Goal: Task Accomplishment & Management: Complete application form

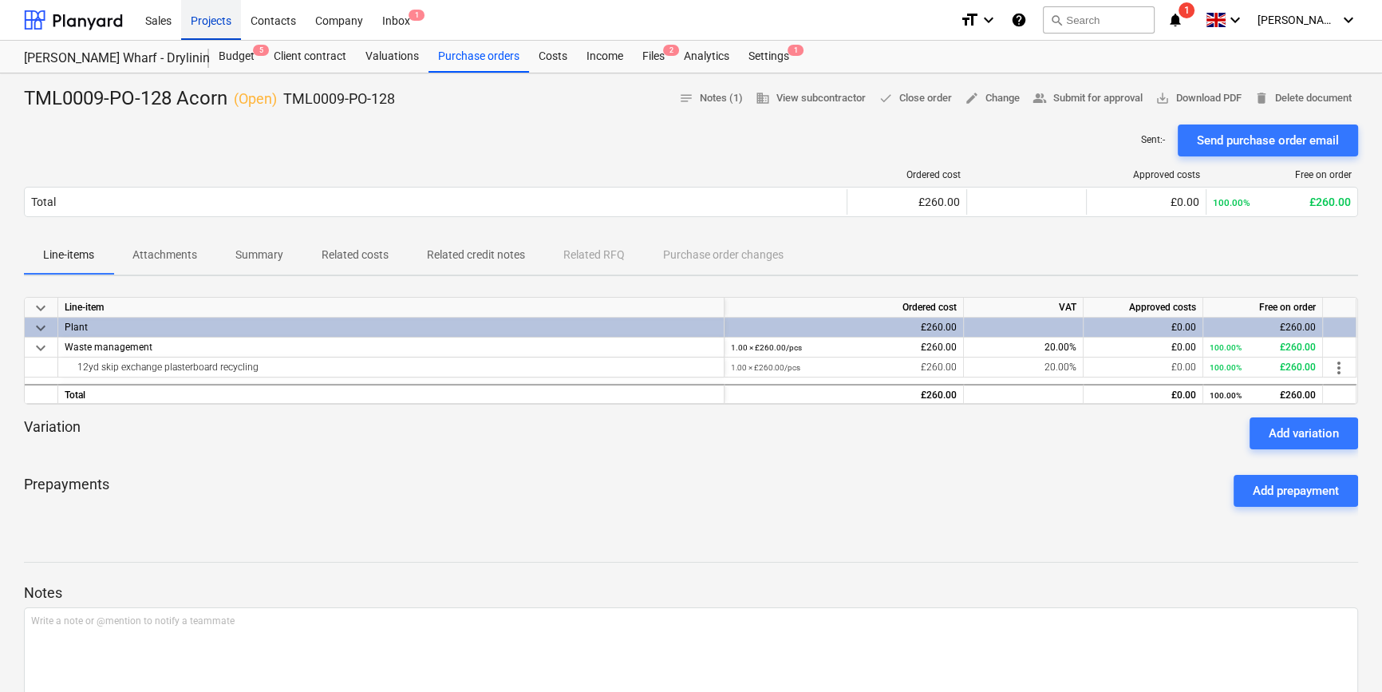
click at [203, 23] on div "Projects" at bounding box center [211, 19] width 60 height 41
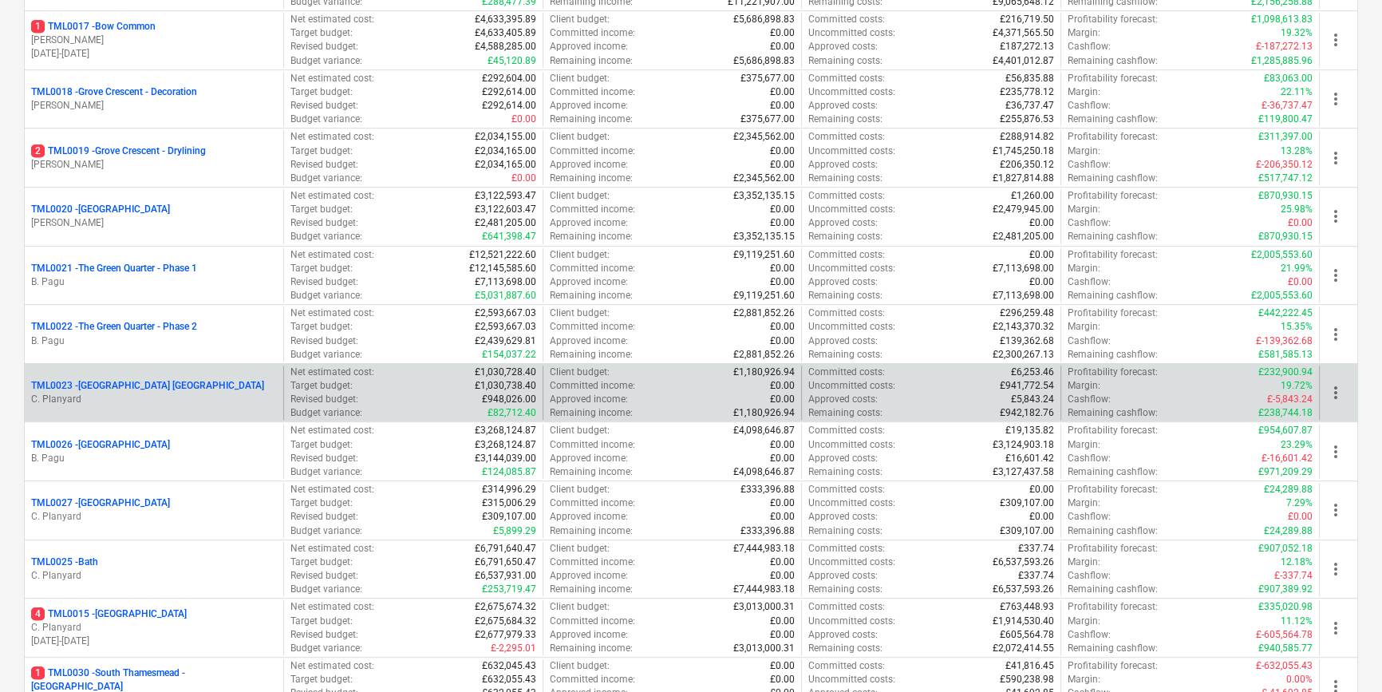
scroll to position [1233, 0]
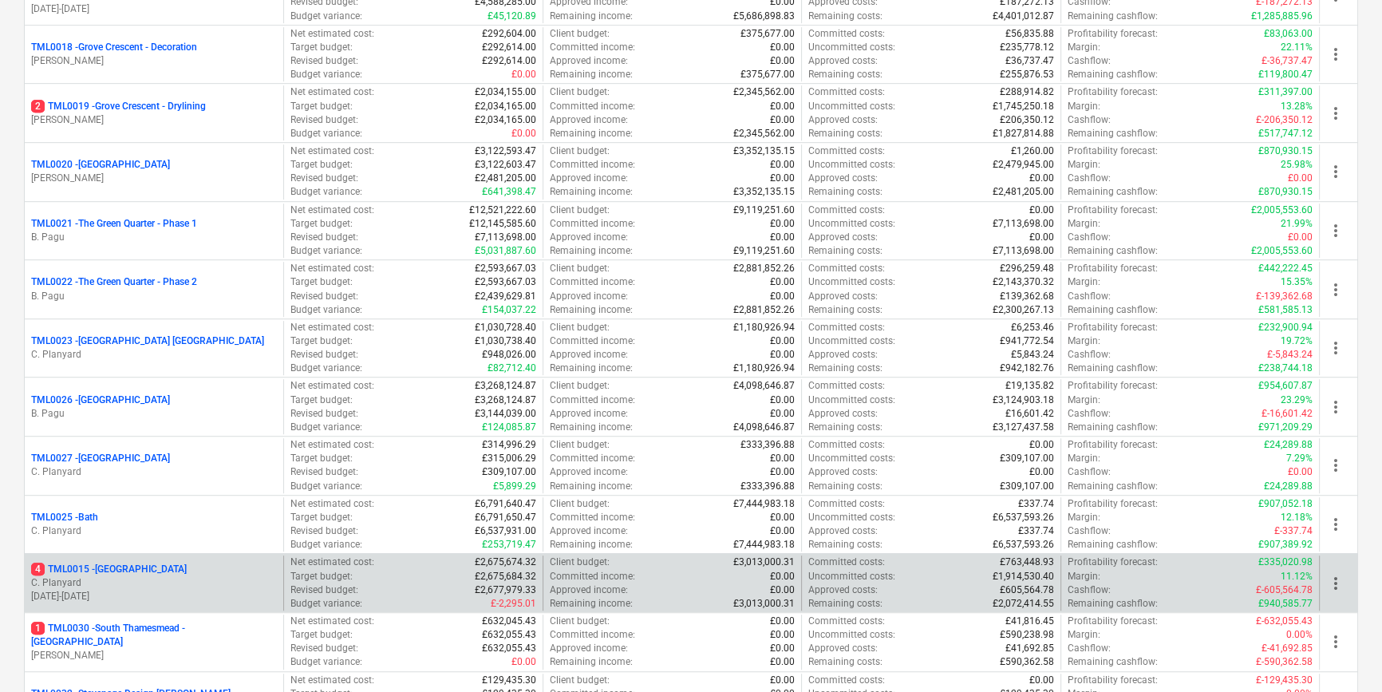
click at [143, 578] on p "C. Planyard" at bounding box center [154, 583] width 246 height 14
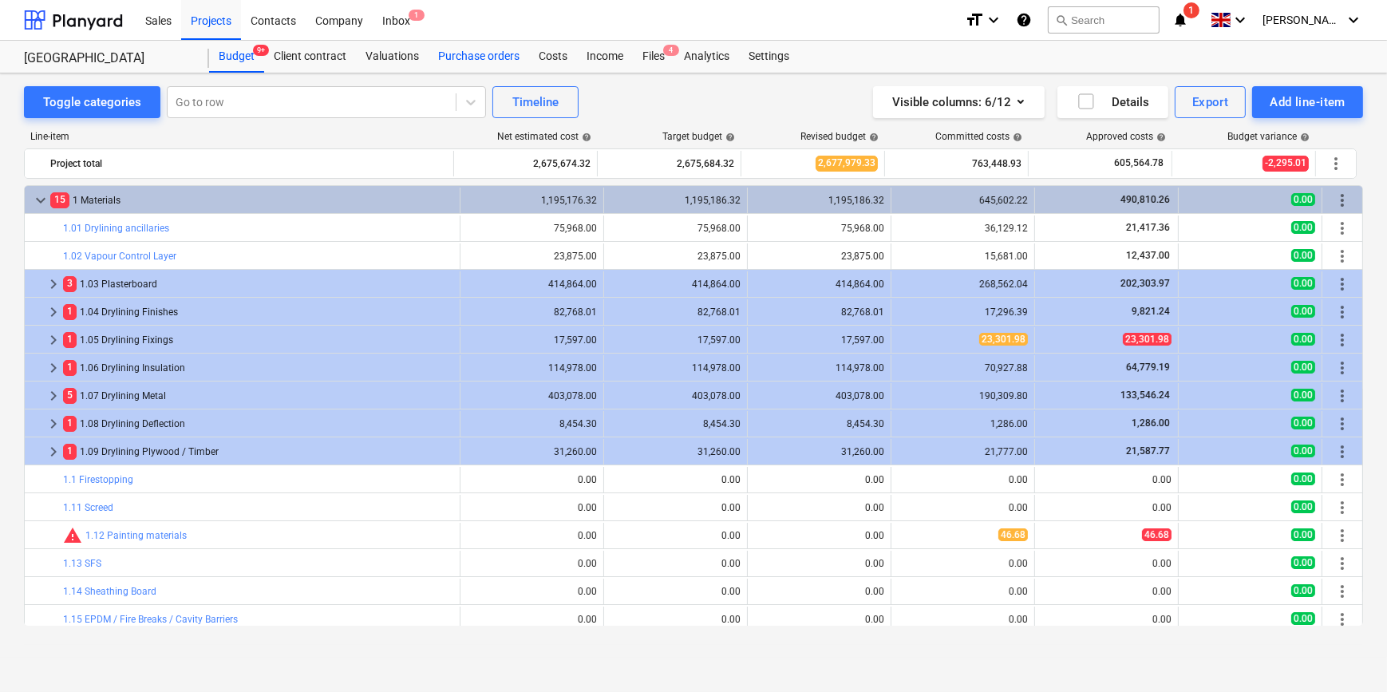
click at [472, 58] on div "Purchase orders" at bounding box center [479, 57] width 101 height 32
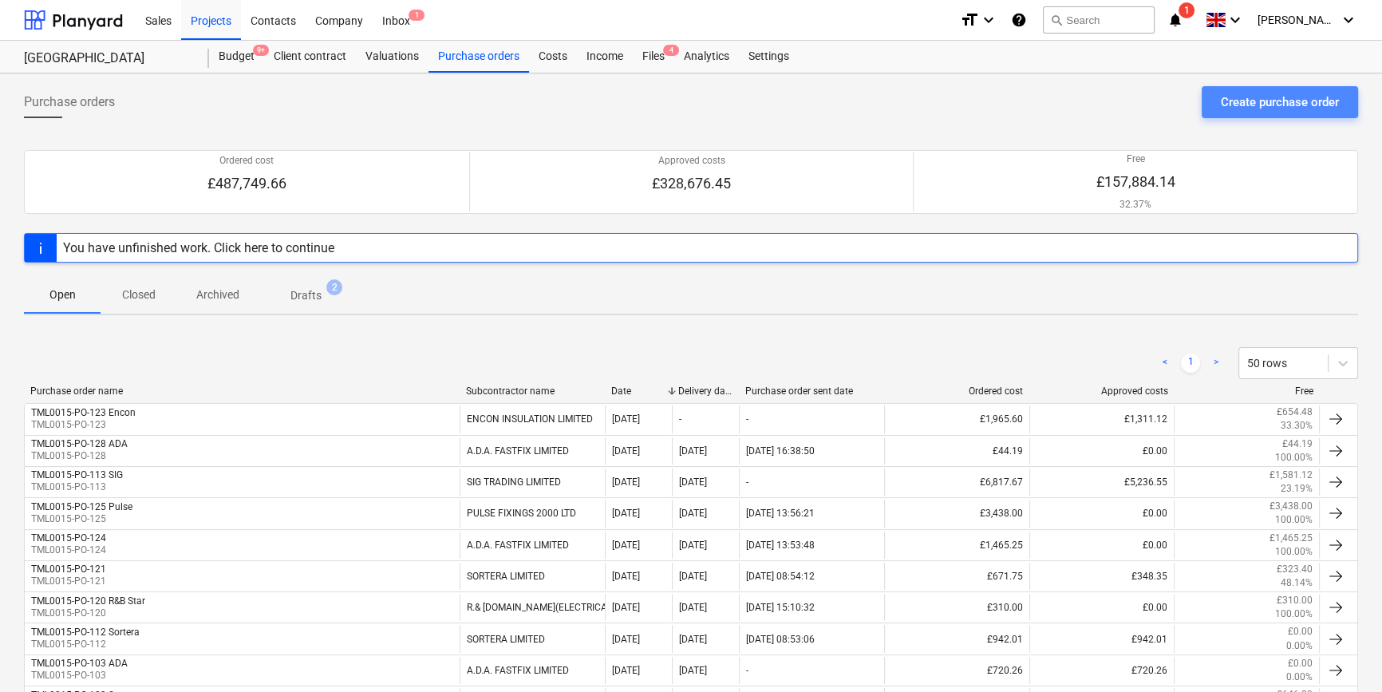
click at [1228, 101] on div "Create purchase order" at bounding box center [1280, 102] width 118 height 21
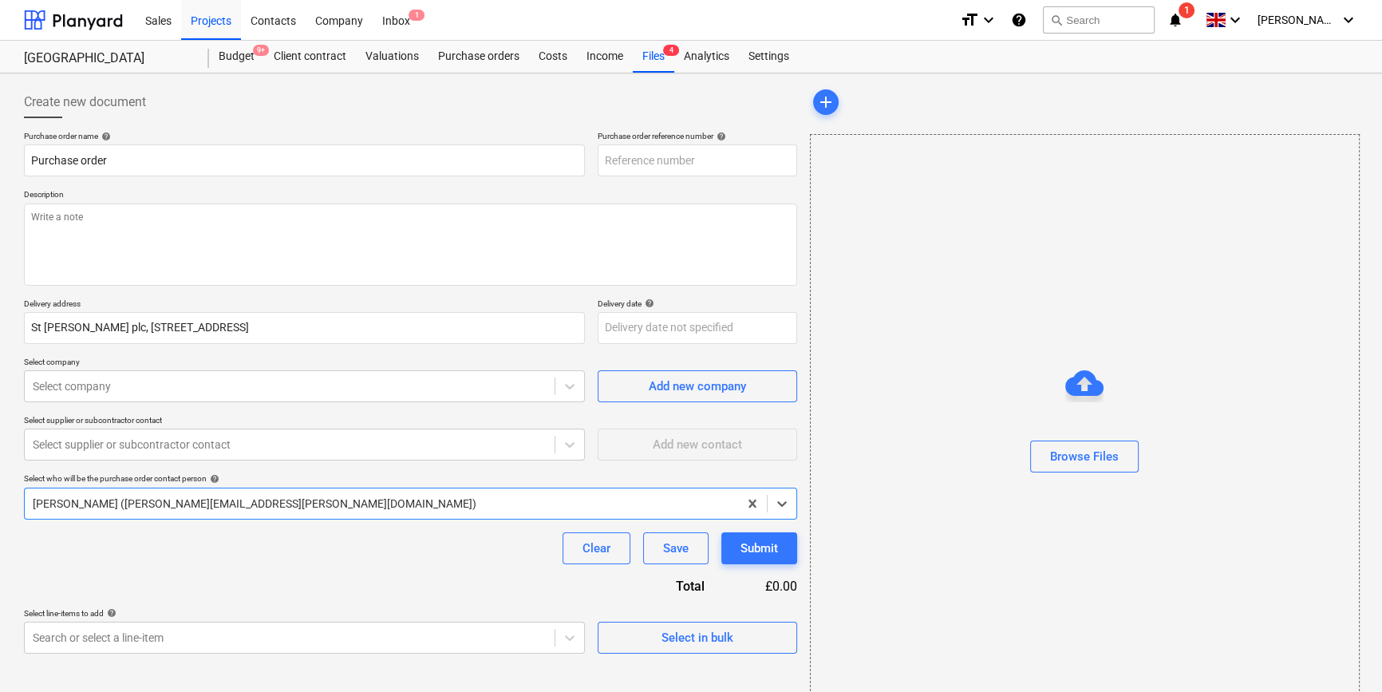
type textarea "x"
type input "TML0015-PO-132"
drag, startPoint x: 698, startPoint y: 159, endPoint x: 606, endPoint y: 160, distance: 92.6
click at [606, 160] on input "TML0015-PO-132" at bounding box center [697, 160] width 199 height 32
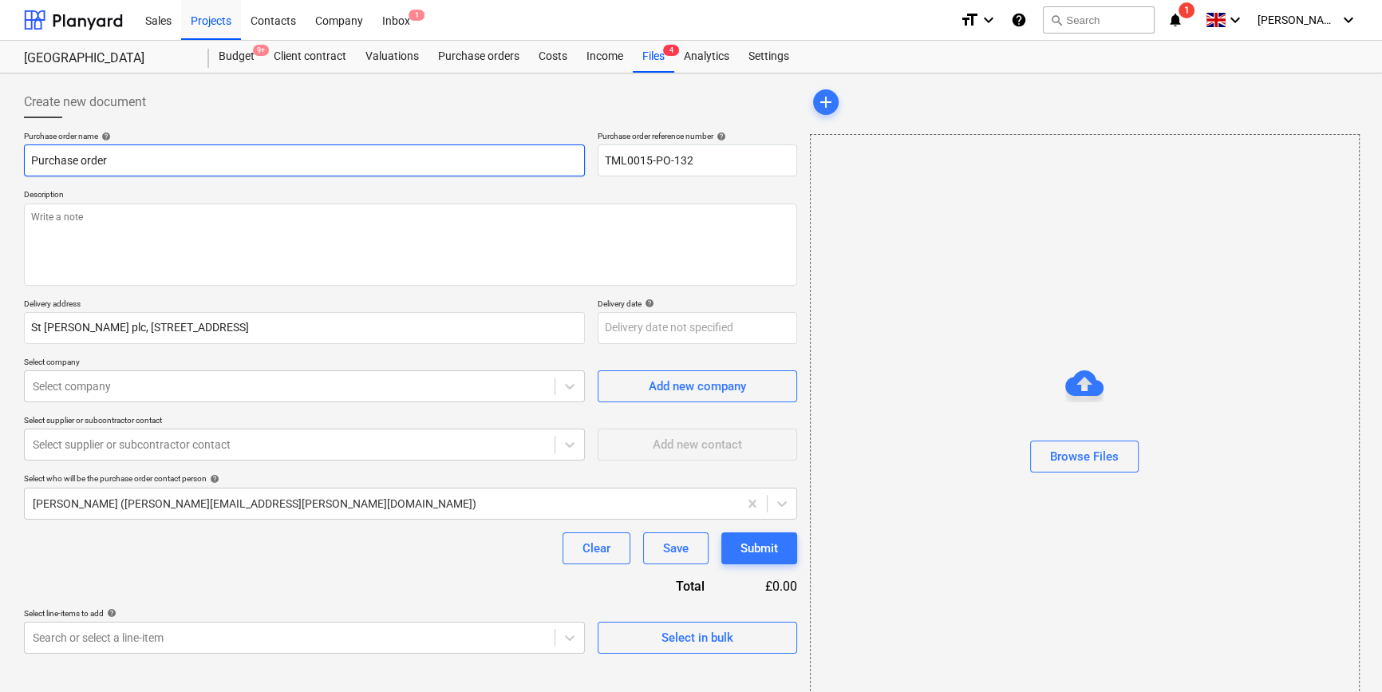
drag, startPoint x: 115, startPoint y: 160, endPoint x: 22, endPoint y: 160, distance: 93.4
click at [22, 160] on div "Create new document Purchase order name help Purchase order Purchase order refe…" at bounding box center [411, 401] width 786 height 642
paste input "TML0015-PO-132"
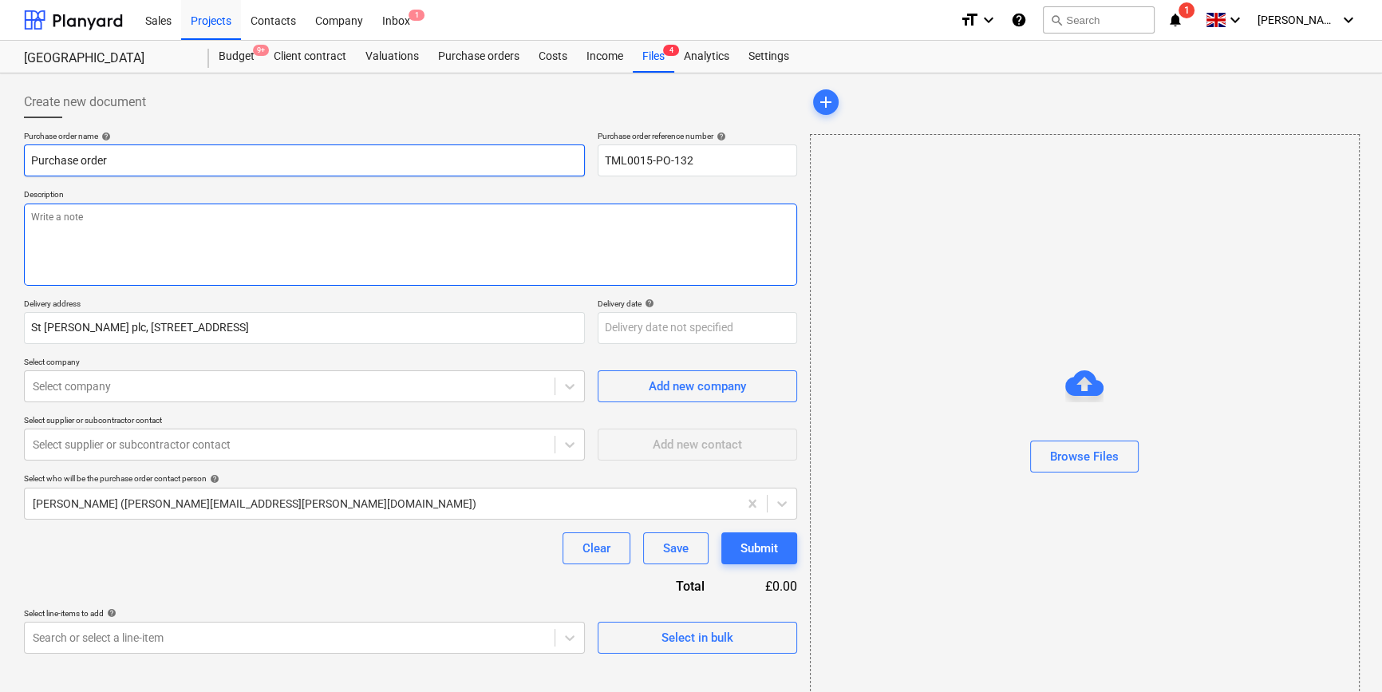
type textarea "x"
type input "TML0015-PO-132"
type textarea "x"
type input "TML0015-PO-132"
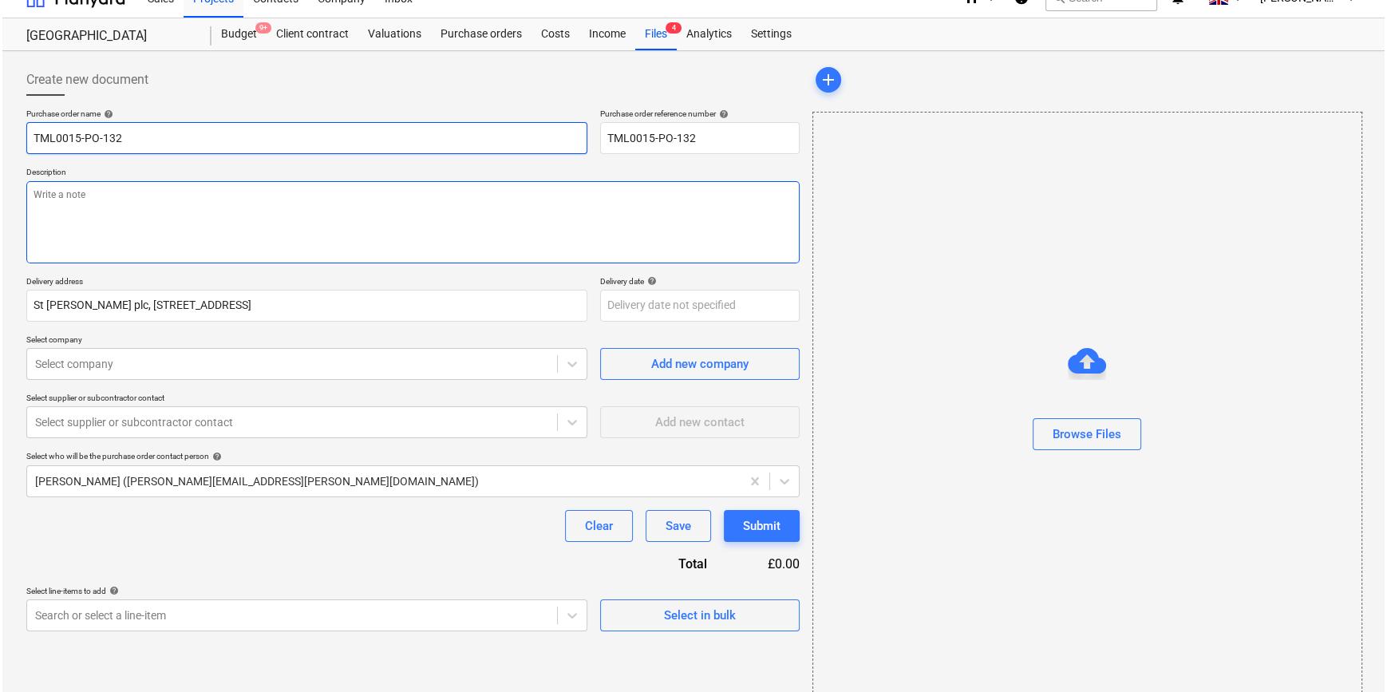
scroll to position [34, 0]
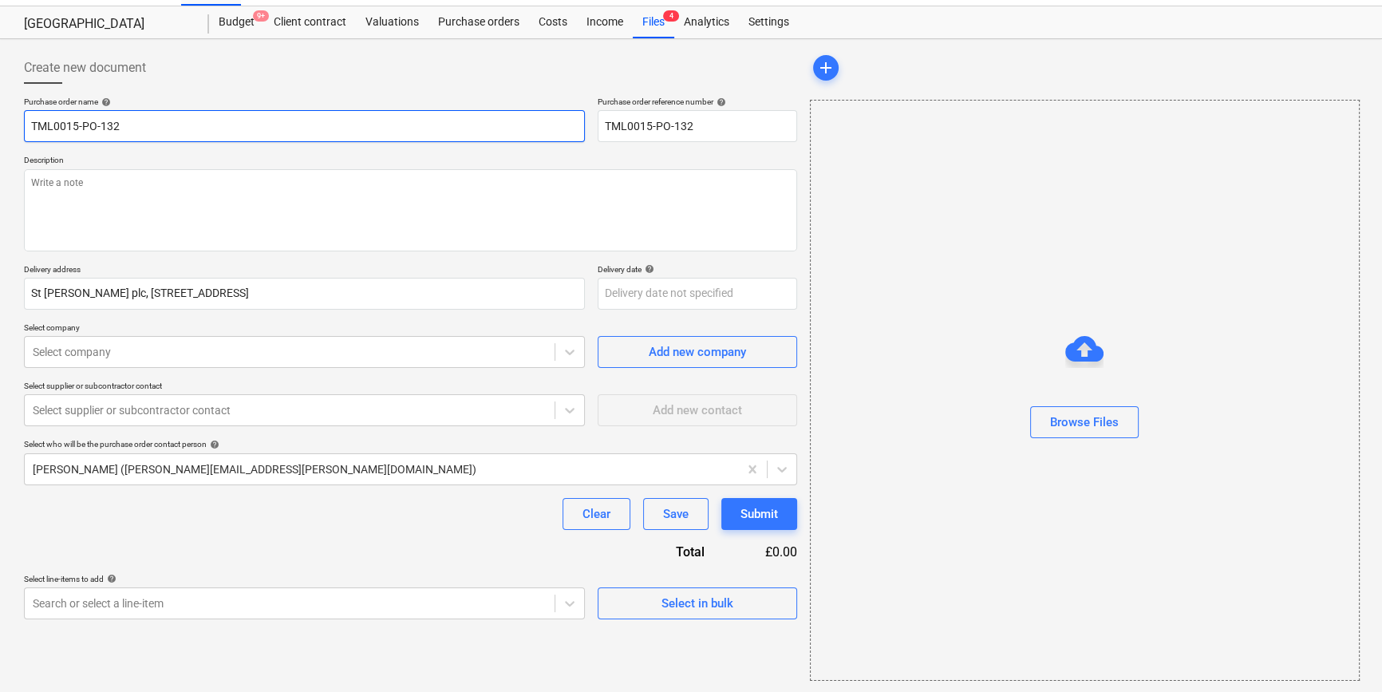
type textarea "x"
type input "TML0015-PO-132 E"
type textarea "x"
type input "TML0015-PO-132 En"
type textarea "x"
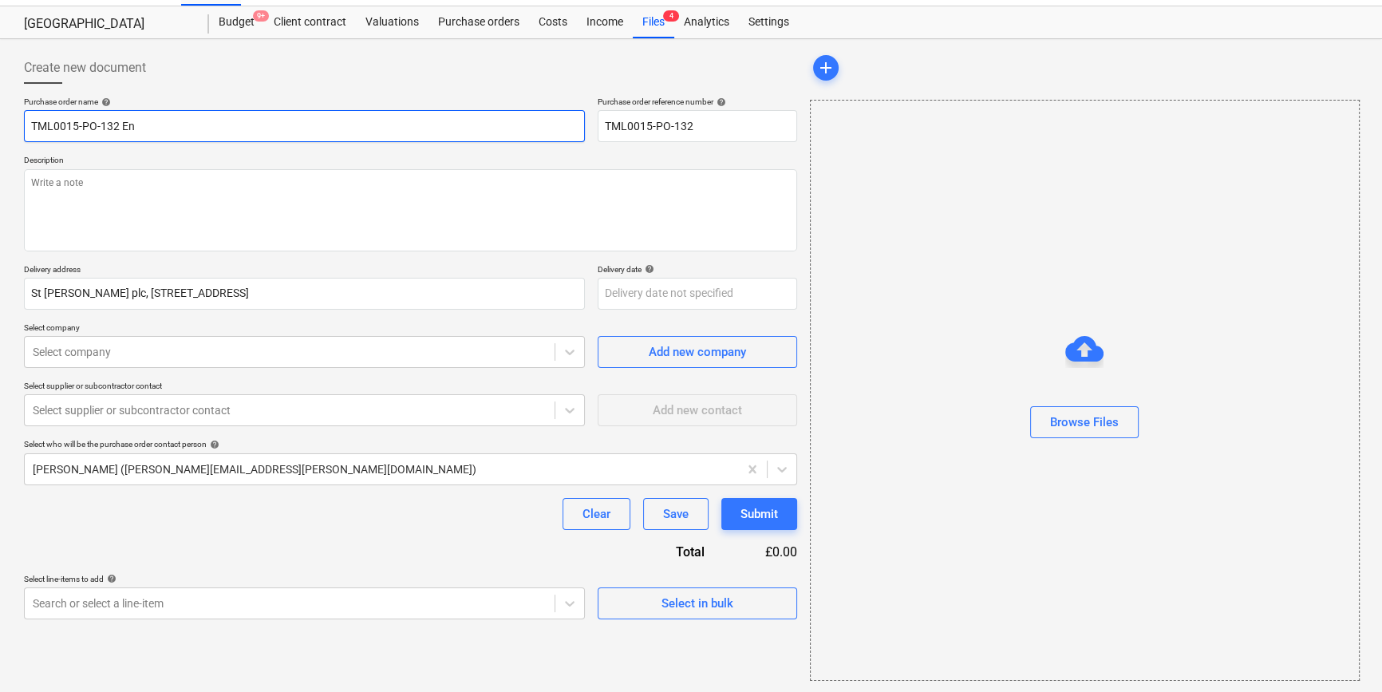
type input "TML0015-PO-132 Enc"
type textarea "x"
type input "TML0015-PO-132 Enco"
type textarea "x"
type input "TML0015-PO-132 Encon"
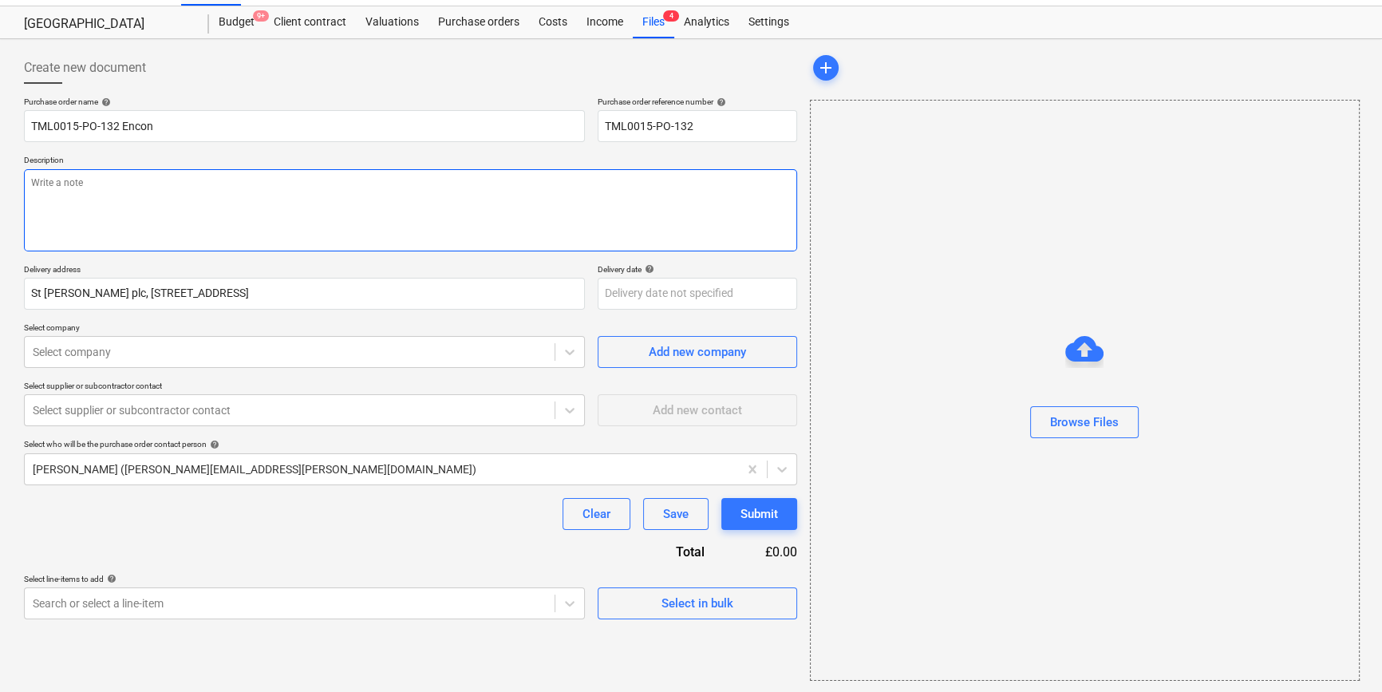
click at [67, 195] on textarea at bounding box center [410, 210] width 773 height 82
type textarea "x"
type textarea "S"
type textarea "x"
type textarea "Si"
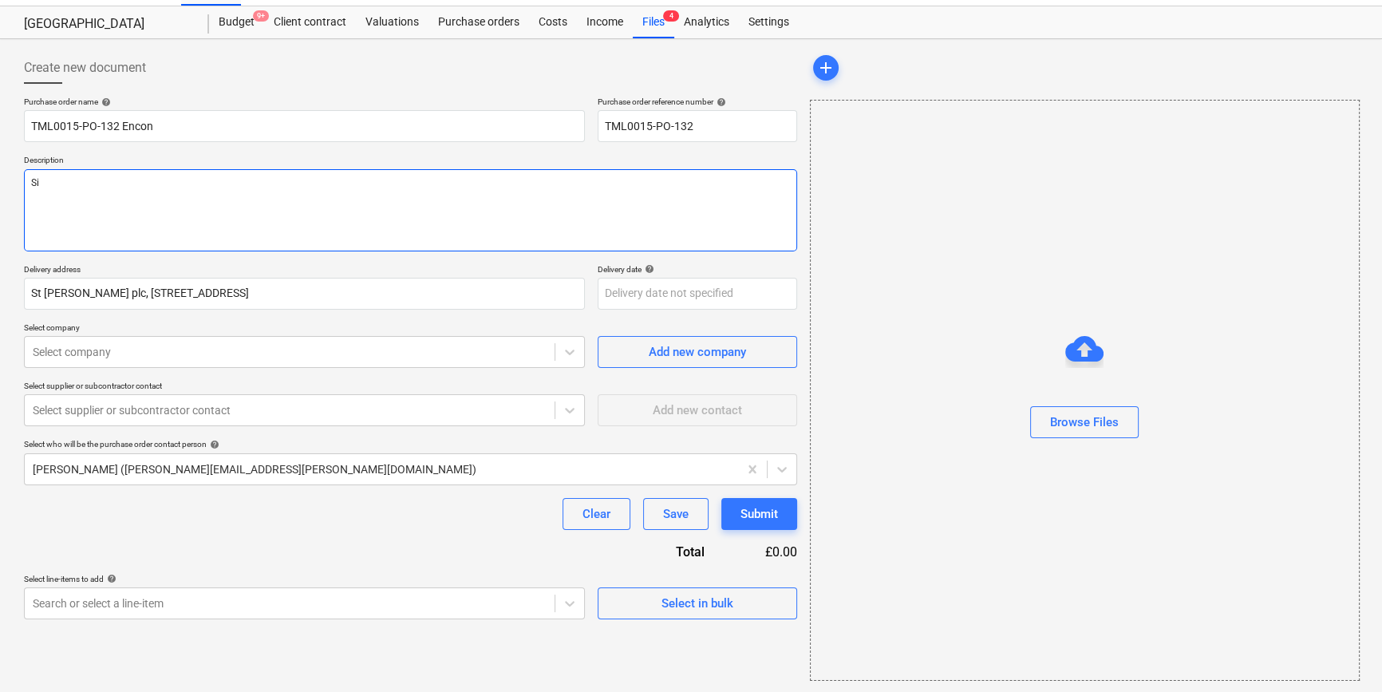
type textarea "x"
type textarea "Sit"
type textarea "x"
type textarea "Site"
type textarea "x"
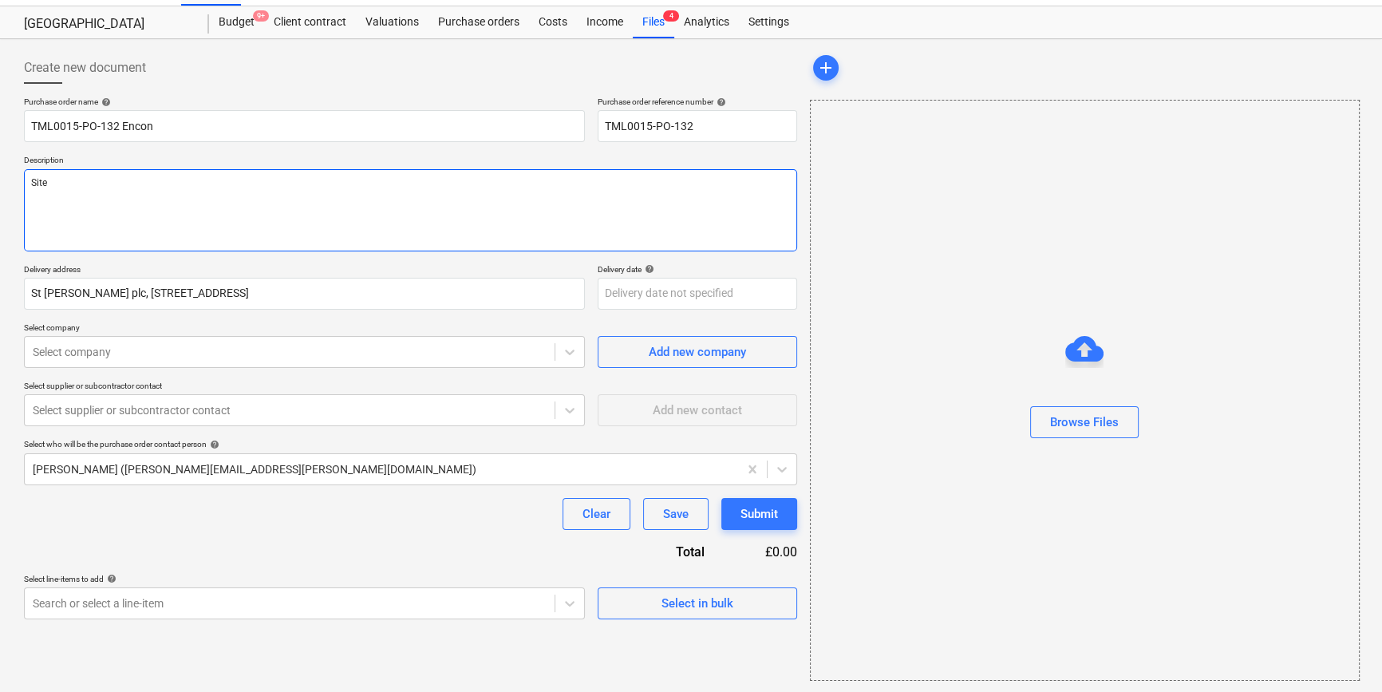
type textarea "Site"
type textarea "x"
type textarea "Site c"
type textarea "x"
type textarea "Site co"
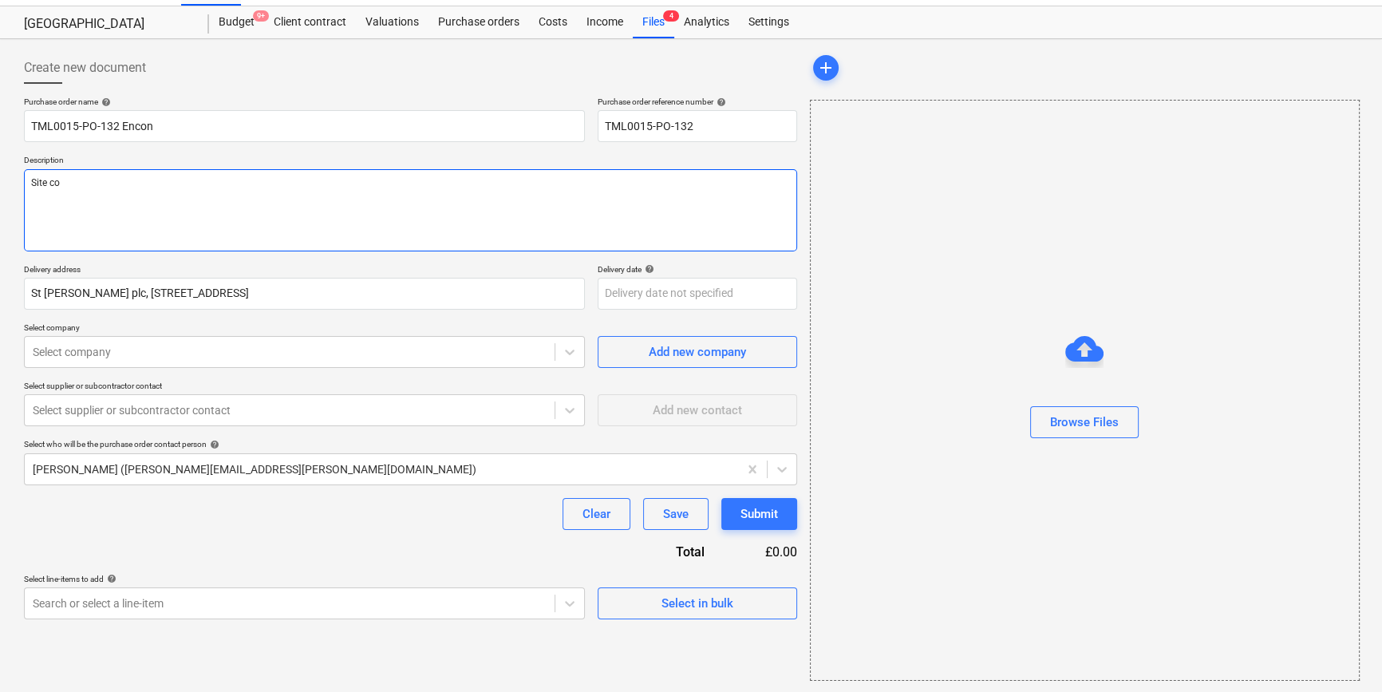
type textarea "x"
type textarea "Site con"
type textarea "x"
type textarea "Site cont"
type textarea "x"
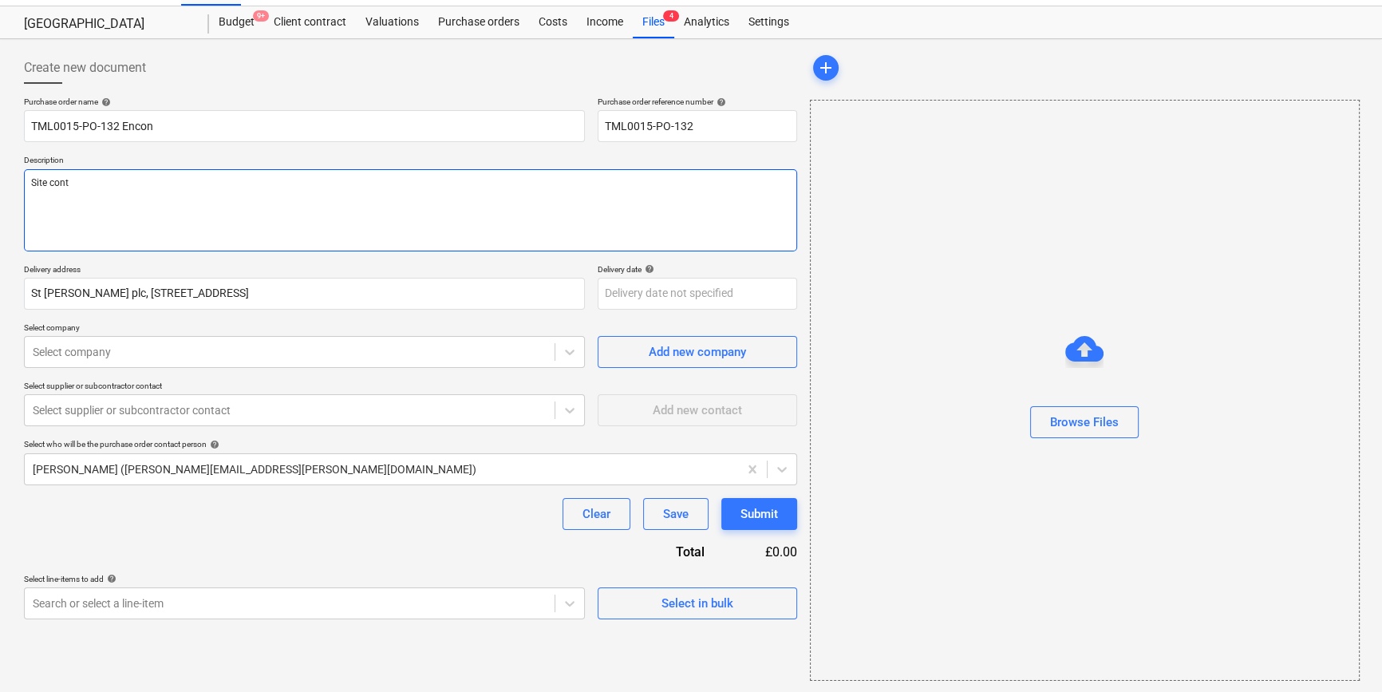
type textarea "Site conta"
type textarea "x"
type textarea "Site contac"
type textarea "x"
type textarea "Site contact"
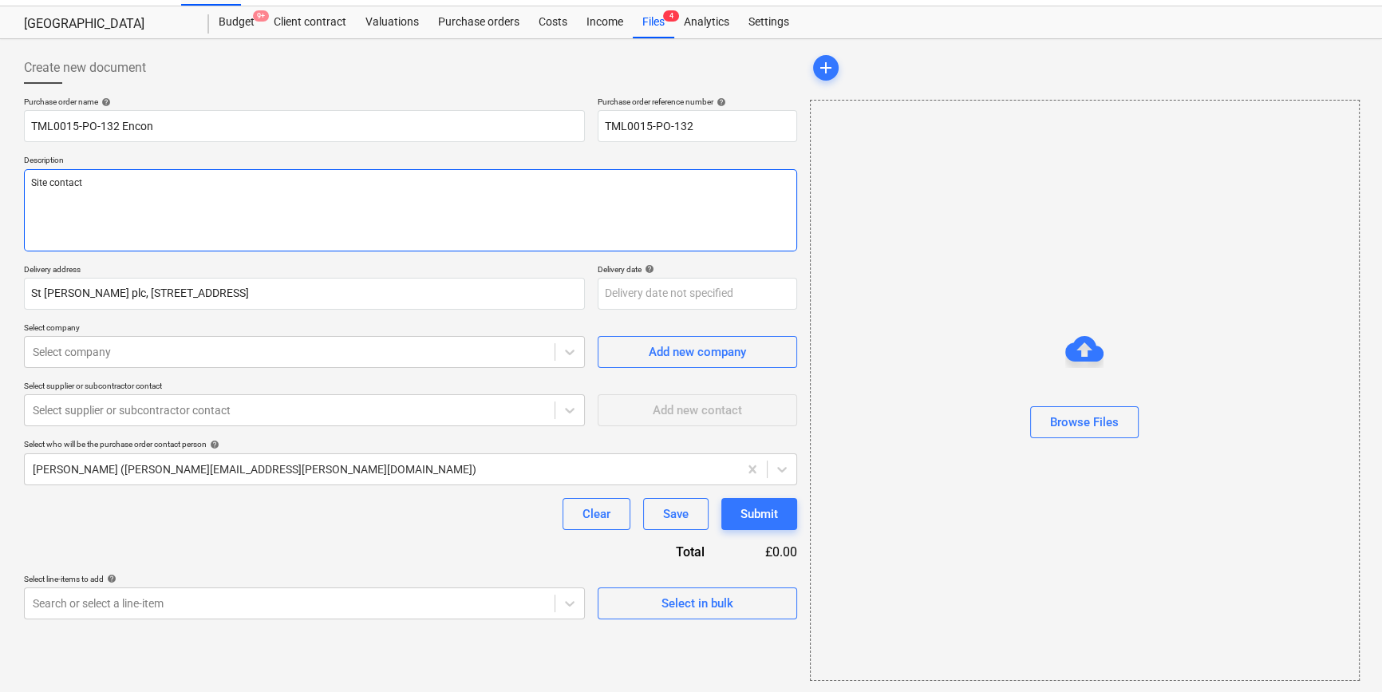
type textarea "x"
type textarea "Site contact"
type textarea "x"
type textarea "Site contact N"
type textarea "x"
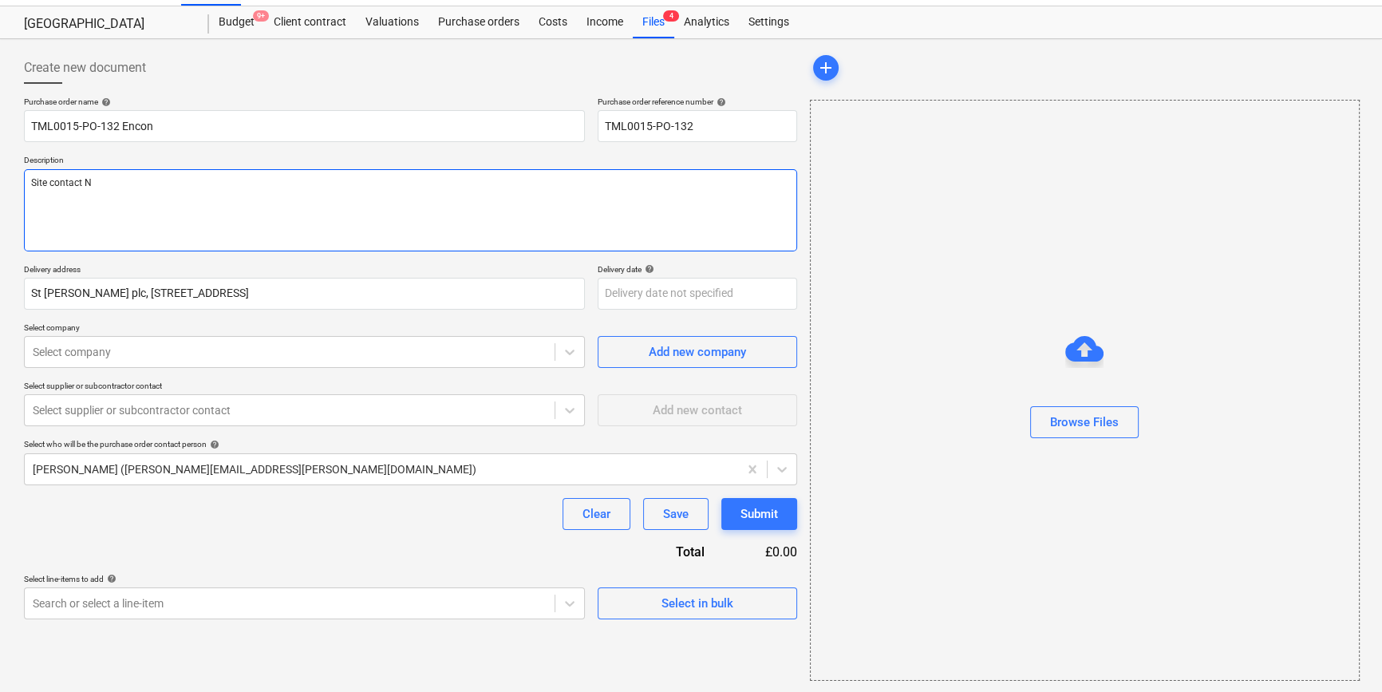
type textarea "Site contact Na"
type textarea "x"
type textarea "Site contact Nar"
type textarea "x"
type textarea "Site contact Narc"
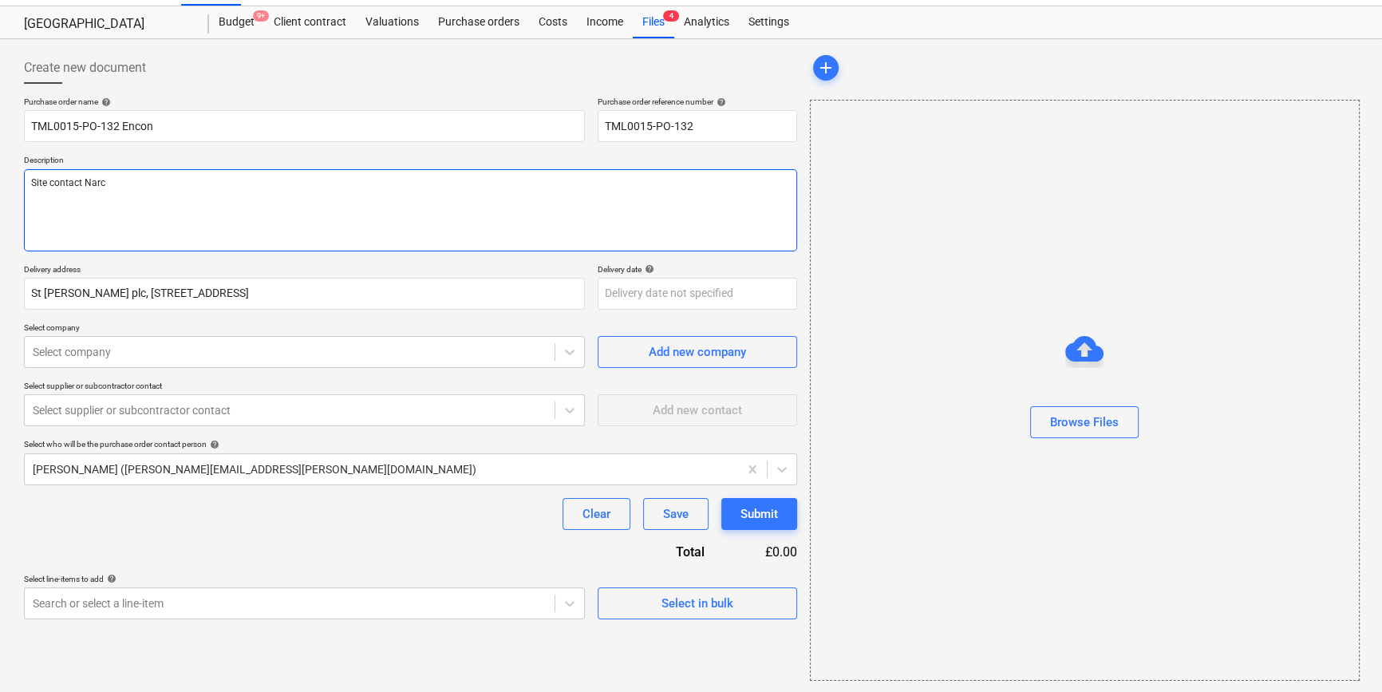
type textarea "x"
type textarea "Site contact [PERSON_NAME]"
type textarea "x"
type textarea "Site contact [PERSON_NAME]"
type textarea "x"
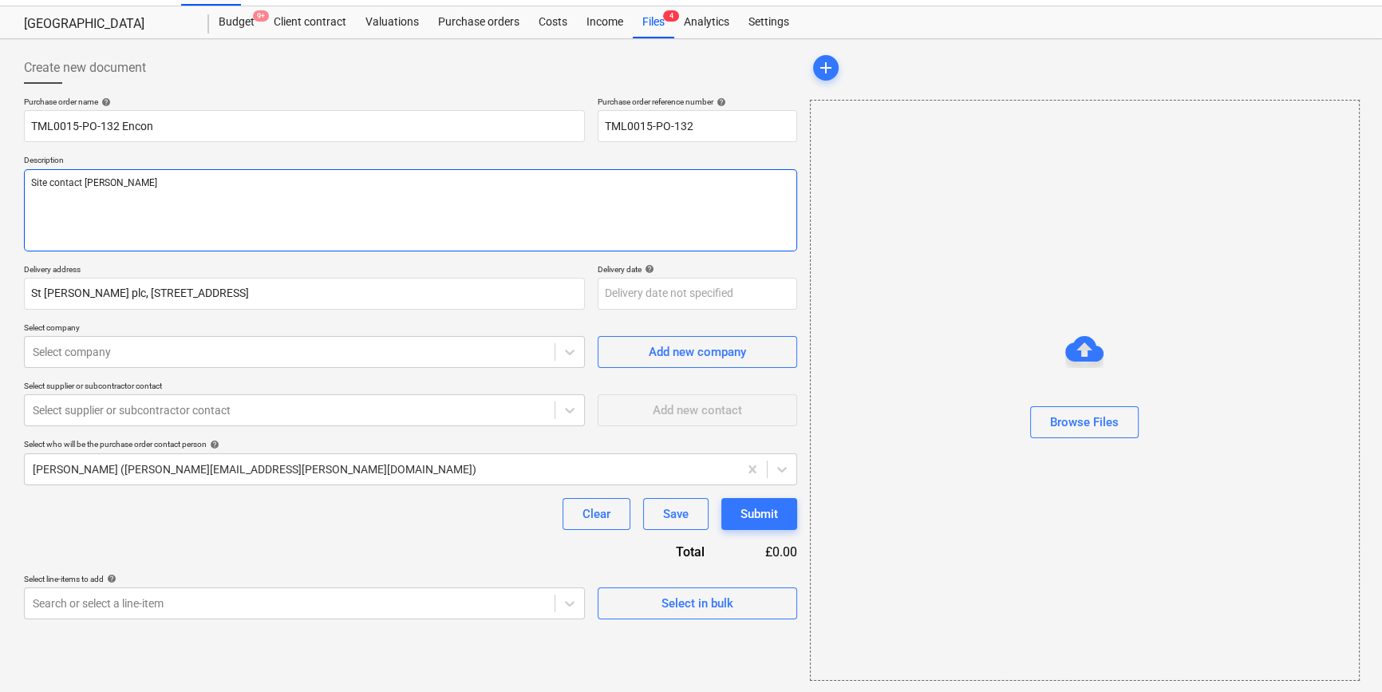
type textarea "Site contact [PERSON_NAME]"
type textarea "x"
type textarea "Site contact Narcis 0"
type textarea "x"
type textarea "Site contact Narcis 07"
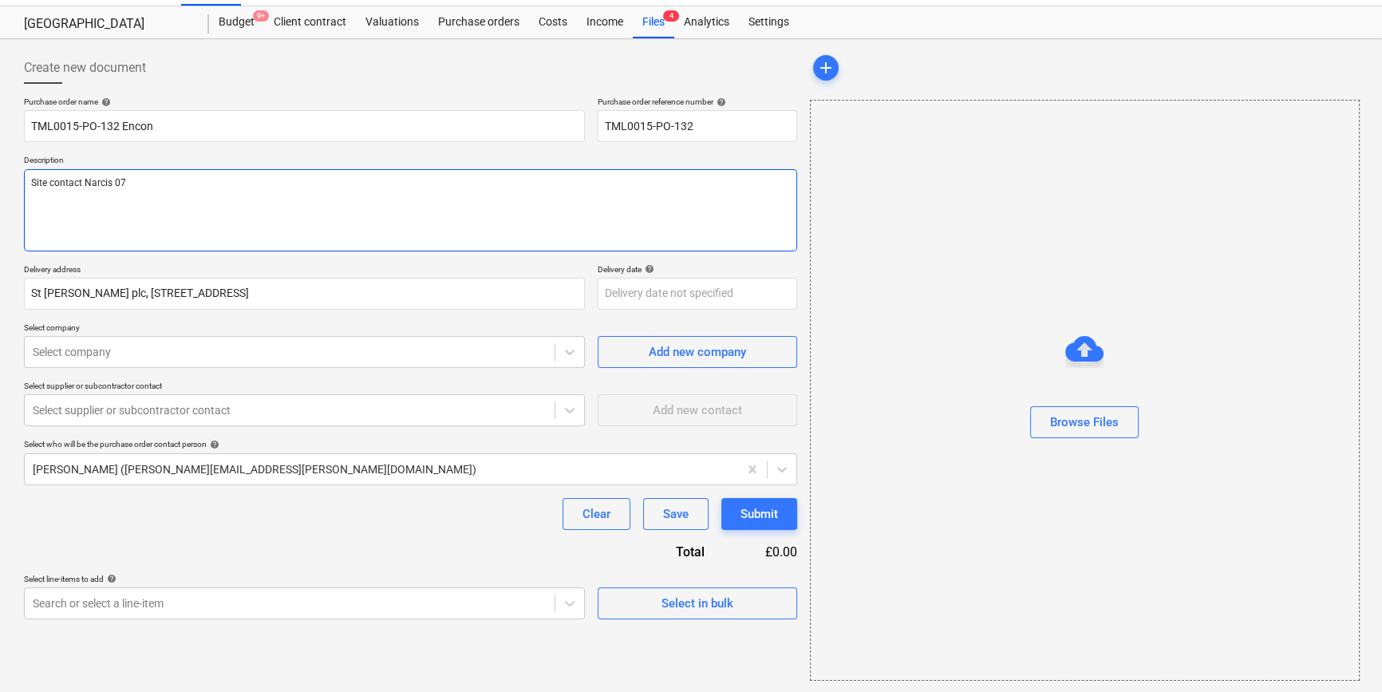
click at [136, 184] on textarea "Site contact Narcis 07" at bounding box center [410, 210] width 773 height 82
type textarea "x"
type textarea "Site contact [PERSON_NAME] 073"
type textarea "x"
type textarea "Site contact Narcis 0731"
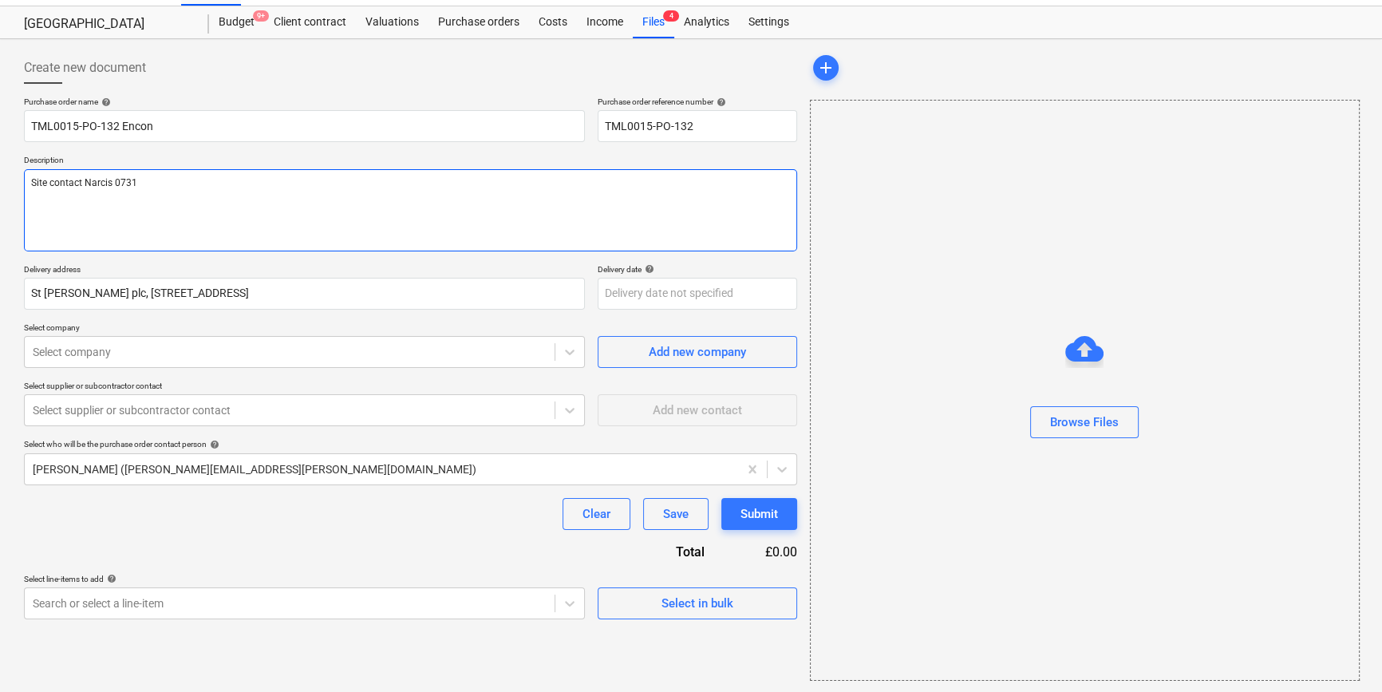
type textarea "x"
type textarea "Site contact [PERSON_NAME] 07311"
type textarea "x"
type textarea "Site contact [PERSON_NAME] 07311"
type textarea "x"
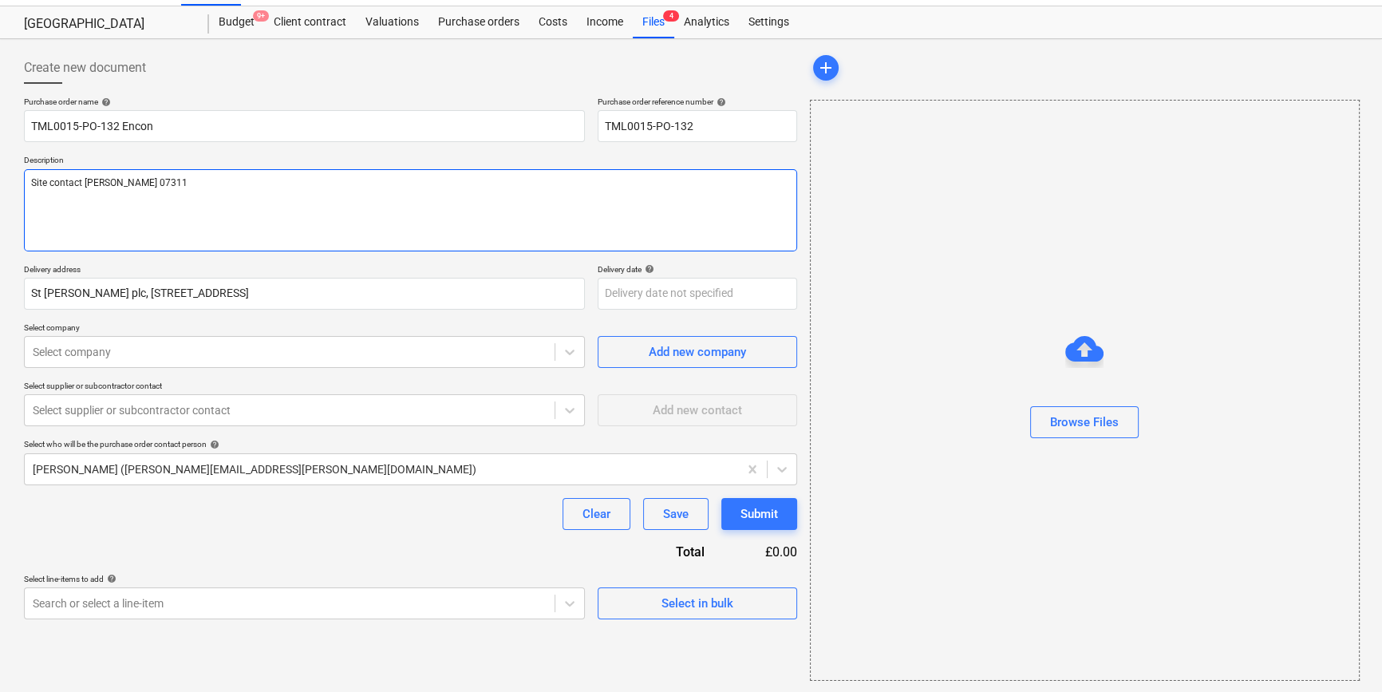
type textarea "Site contact [PERSON_NAME] 07311 2"
type textarea "x"
type textarea "Site contact [PERSON_NAME] [PHONE_NUMBER]"
type textarea "x"
type textarea "Site contact [PERSON_NAME] [PHONE_NUMBER]"
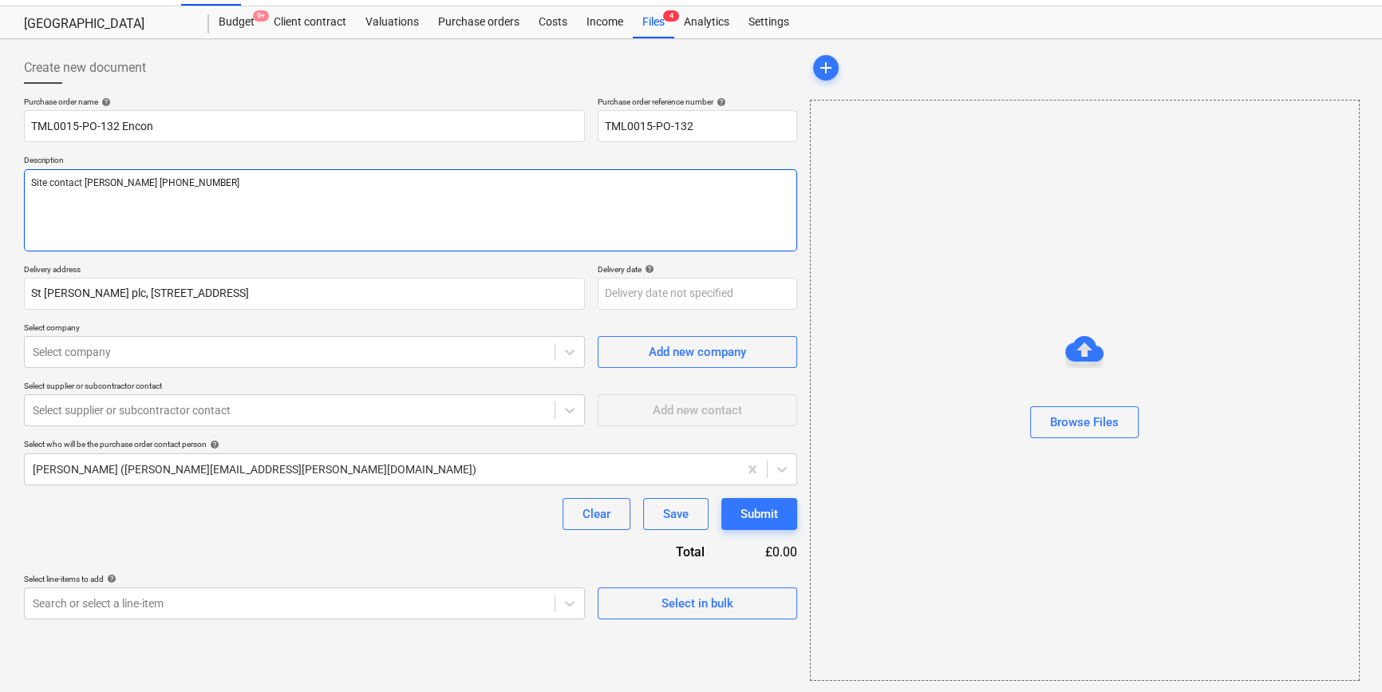
type textarea "x"
type textarea "Site contact [PERSON_NAME] [PHONE_NUMBER]"
type textarea "x"
type textarea "Site contact [PERSON_NAME] [PHONE_NUMBER]"
type textarea "x"
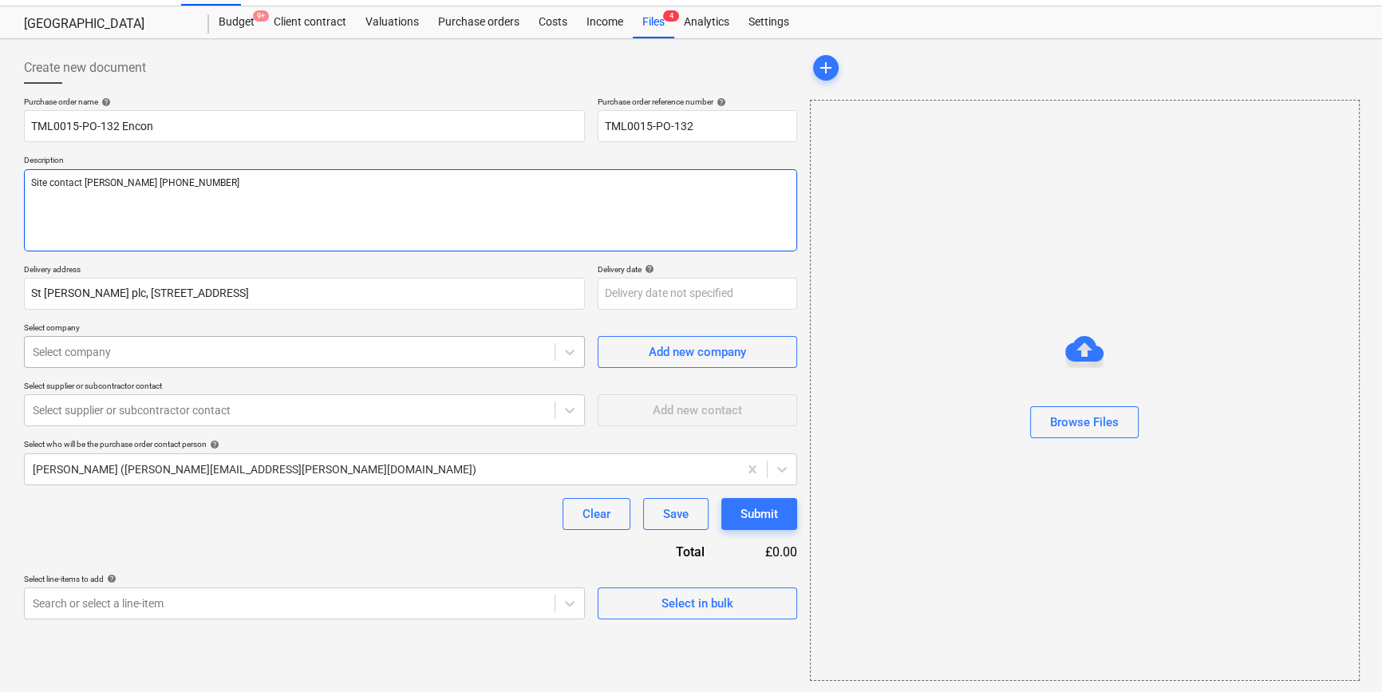
type textarea "Site contact [PERSON_NAME] [PHONE_NUMBER]"
type textarea "x"
click at [125, 355] on div at bounding box center [290, 352] width 514 height 16
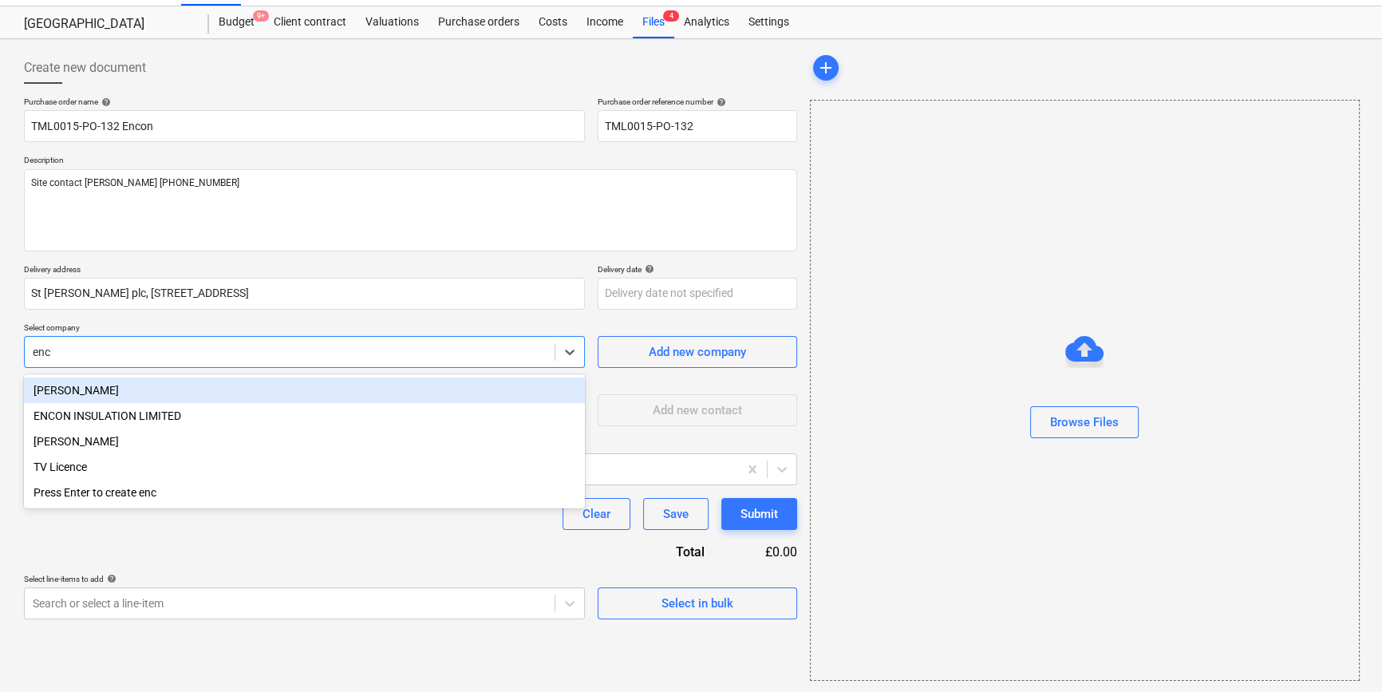
type input "enco"
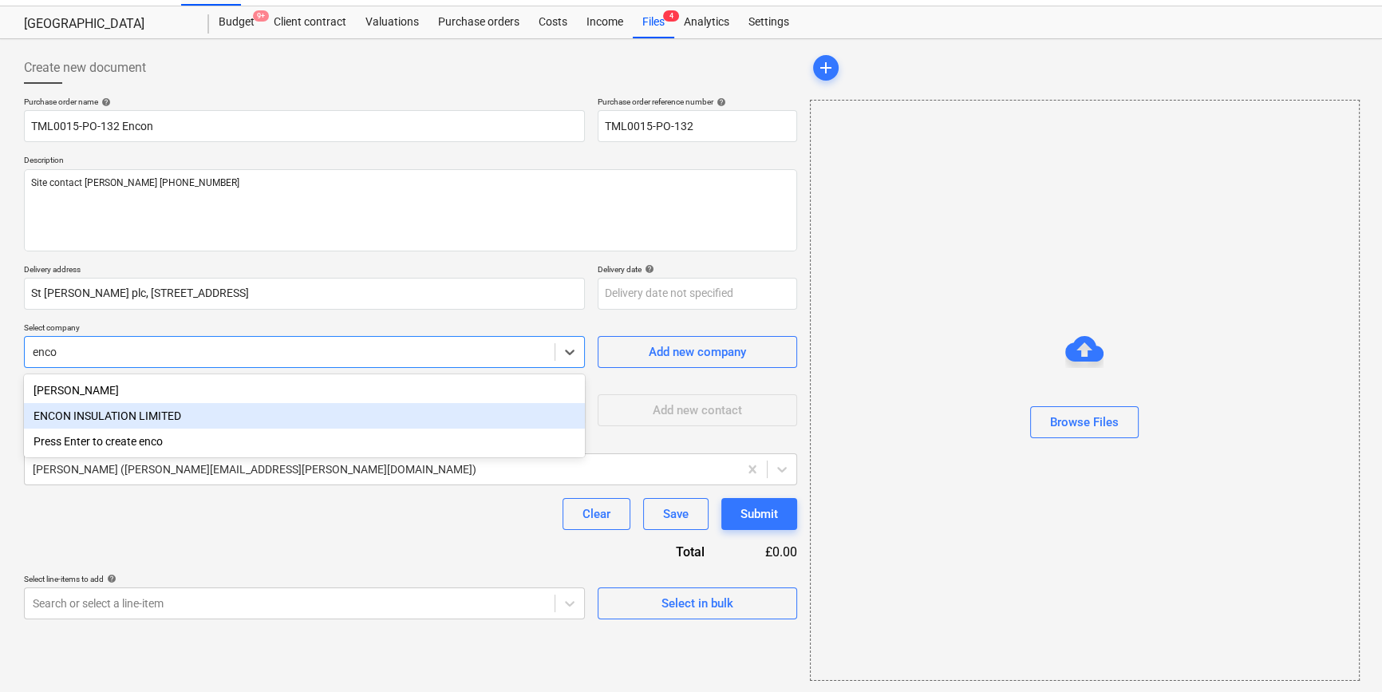
click at [120, 414] on div "ENCON INSULATION LIMITED" at bounding box center [304, 416] width 561 height 26
type textarea "x"
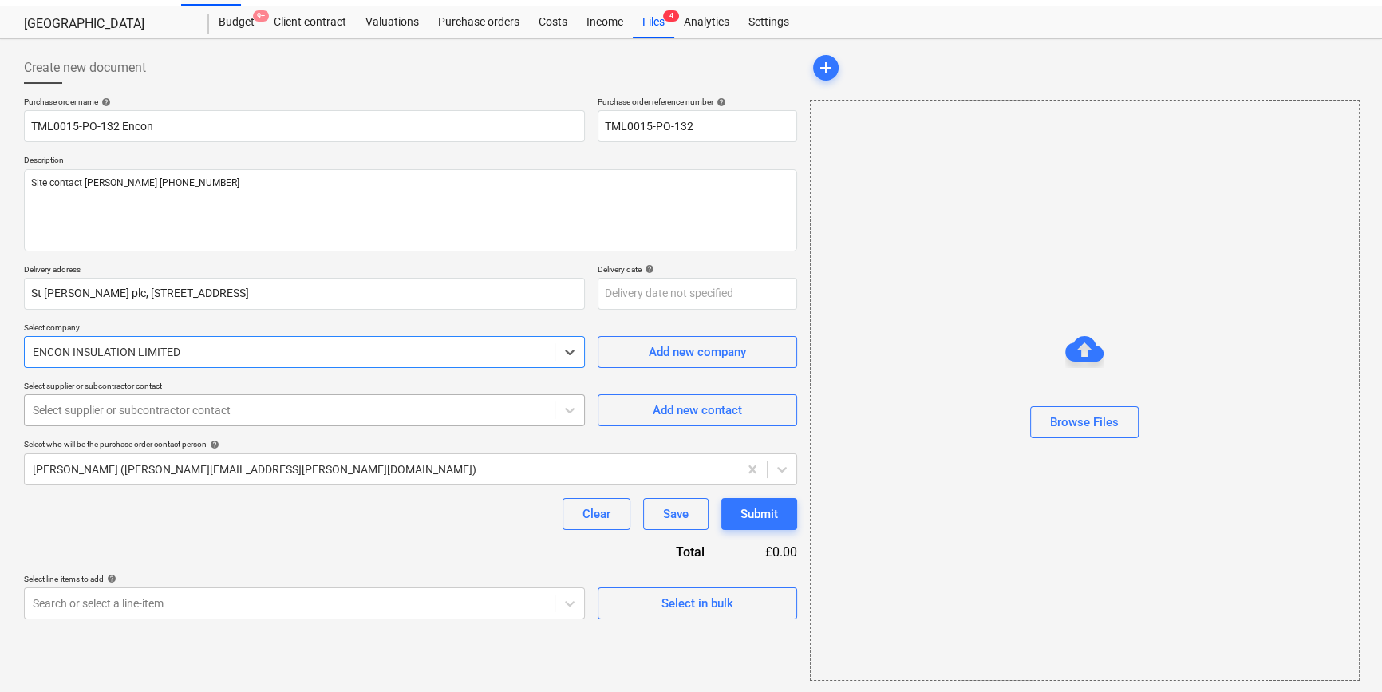
click at [137, 411] on div at bounding box center [290, 410] width 514 height 16
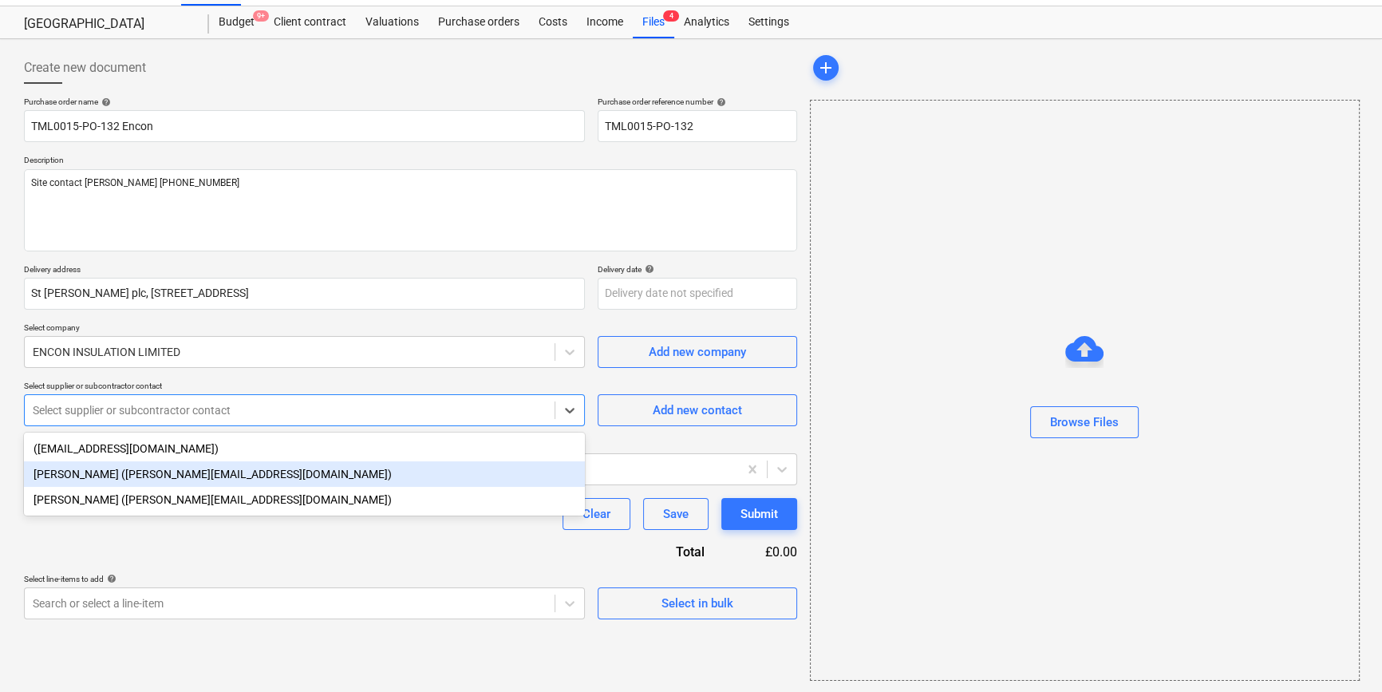
click at [127, 476] on div "[PERSON_NAME] ([PERSON_NAME][EMAIL_ADDRESS][DOMAIN_NAME])" at bounding box center [304, 474] width 561 height 26
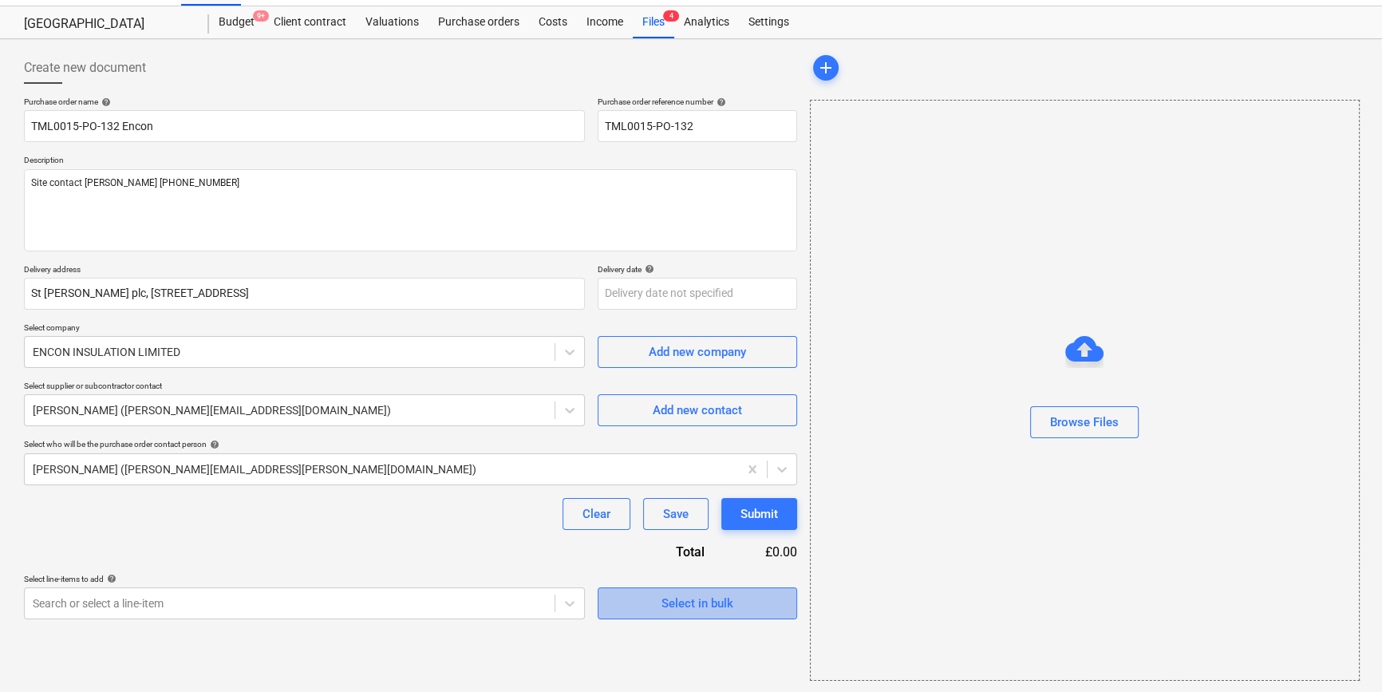
click at [685, 614] on button "Select in bulk" at bounding box center [697, 603] width 199 height 32
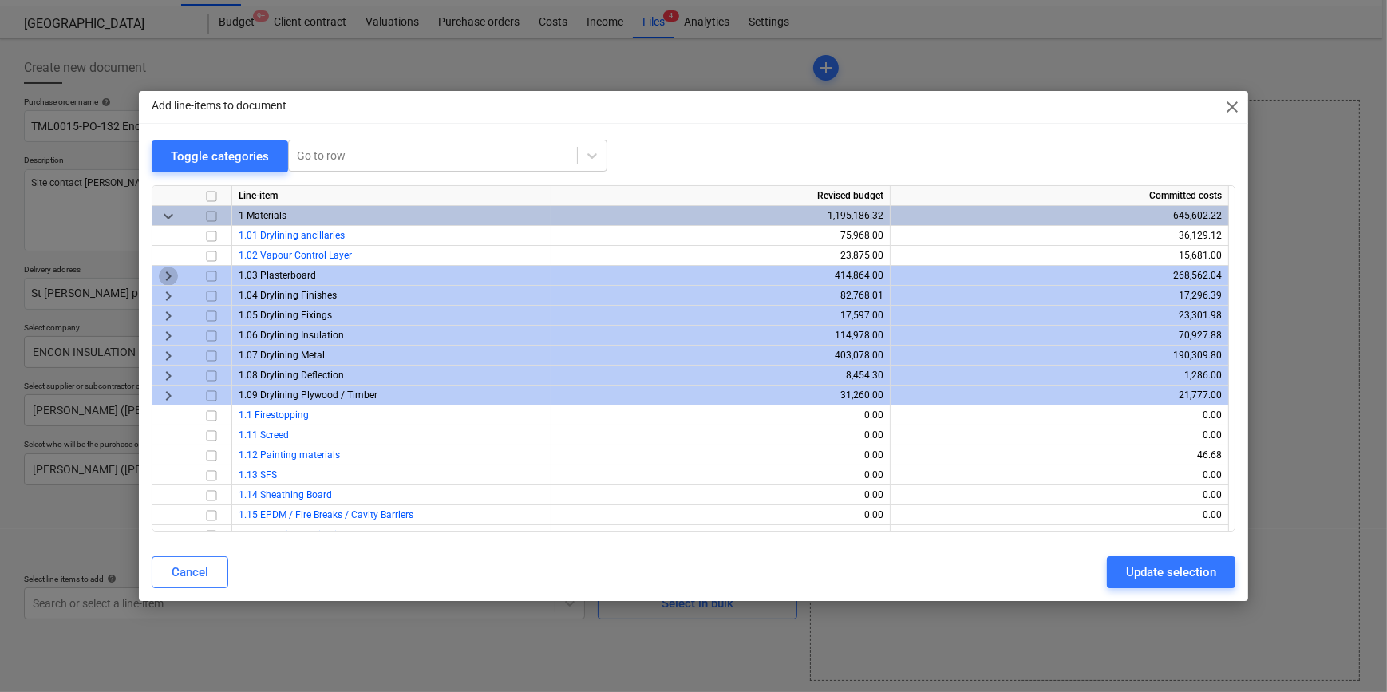
click at [168, 272] on span "keyboard_arrow_right" at bounding box center [168, 275] width 19 height 19
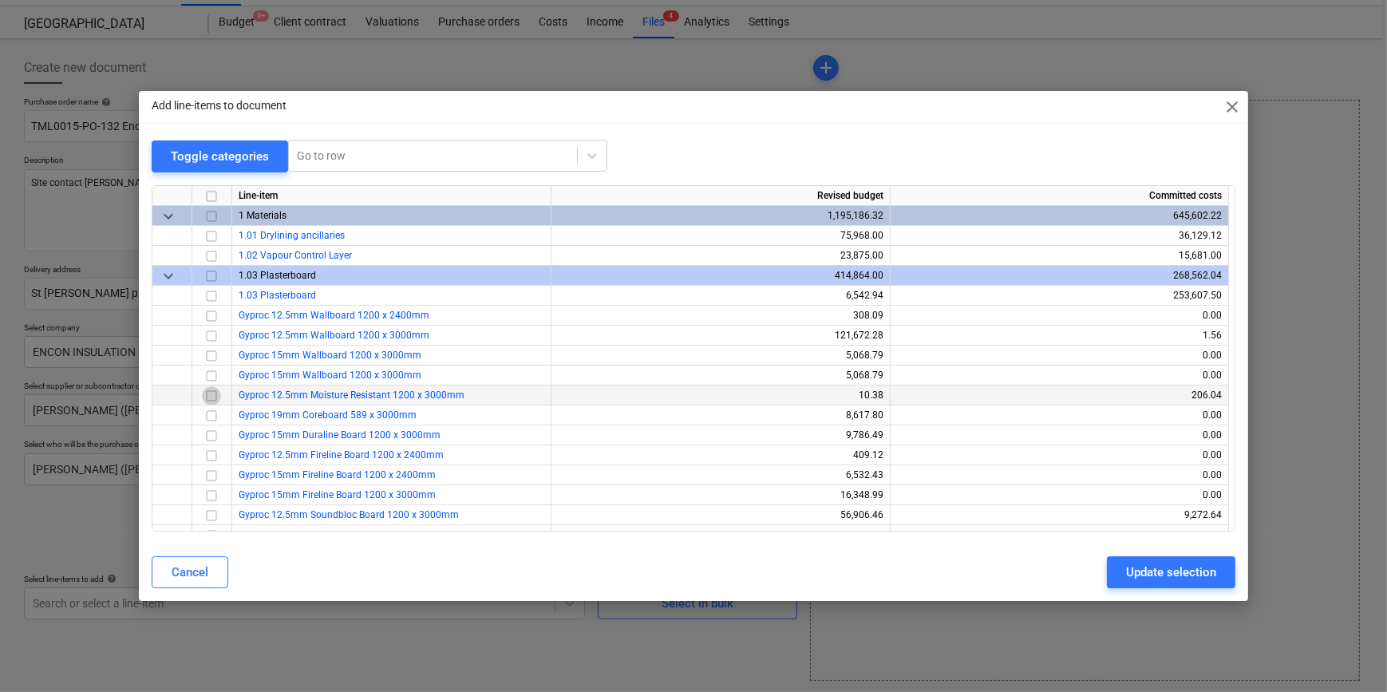
click at [211, 394] on input "checkbox" at bounding box center [211, 394] width 19 height 19
click at [164, 276] on span "keyboard_arrow_down" at bounding box center [168, 275] width 19 height 19
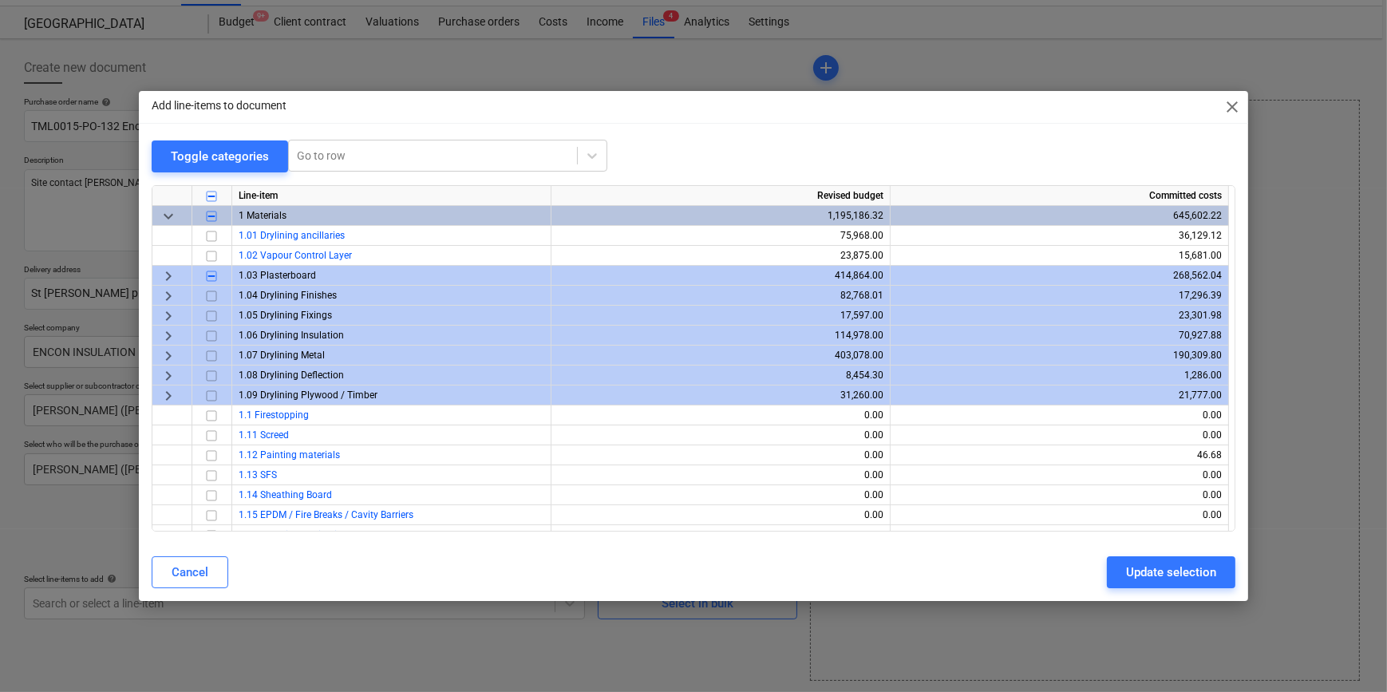
click at [168, 354] on span "keyboard_arrow_right" at bounding box center [168, 355] width 19 height 19
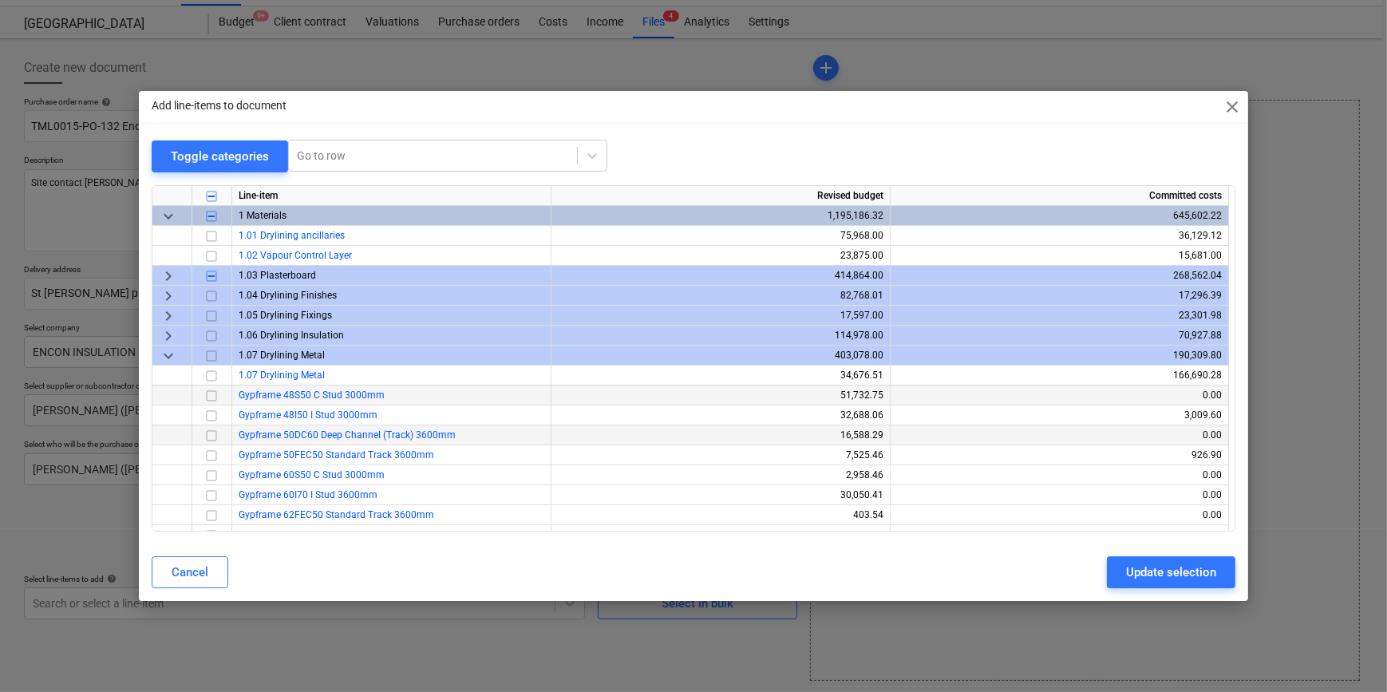
click at [210, 436] on input "checkbox" at bounding box center [211, 434] width 19 height 19
click at [211, 454] on input "checkbox" at bounding box center [211, 454] width 19 height 19
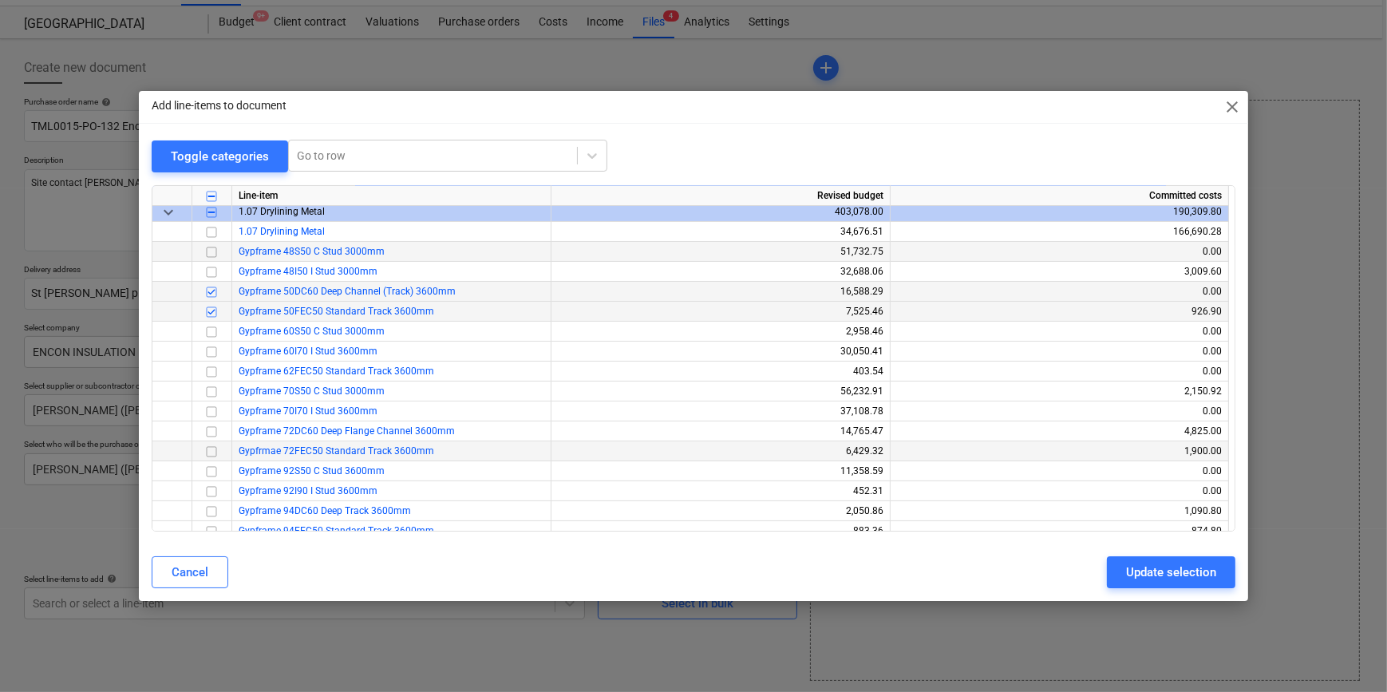
scroll to position [144, 0]
click at [211, 389] on input "checkbox" at bounding box center [211, 390] width 19 height 19
click at [209, 232] on input "checkbox" at bounding box center [211, 230] width 19 height 19
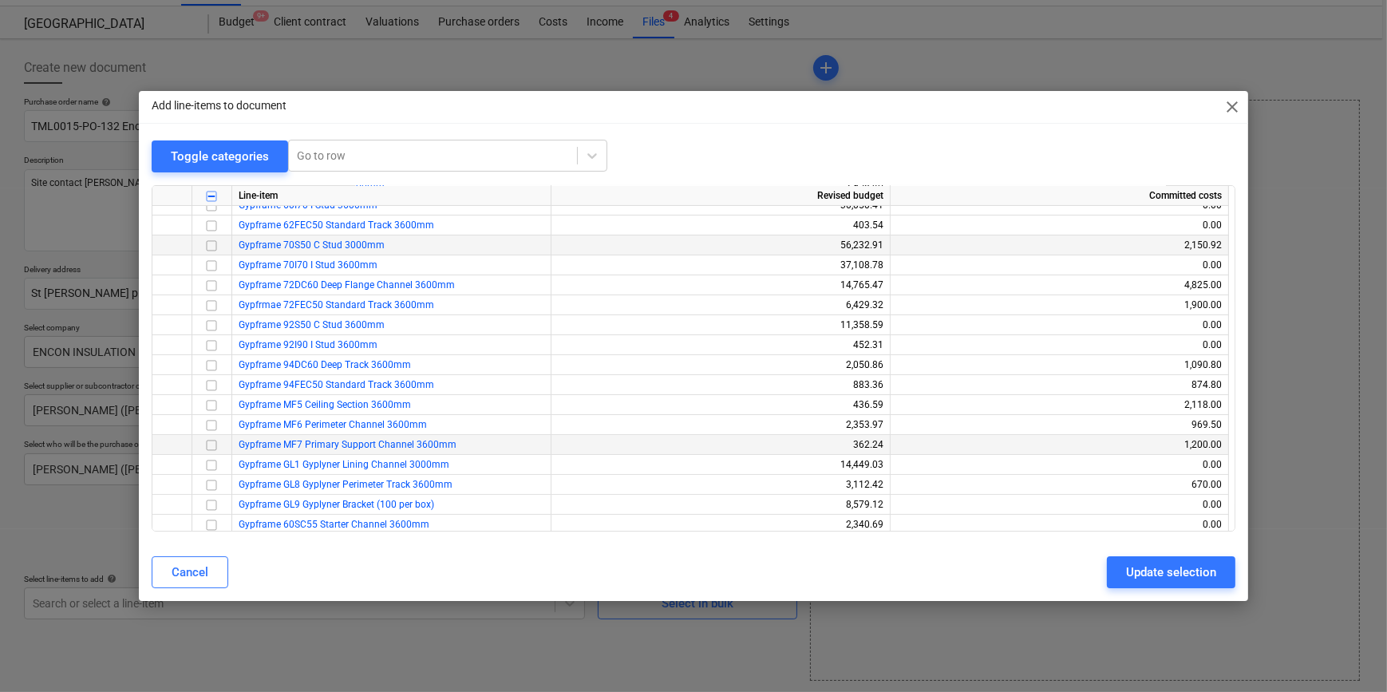
scroll to position [362, 0]
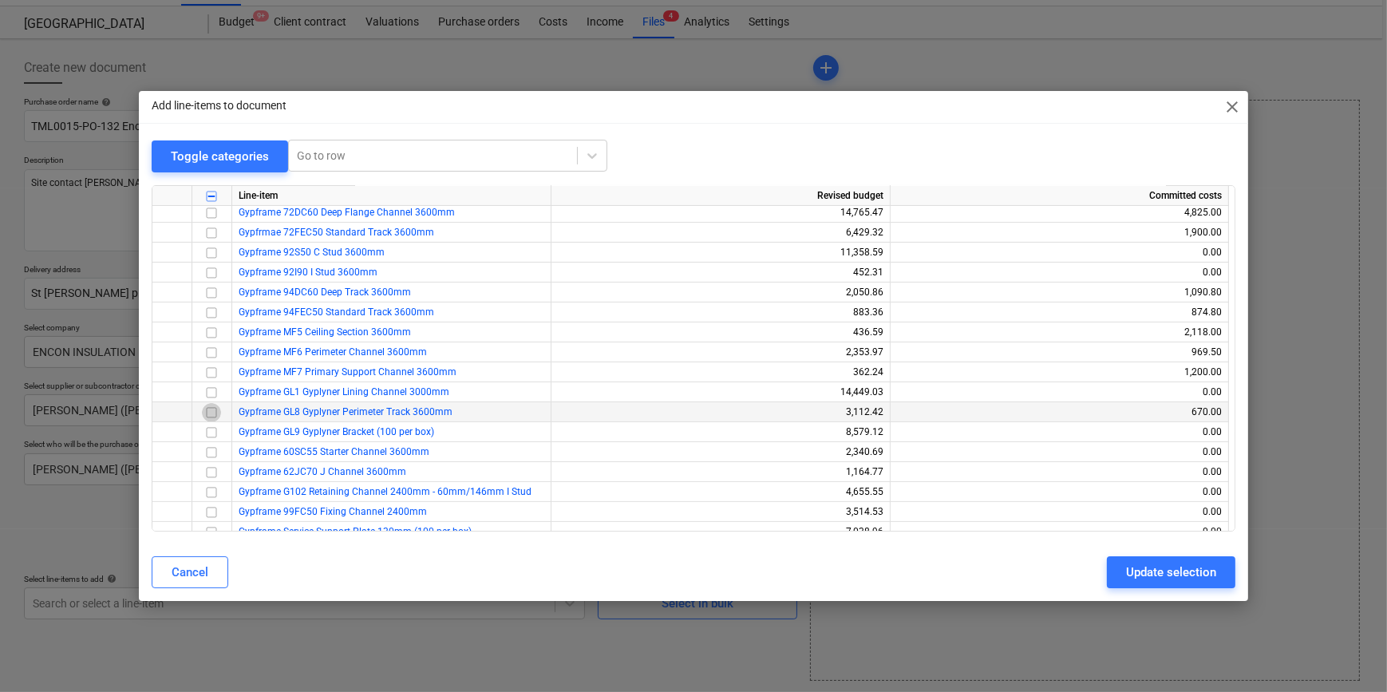
click at [210, 410] on input "checkbox" at bounding box center [211, 411] width 19 height 19
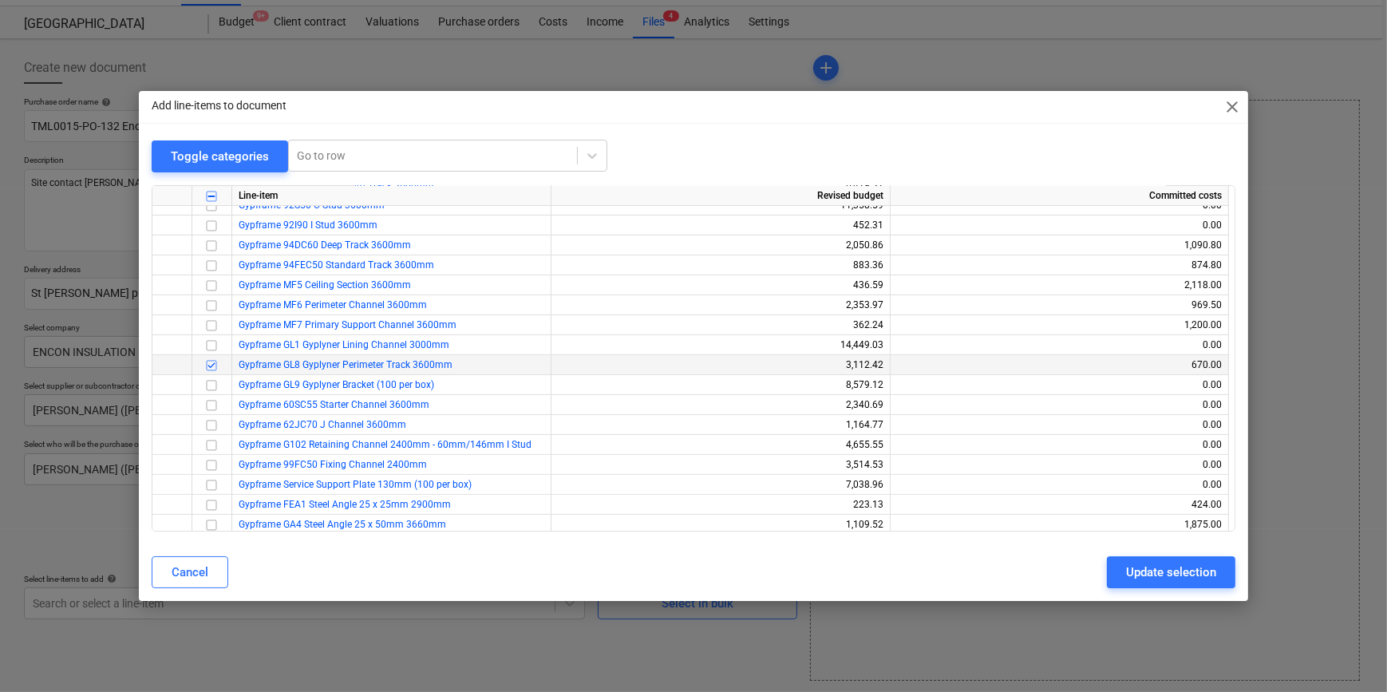
scroll to position [435, 0]
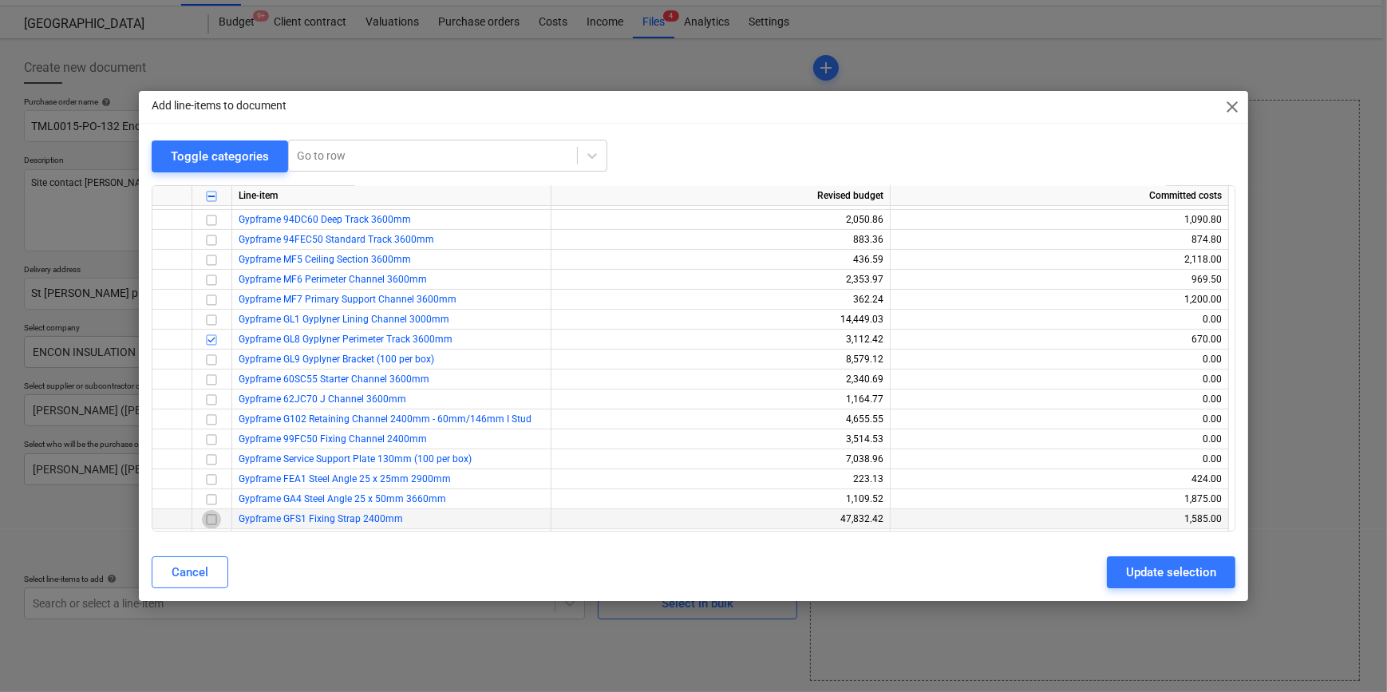
click at [211, 520] on input "checkbox" at bounding box center [211, 518] width 19 height 19
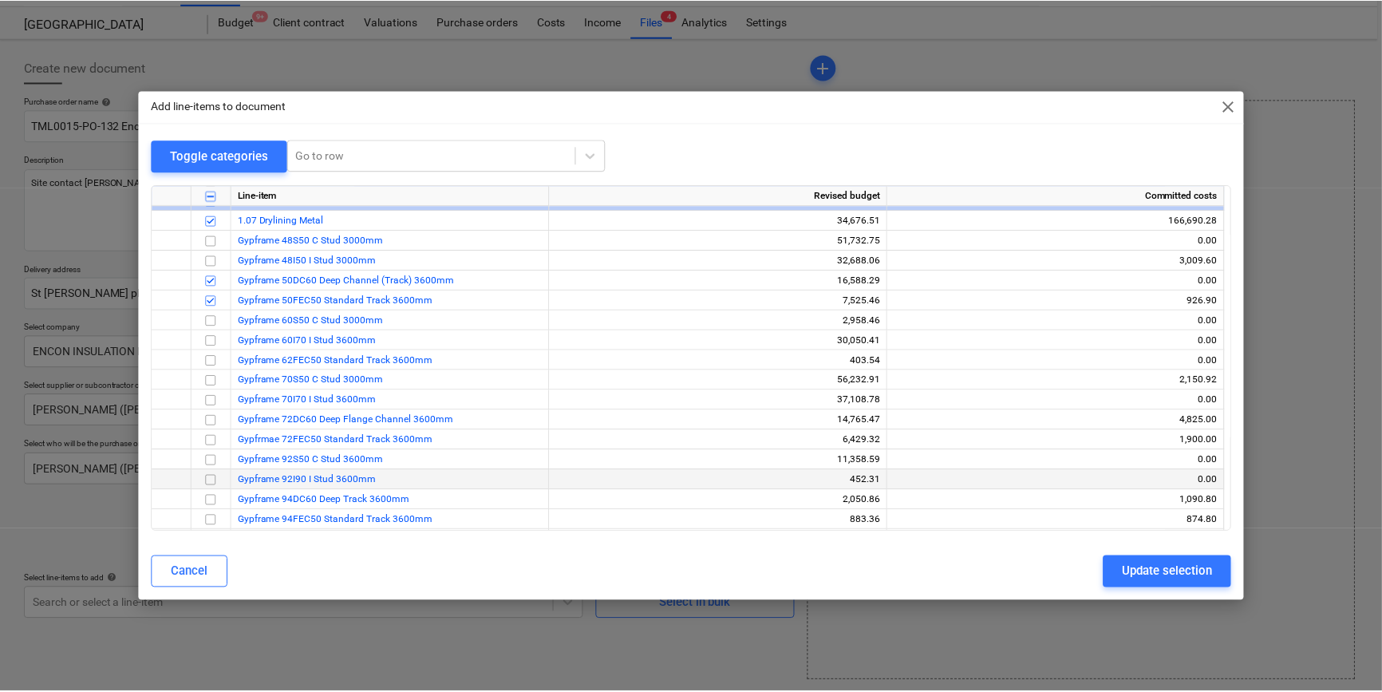
scroll to position [0, 0]
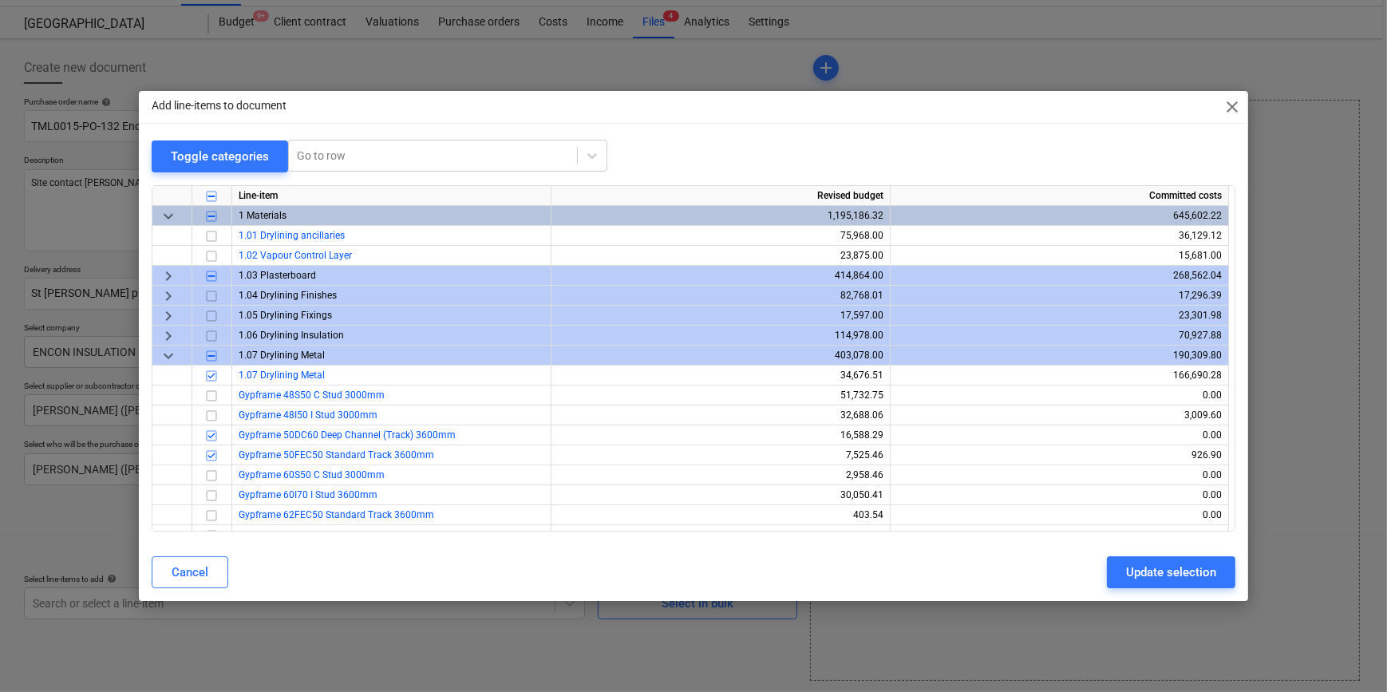
click at [168, 294] on span "keyboard_arrow_right" at bounding box center [168, 295] width 19 height 19
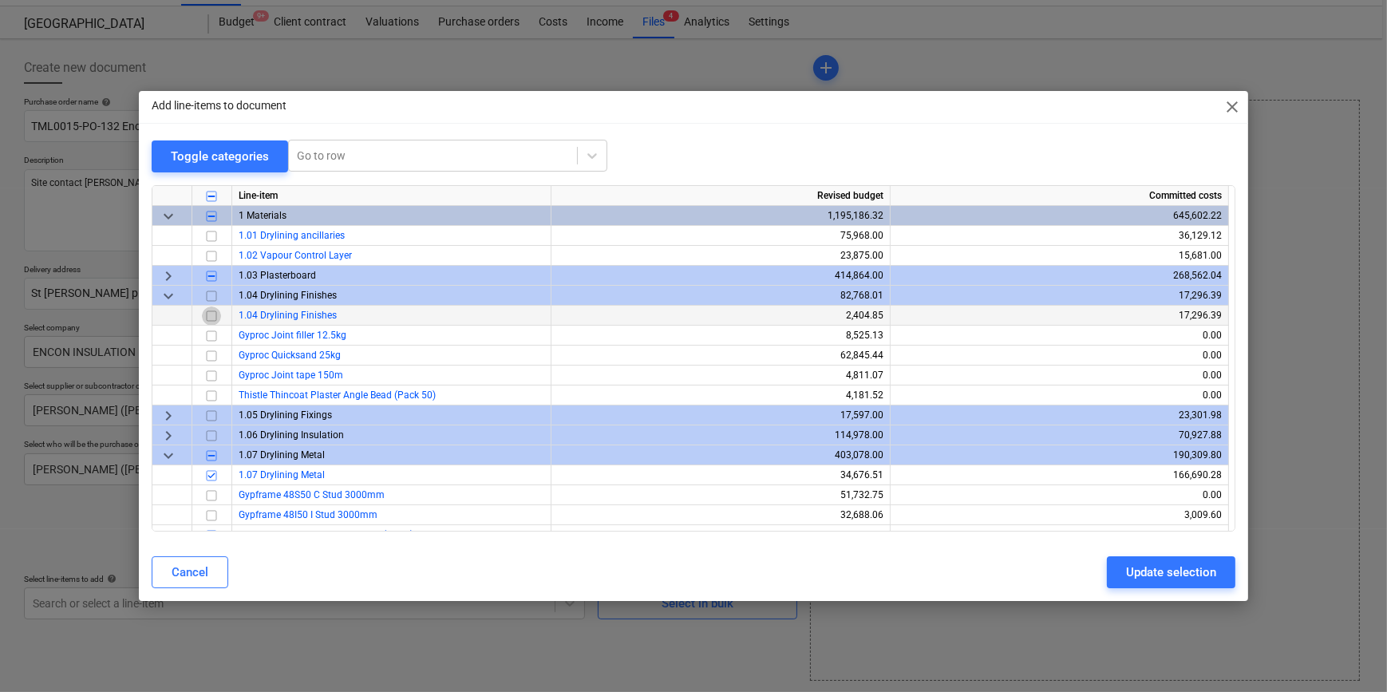
click at [210, 315] on input "checkbox" at bounding box center [211, 315] width 19 height 19
click at [1137, 570] on div "Update selection" at bounding box center [1171, 572] width 90 height 21
type textarea "x"
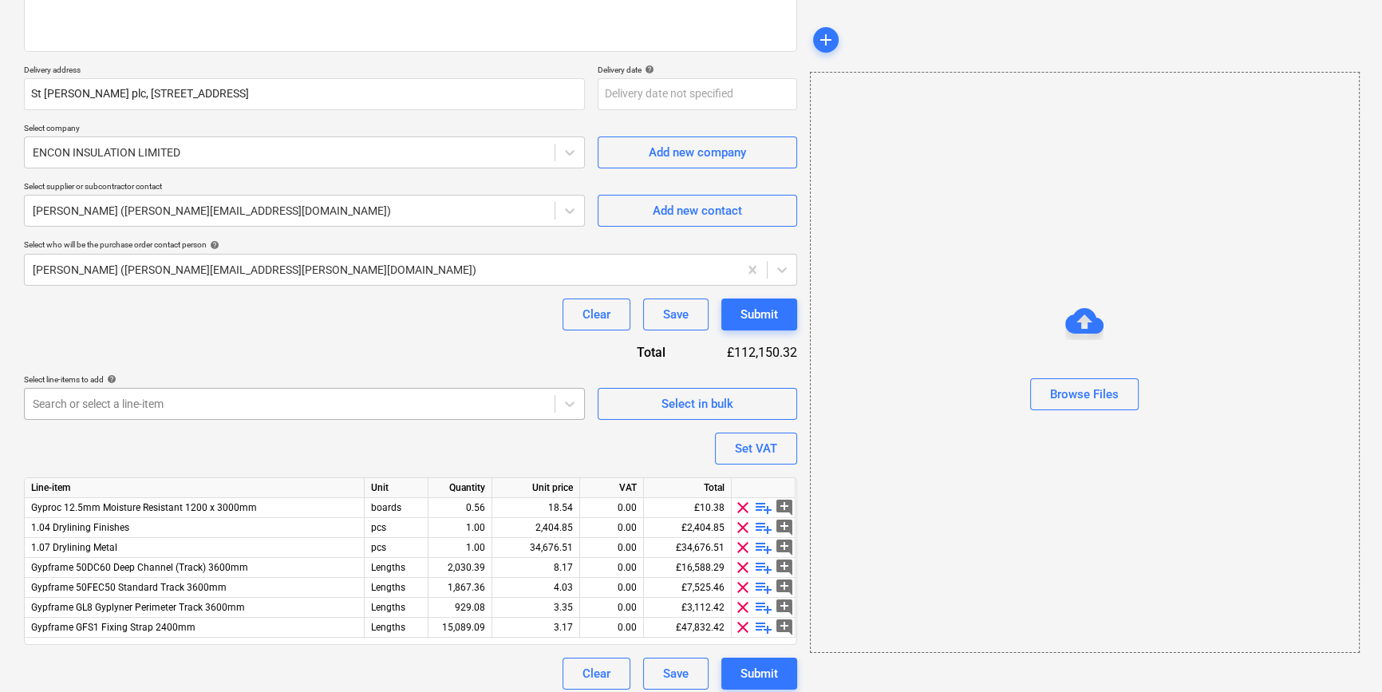
scroll to position [243, 0]
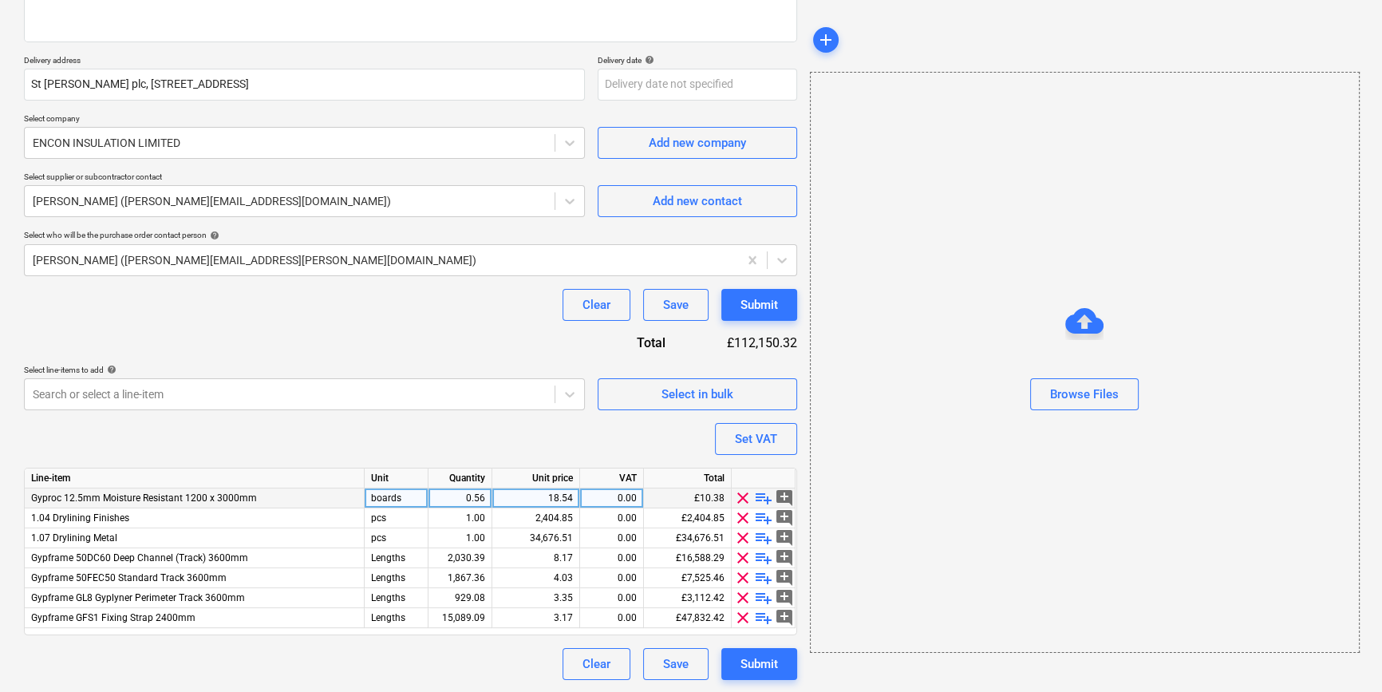
click at [455, 499] on div "0.56" at bounding box center [460, 498] width 50 height 20
type input "200"
type textarea "x"
type input "20"
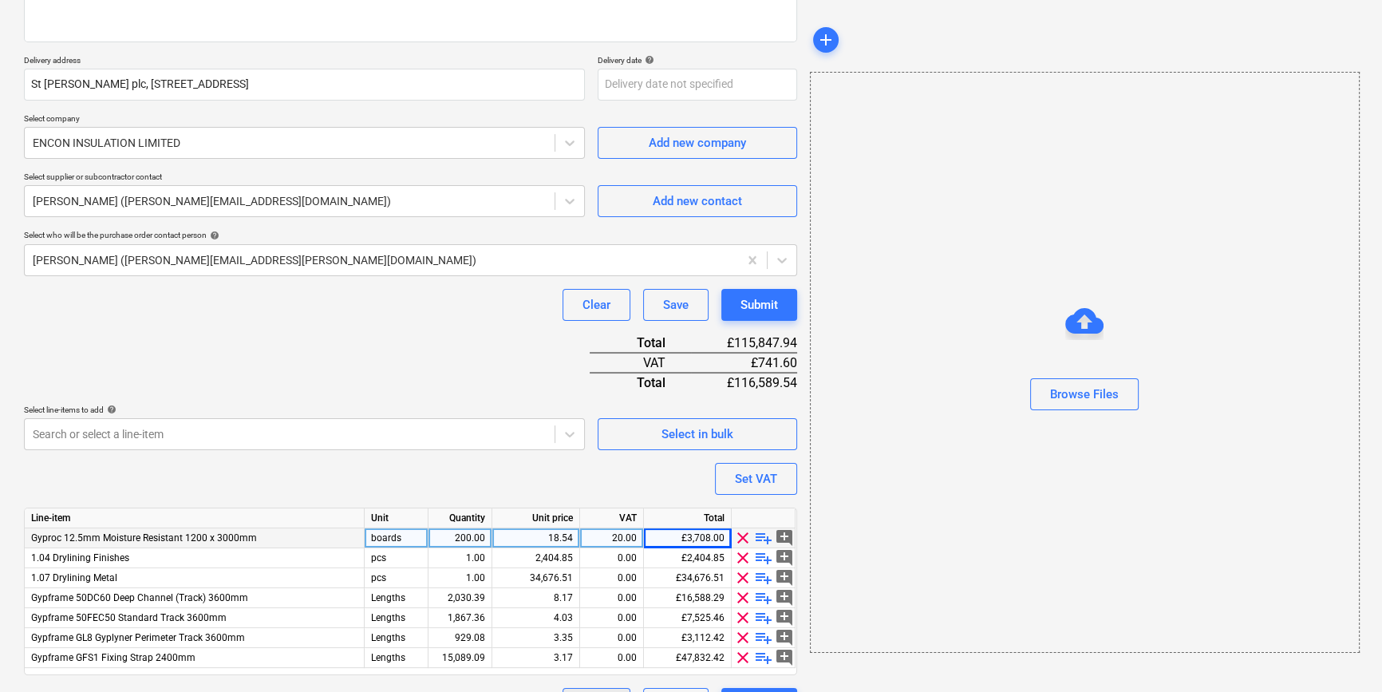
type textarea "x"
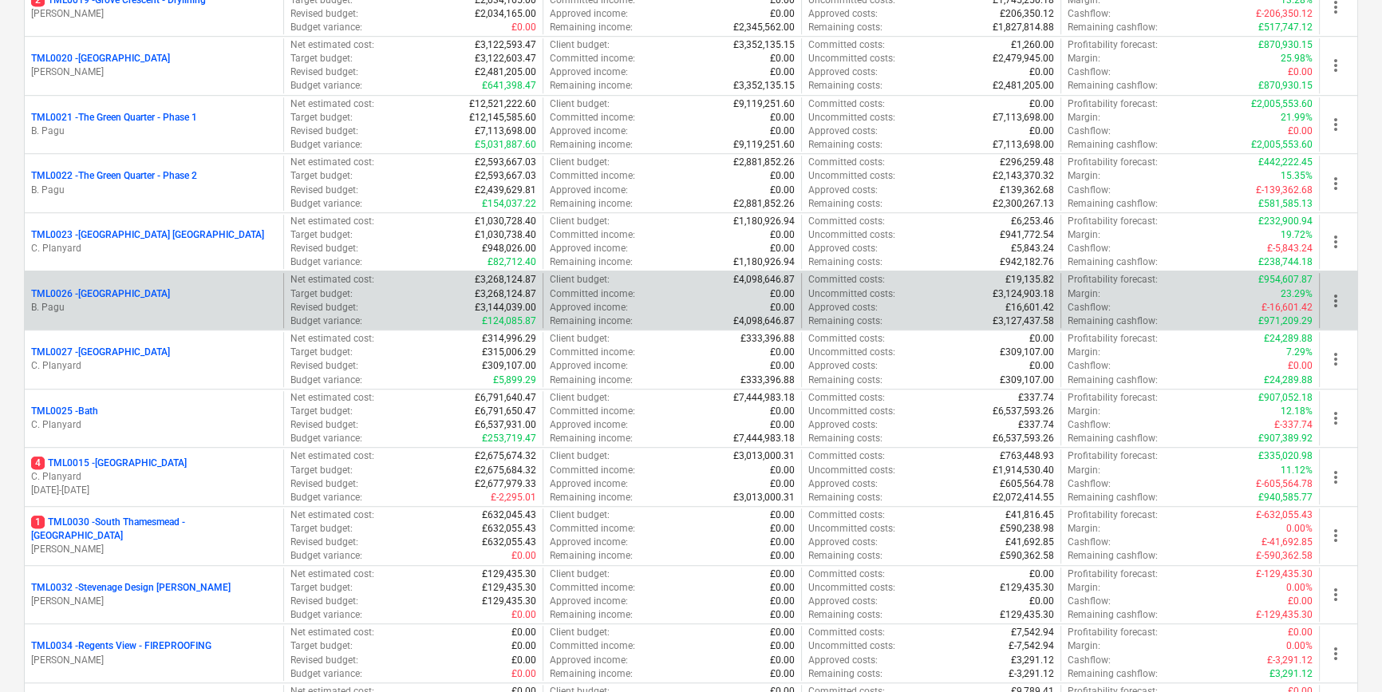
scroll to position [1378, 0]
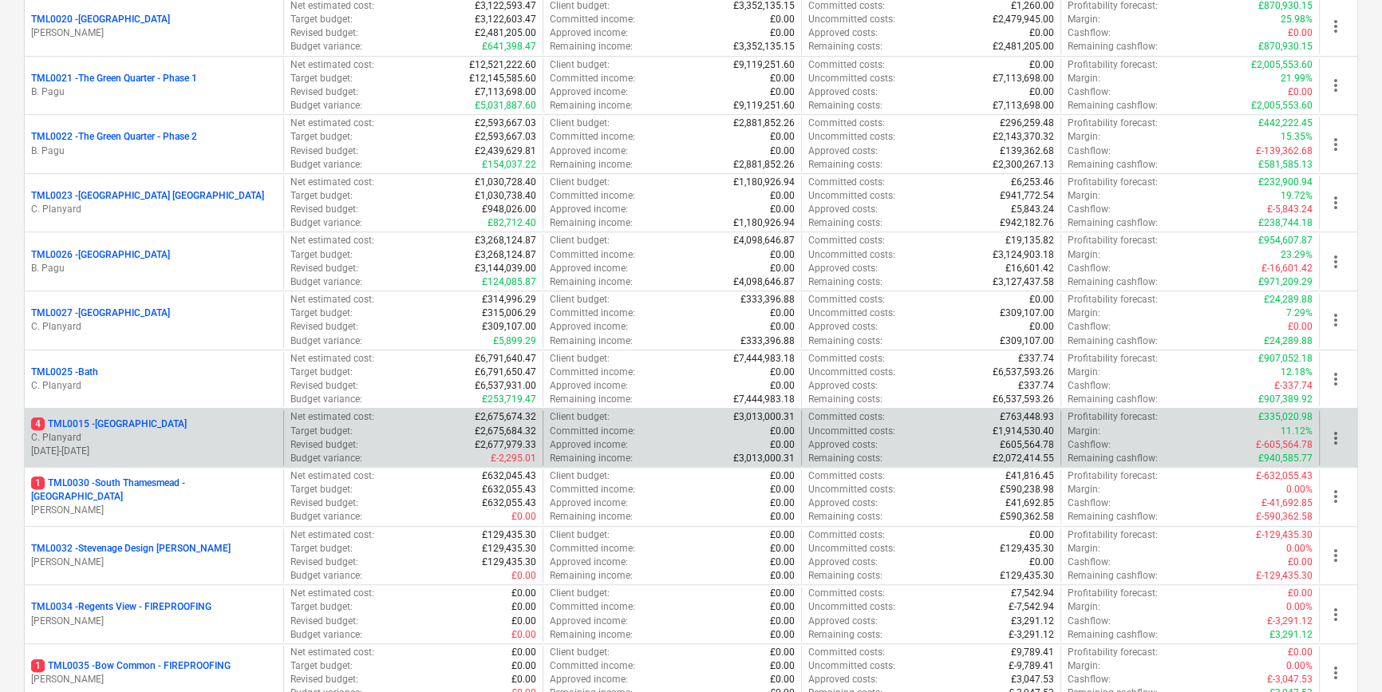
click at [168, 432] on p "C. Planyard" at bounding box center [154, 438] width 246 height 14
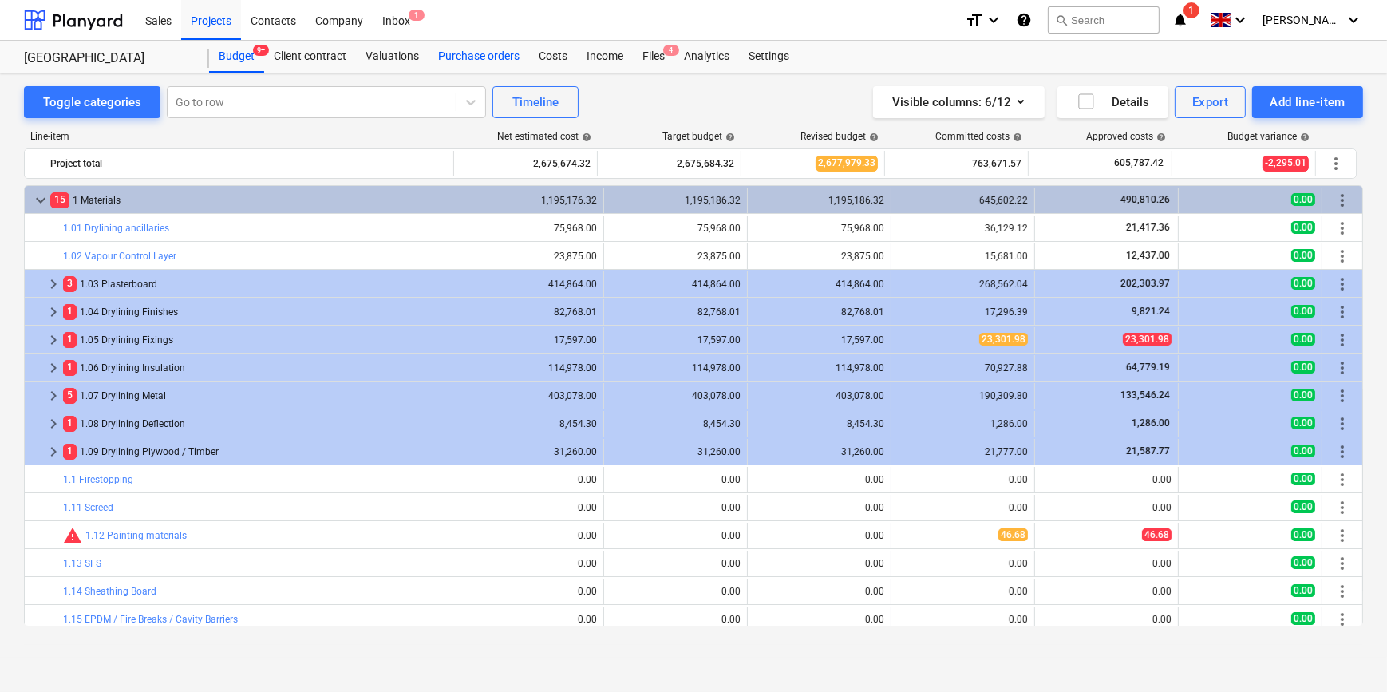
click at [502, 55] on div "Purchase orders" at bounding box center [479, 57] width 101 height 32
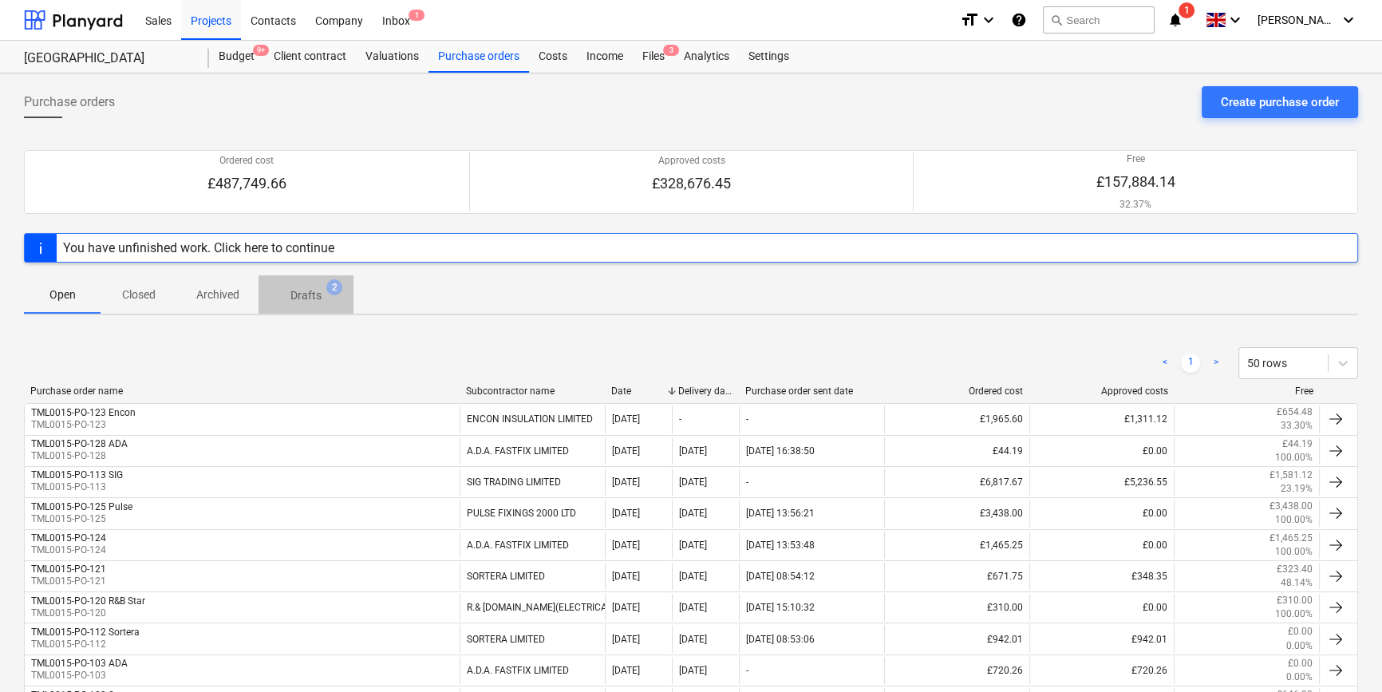
click at [306, 299] on p "Drafts" at bounding box center [305, 295] width 31 height 17
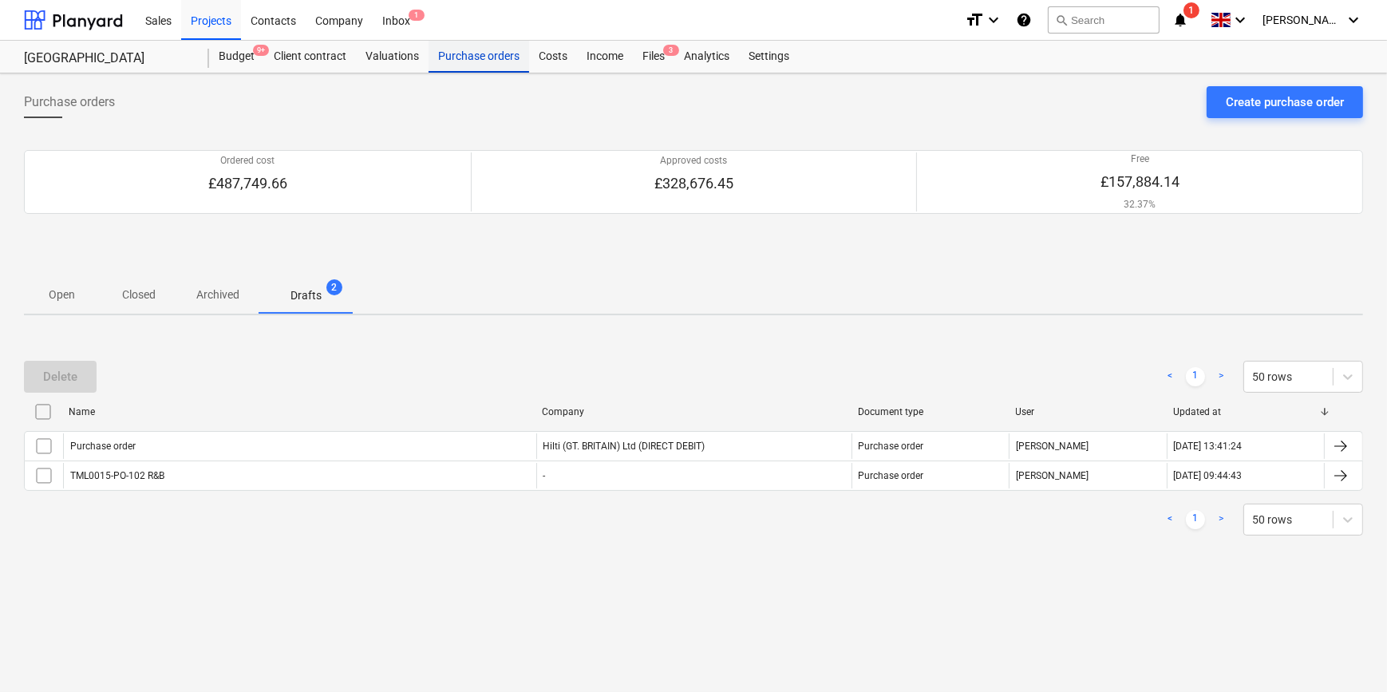
click at [468, 58] on div "Purchase orders" at bounding box center [479, 57] width 101 height 32
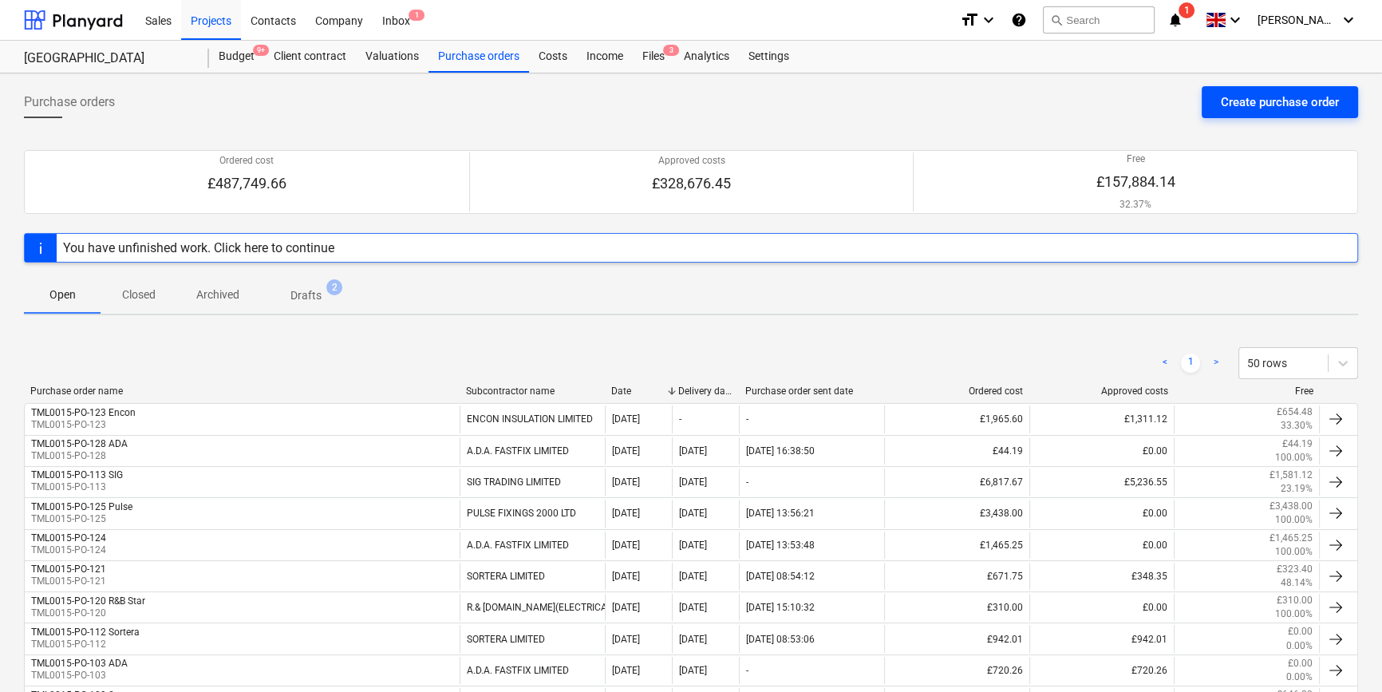
click at [1266, 97] on div "Create purchase order" at bounding box center [1280, 102] width 118 height 21
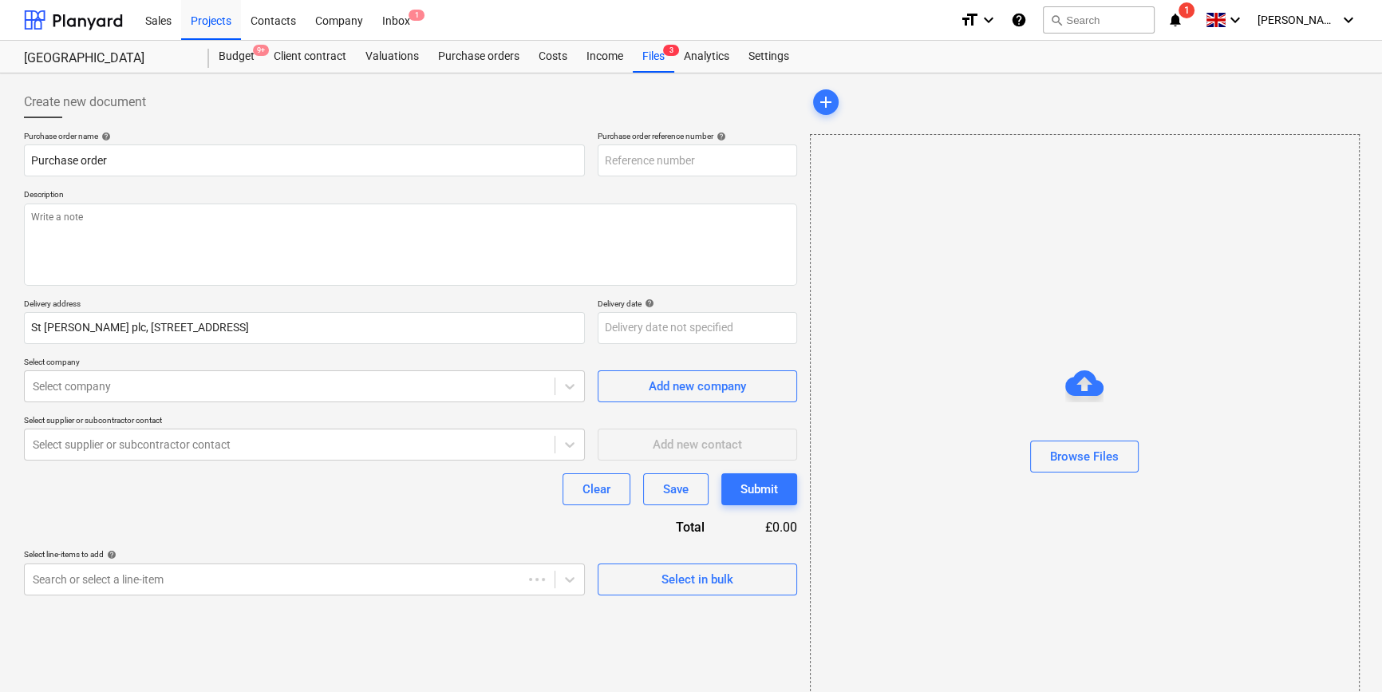
type textarea "x"
type input "TML0015-PO-133"
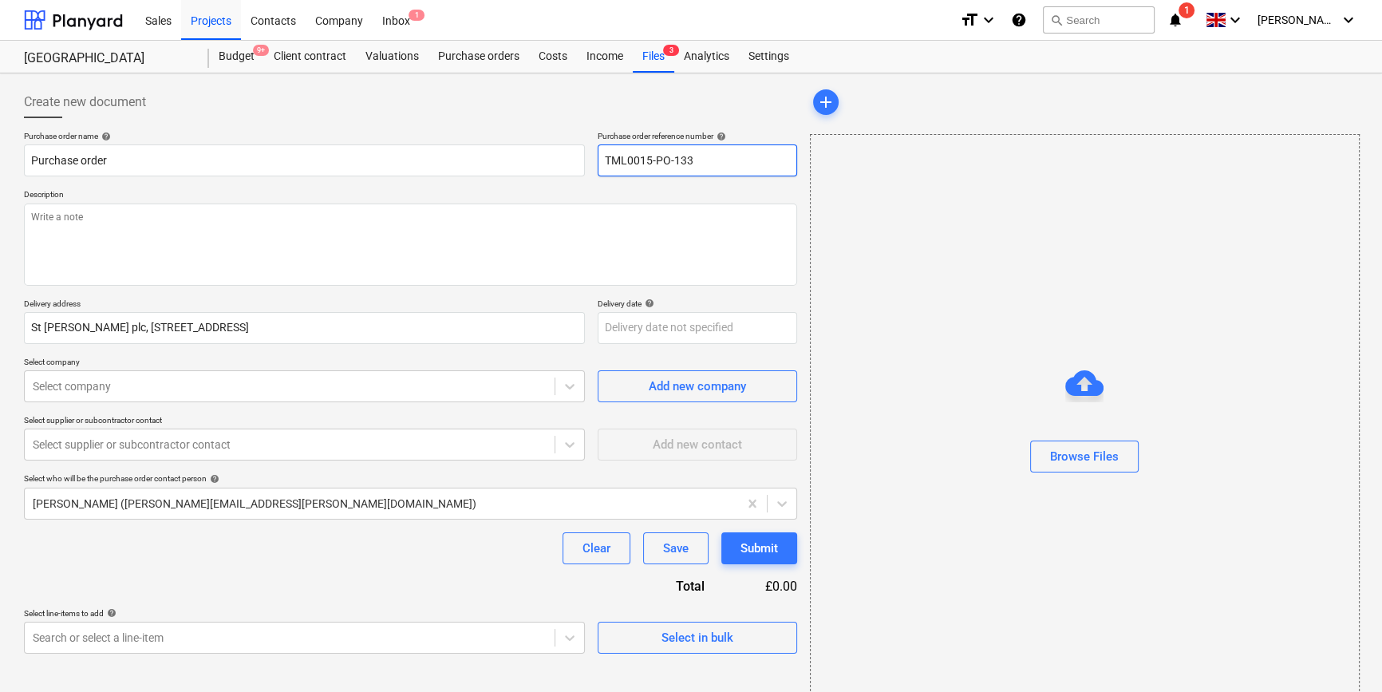
drag, startPoint x: 703, startPoint y: 161, endPoint x: 594, endPoint y: 180, distance: 110.9
click at [594, 180] on div "Purchase order name help Purchase order Purchase order reference number help TM…" at bounding box center [410, 392] width 773 height 523
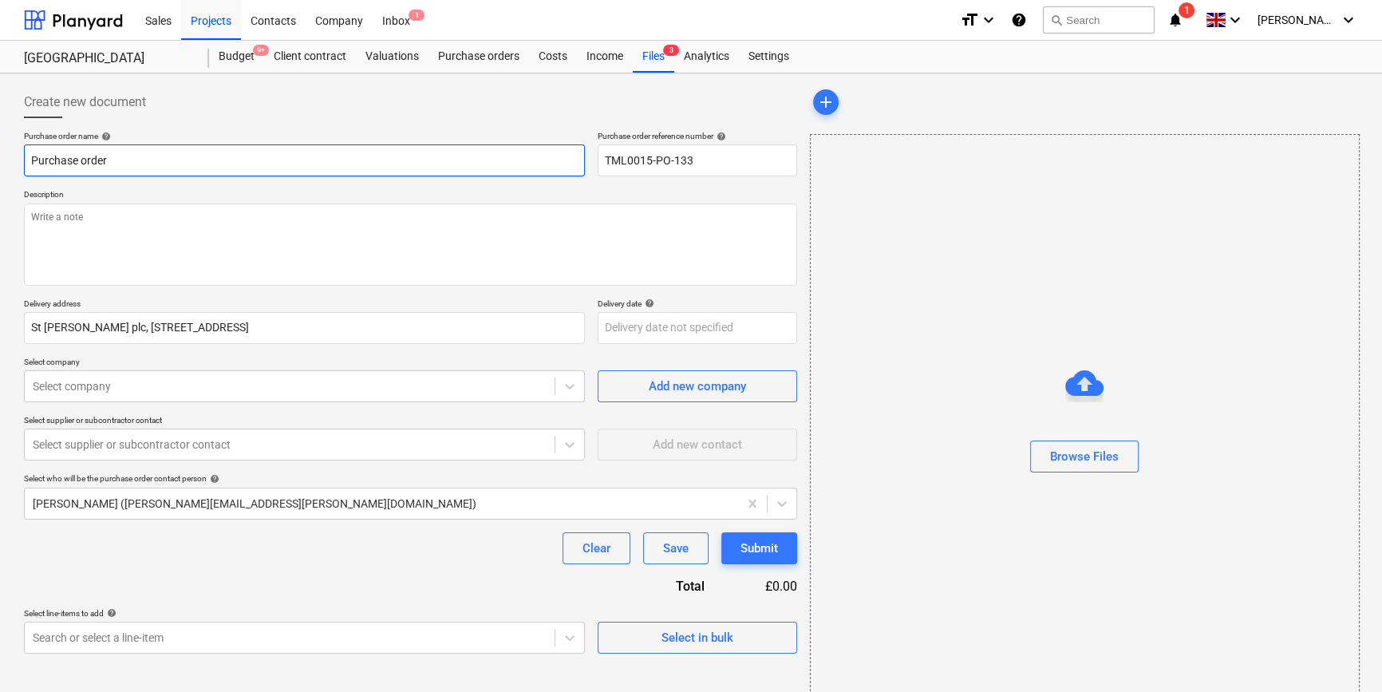
drag, startPoint x: 112, startPoint y: 156, endPoint x: 33, endPoint y: 162, distance: 79.2
click at [33, 162] on input "Purchase order" at bounding box center [304, 160] width 561 height 32
paste input "TML0015-PO-133"
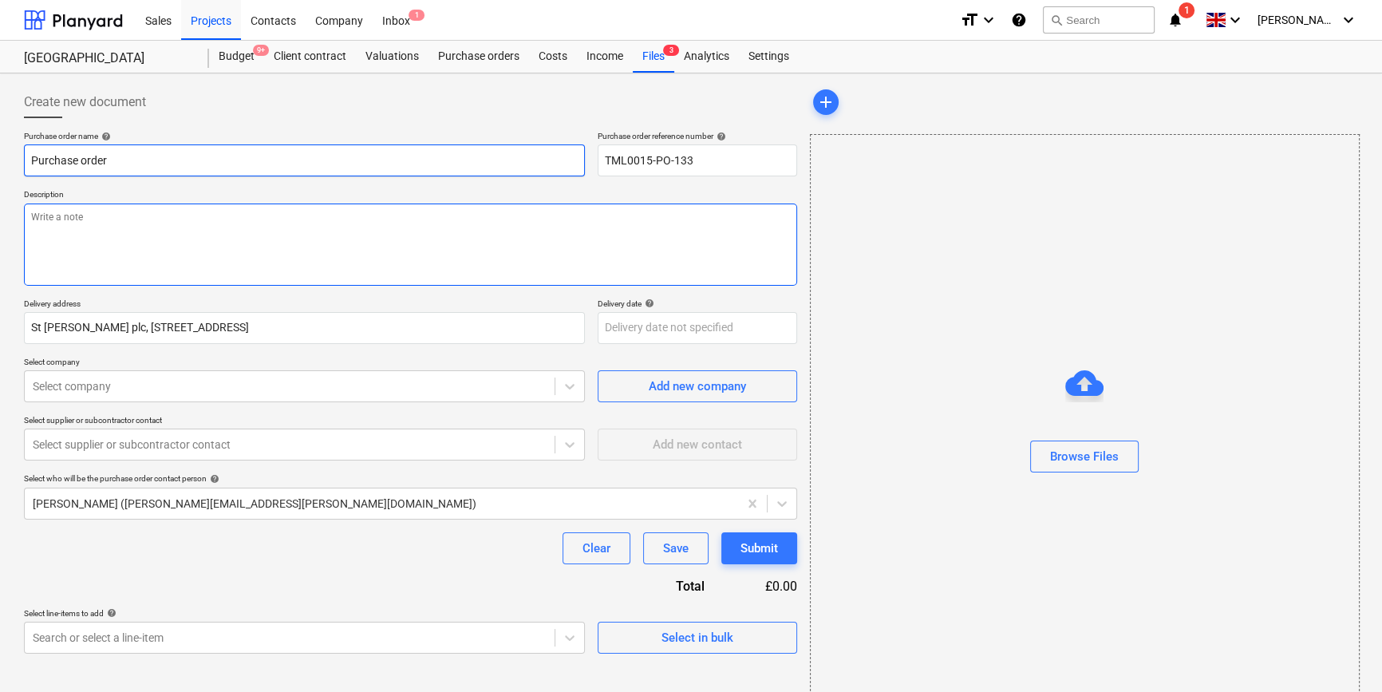
type textarea "x"
type input "TML0015-PO-133"
type textarea "x"
type input "TML0015-PO-133"
type textarea "x"
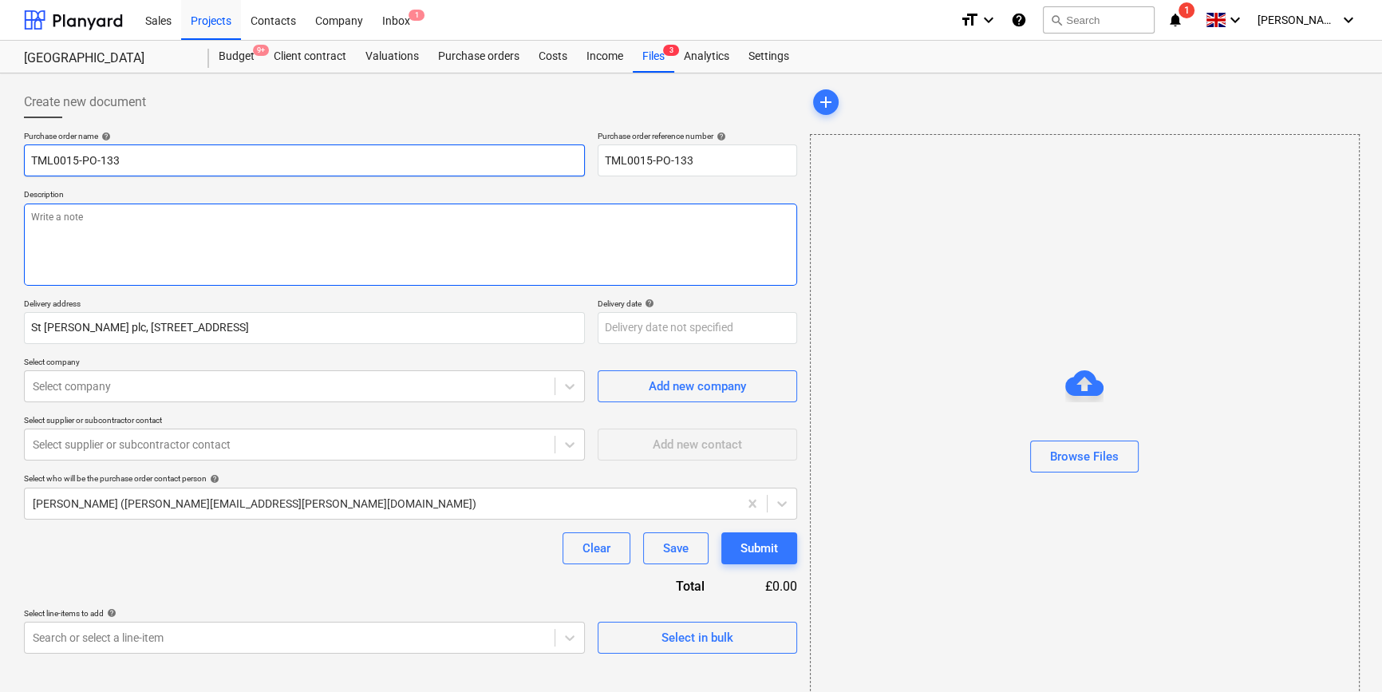
type input "TML0015-PO-133 E"
type textarea "x"
type input "TML0015-PO-133 En"
type textarea "x"
type input "TML0015-PO-133 Enc"
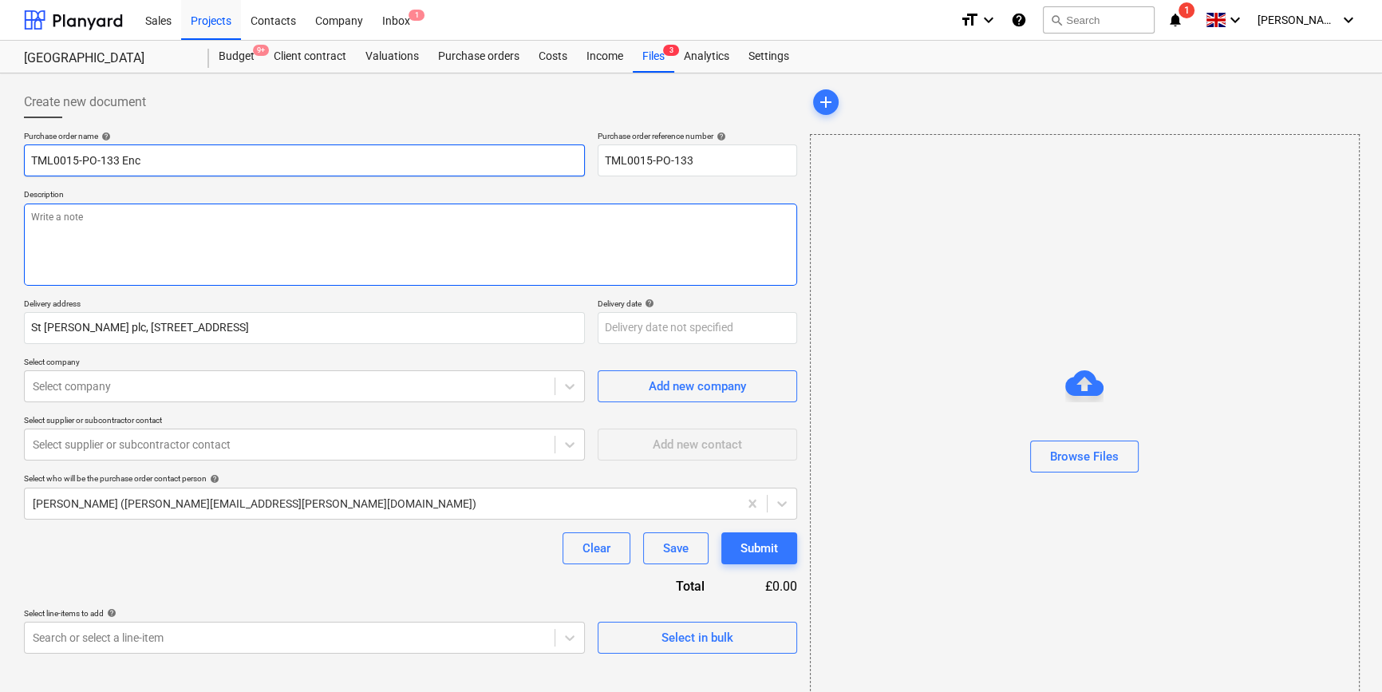
type textarea "x"
type input "TML0015-PO-133 Enco"
type textarea "x"
type input "TML0015-PO-133 Encon"
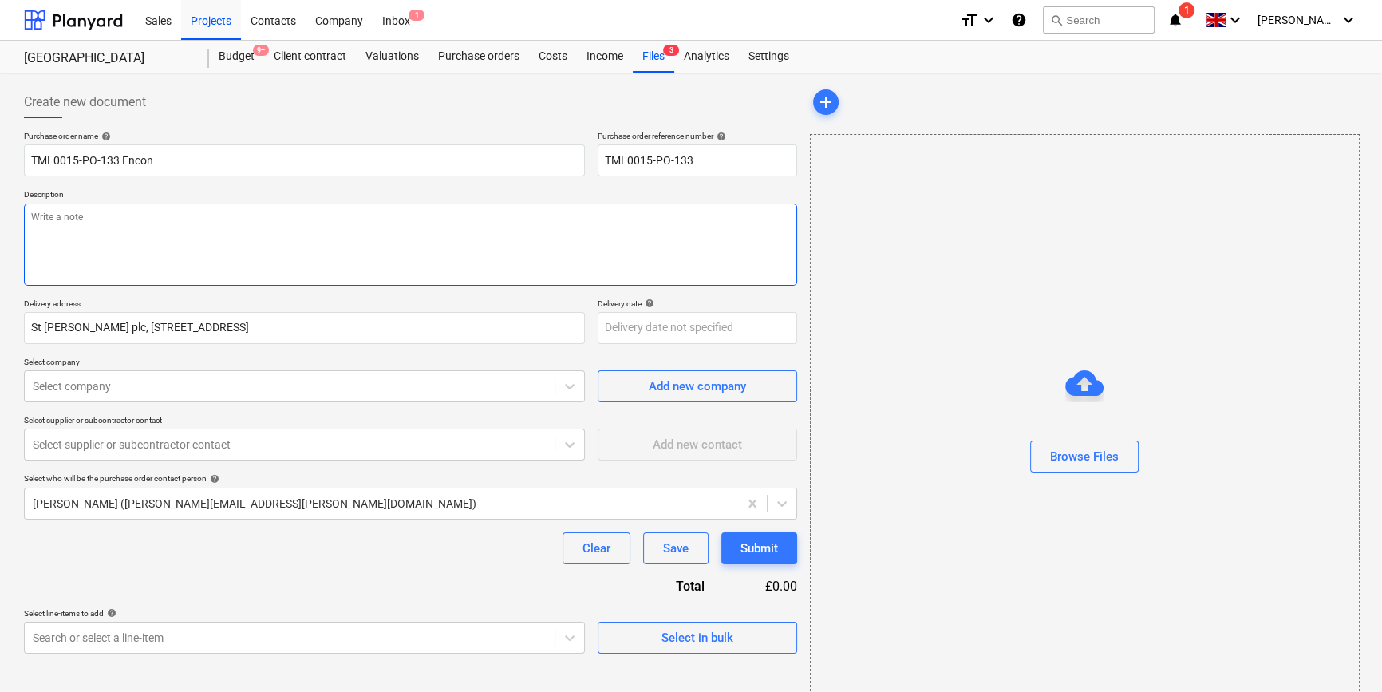
click at [134, 237] on textarea at bounding box center [410, 244] width 773 height 82
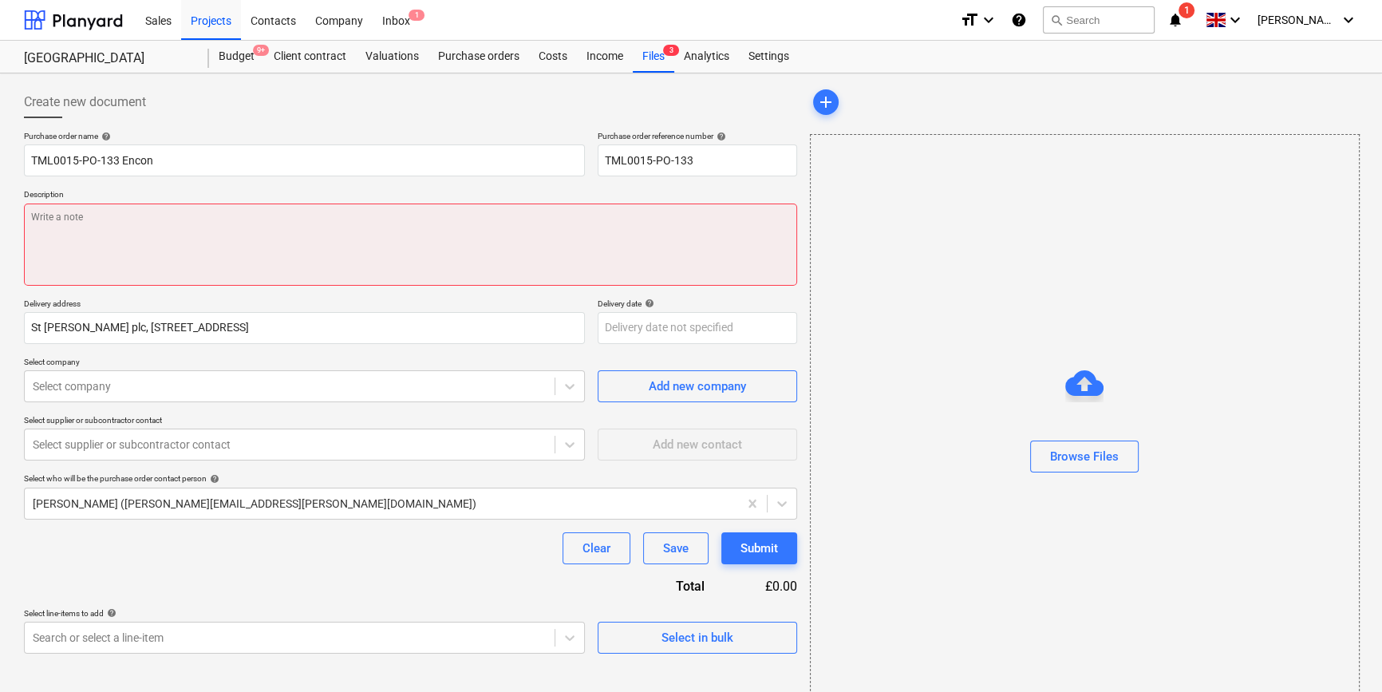
click at [112, 220] on textarea at bounding box center [410, 244] width 773 height 82
type textarea "x"
type textarea "S"
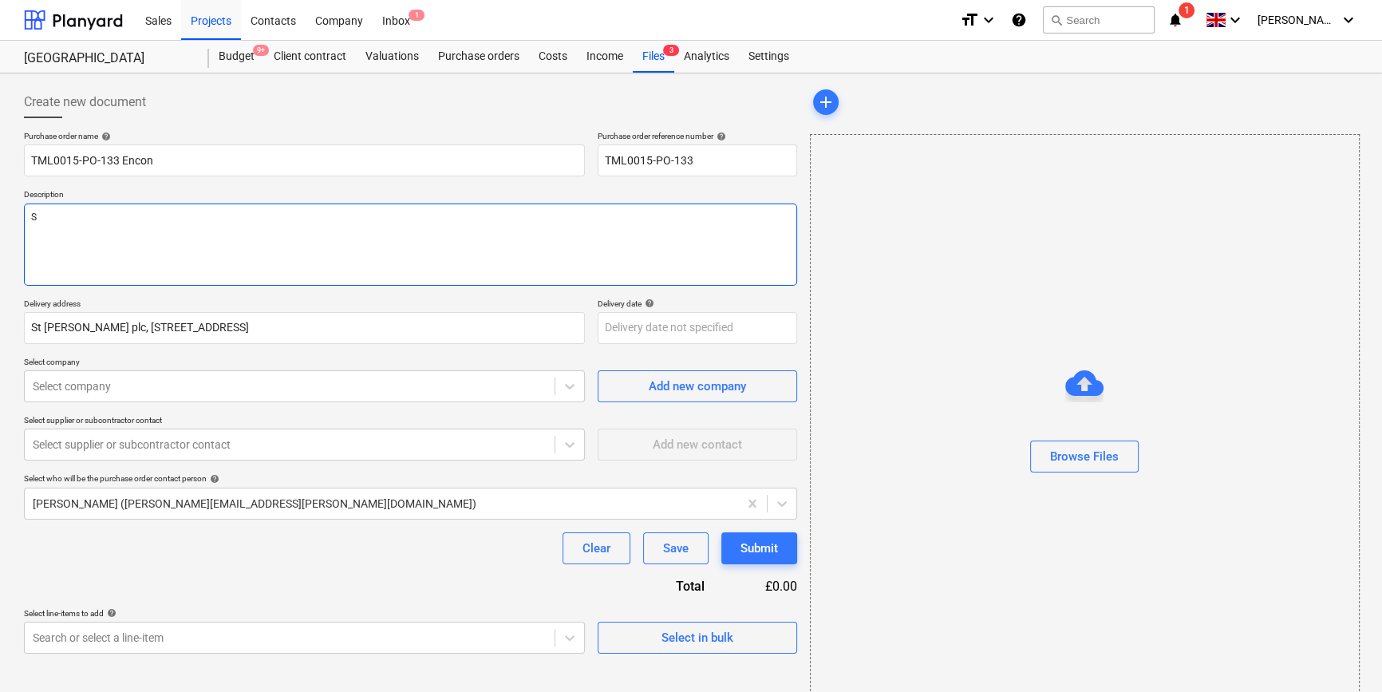
type textarea "x"
type textarea "Si"
type textarea "x"
type textarea "Sit"
type textarea "x"
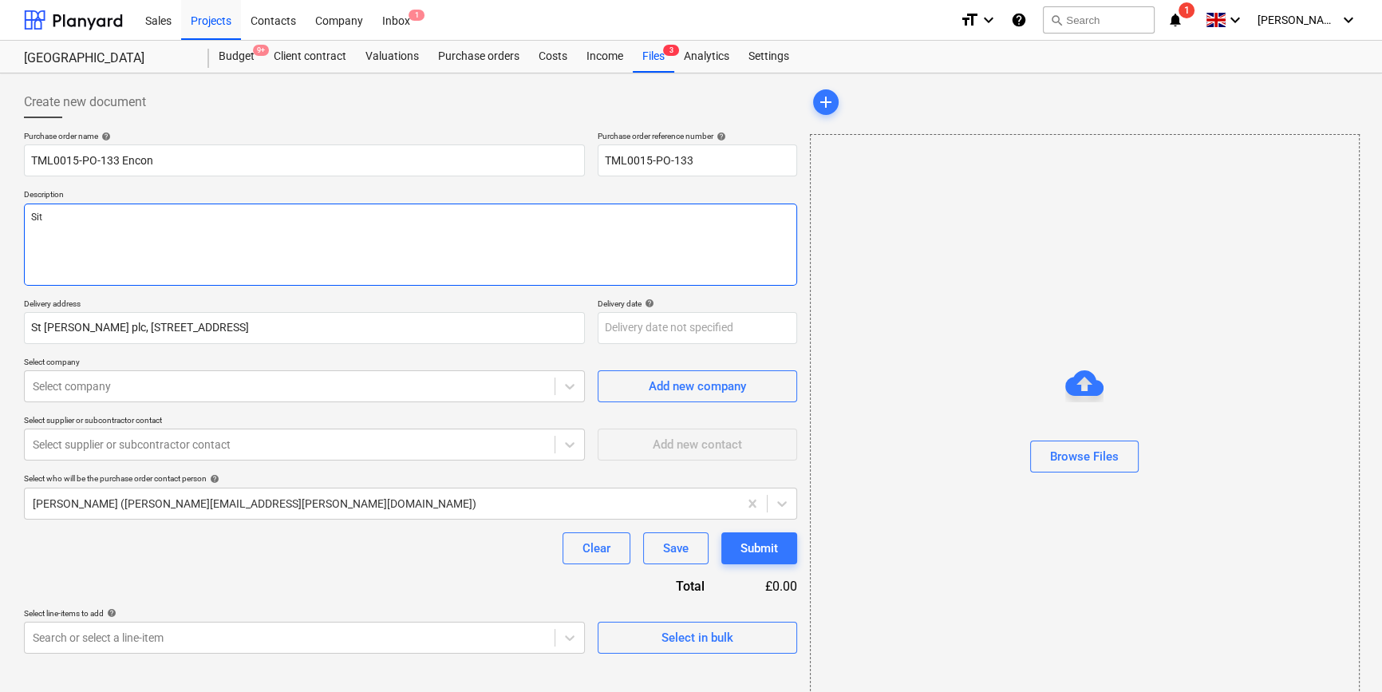
type textarea "Site"
type textarea "x"
type textarea "Site"
type textarea "x"
type textarea "Site c"
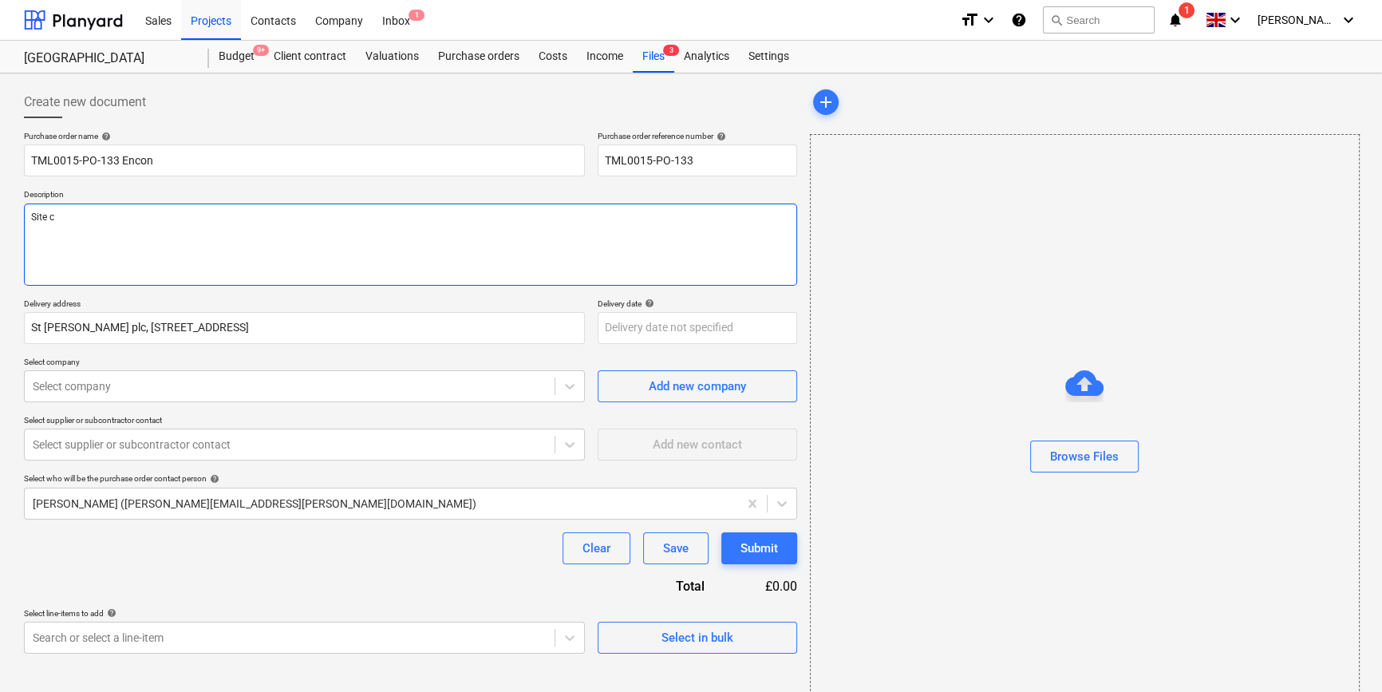
type textarea "x"
type textarea "Site co"
type textarea "x"
type textarea "Site con"
type textarea "x"
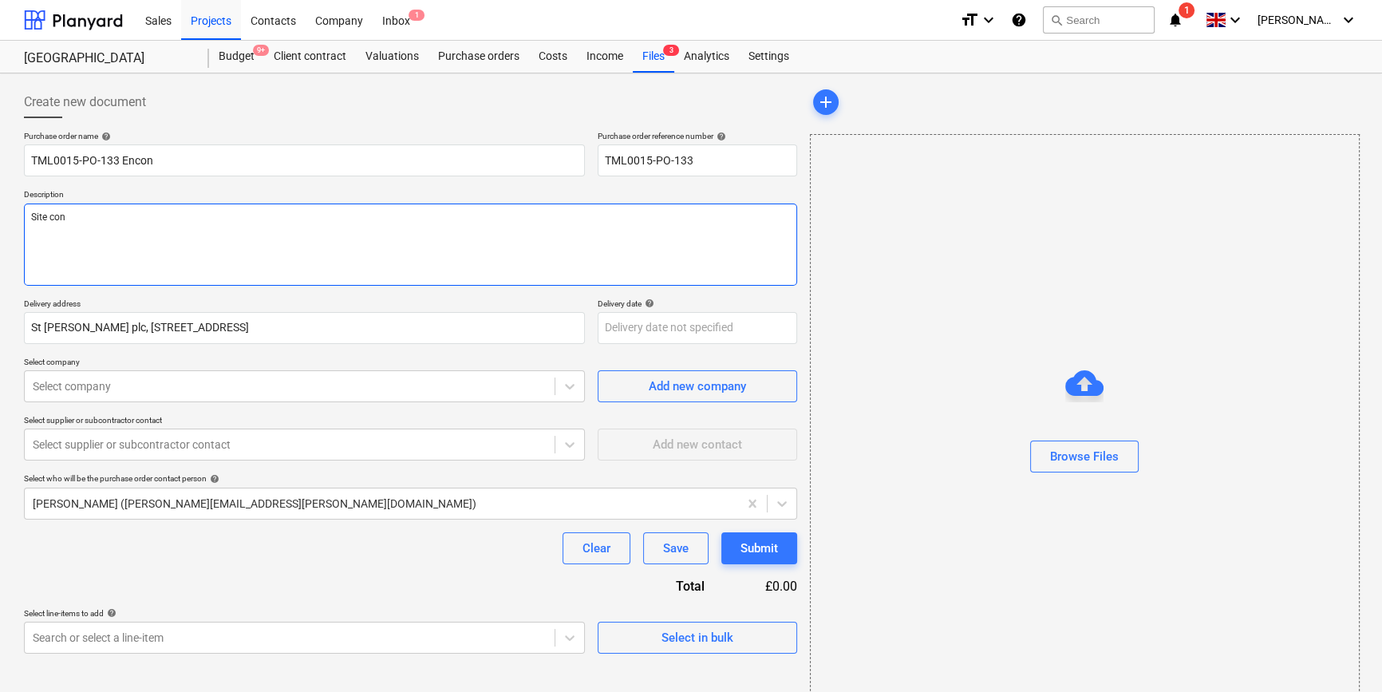
type textarea "Site cont"
type textarea "x"
type textarea "Site conta"
type textarea "x"
type textarea "Site contac"
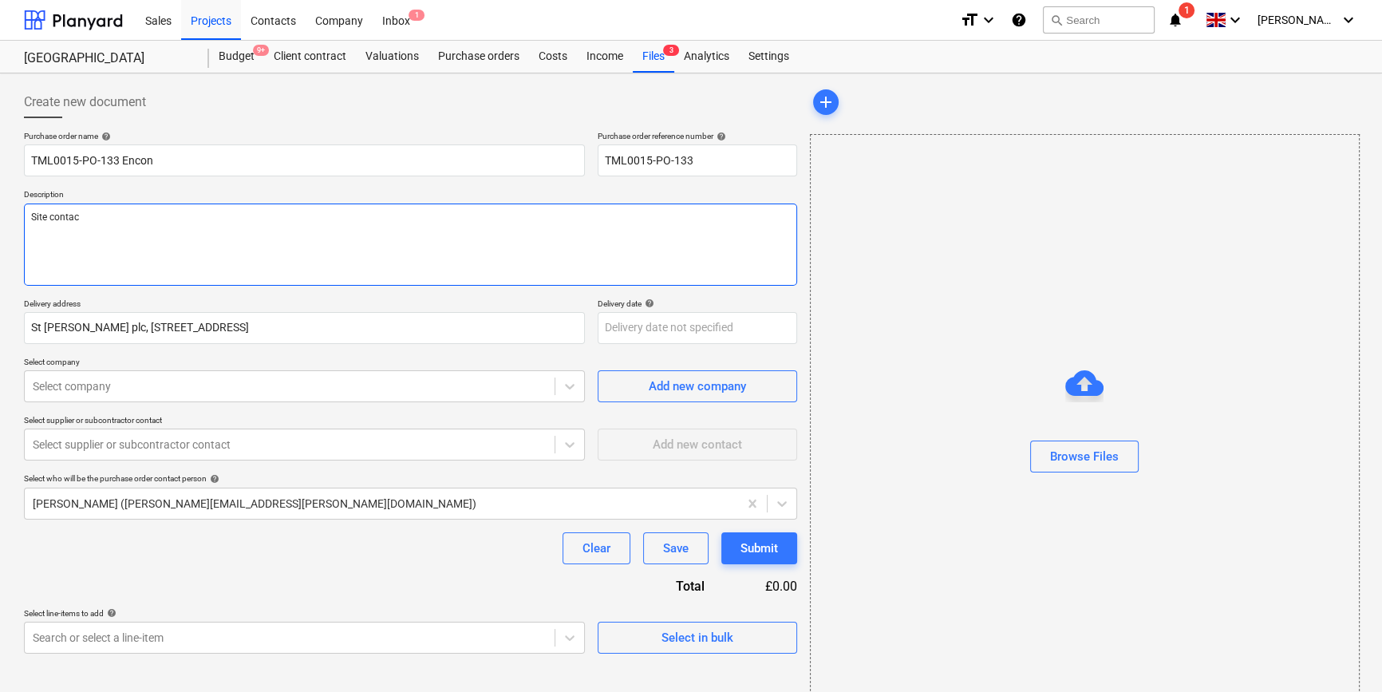
type textarea "x"
type textarea "Site contact"
type textarea "x"
type textarea "Site contacty"
type textarea "x"
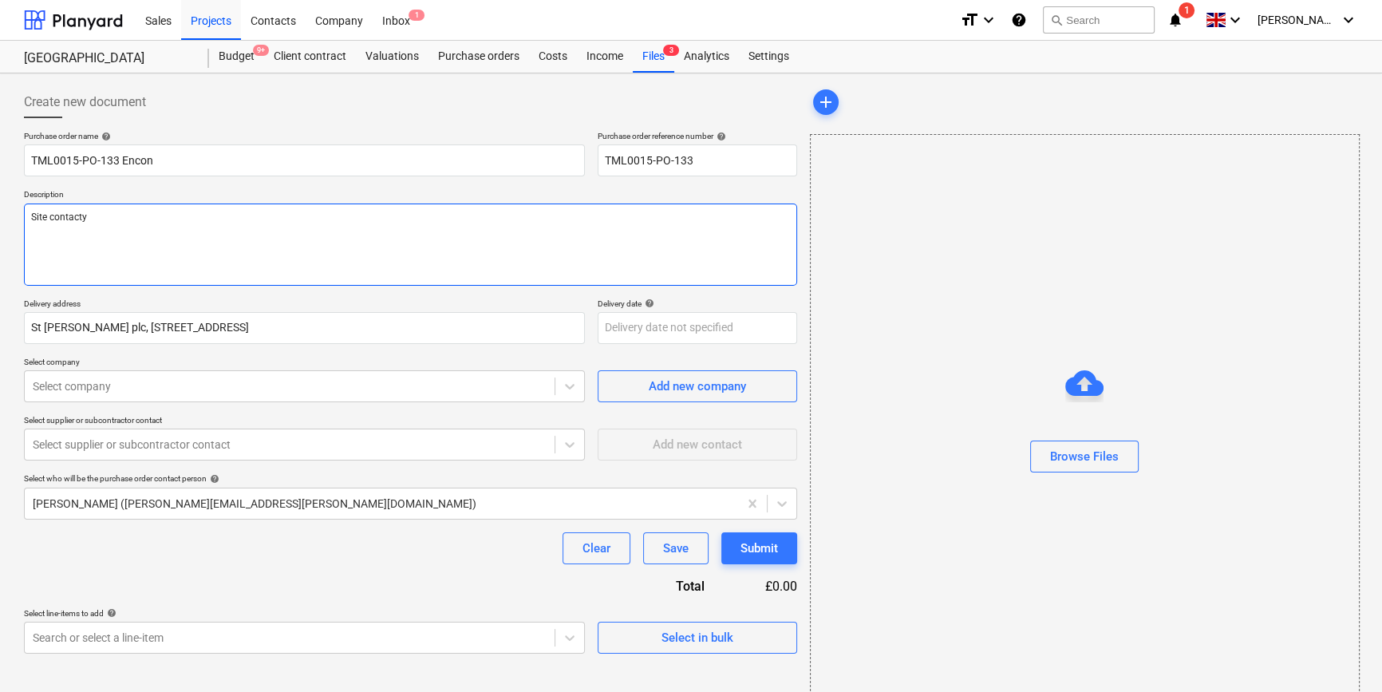
type textarea "Site contact"
type textarea "x"
type textarea "Site contact"
type textarea "x"
type textarea "Site contact N"
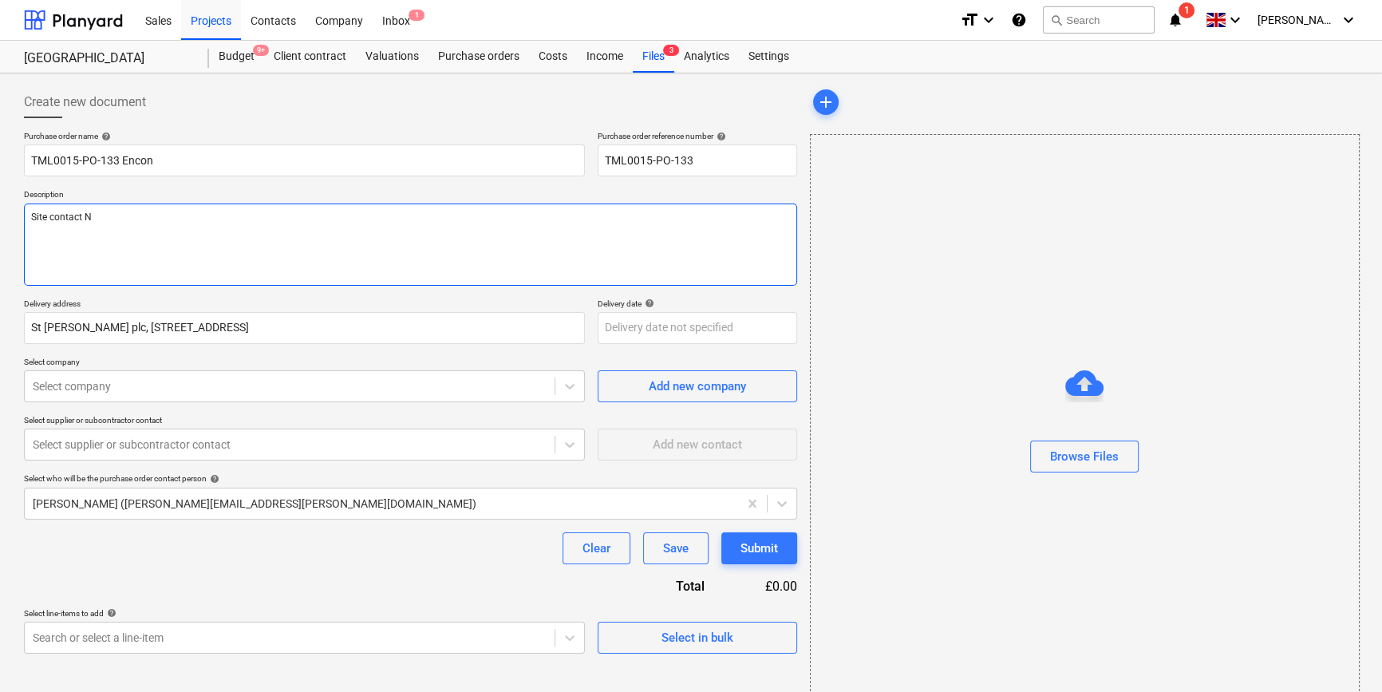
type textarea "x"
type textarea "Site contact Na"
type textarea "x"
type textarea "Site contact Nar"
type textarea "x"
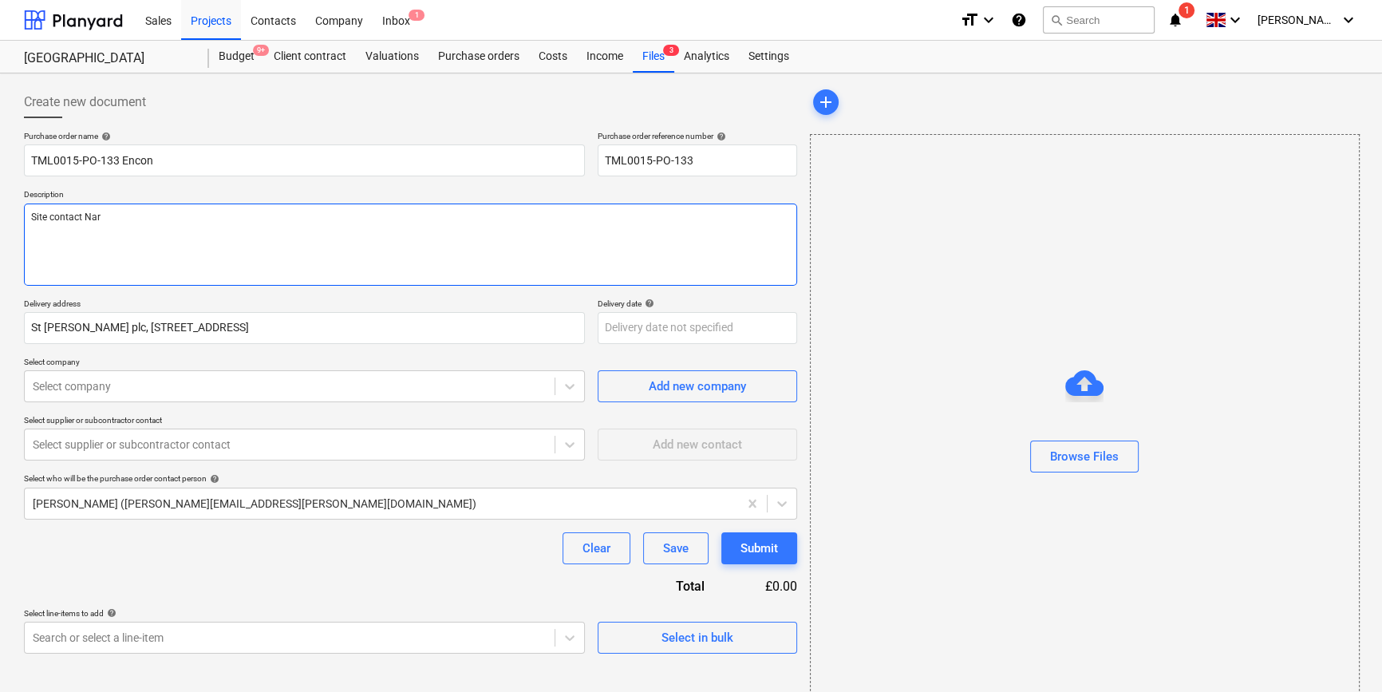
type textarea "Site contact Narc"
type textarea "x"
type textarea "Site contact [PERSON_NAME]"
type textarea "x"
type textarea "Site contact [PERSON_NAME]"
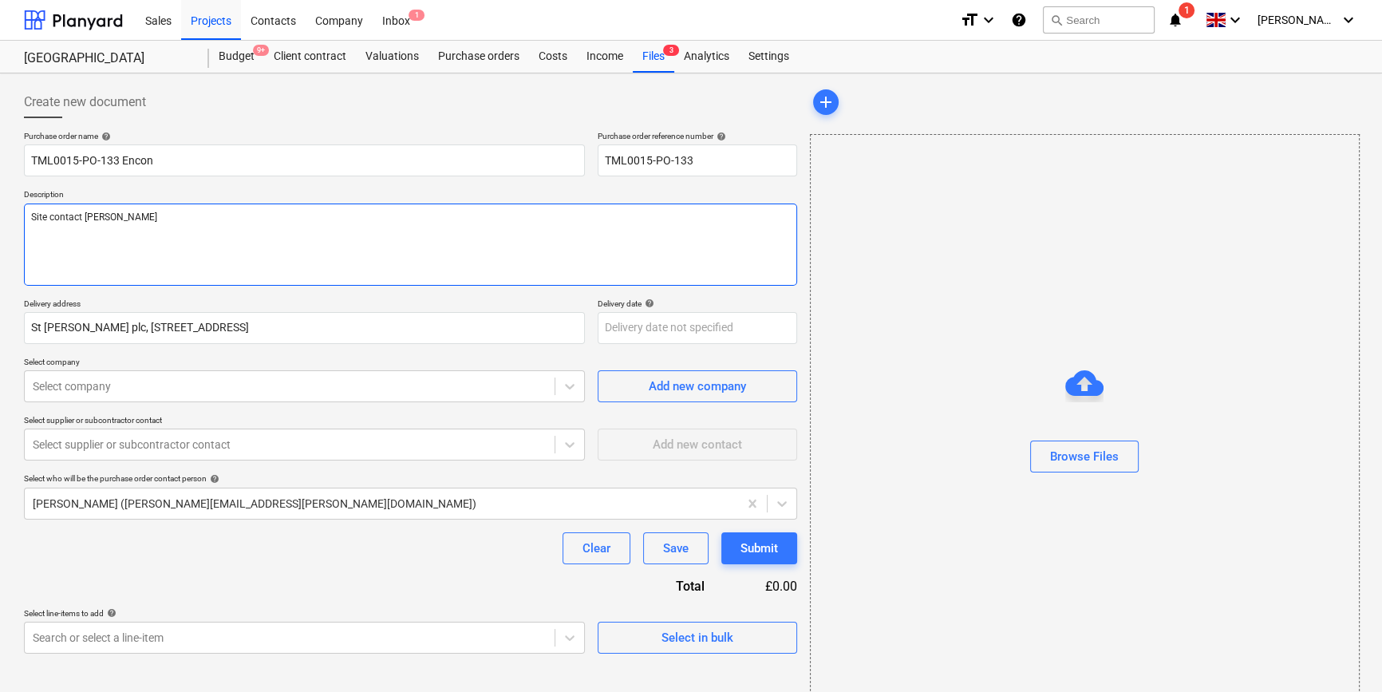
type textarea "x"
type textarea "Site contact [PERSON_NAME]"
type textarea "x"
type textarea "Site contact Narcis 0"
type textarea "x"
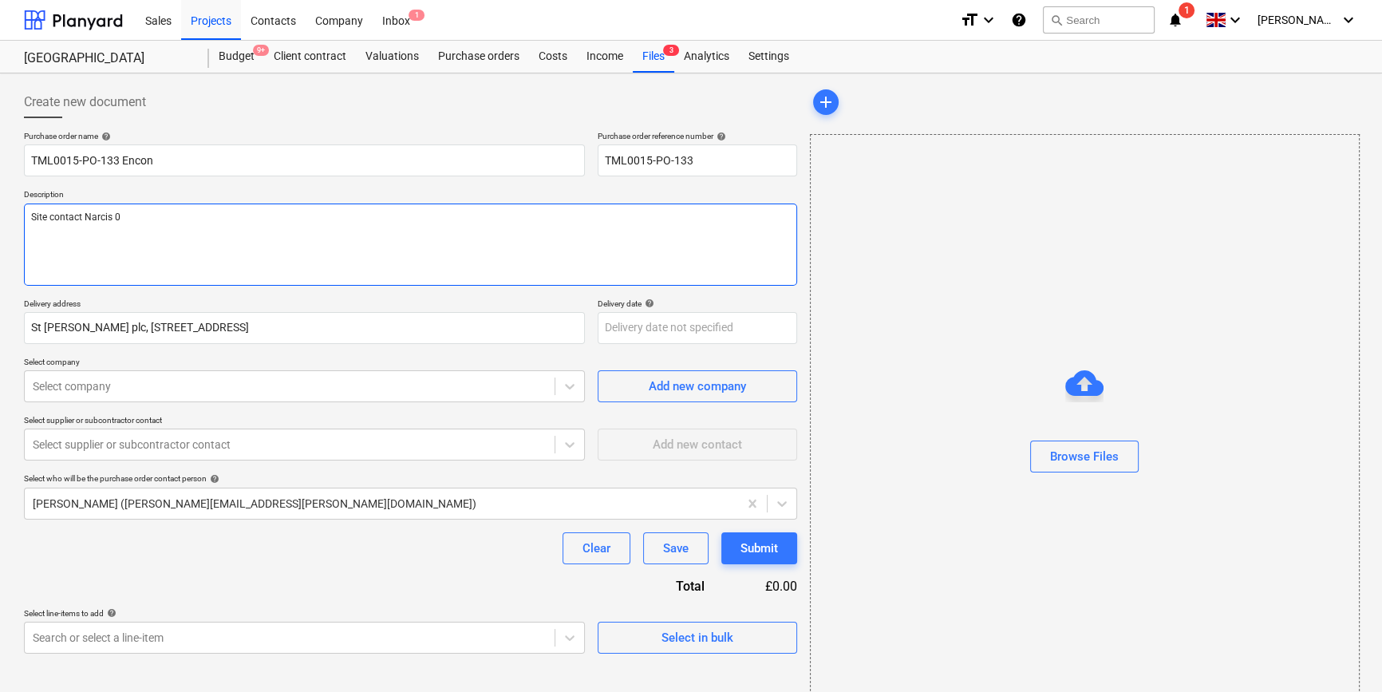
type textarea "Site contact Narcis 07"
type textarea "x"
type textarea "Site contact [PERSON_NAME] 073"
type textarea "x"
type textarea "Site contact Narcis 0731"
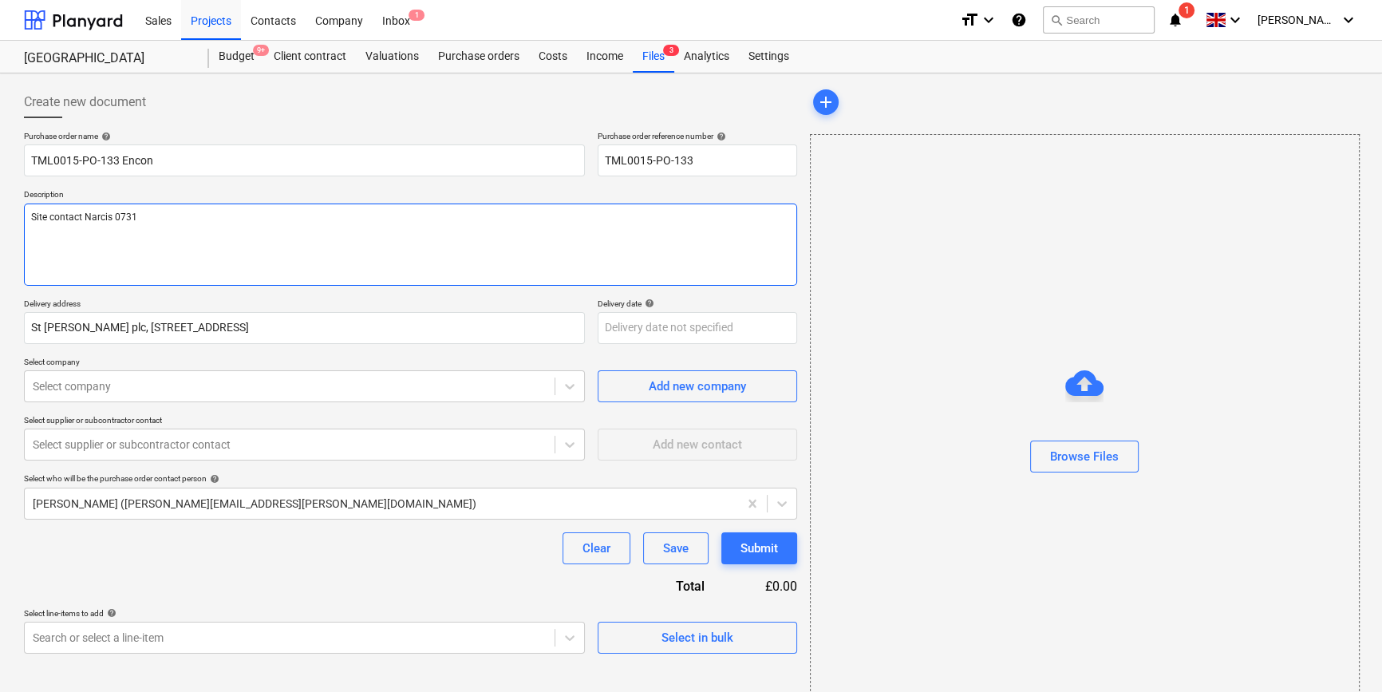
type textarea "x"
type textarea "Site contact [PERSON_NAME] 07311"
type textarea "x"
type textarea "Site contact [PERSON_NAME] 07311"
type textarea "x"
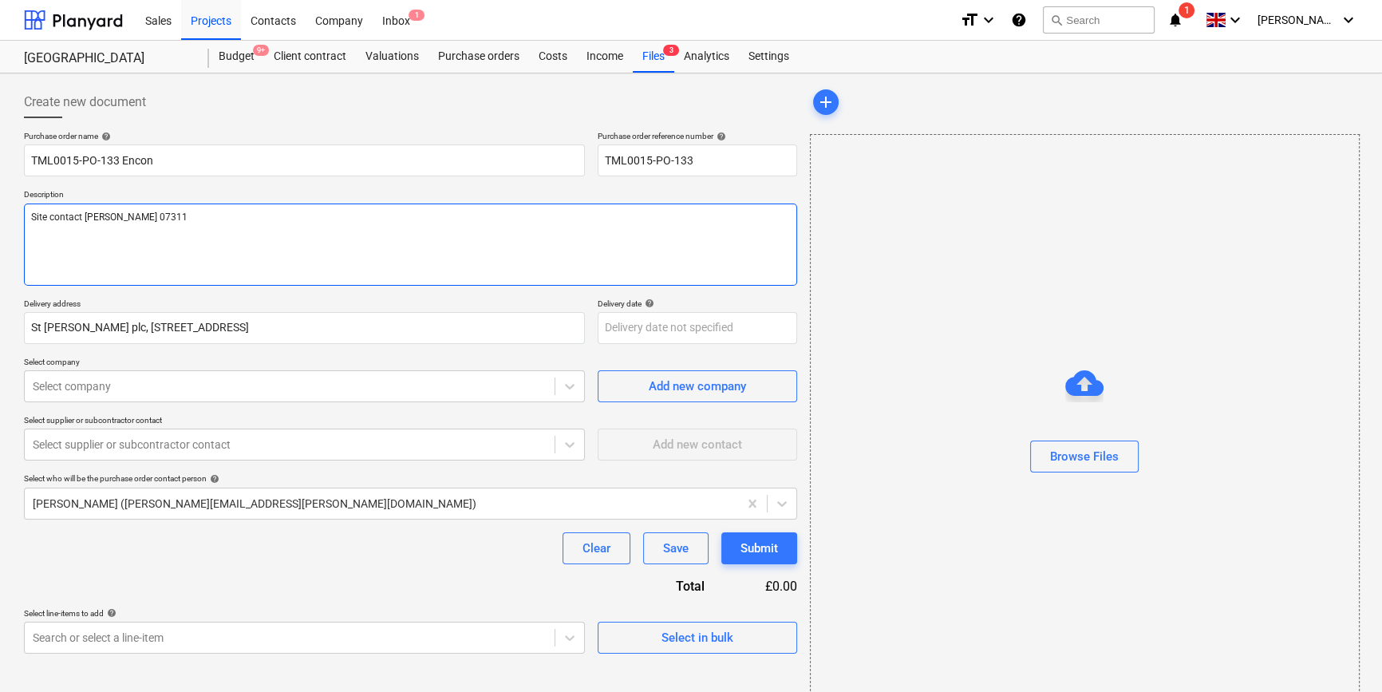
type textarea "Site contact [PERSON_NAME] 07311 2"
type textarea "x"
type textarea "Site contact [PERSON_NAME] [PHONE_NUMBER]"
type textarea "x"
type textarea "Site contact [PERSON_NAME] [PHONE_NUMBER]"
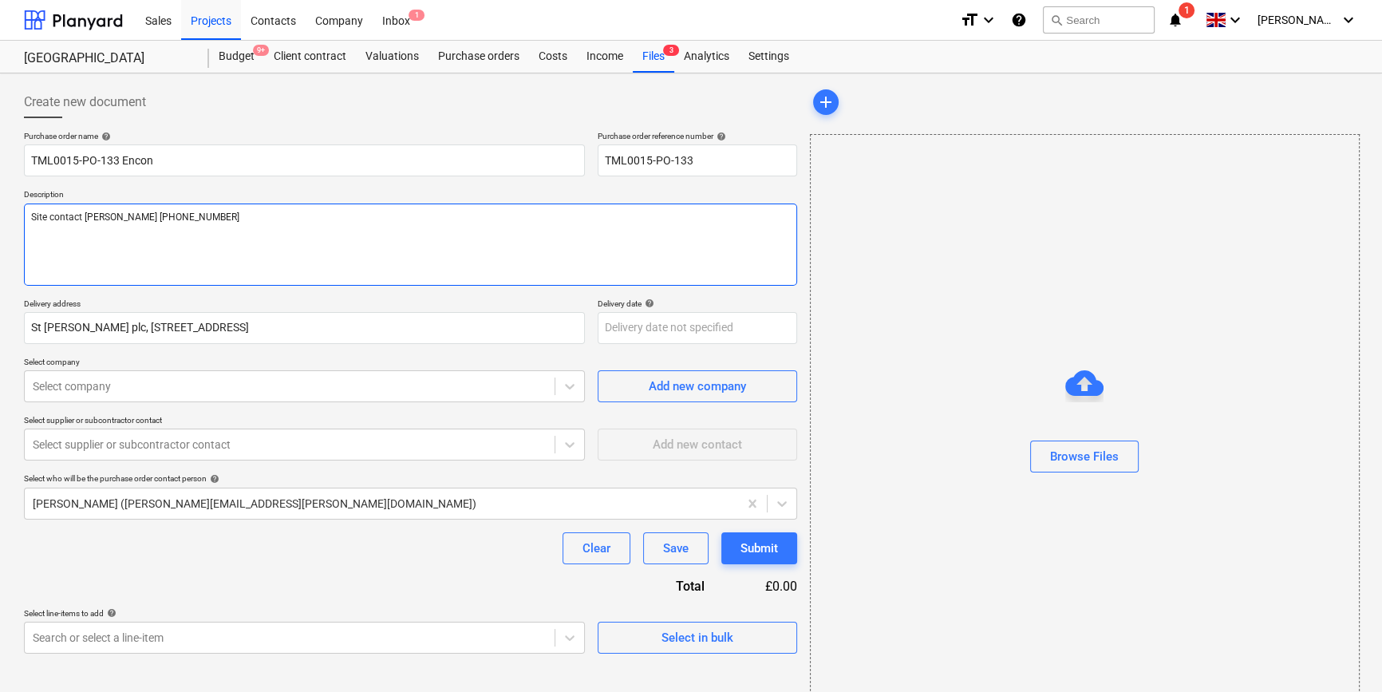
type textarea "x"
type textarea "Site contact [PERSON_NAME] [PHONE_NUMBER]"
type textarea "x"
type textarea "Site contact [PERSON_NAME] [PHONE_NUMBER]"
type textarea "x"
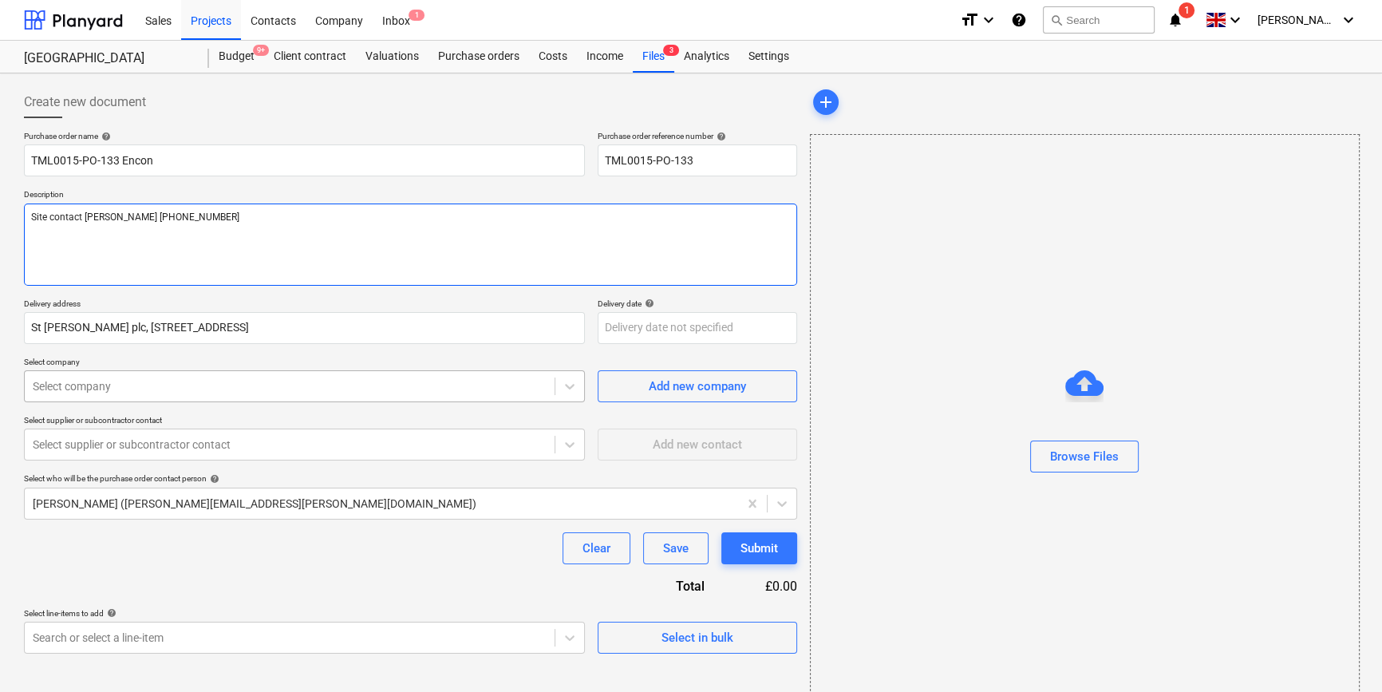
type textarea "Site contact [PERSON_NAME] [PHONE_NUMBER]"
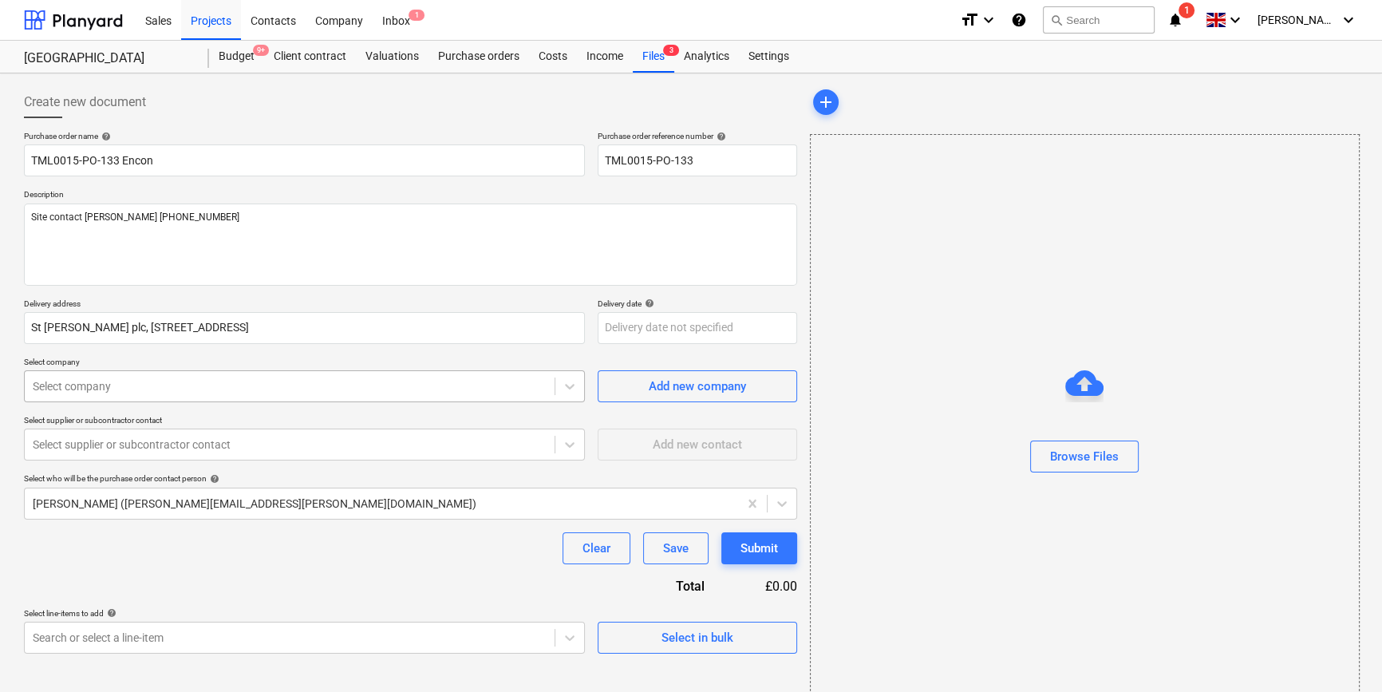
type textarea "x"
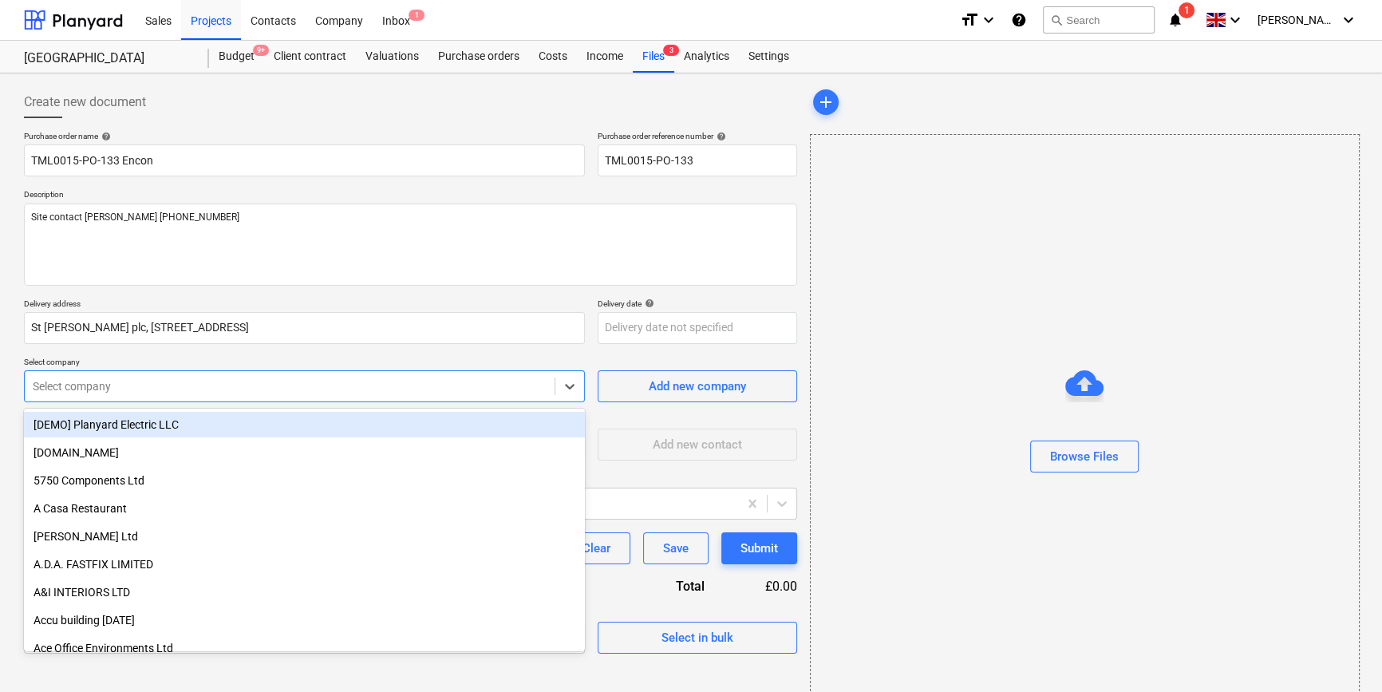
click at [204, 381] on div at bounding box center [290, 386] width 514 height 16
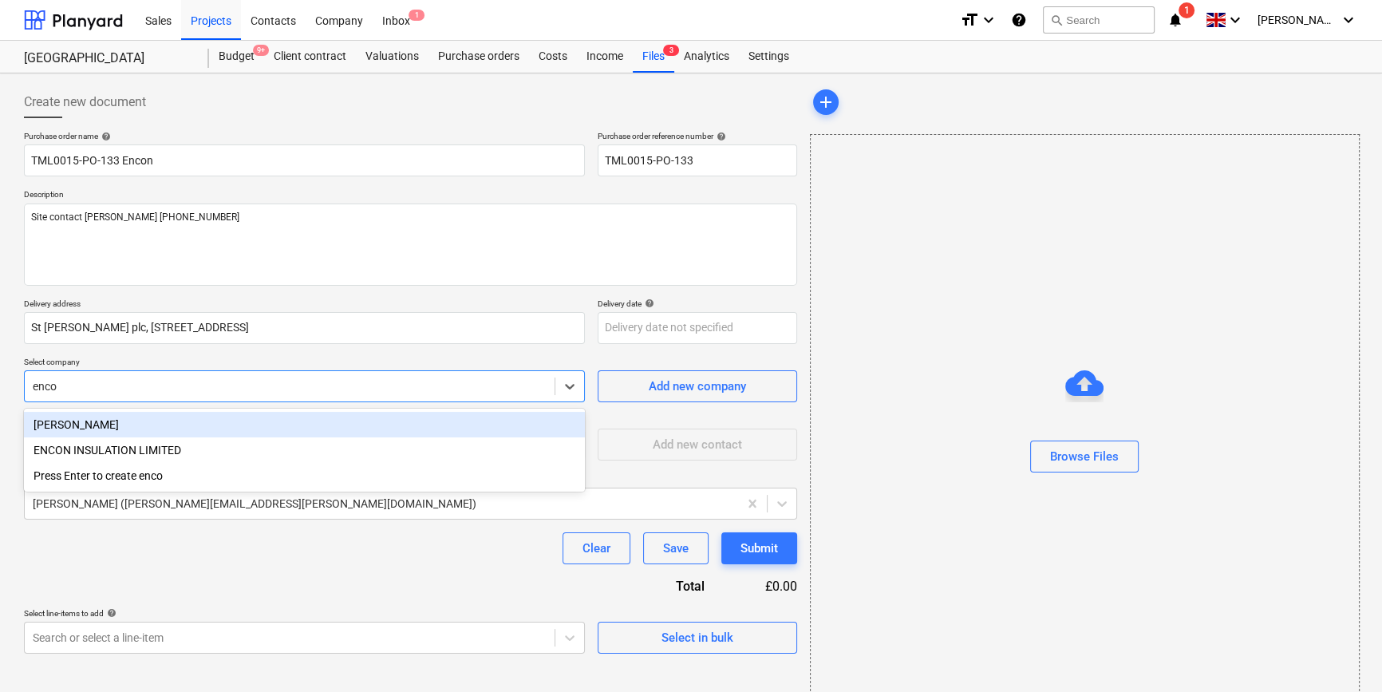
type input "encon"
click at [164, 423] on div "ENCON INSULATION LIMITED" at bounding box center [304, 425] width 561 height 26
type textarea "x"
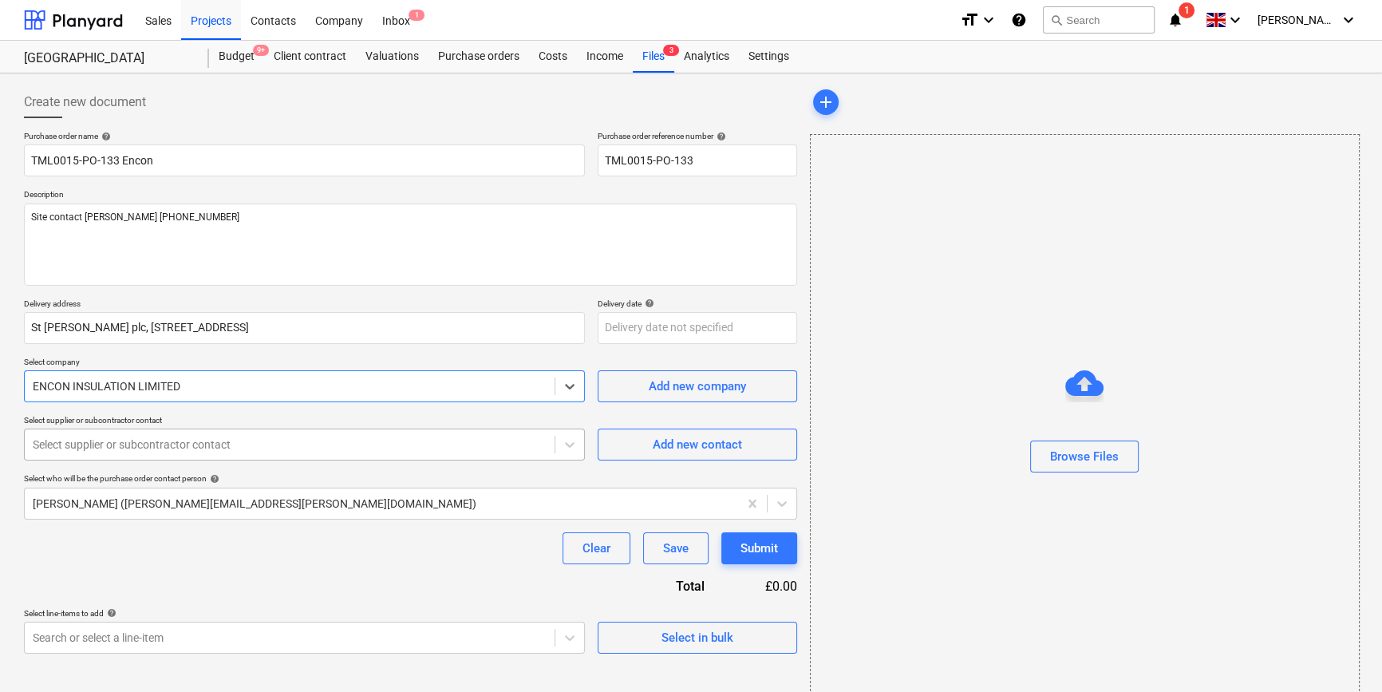
click at [147, 452] on div at bounding box center [290, 444] width 514 height 16
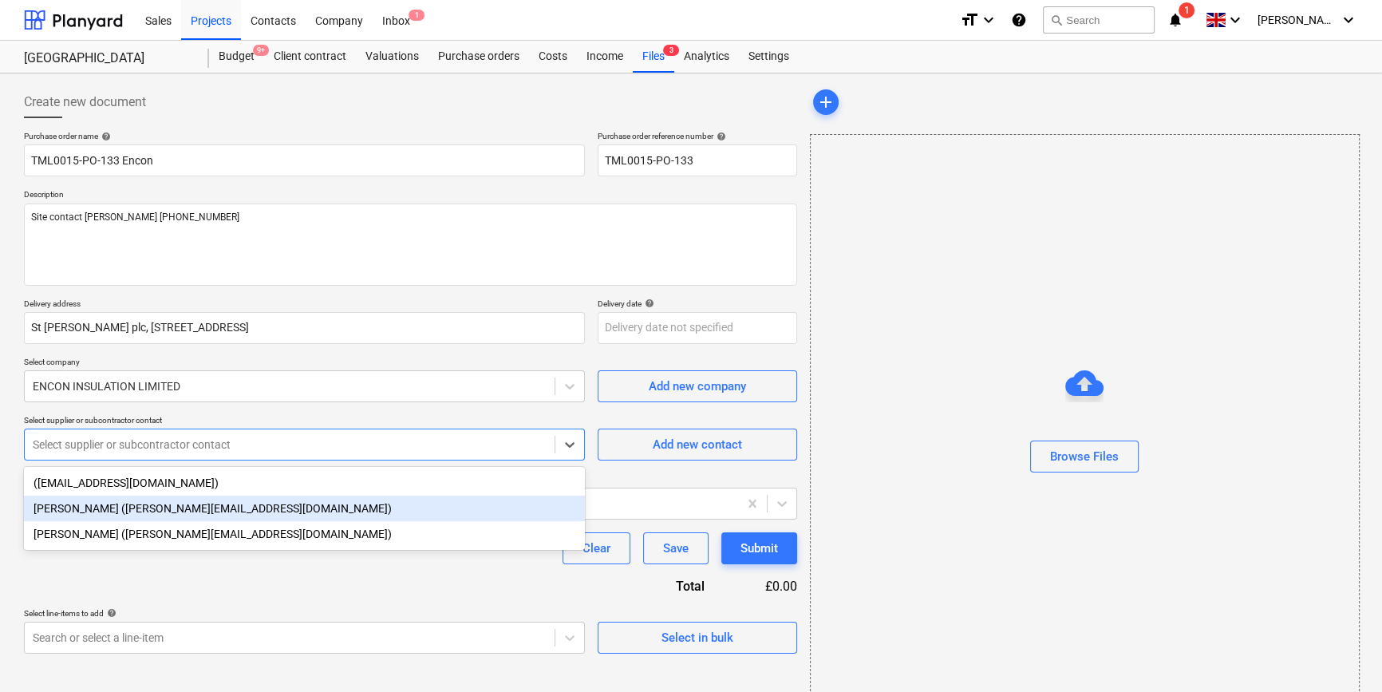
click at [118, 512] on div "[PERSON_NAME] ([PERSON_NAME][EMAIL_ADDRESS][DOMAIN_NAME])" at bounding box center [304, 509] width 561 height 26
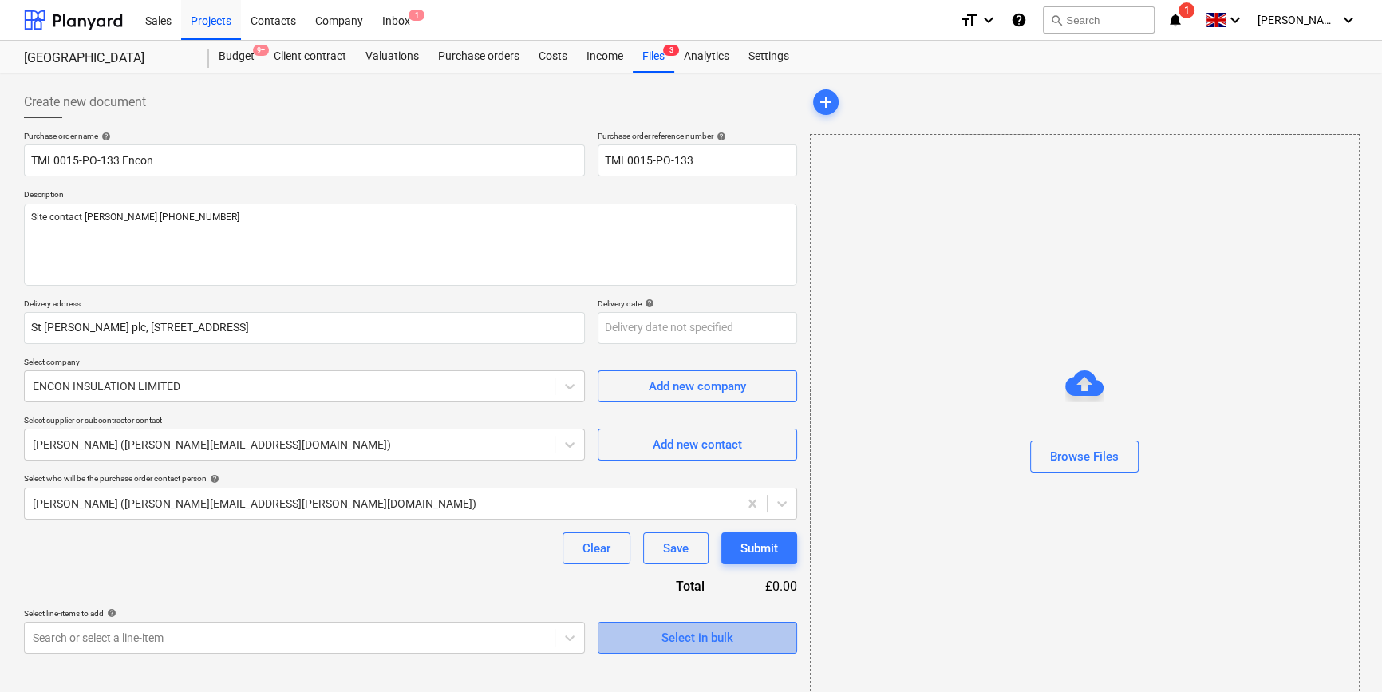
click at [725, 644] on div "Select in bulk" at bounding box center [698, 637] width 72 height 21
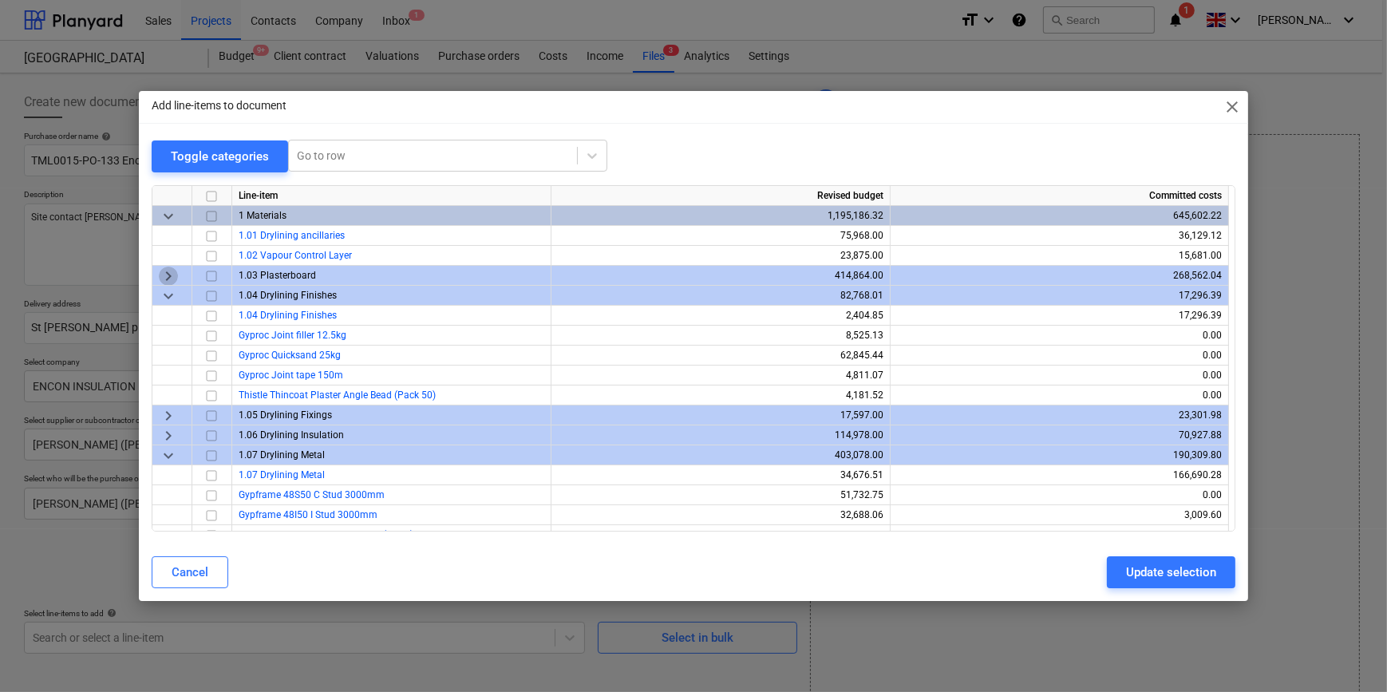
click at [168, 273] on span "keyboard_arrow_right" at bounding box center [168, 275] width 19 height 19
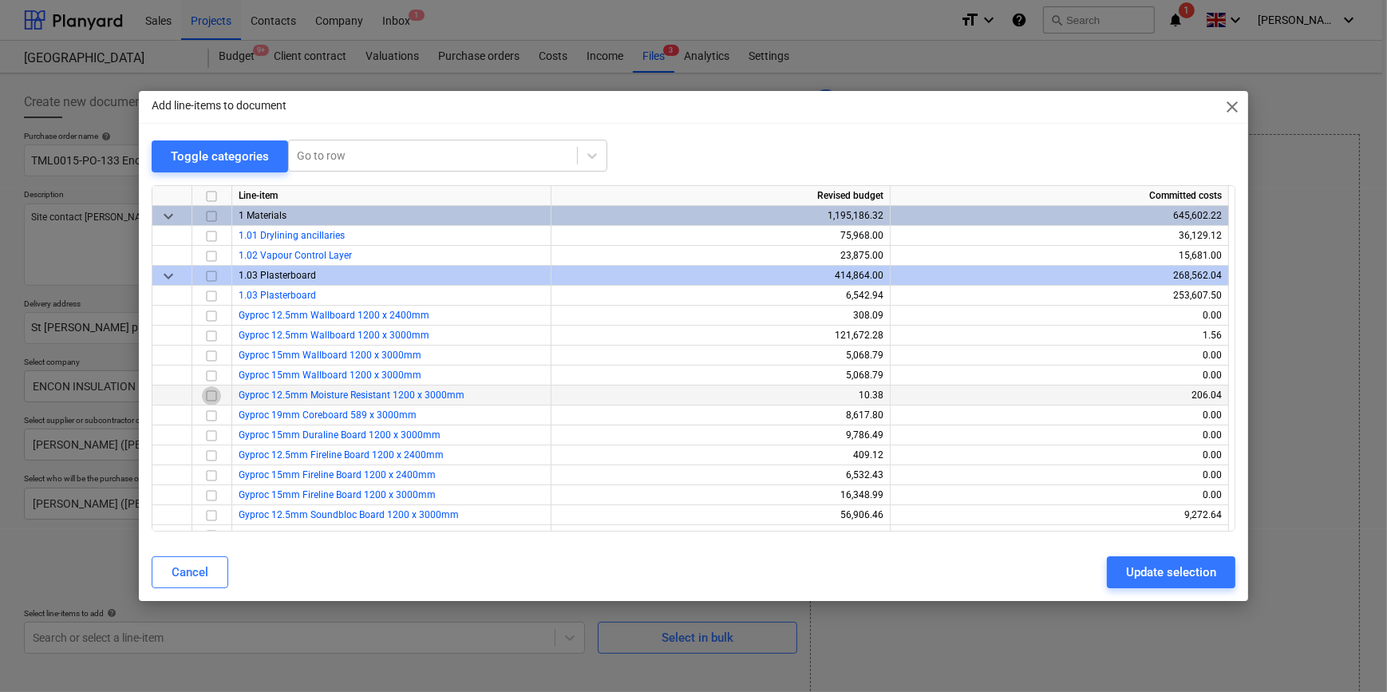
click at [211, 394] on input "checkbox" at bounding box center [211, 394] width 19 height 19
click at [167, 279] on span "keyboard_arrow_down" at bounding box center [168, 275] width 19 height 19
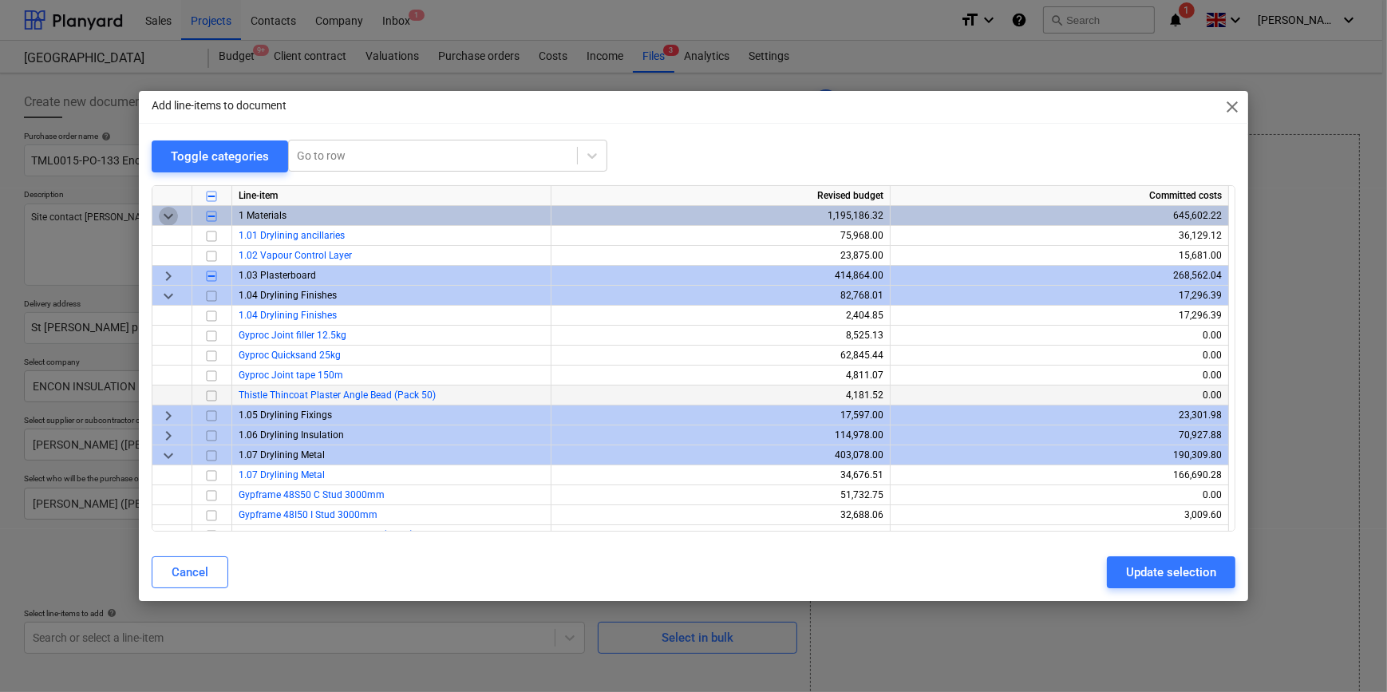
click at [168, 218] on span "keyboard_arrow_down" at bounding box center [168, 215] width 19 height 19
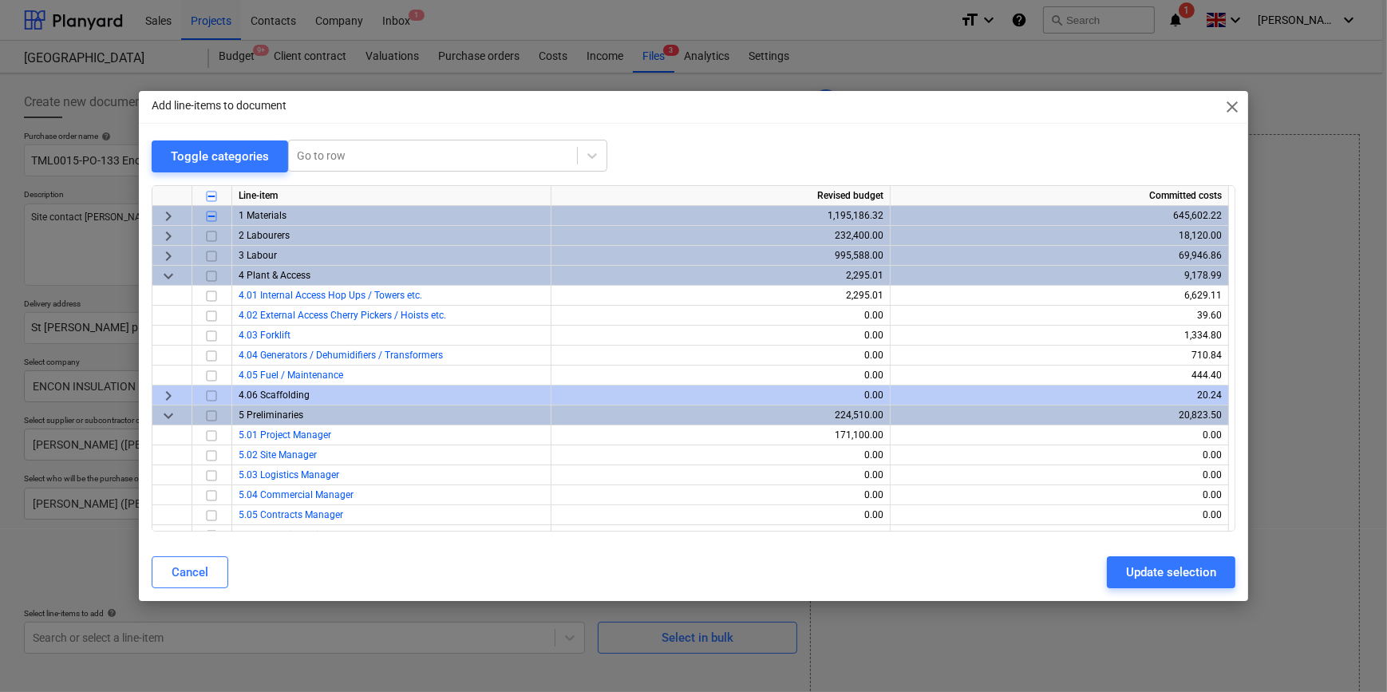
click at [168, 215] on span "keyboard_arrow_right" at bounding box center [168, 215] width 19 height 19
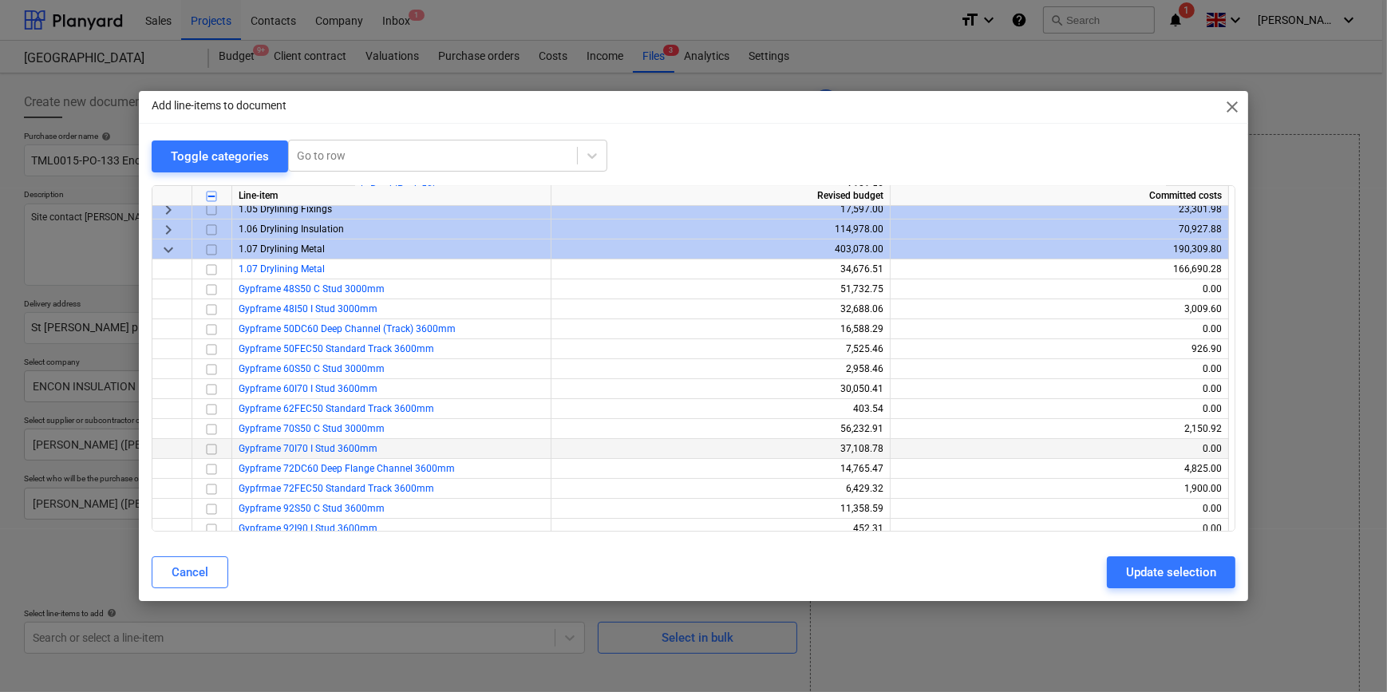
scroll to position [217, 0]
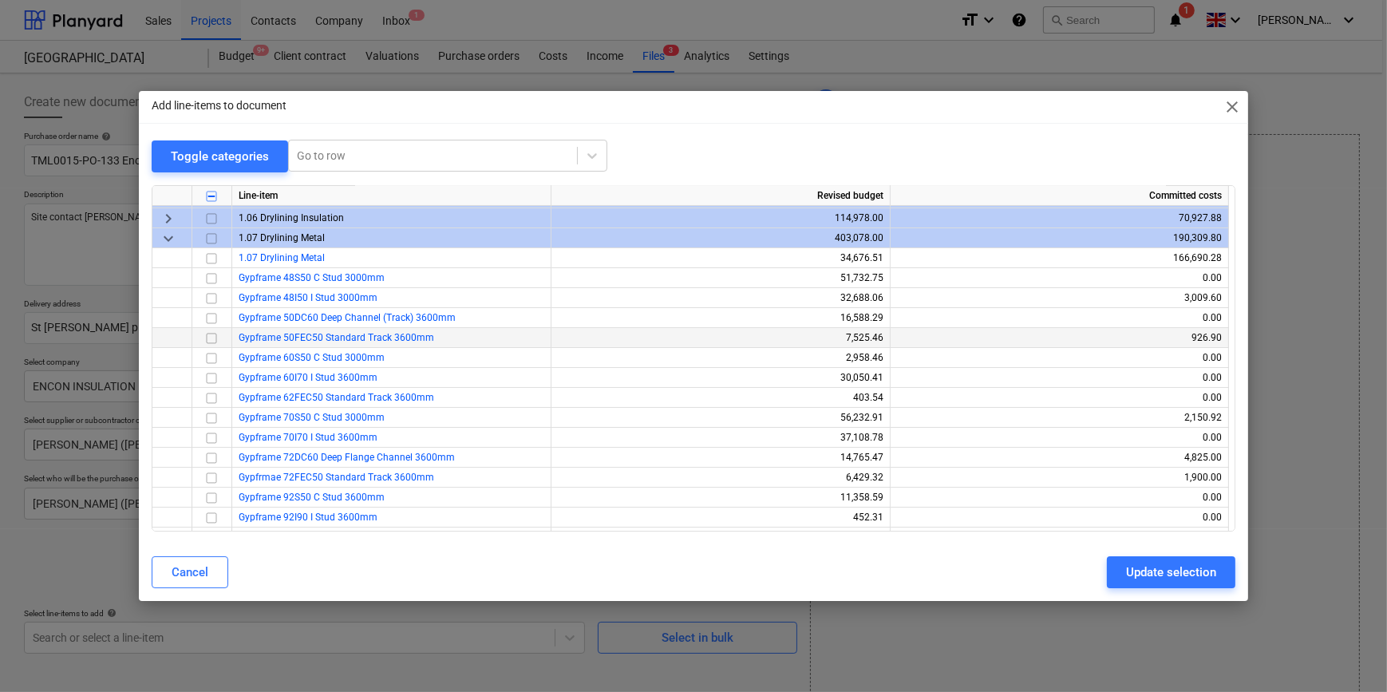
click at [211, 334] on input "checkbox" at bounding box center [211, 337] width 19 height 19
click at [210, 316] on input "checkbox" at bounding box center [211, 317] width 19 height 19
click at [211, 259] on input "checkbox" at bounding box center [211, 257] width 19 height 19
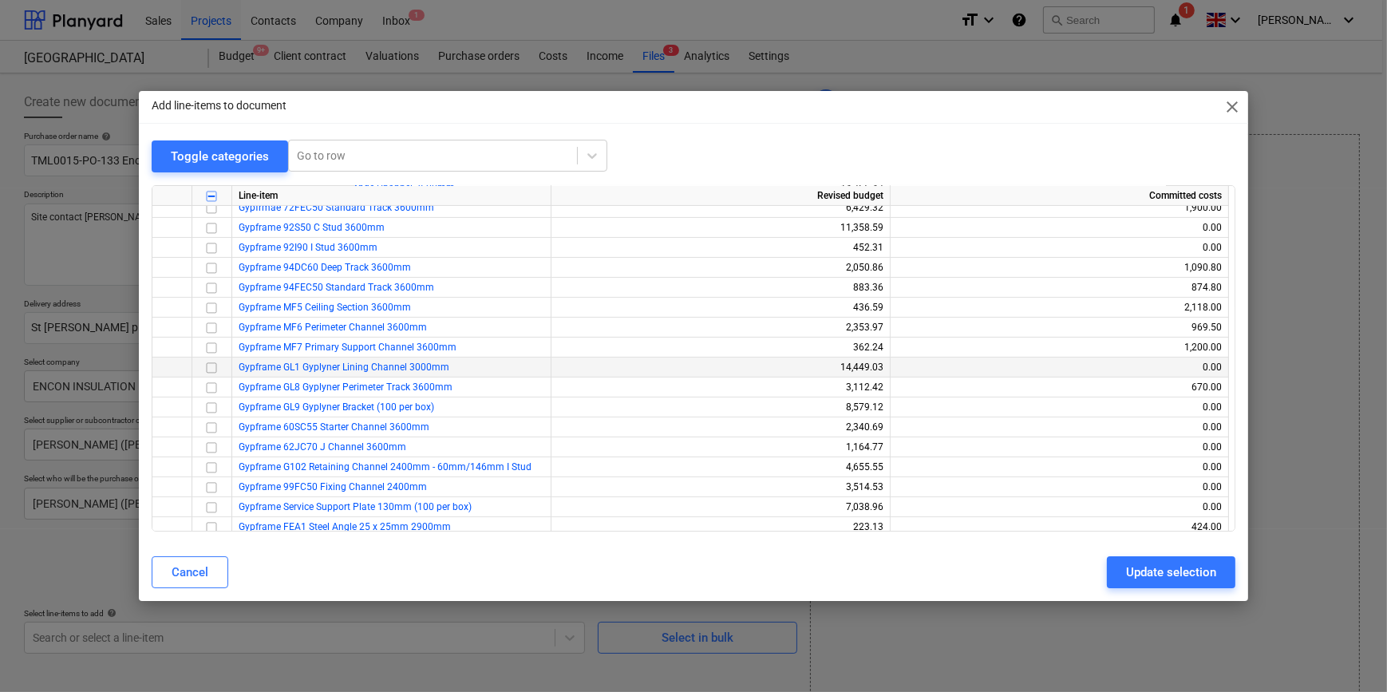
scroll to position [508, 0]
click at [210, 363] on input "checkbox" at bounding box center [211, 366] width 19 height 19
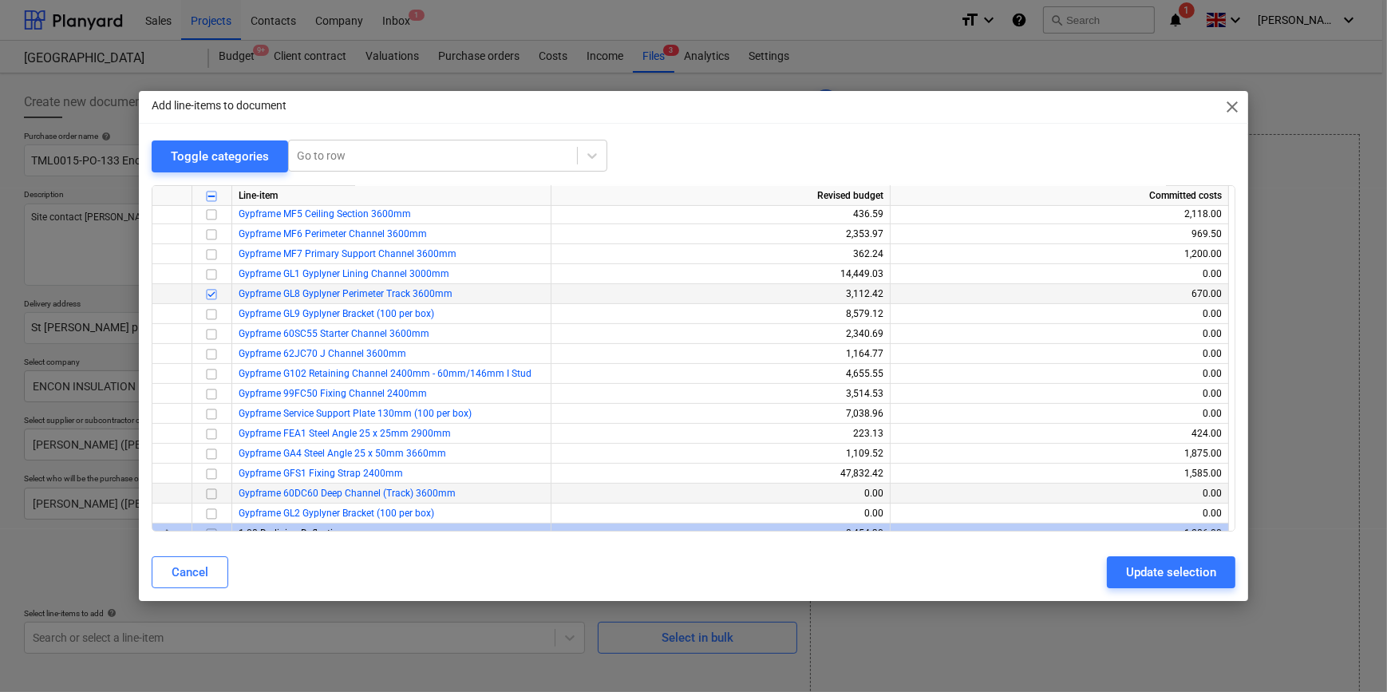
scroll to position [653, 0]
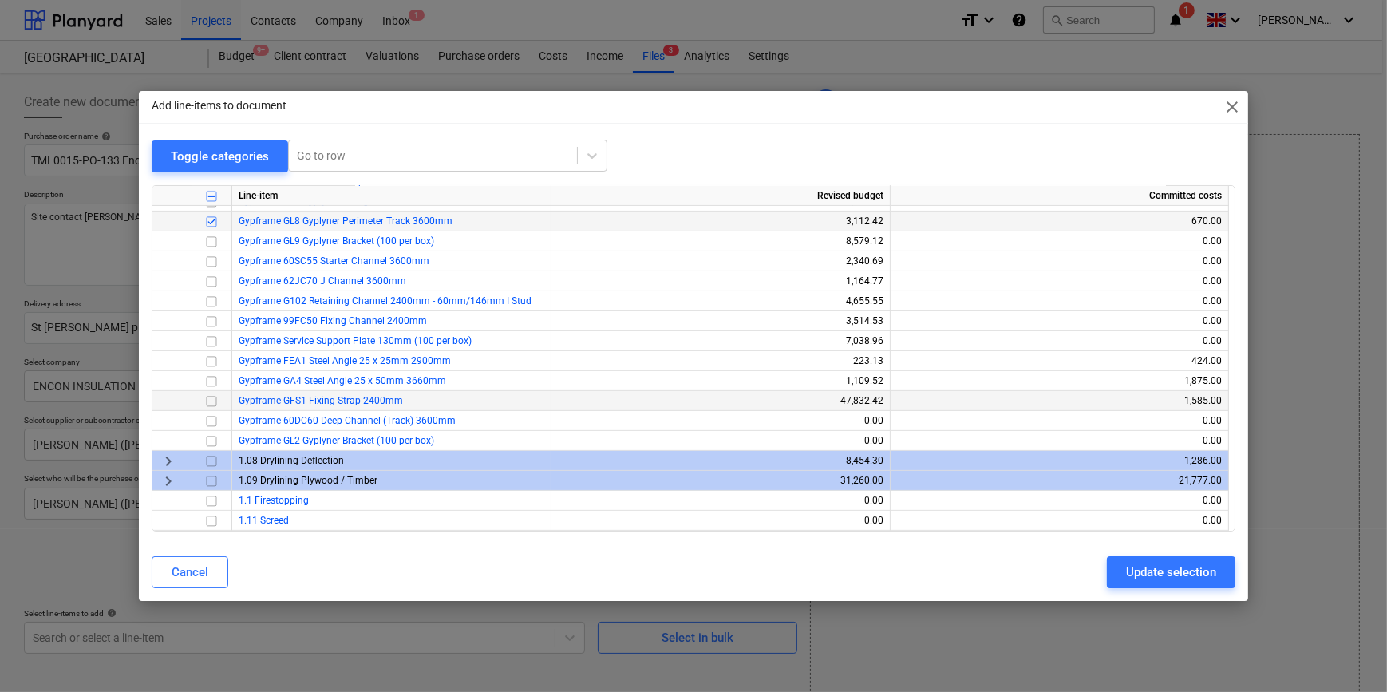
click at [207, 401] on input "checkbox" at bounding box center [211, 400] width 19 height 19
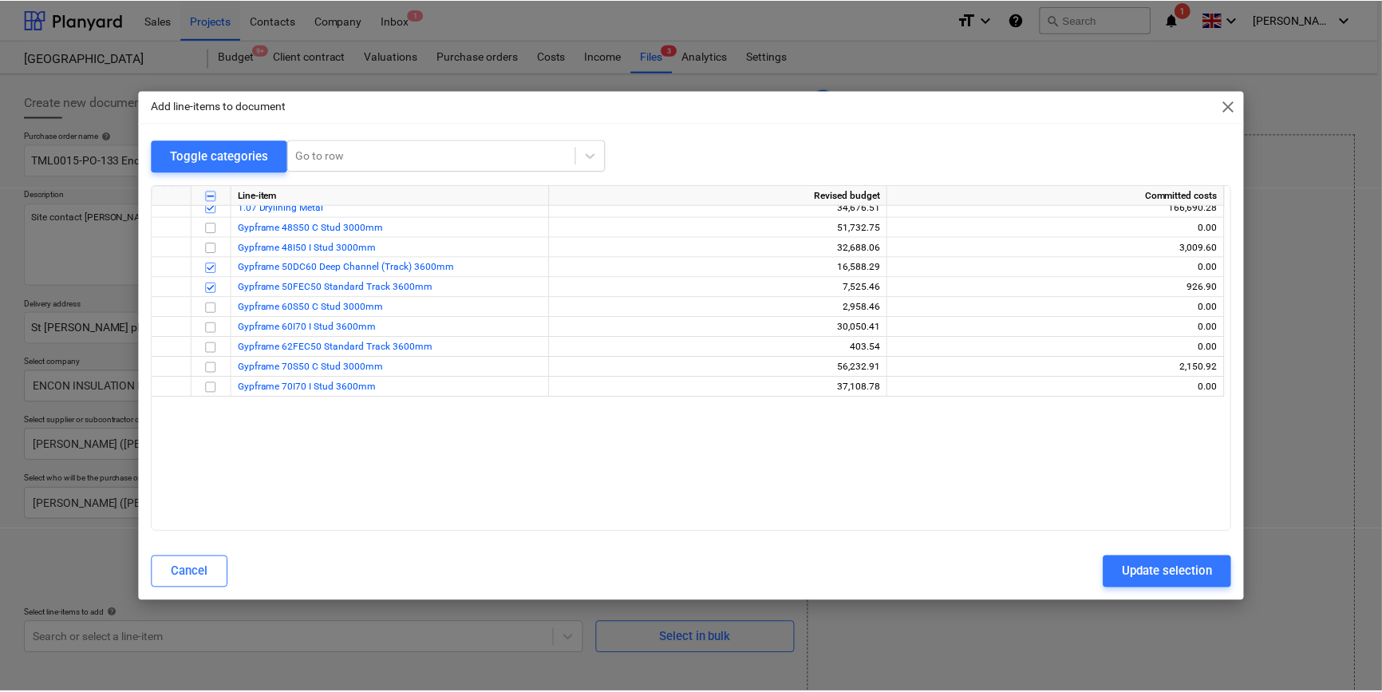
scroll to position [0, 0]
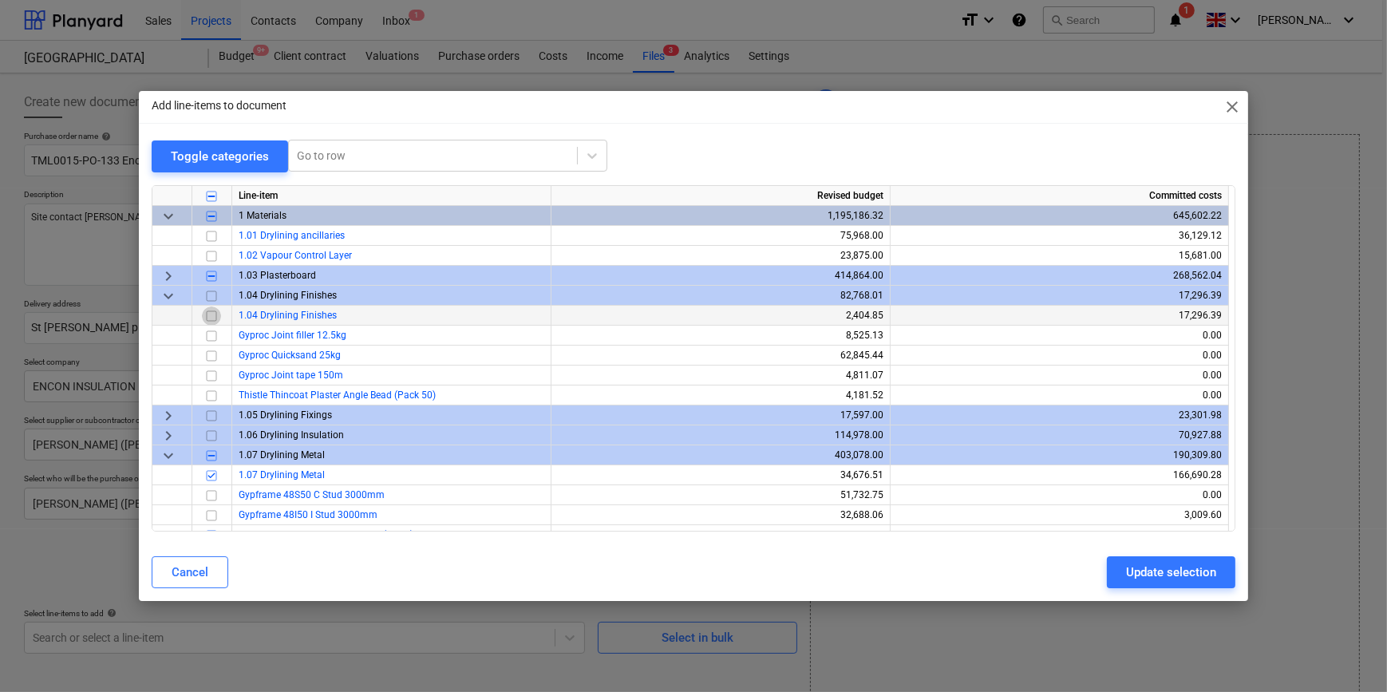
click at [211, 314] on input "checkbox" at bounding box center [211, 315] width 19 height 19
click at [1157, 579] on div "Update selection" at bounding box center [1171, 572] width 90 height 21
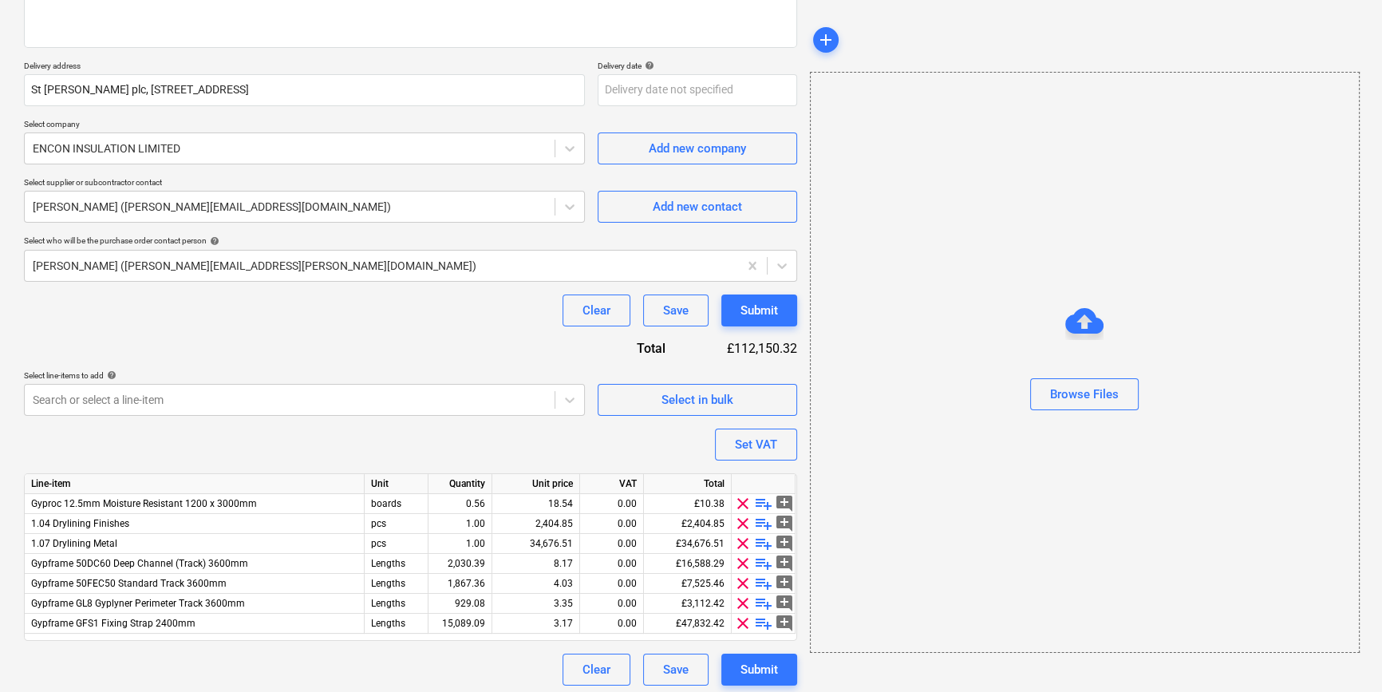
scroll to position [243, 0]
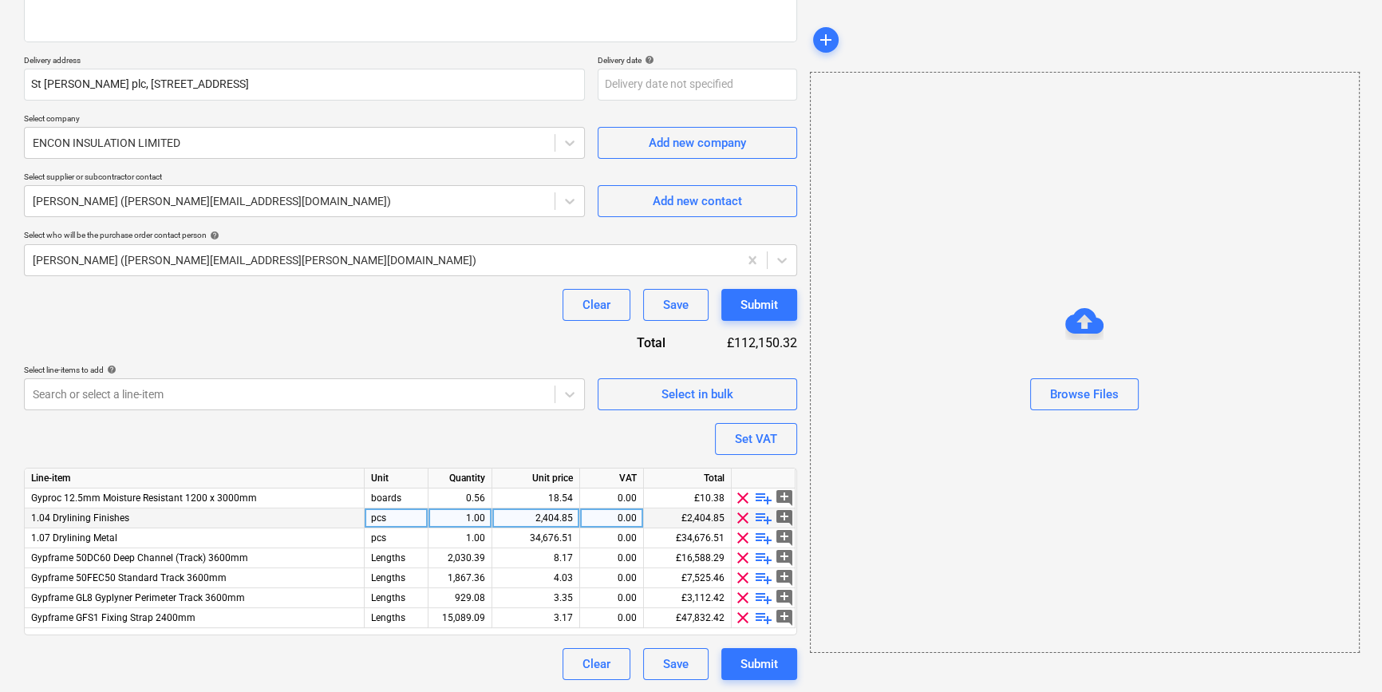
type textarea "x"
click at [463, 497] on div "0.56" at bounding box center [460, 498] width 50 height 20
type input "200"
type textarea "x"
type input "20"
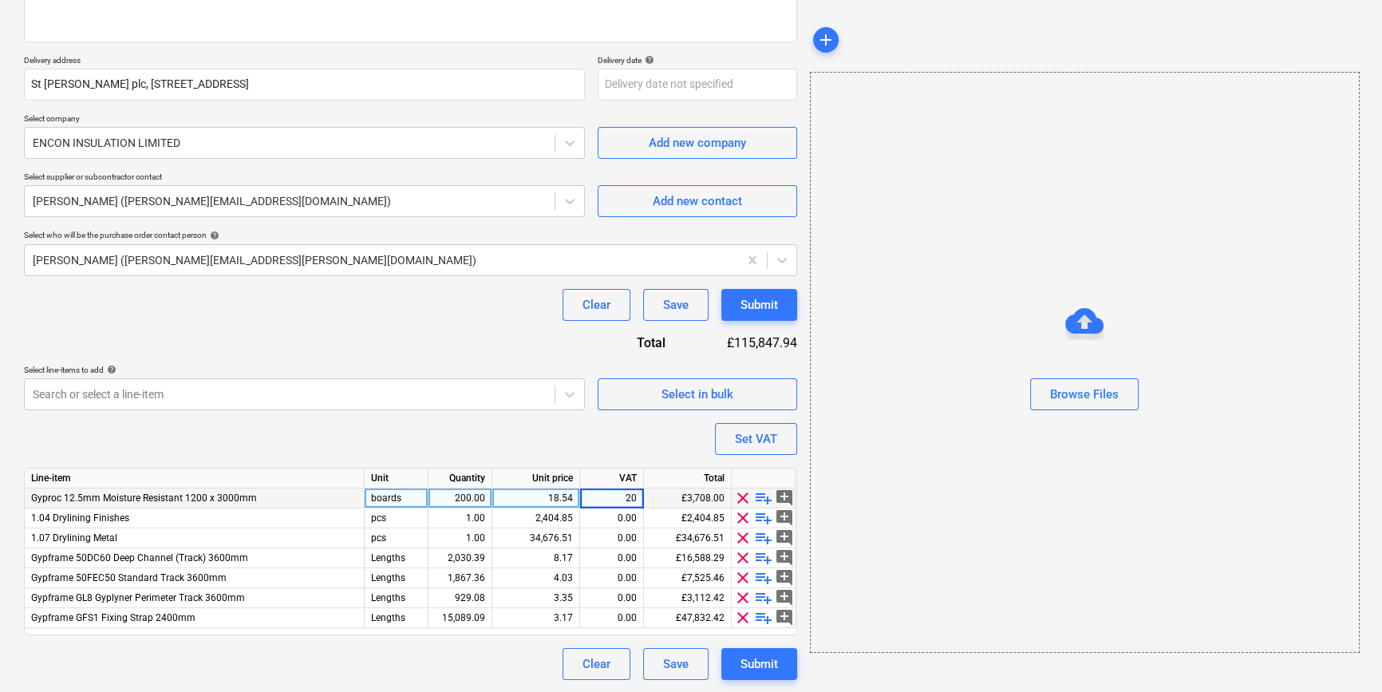
type textarea "x"
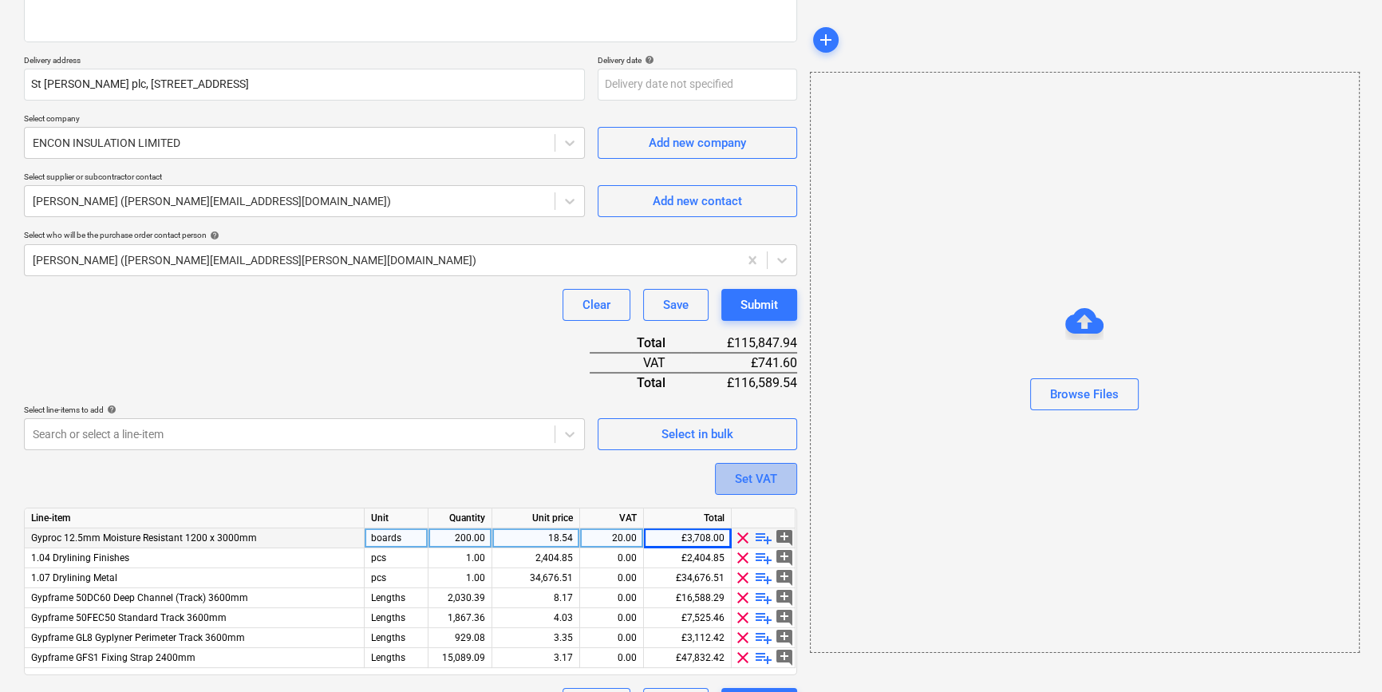
click at [752, 482] on div "Set VAT" at bounding box center [756, 478] width 42 height 21
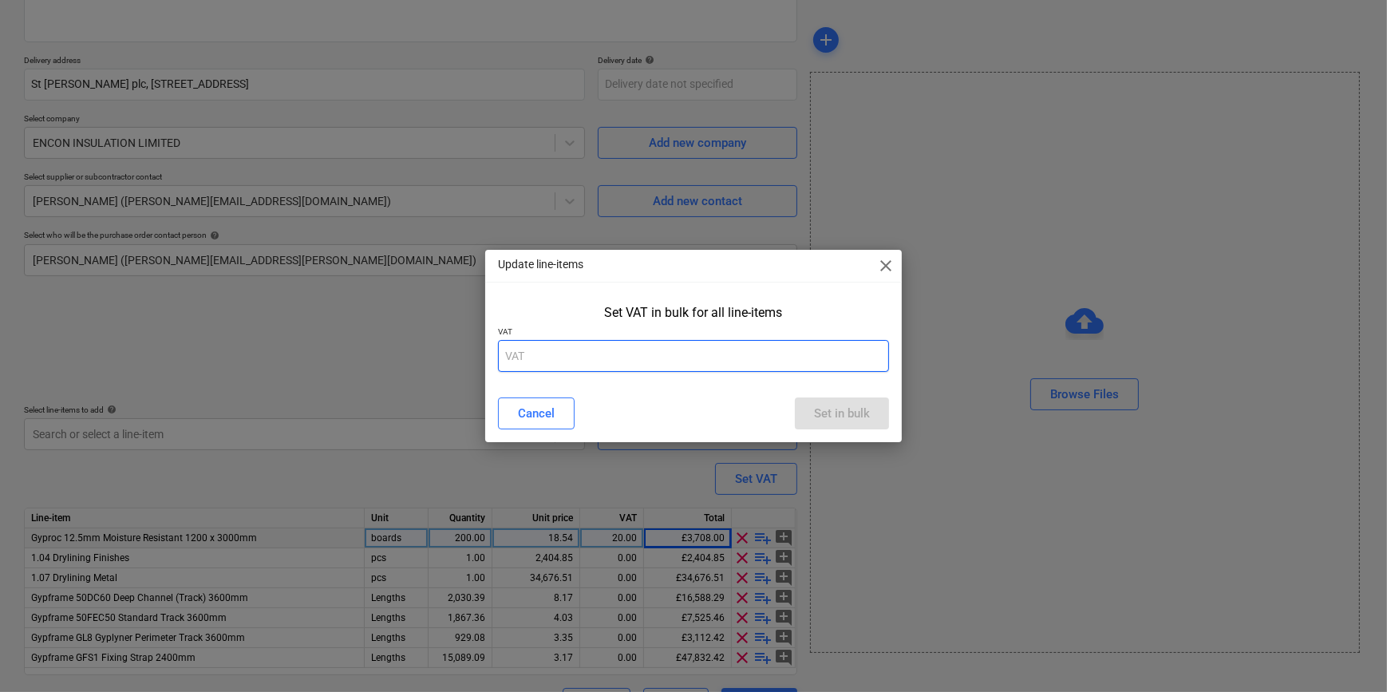
click at [542, 352] on input "text" at bounding box center [693, 356] width 390 height 32
type input "20"
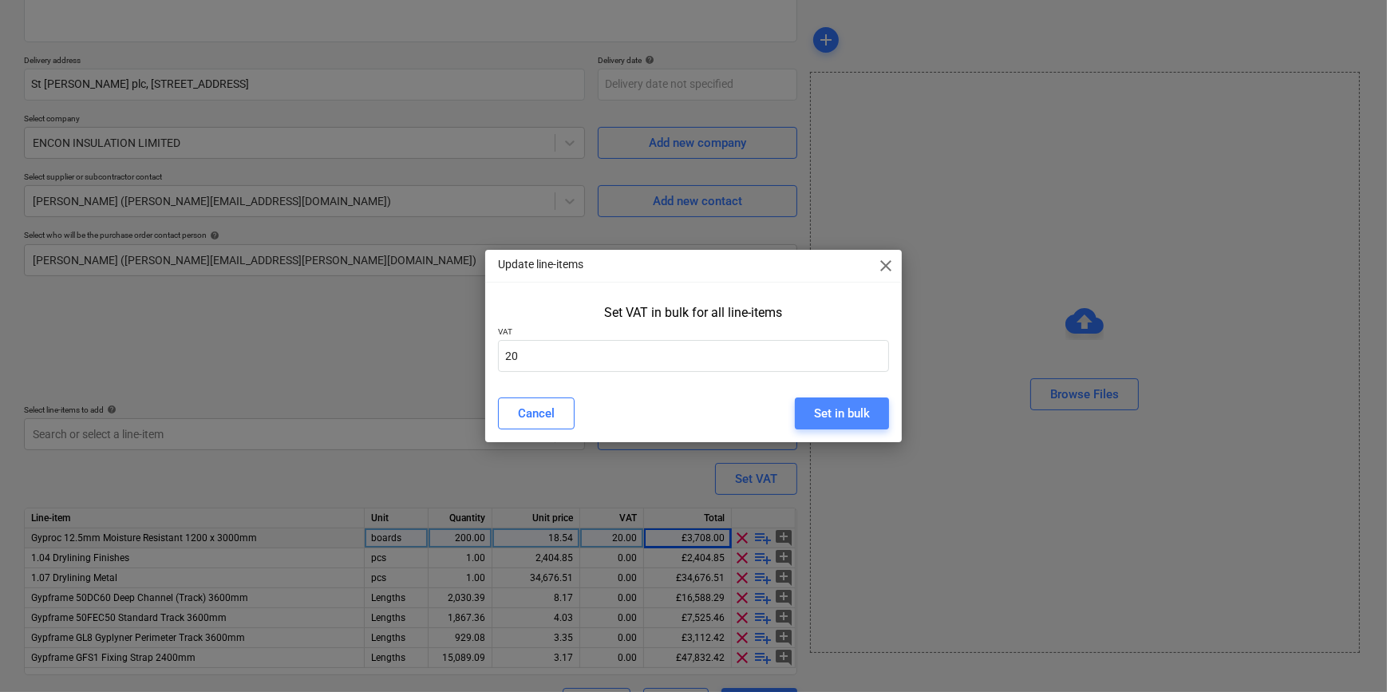
click at [844, 420] on div "Set in bulk" at bounding box center [842, 413] width 56 height 21
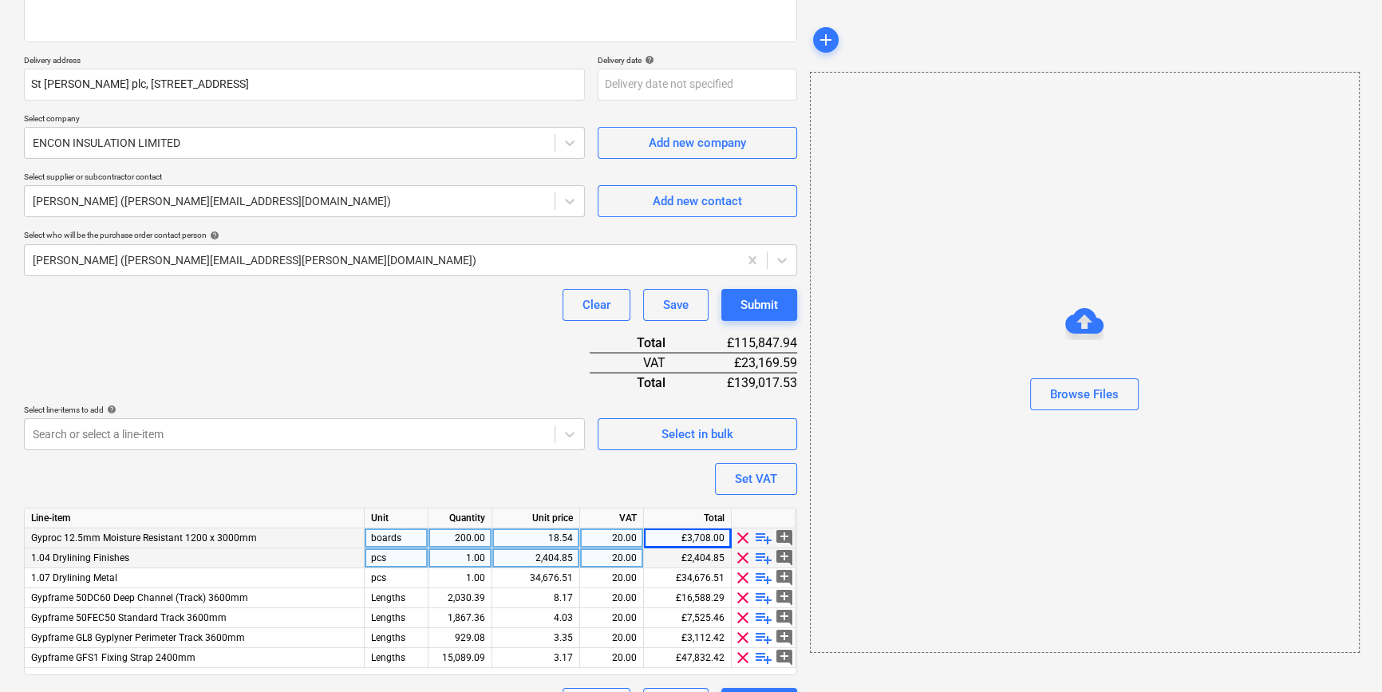
click at [759, 557] on span "playlist_add" at bounding box center [763, 557] width 19 height 19
type textarea "x"
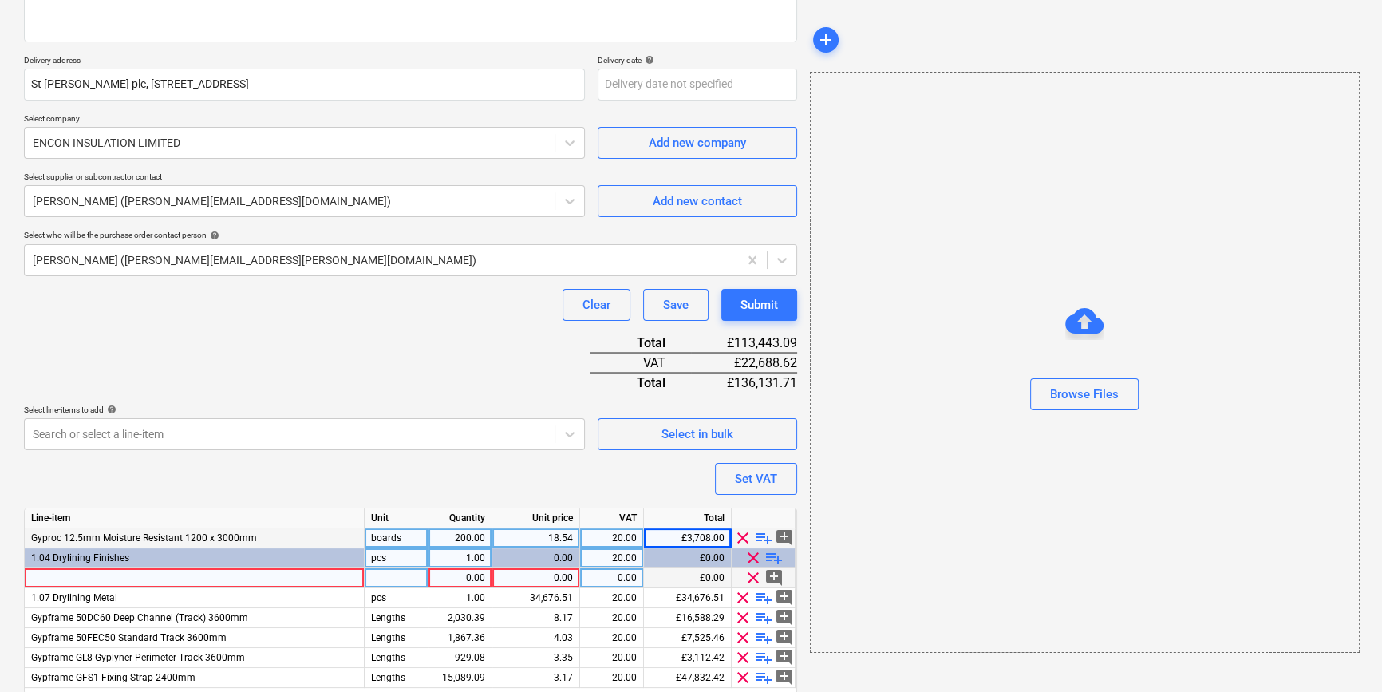
click at [61, 575] on div at bounding box center [195, 578] width 340 height 20
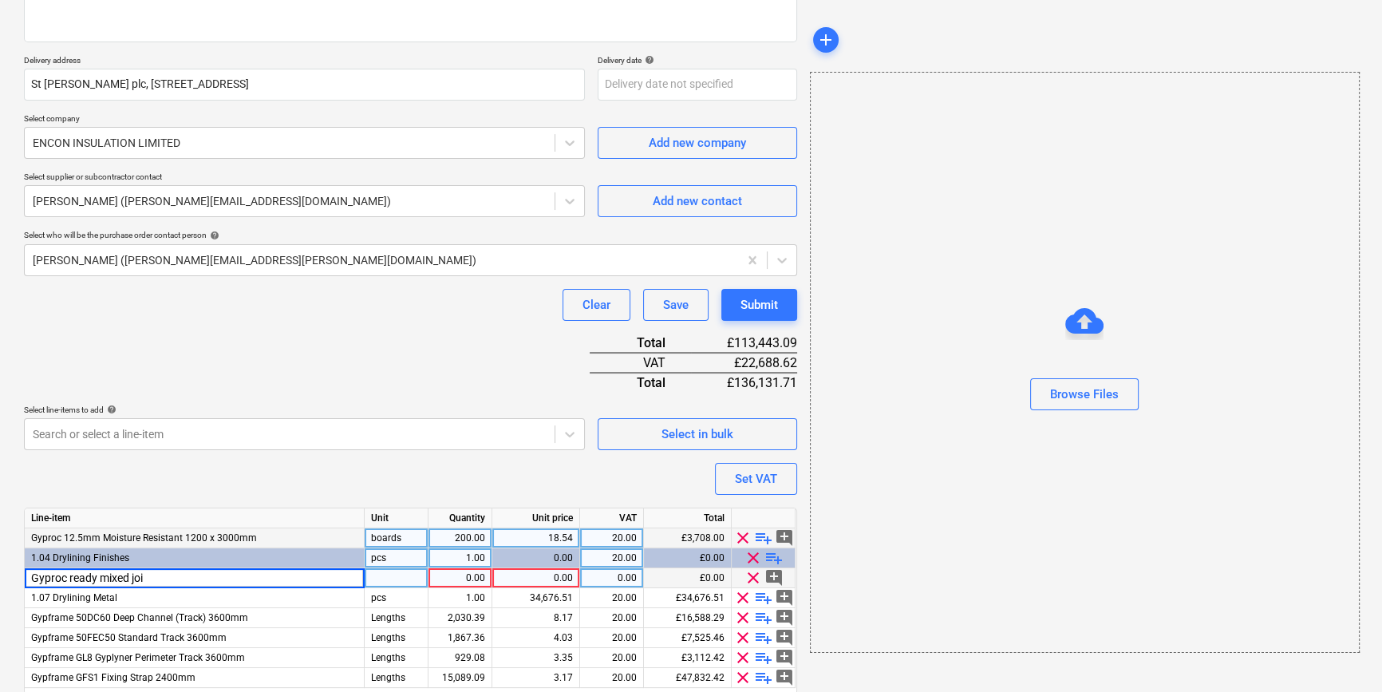
type input "Gyproc ready mixed join"
type textarea "x"
click at [145, 575] on div "Gyproc ready mixed join" at bounding box center [195, 578] width 340 height 20
type input "Gyproc Promix Lite joint cement"
type textarea "x"
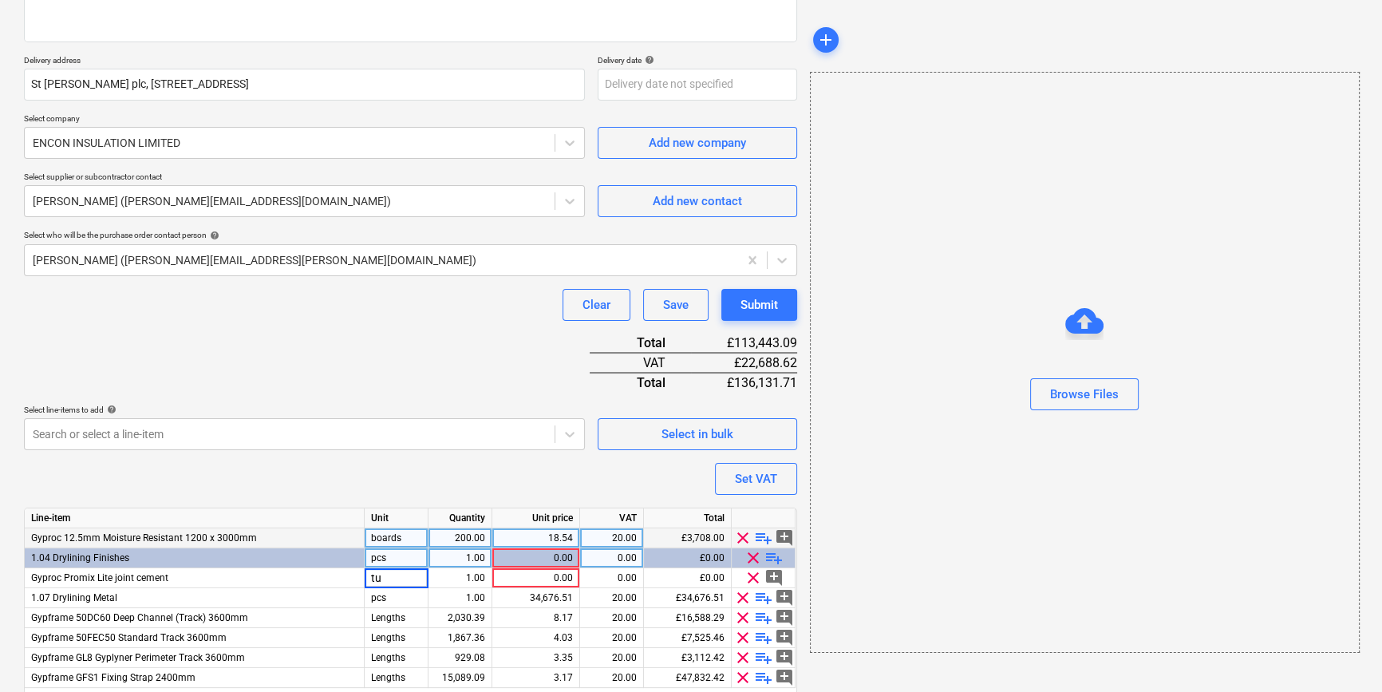
type input "tub"
type textarea "x"
type input "10"
type textarea "x"
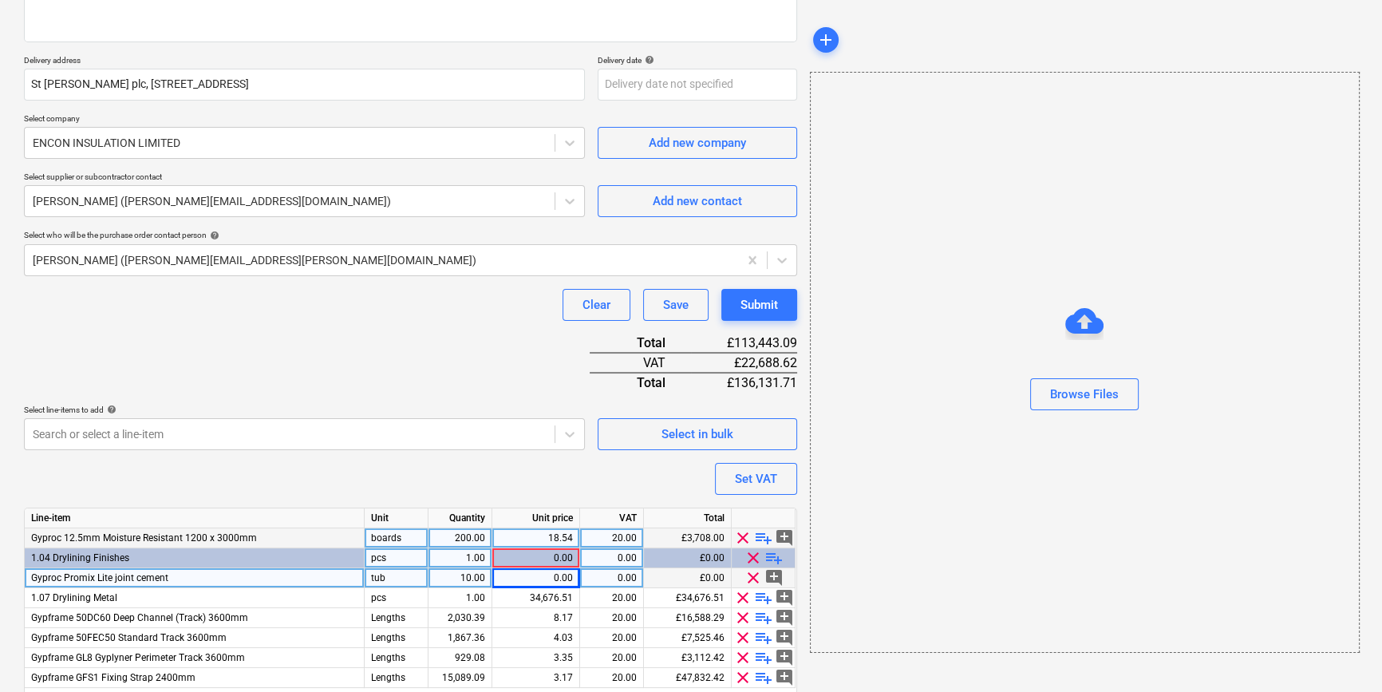
click at [549, 576] on div "0.00" at bounding box center [536, 578] width 74 height 20
type input "31.87"
type textarea "x"
type input "20"
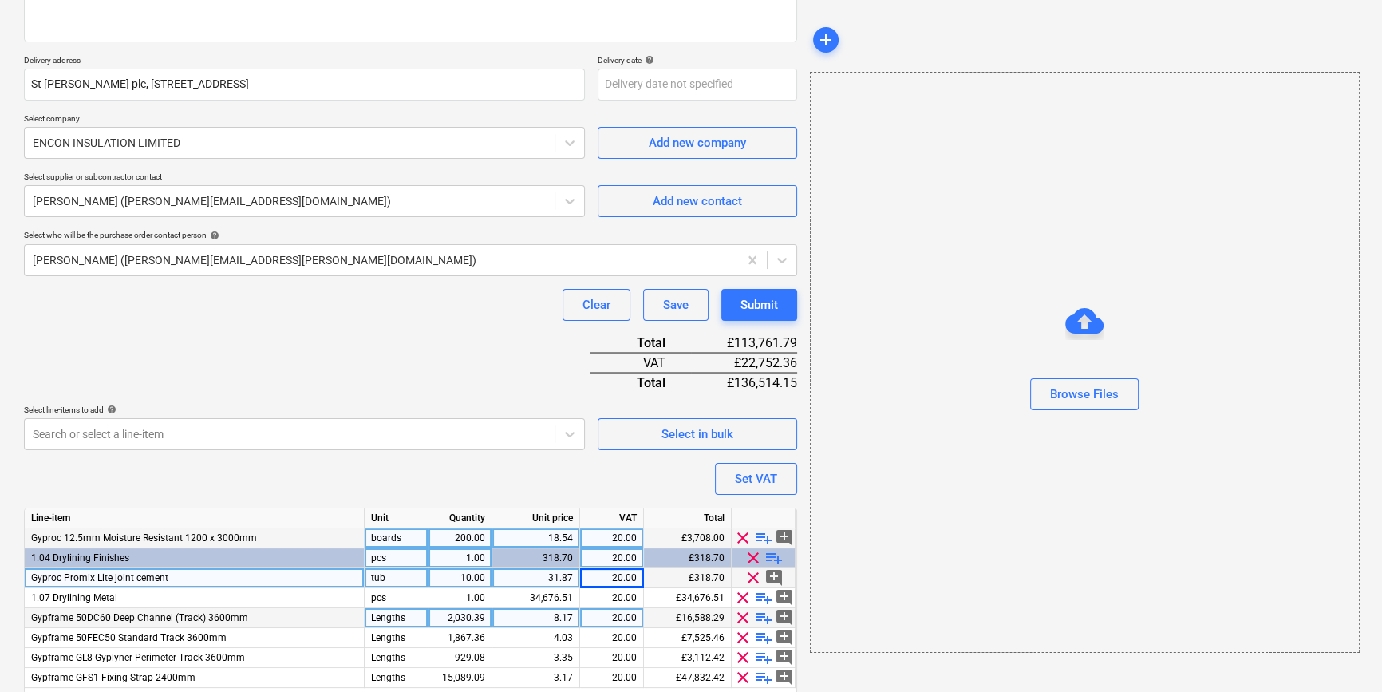
click at [457, 618] on div "2,030.39" at bounding box center [460, 618] width 50 height 20
type textarea "x"
type input "230"
type textarea "x"
type input "500"
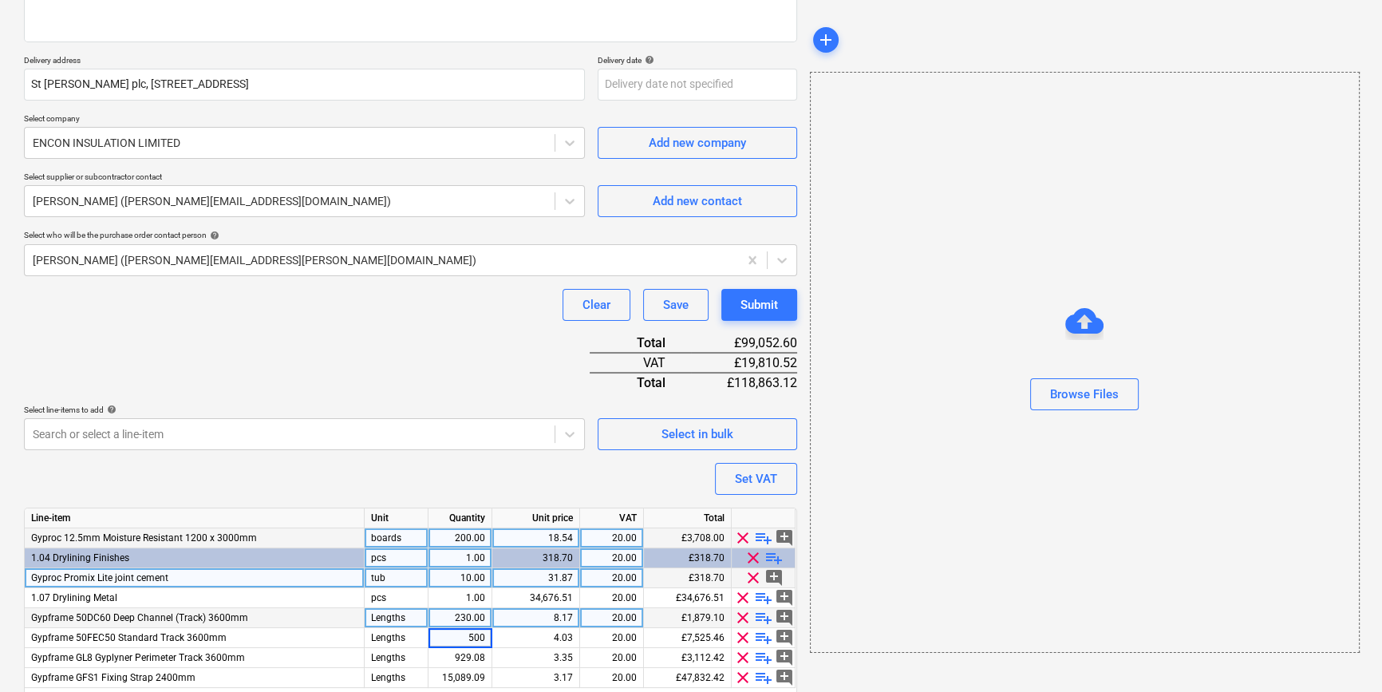
type textarea "x"
type input "300"
type textarea "x"
type input "1000"
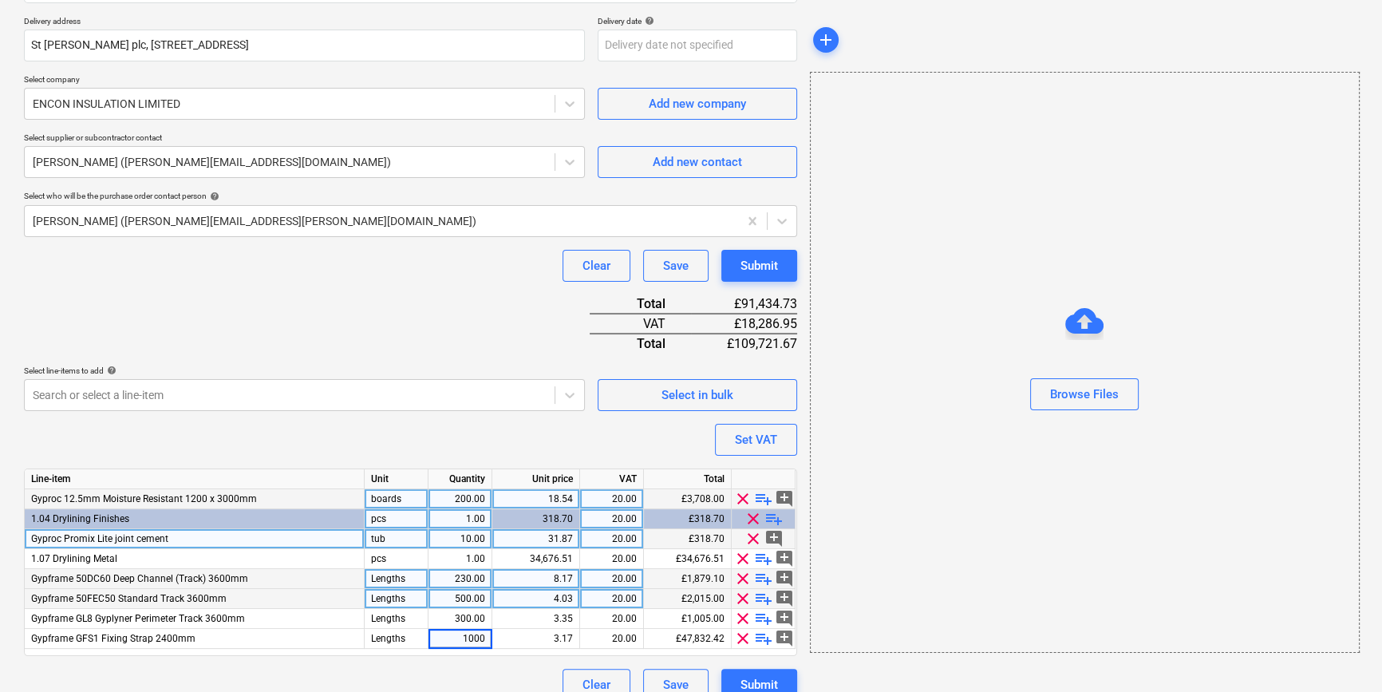
scroll to position [303, 0]
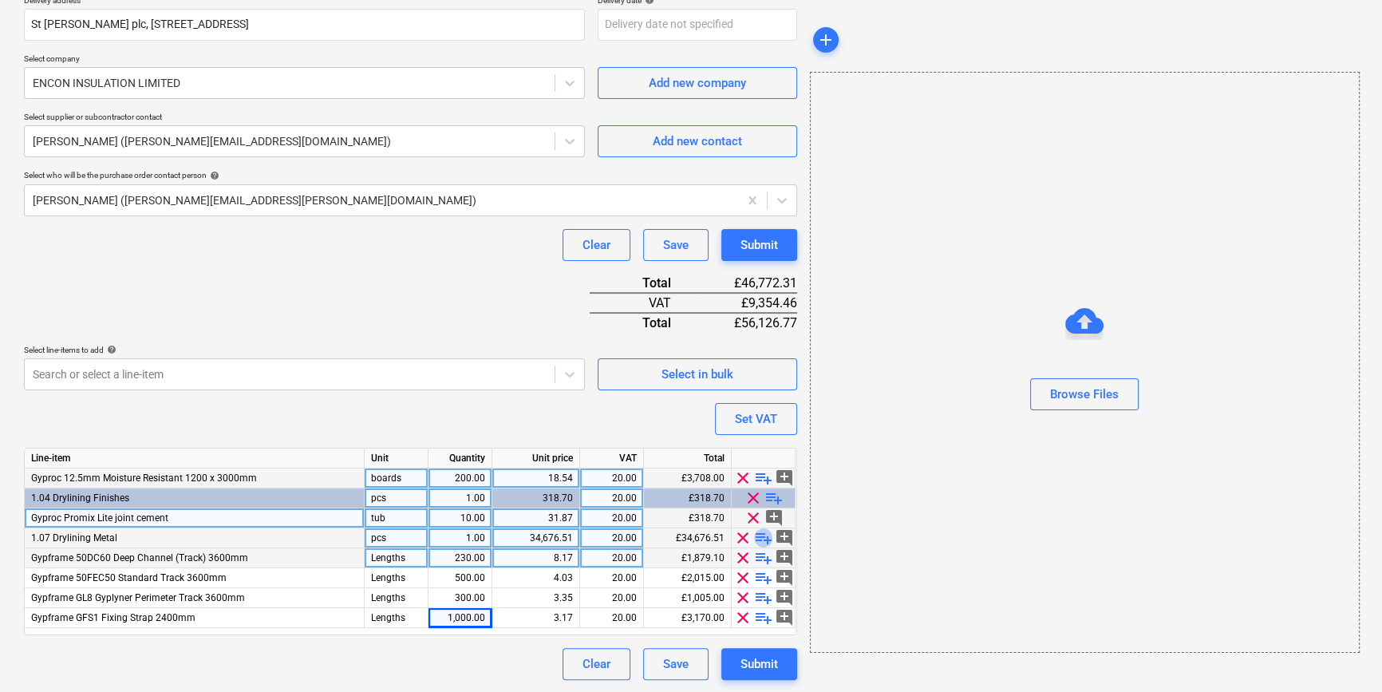
click at [760, 535] on span "playlist_add" at bounding box center [763, 537] width 19 height 19
type textarea "x"
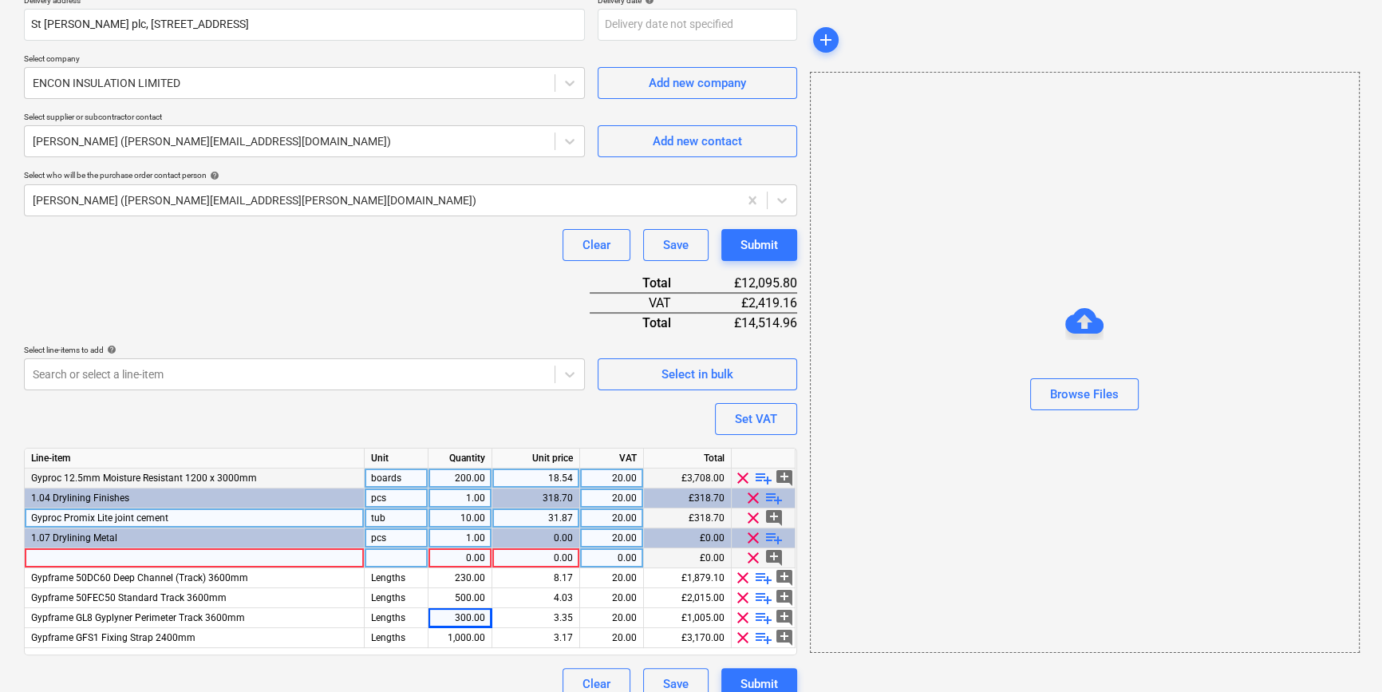
click at [53, 560] on div at bounding box center [195, 558] width 340 height 20
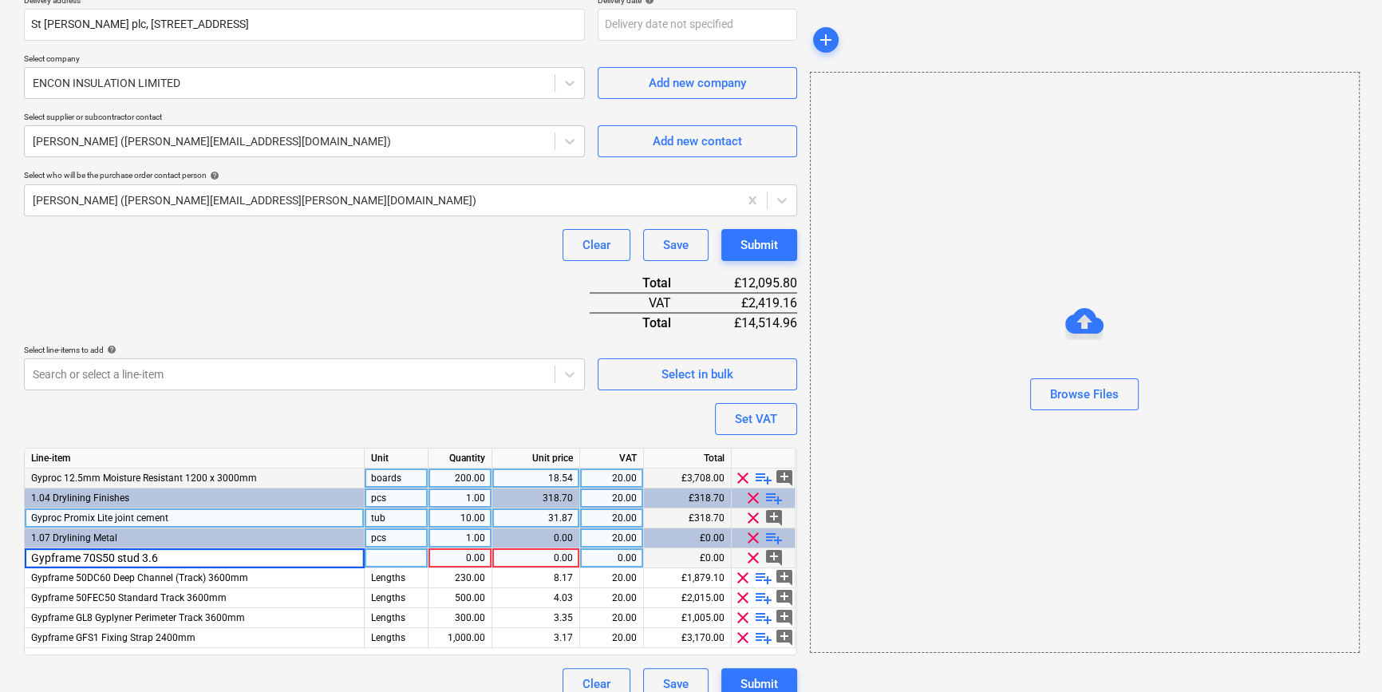
type input "Gypframe 70S50 stud 3.6m"
type textarea "x"
type input "Lengths"
type textarea "x"
type input "700"
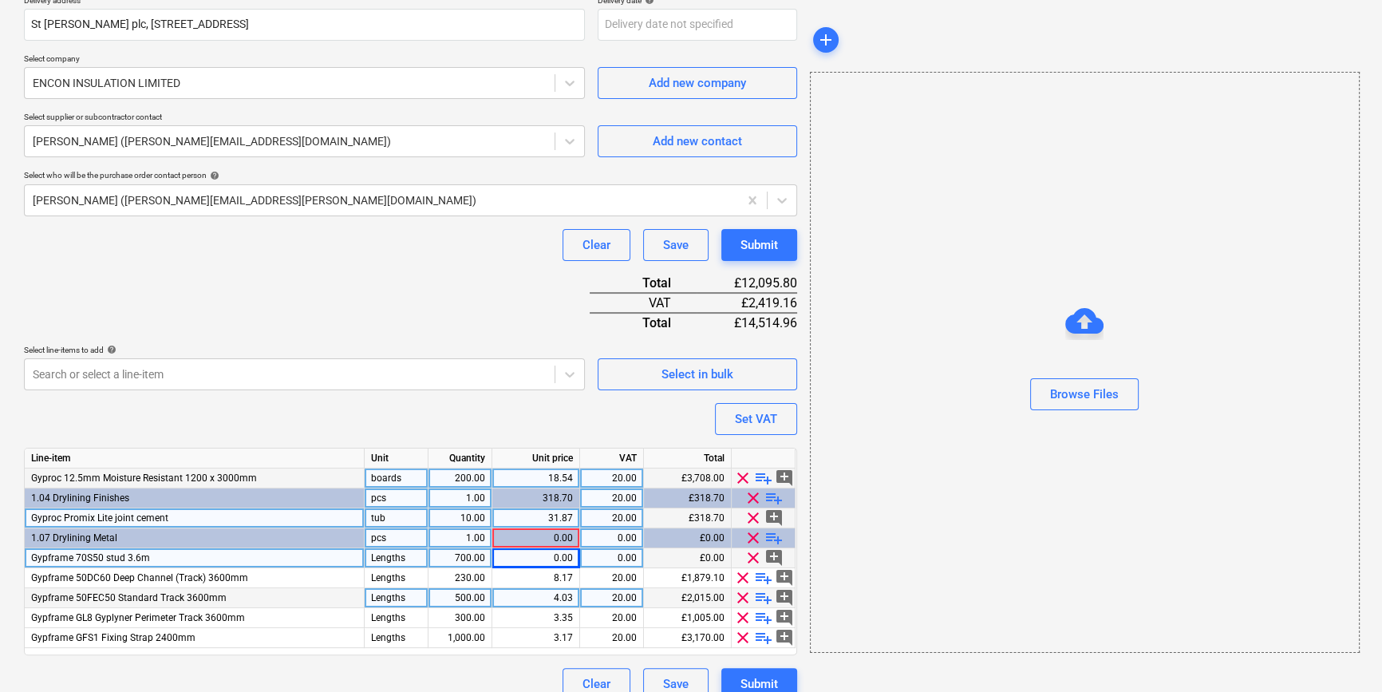
type textarea "x"
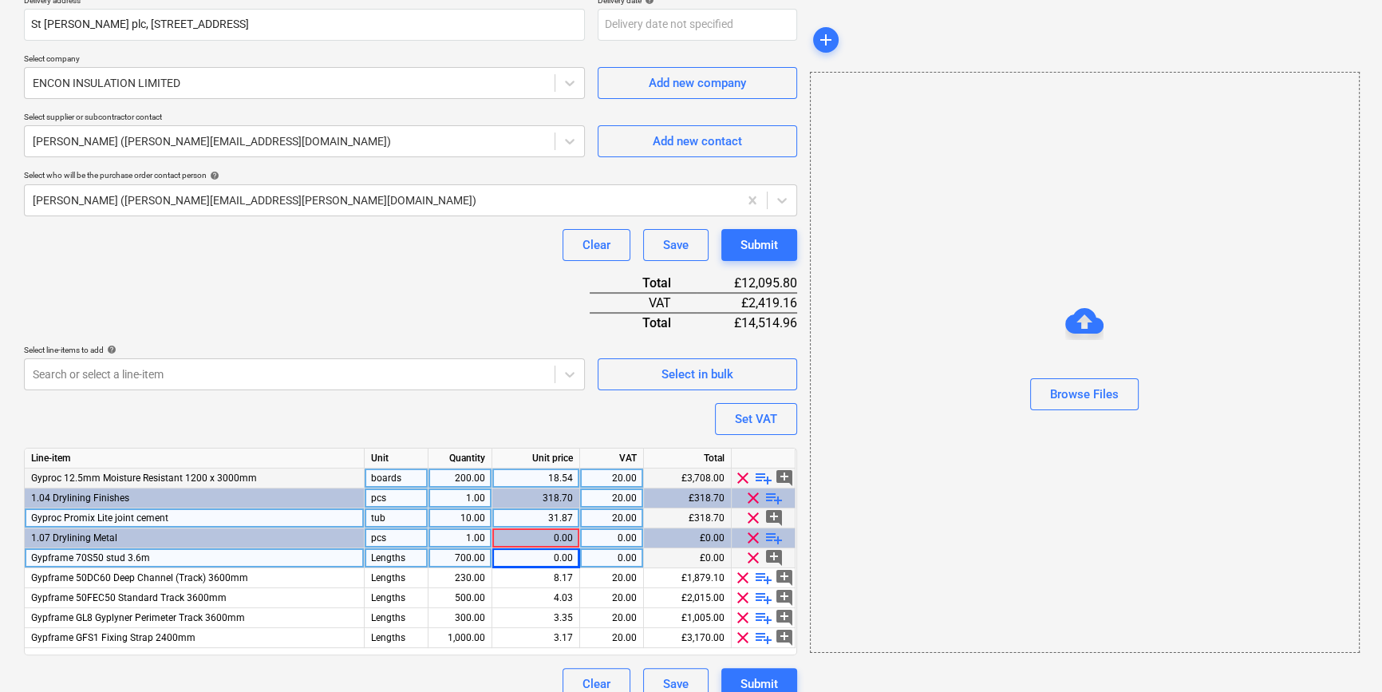
click at [529, 559] on div "0.00" at bounding box center [536, 558] width 74 height 20
type input "4.79"
type textarea "x"
type input "20"
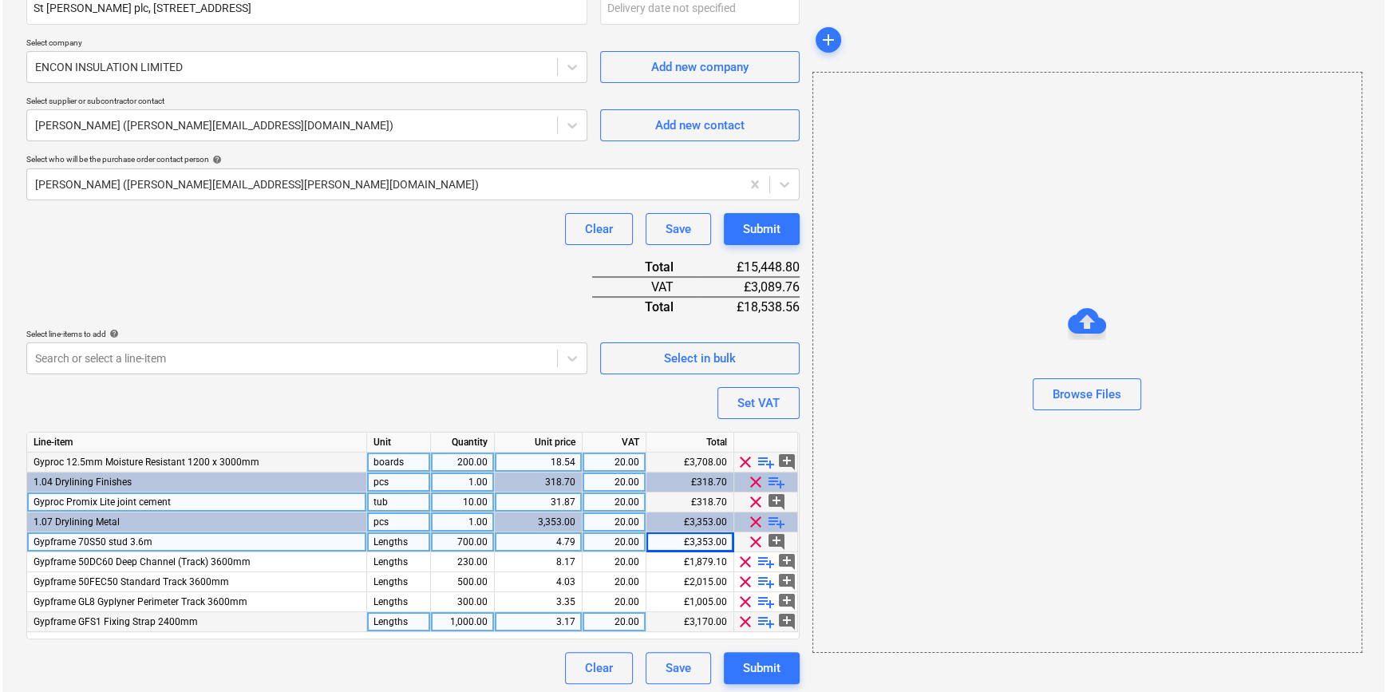
scroll to position [323, 0]
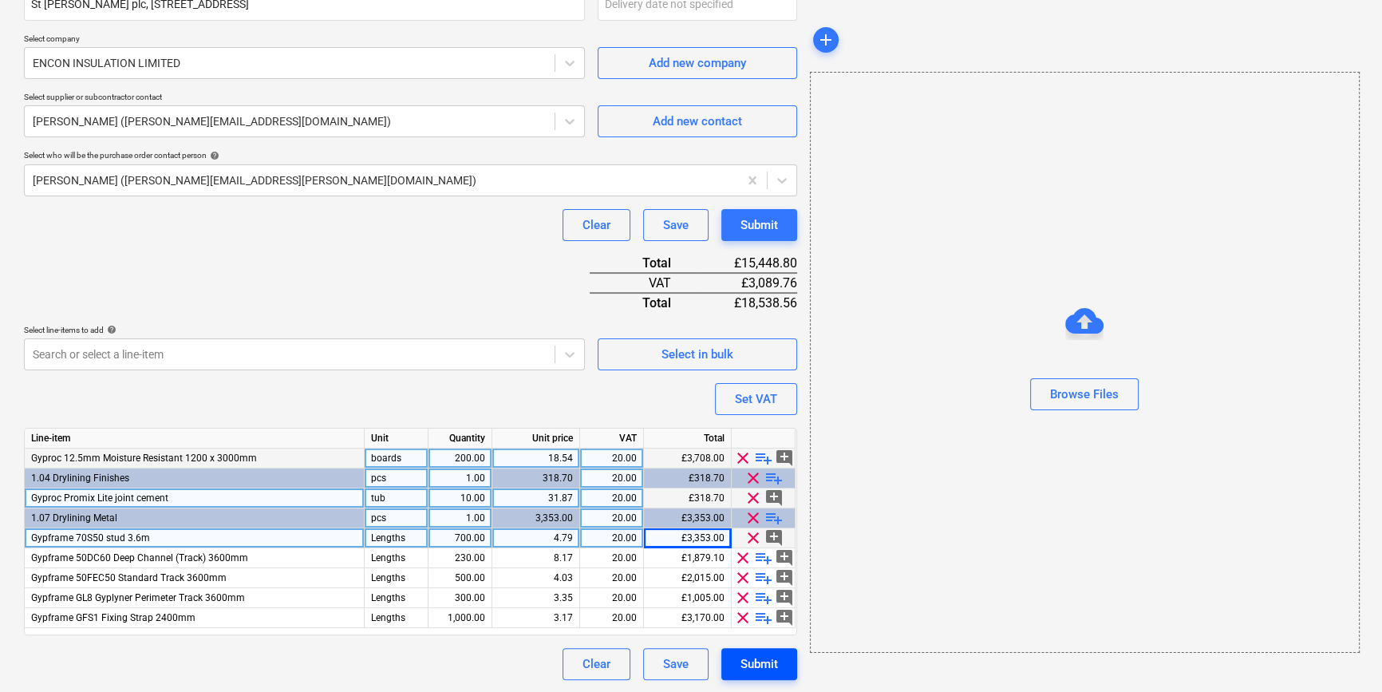
click at [764, 664] on div "Submit" at bounding box center [760, 664] width 38 height 21
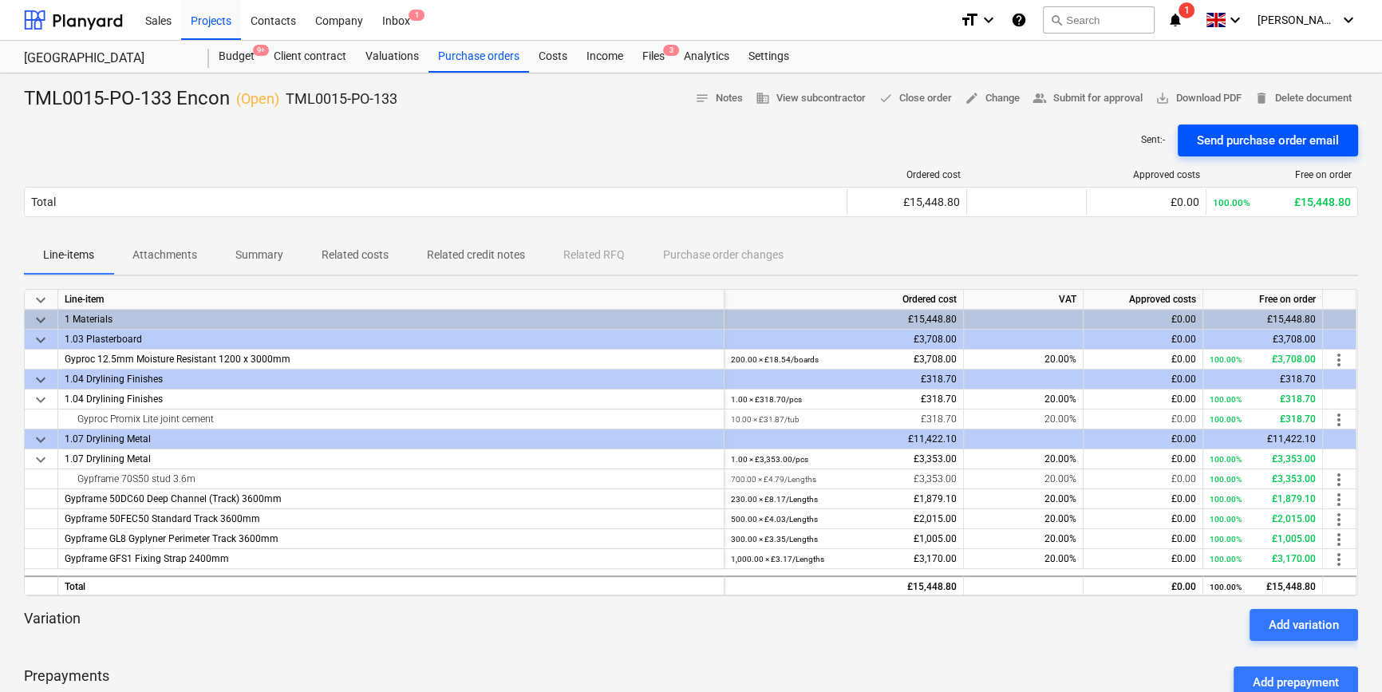
click at [1253, 139] on div "Send purchase order email" at bounding box center [1268, 140] width 142 height 21
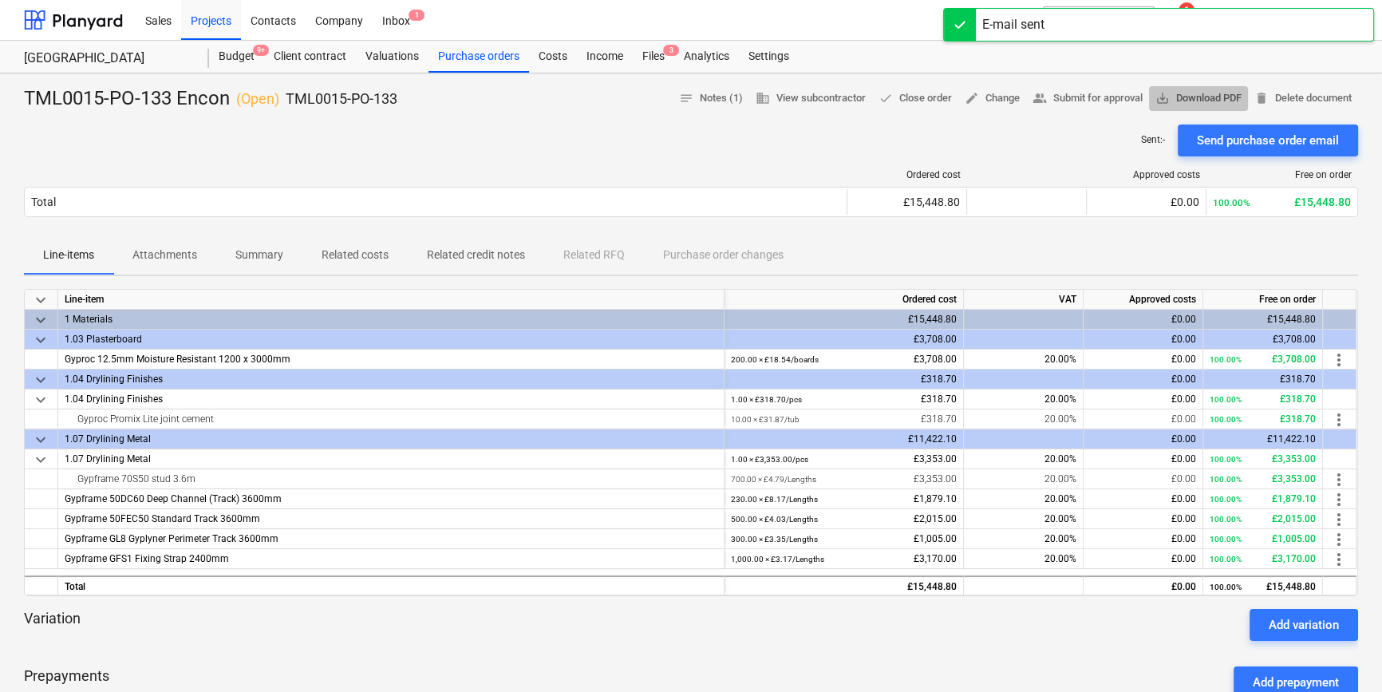
click at [1199, 93] on span "save_alt Download PDF" at bounding box center [1198, 98] width 86 height 18
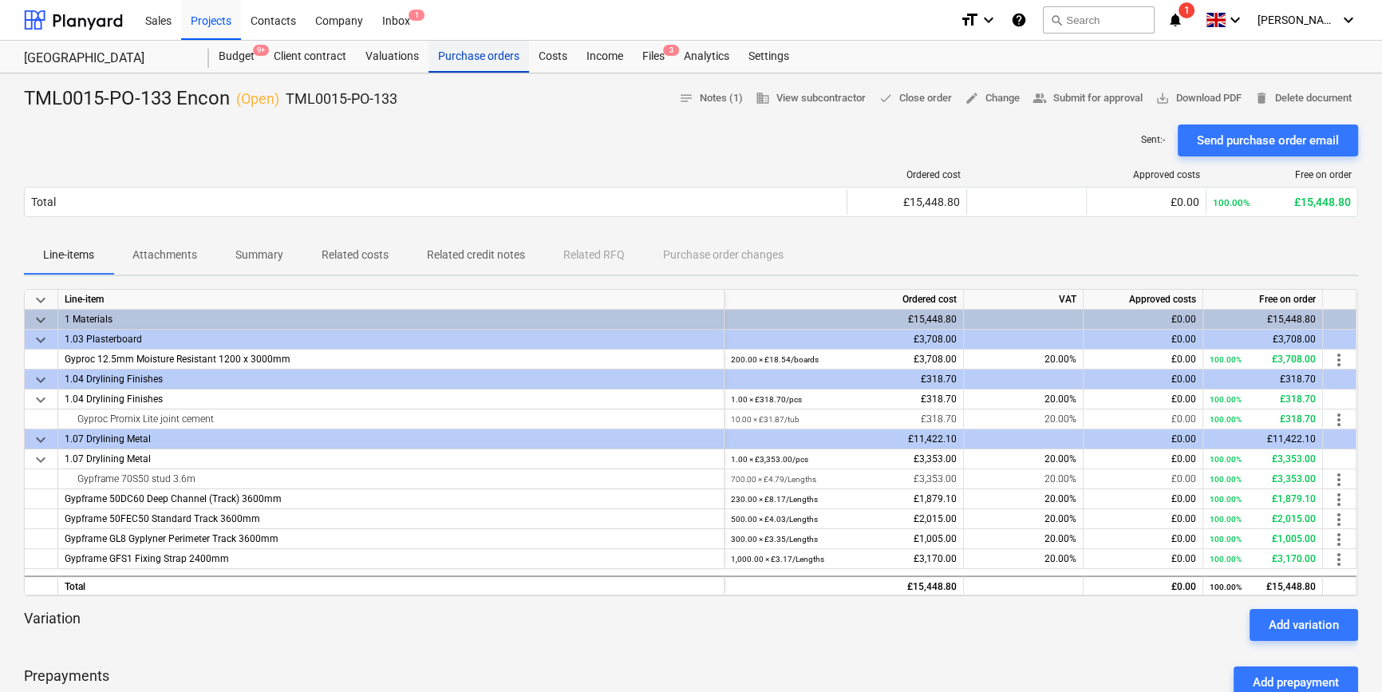
click at [475, 57] on div "Purchase orders" at bounding box center [479, 57] width 101 height 32
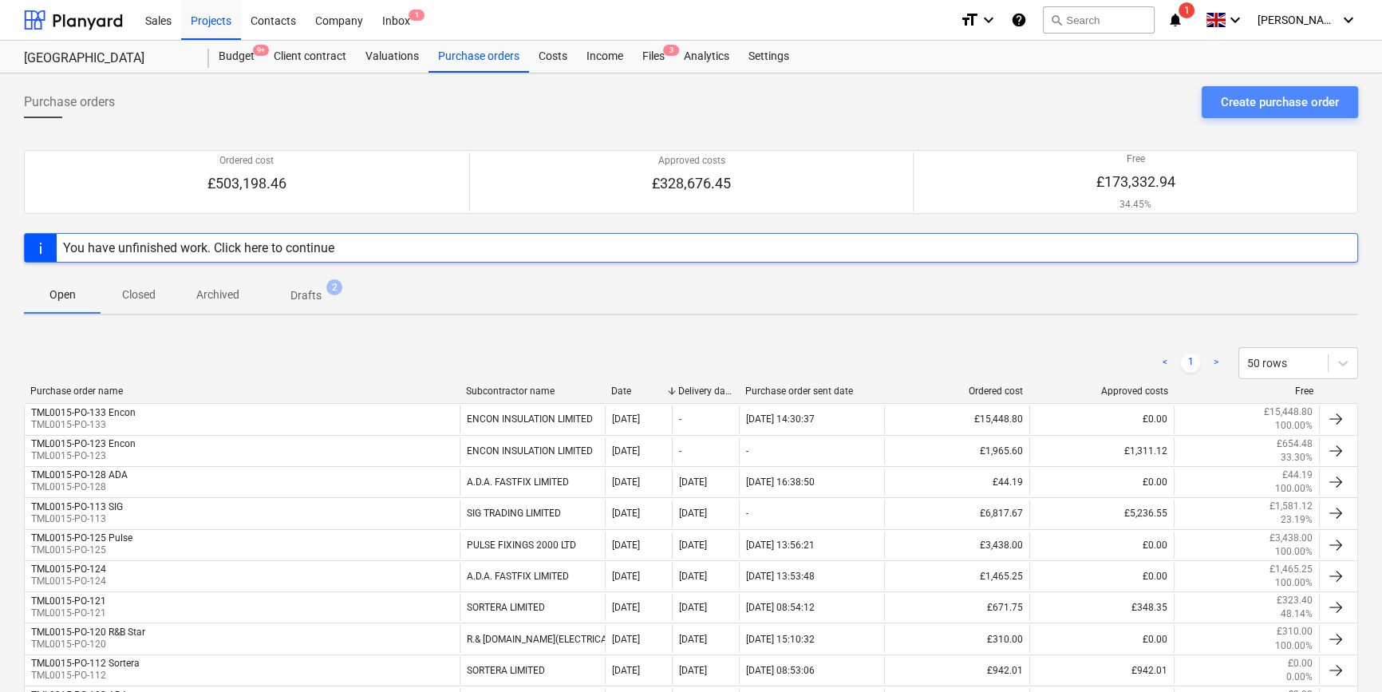
click at [1275, 96] on div "Create purchase order" at bounding box center [1280, 102] width 118 height 21
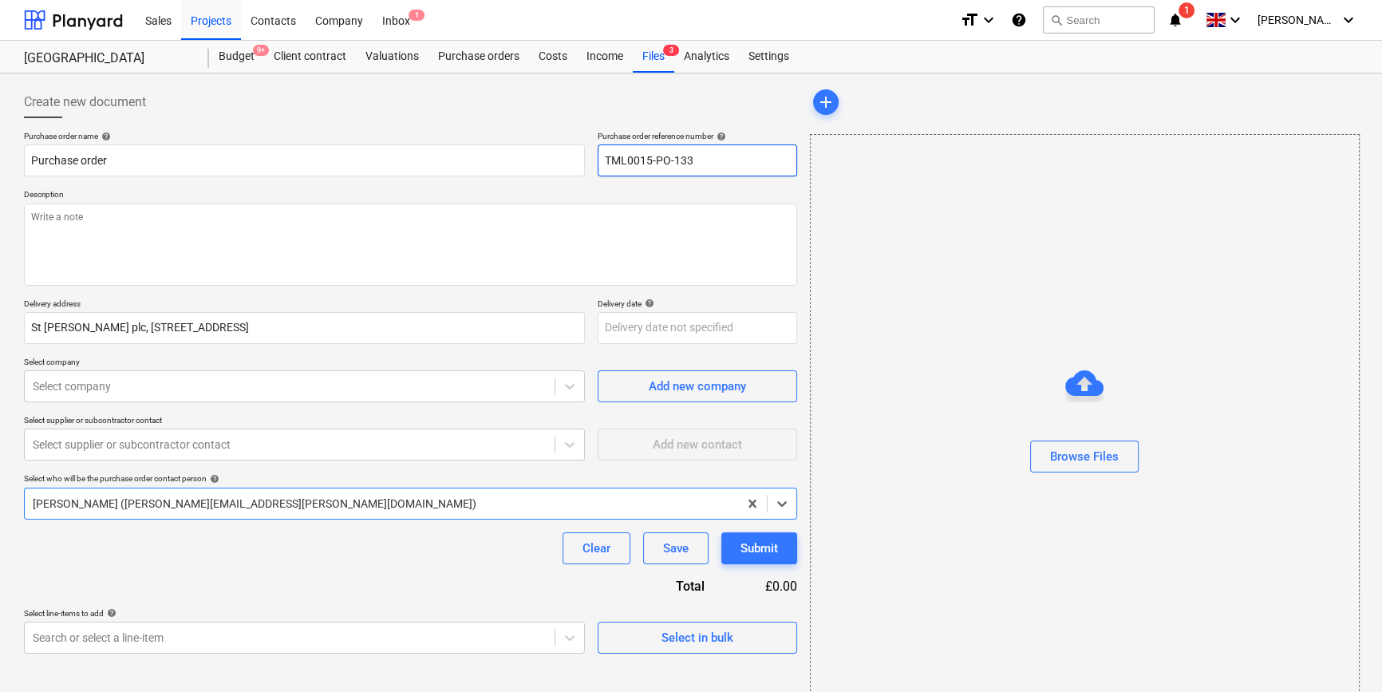
click at [721, 156] on input "TML0015-PO-133" at bounding box center [697, 160] width 199 height 32
type textarea "x"
type input "TML0015-PO-13"
type textarea "x"
drag, startPoint x: 694, startPoint y: 160, endPoint x: 603, endPoint y: 161, distance: 91.0
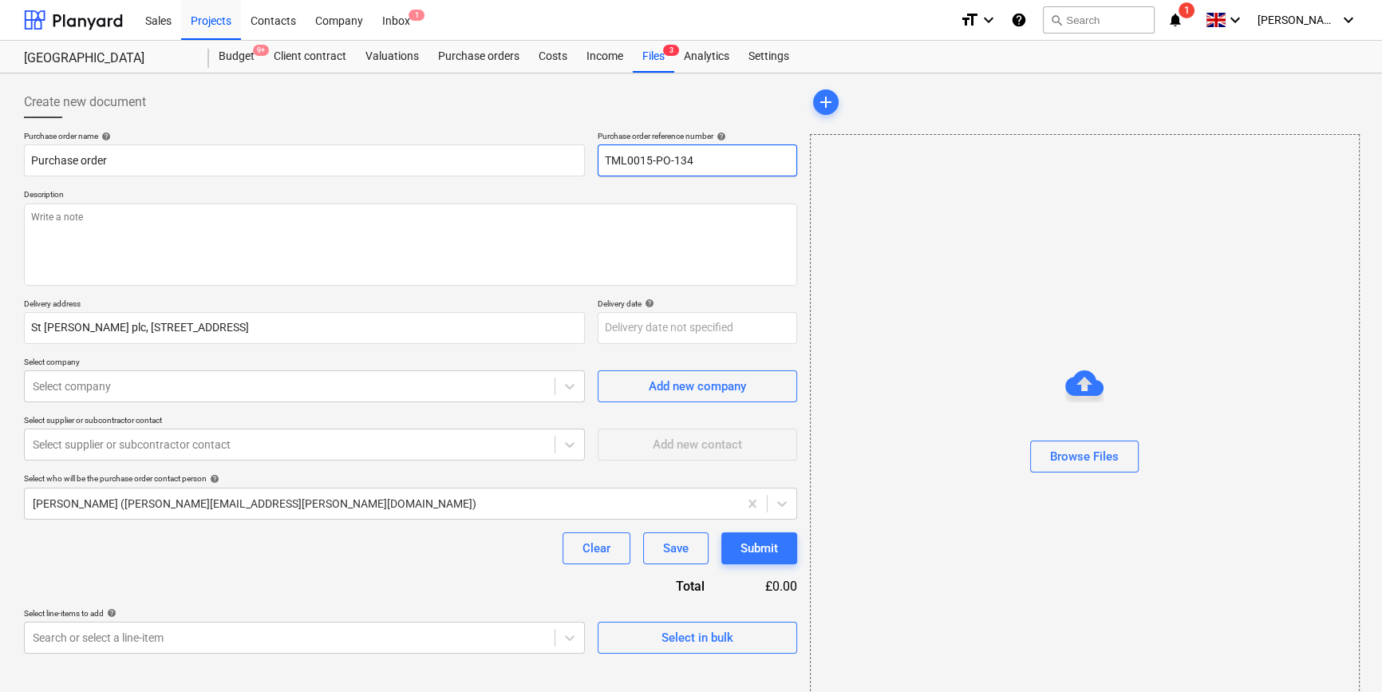
click at [603, 161] on input "TML0015-PO-134" at bounding box center [697, 160] width 199 height 32
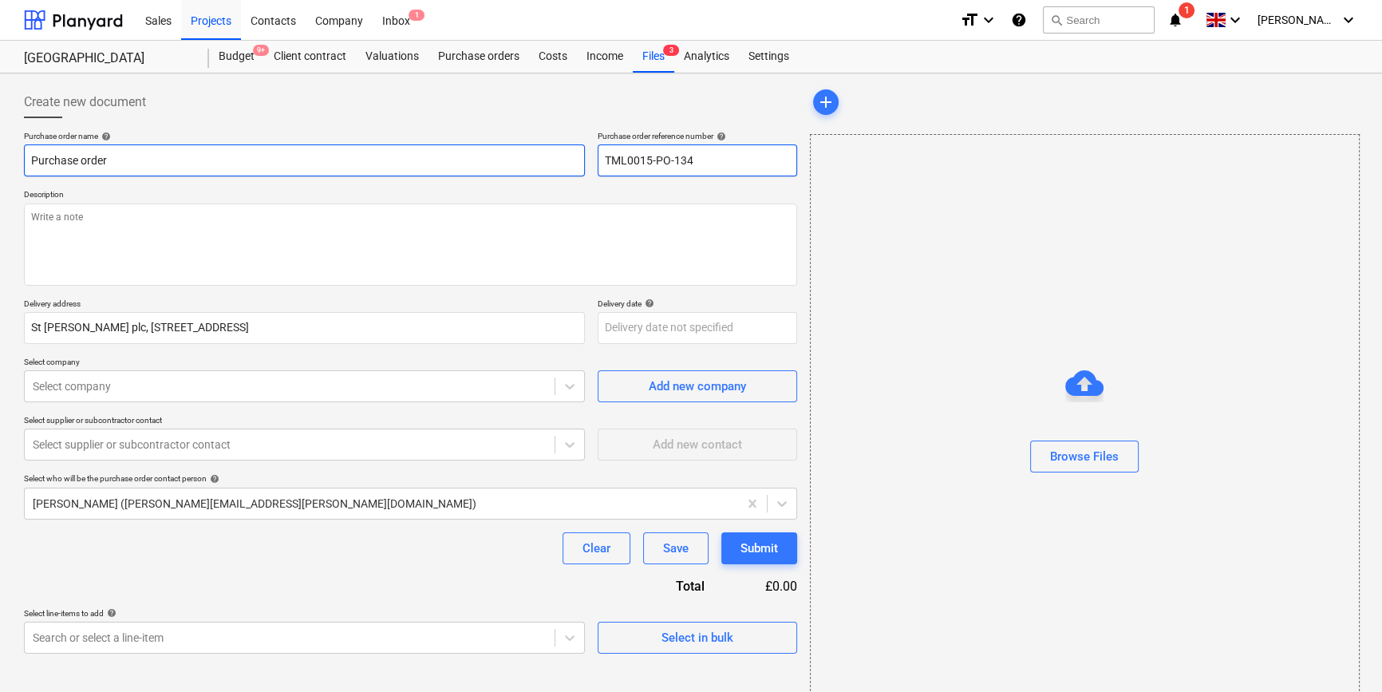
type input "TML0015-PO-134"
drag, startPoint x: 116, startPoint y: 161, endPoint x: 23, endPoint y: 160, distance: 92.6
click at [24, 160] on input "Purchase order" at bounding box center [304, 160] width 561 height 32
paste input "TML0015-PO-134"
type textarea "x"
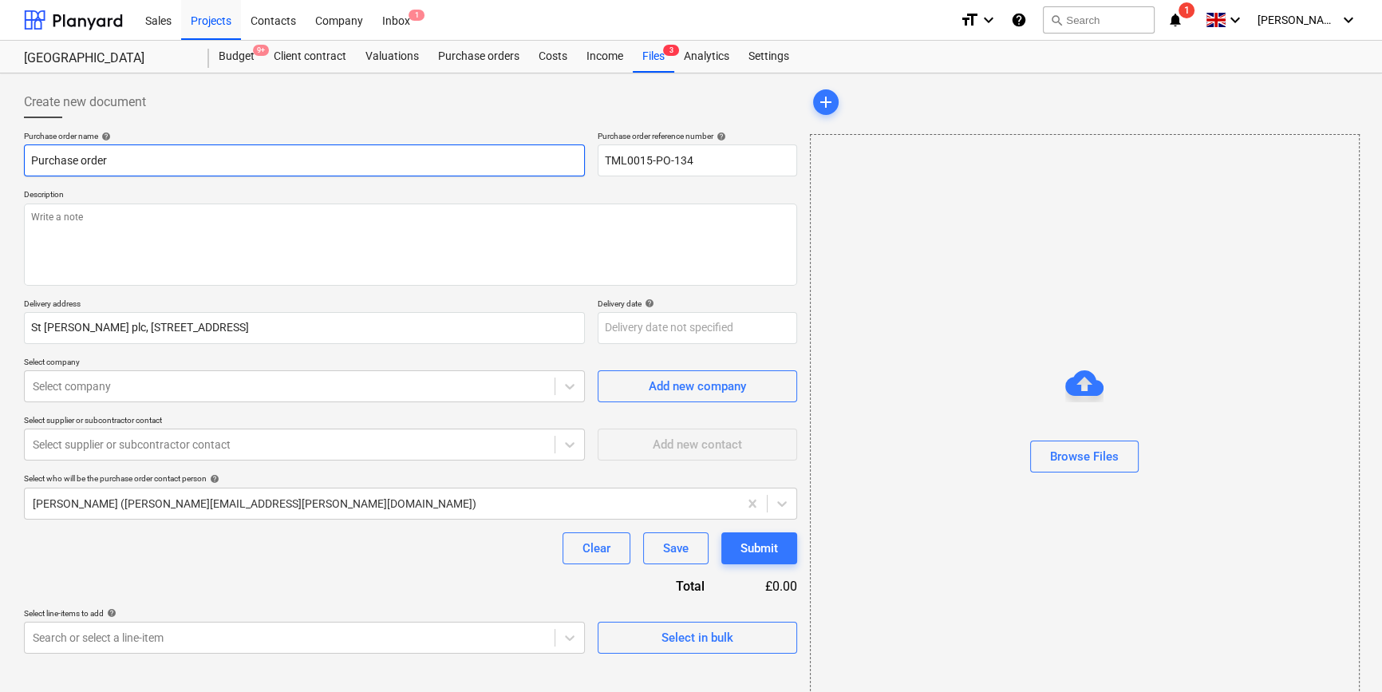
type input "TML0015-PO-134"
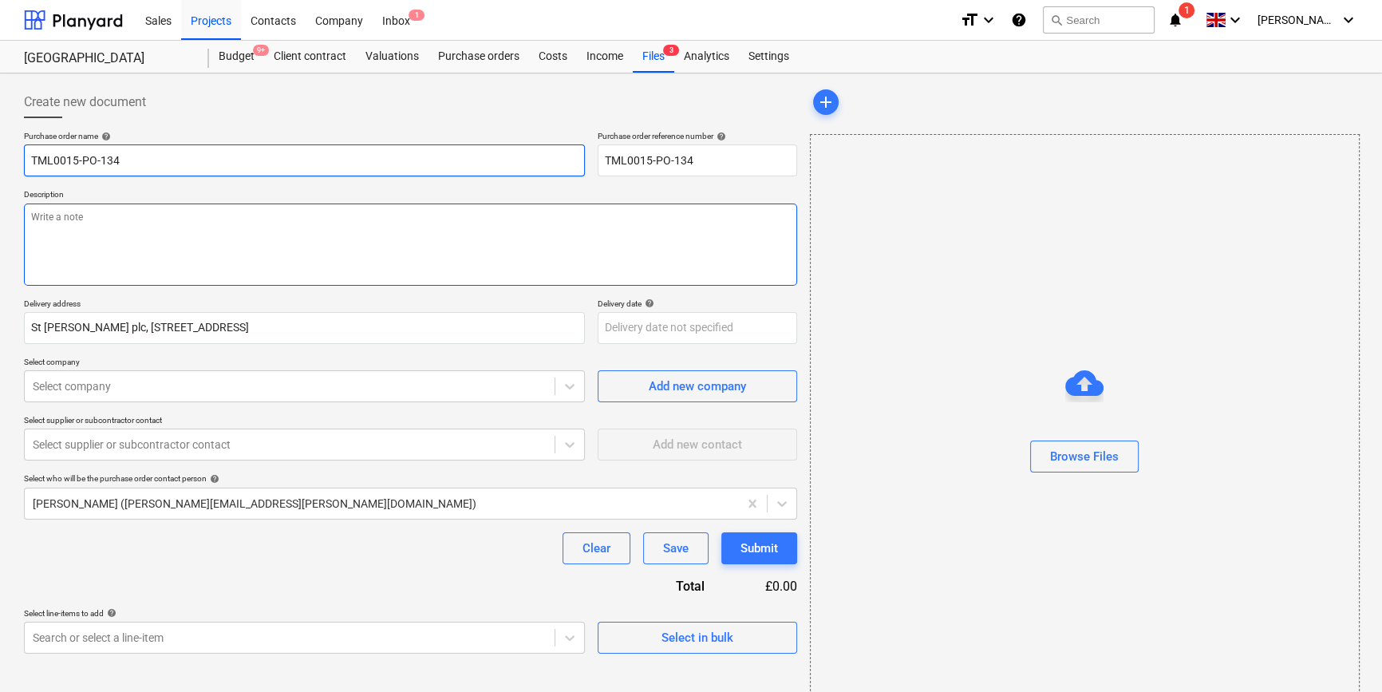
type textarea "x"
type input "TML0015-PO-134"
type textarea "x"
type input "TML0015-PO-134 C"
type textarea "x"
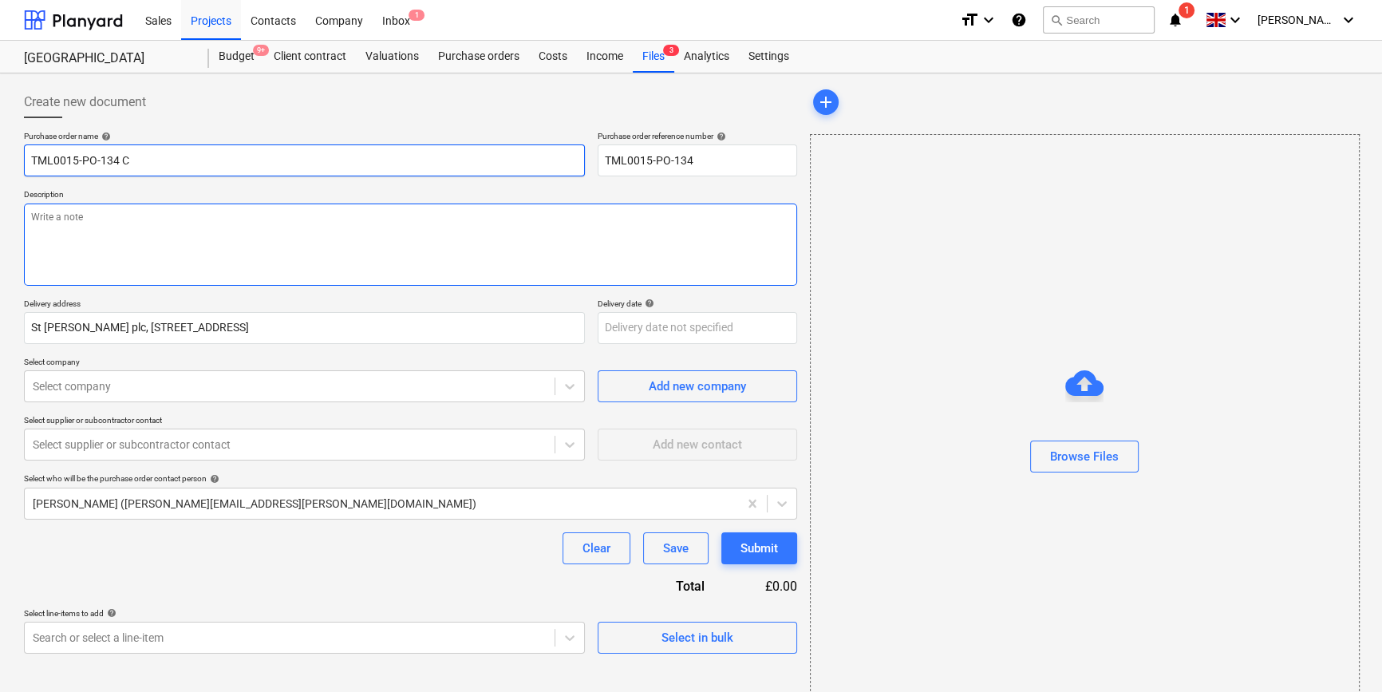
type input "TML0015-PO-134 CC"
type textarea "x"
type input "TML0015-PO-134 CCF"
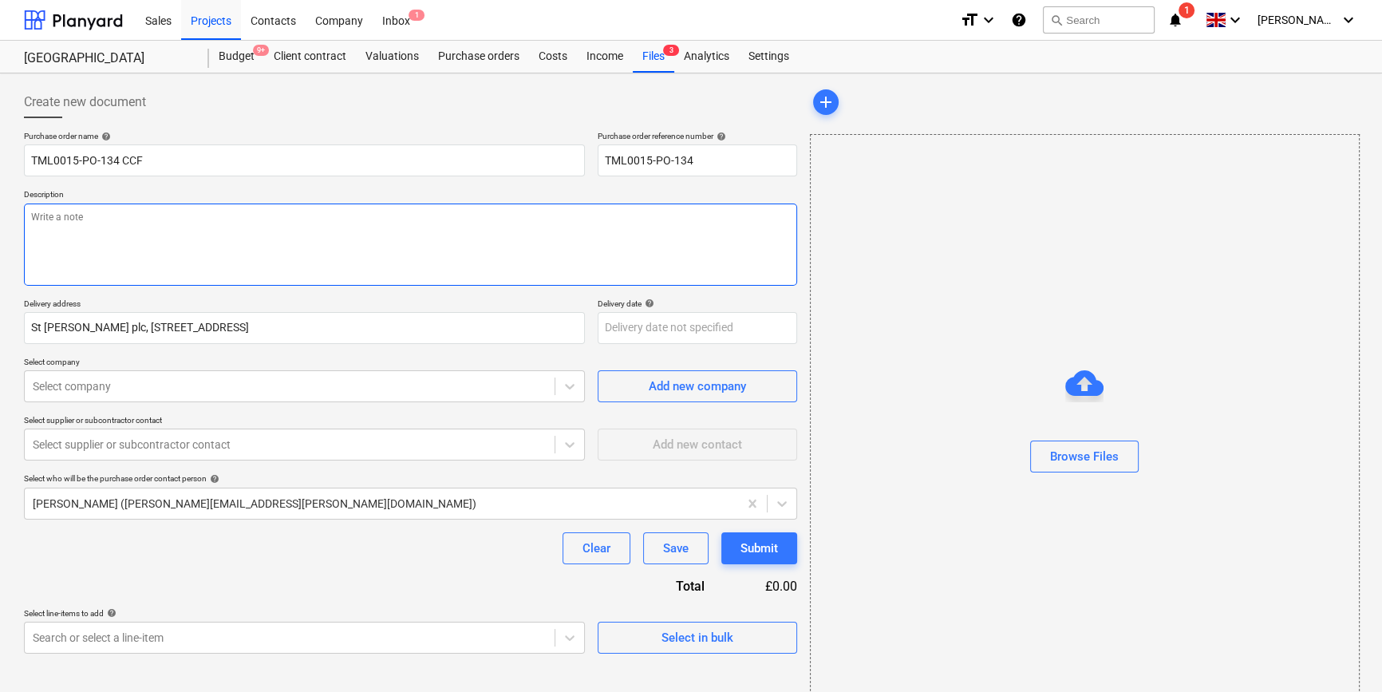
click at [121, 244] on textarea at bounding box center [410, 244] width 773 height 82
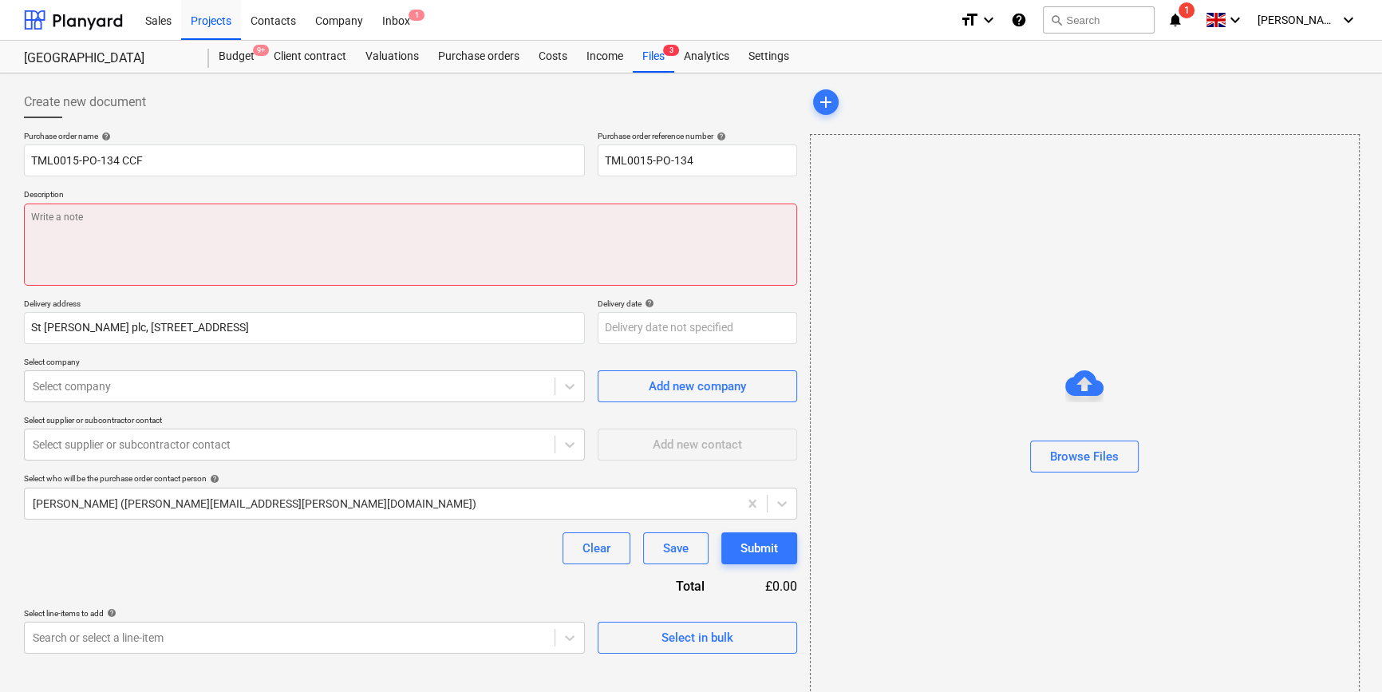
paste textarea "Site contact [PERSON_NAME] [PHONE_NUMBER]"
type textarea "x"
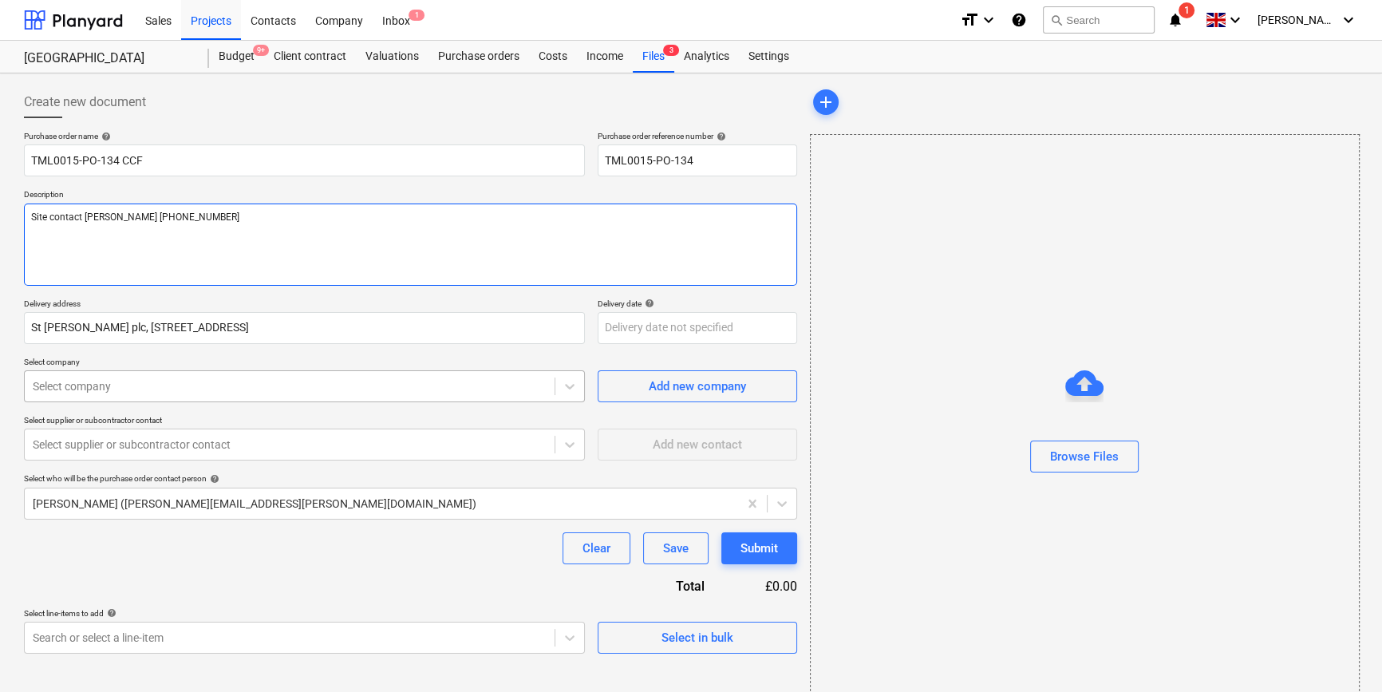
type textarea "Site contact [PERSON_NAME] [PHONE_NUMBER]"
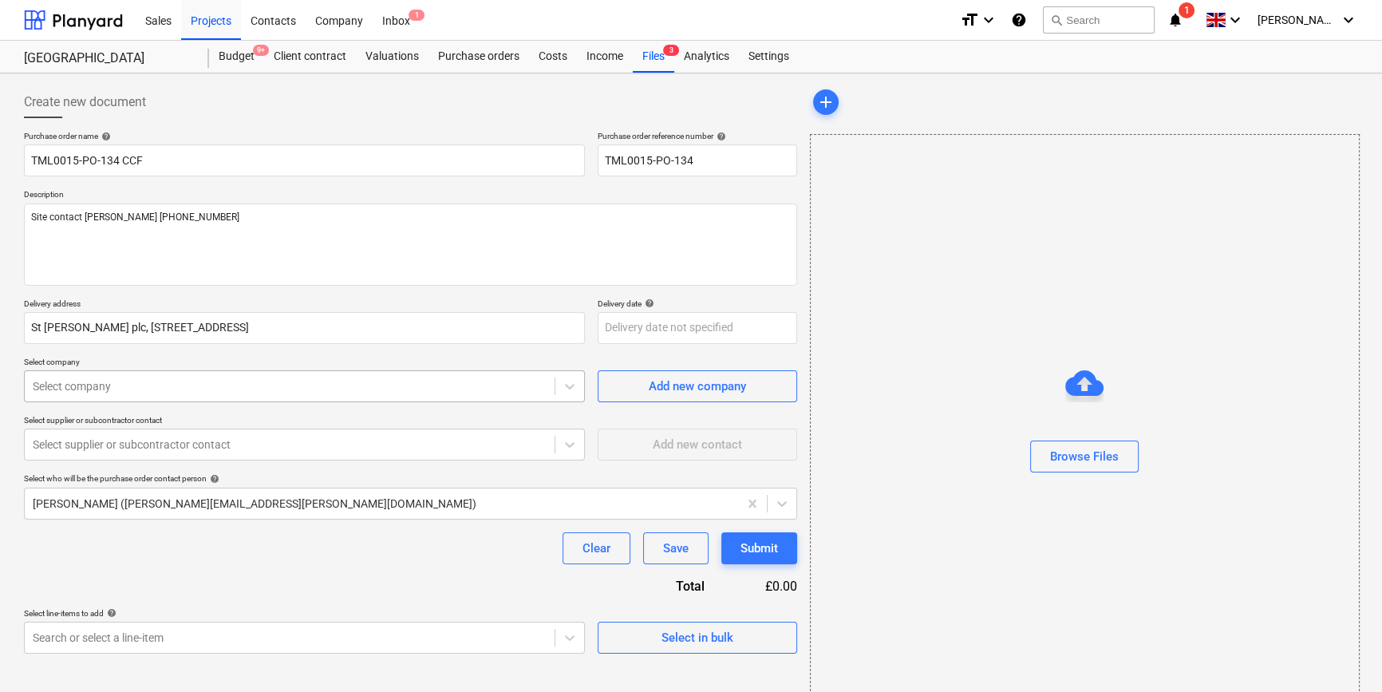
type textarea "x"
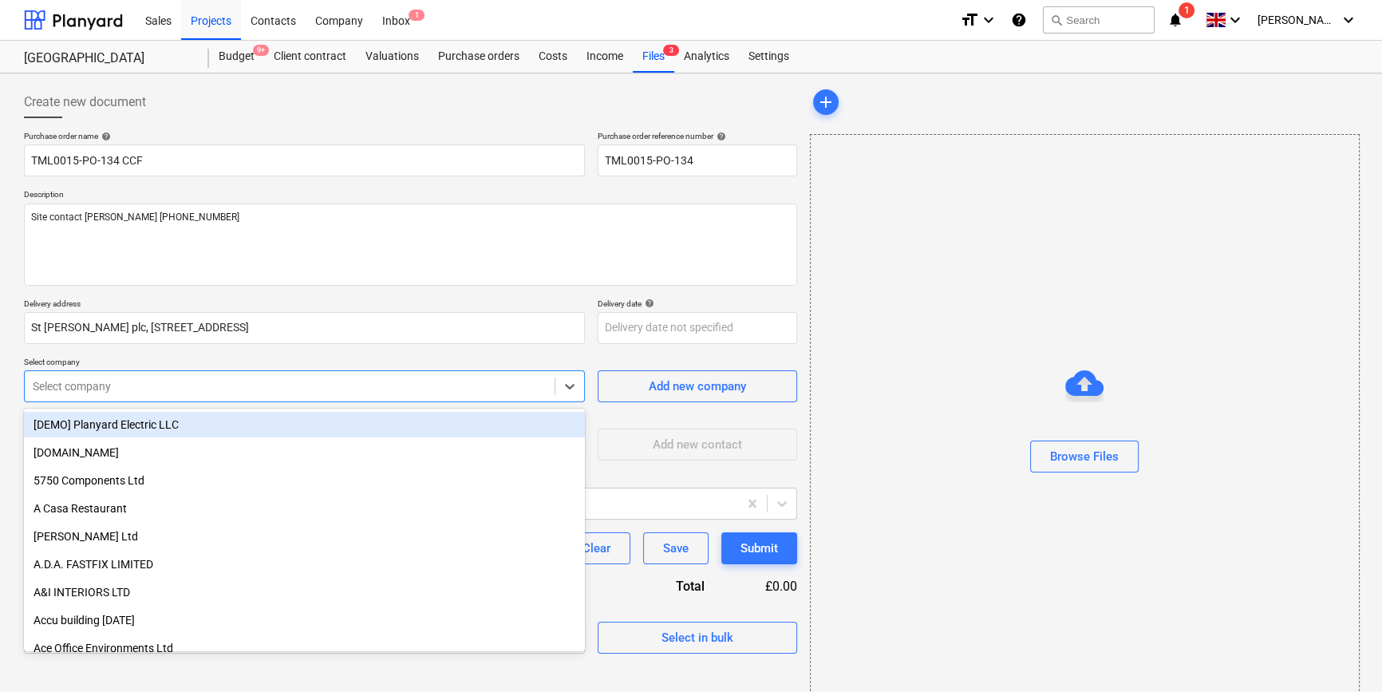
click at [401, 385] on div at bounding box center [290, 386] width 514 height 16
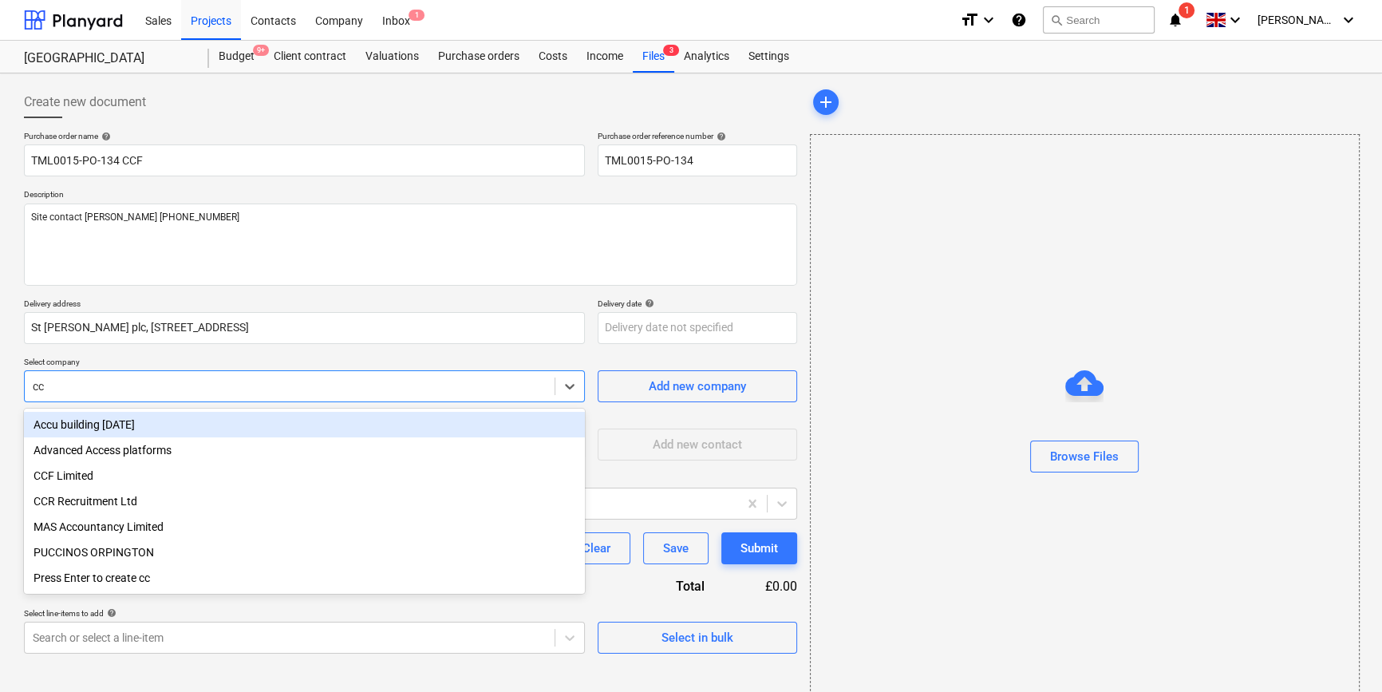
type input "ccf"
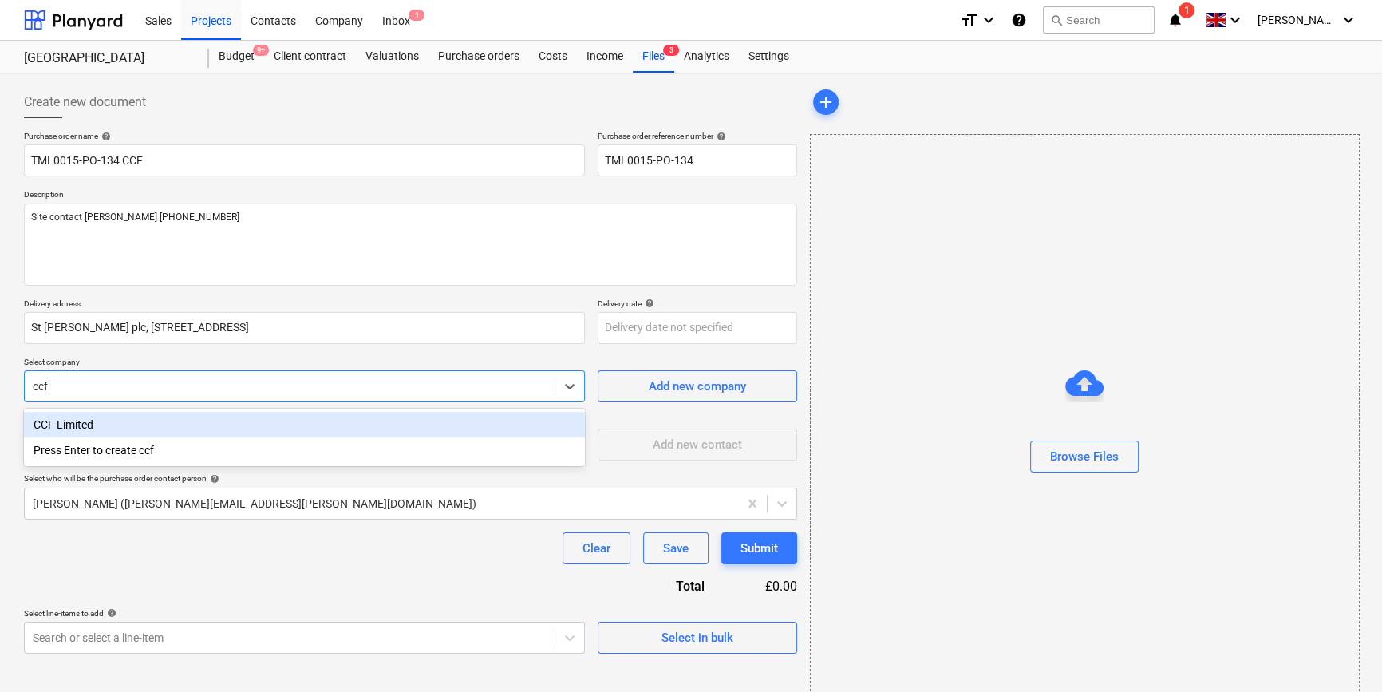
click at [73, 425] on div "CCF Limited" at bounding box center [304, 425] width 561 height 26
type textarea "x"
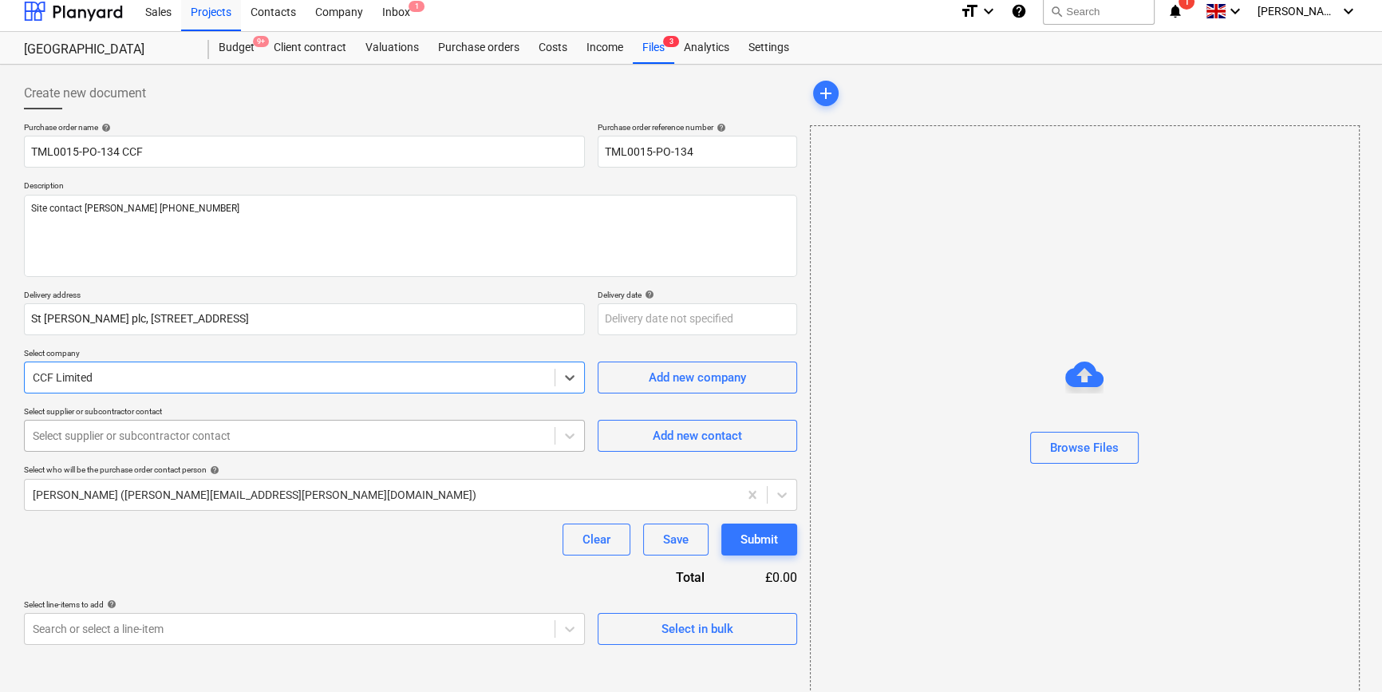
click at [72, 451] on body "Sales Projects Contacts Company Inbox 1 format_size keyboard_arrow_down help se…" at bounding box center [691, 337] width 1382 height 692
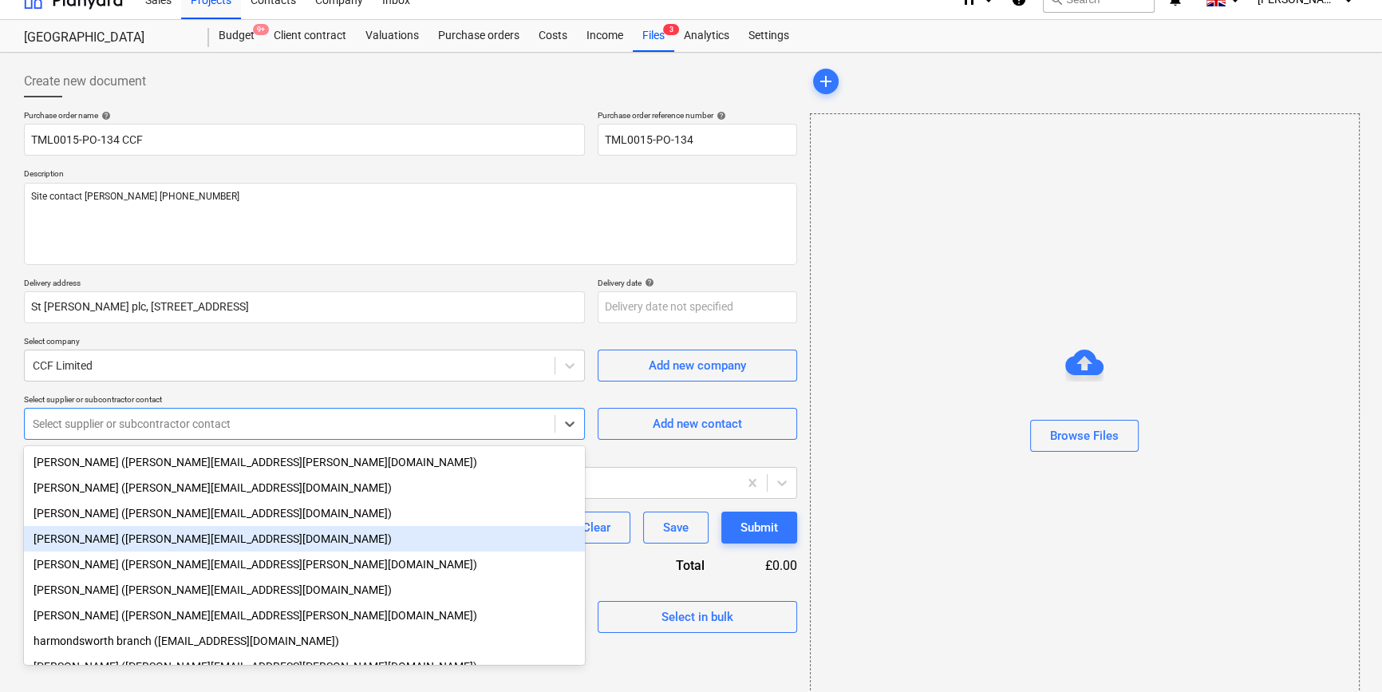
click at [113, 540] on div "[PERSON_NAME] ([PERSON_NAME][EMAIL_ADDRESS][DOMAIN_NAME])" at bounding box center [304, 539] width 561 height 26
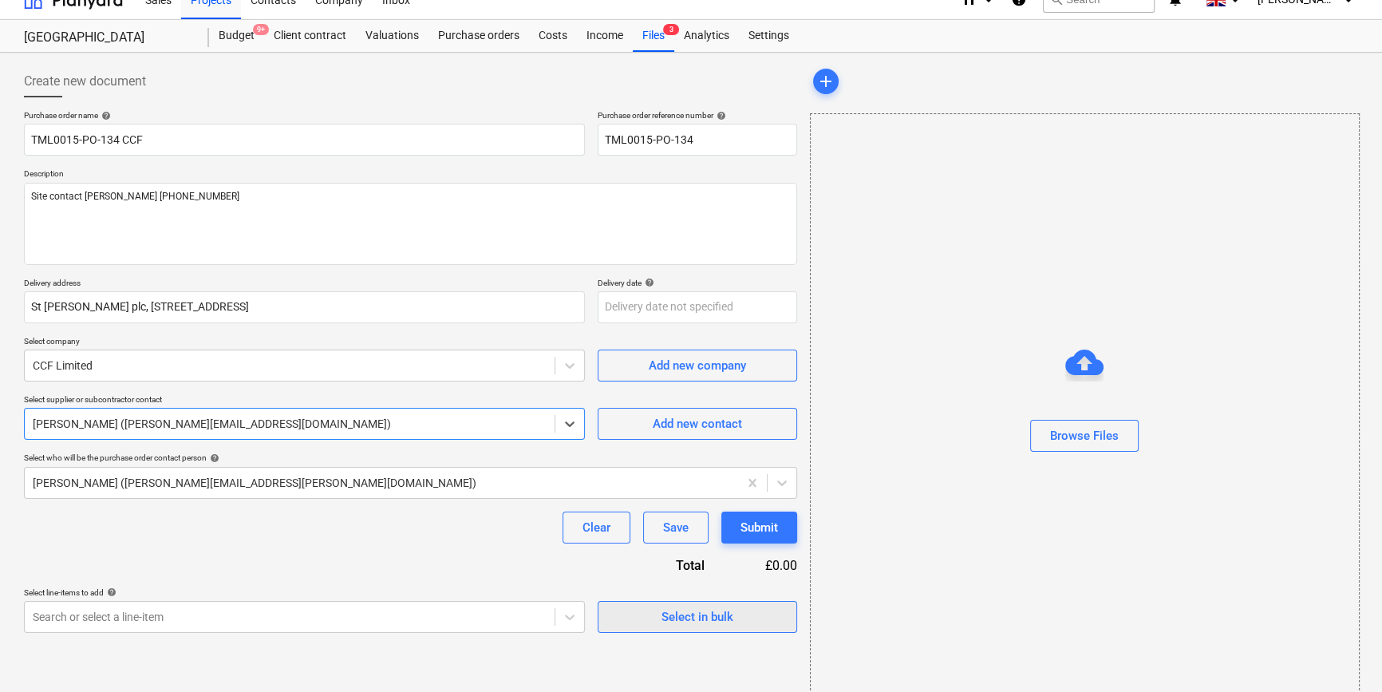
click at [680, 625] on div "Select in bulk" at bounding box center [698, 616] width 72 height 21
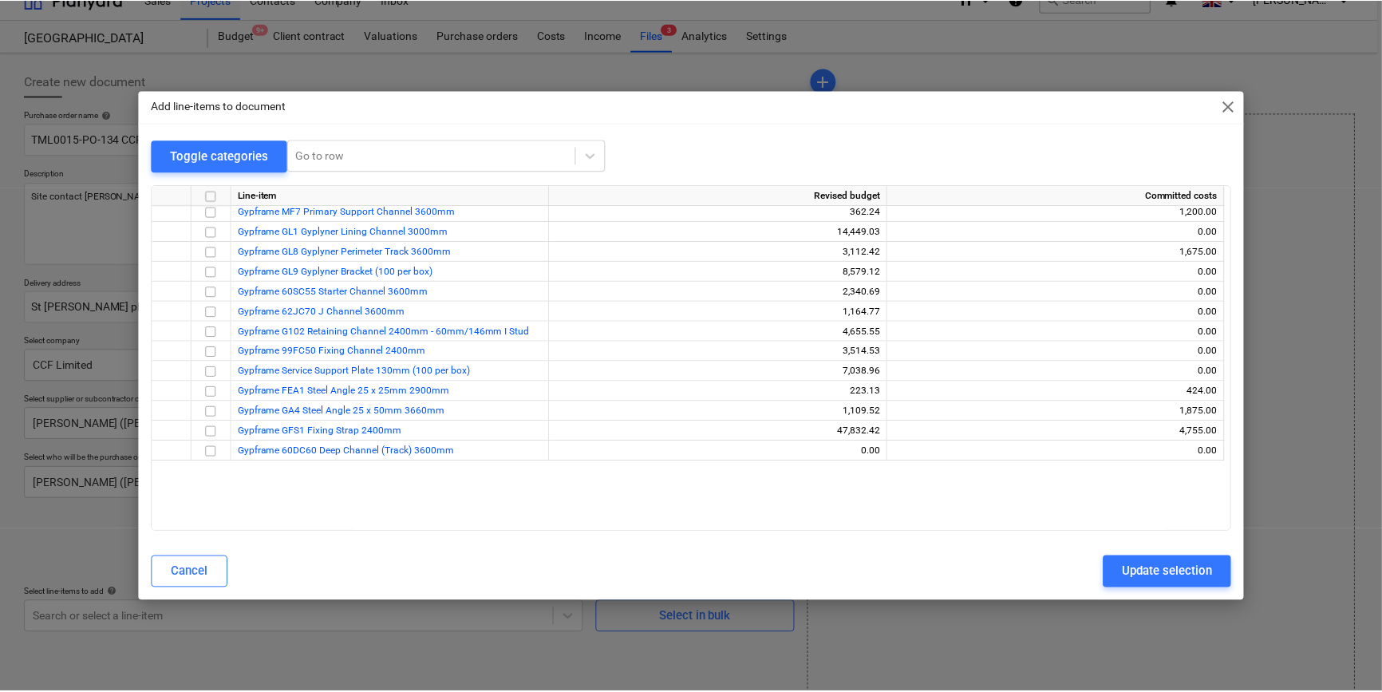
scroll to position [653, 0]
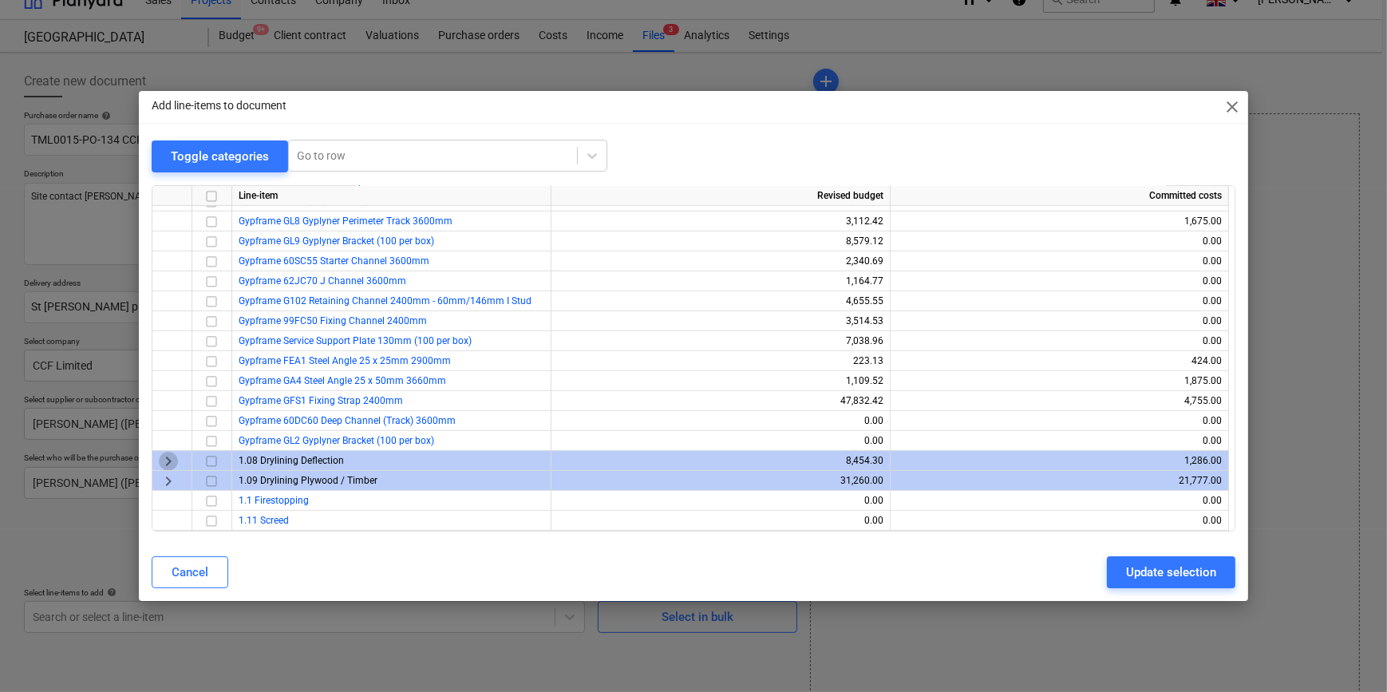
click at [163, 458] on span "keyboard_arrow_right" at bounding box center [168, 460] width 19 height 19
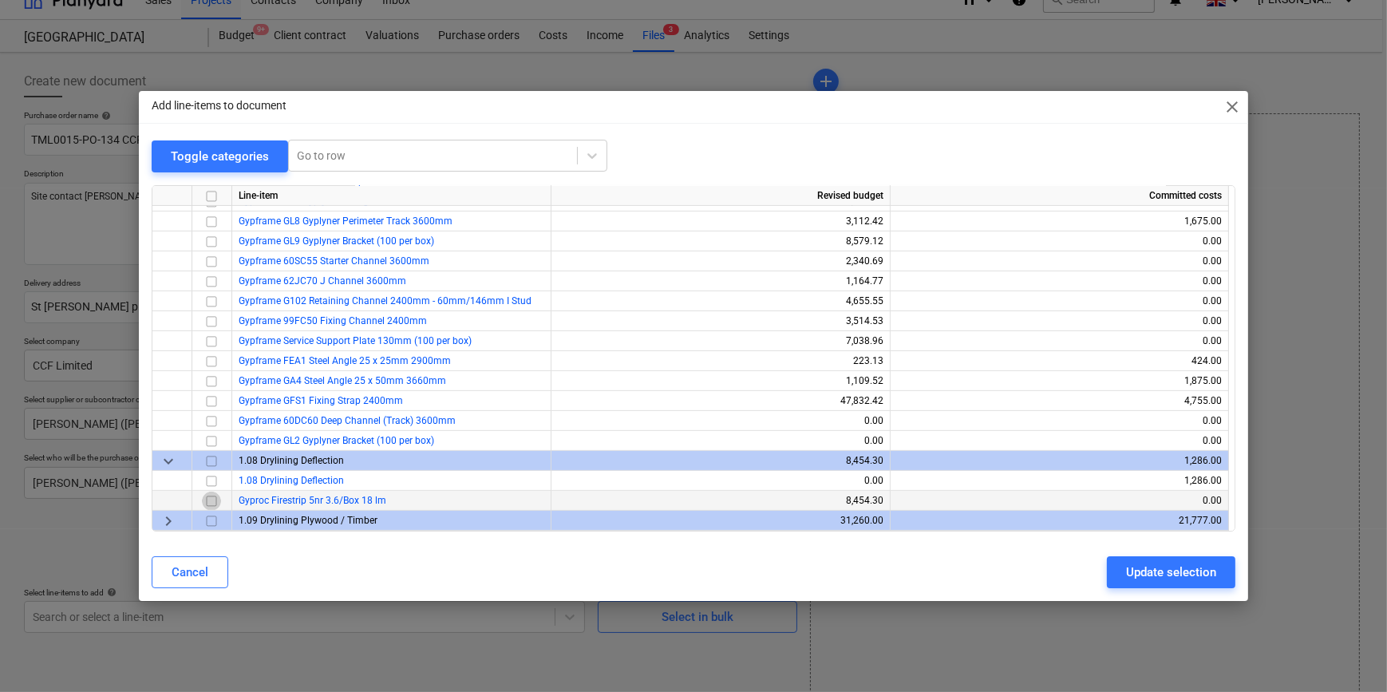
click at [215, 500] on input "checkbox" at bounding box center [211, 500] width 19 height 19
click at [1159, 573] on div "Update selection" at bounding box center [1171, 572] width 90 height 21
type textarea "x"
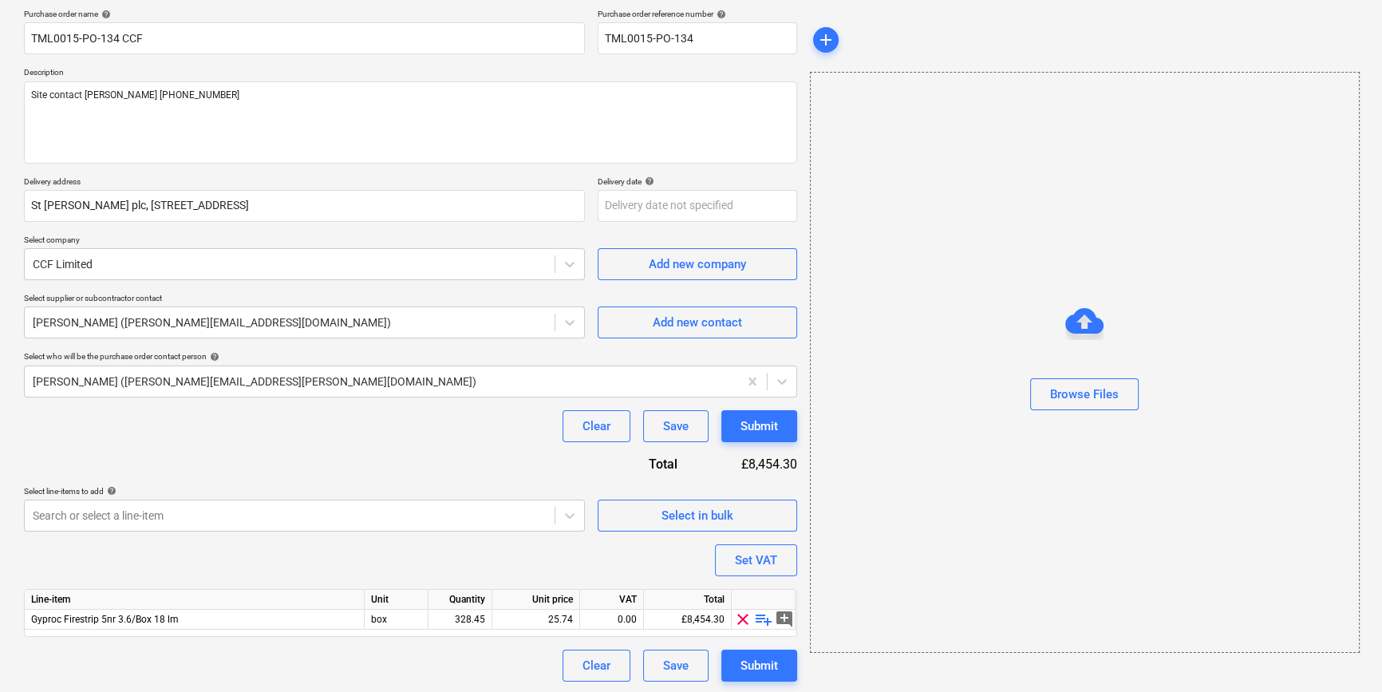
scroll to position [124, 0]
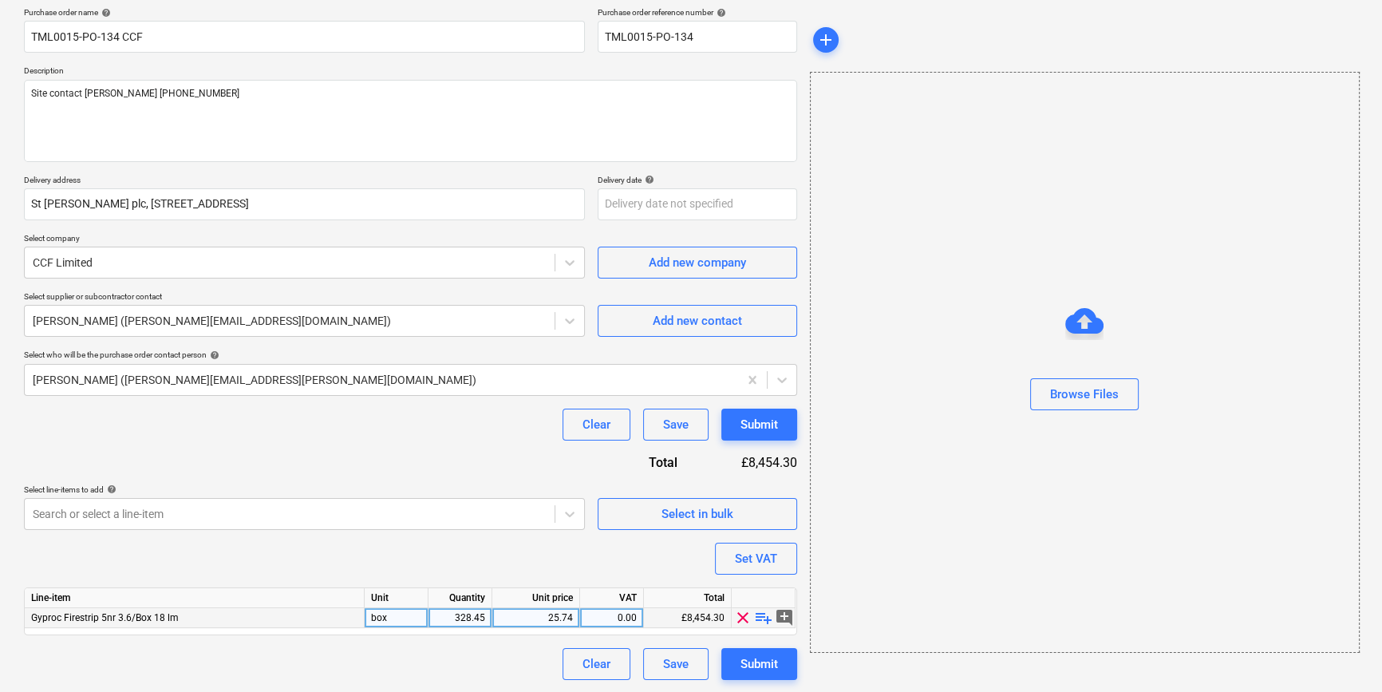
click at [463, 618] on div "328.45" at bounding box center [460, 618] width 50 height 20
type input "30"
type textarea "x"
click at [622, 610] on div "0.00" at bounding box center [612, 618] width 50 height 20
type input "20"
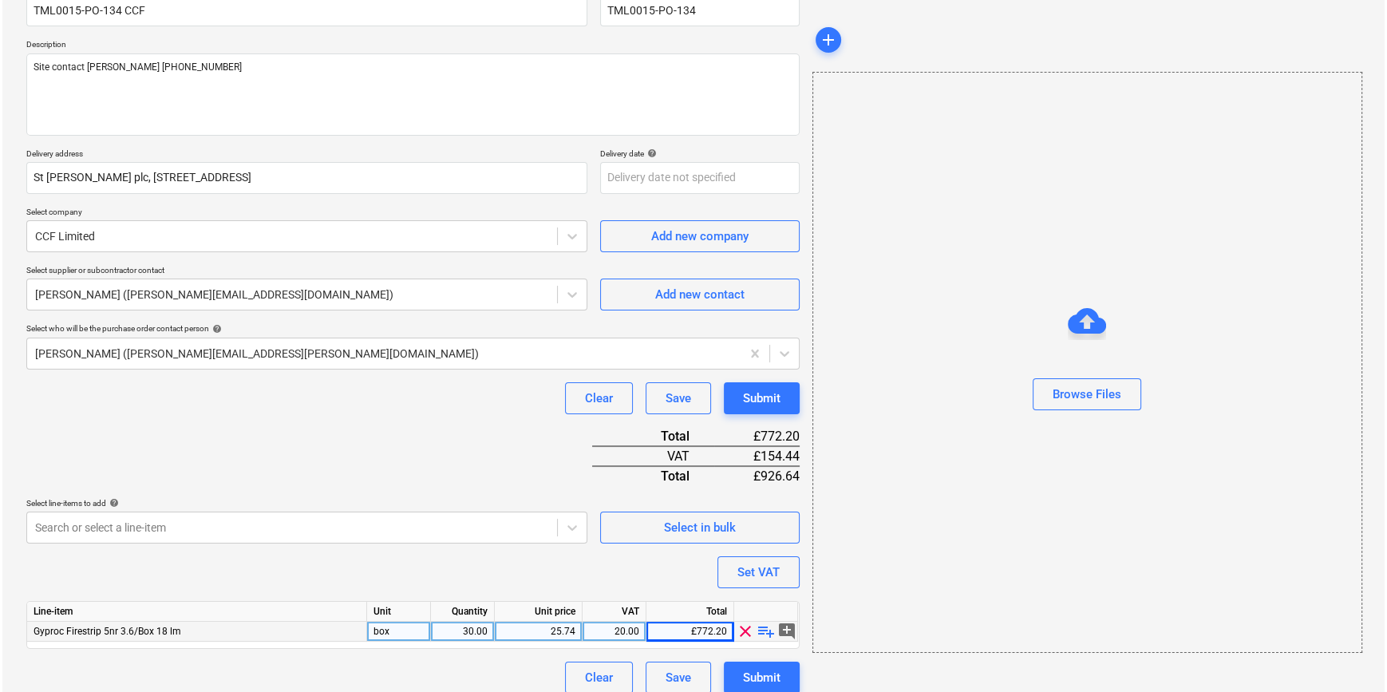
scroll to position [164, 0]
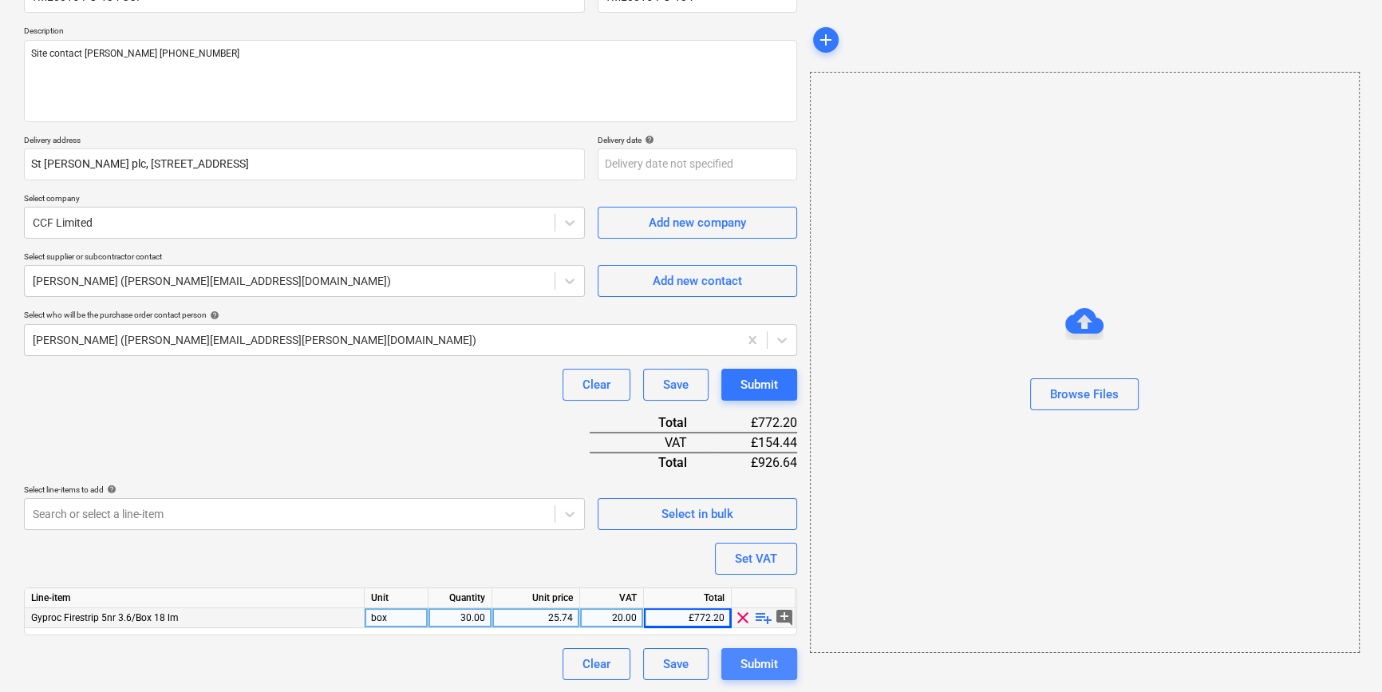
click at [776, 664] on div "Submit" at bounding box center [760, 664] width 38 height 21
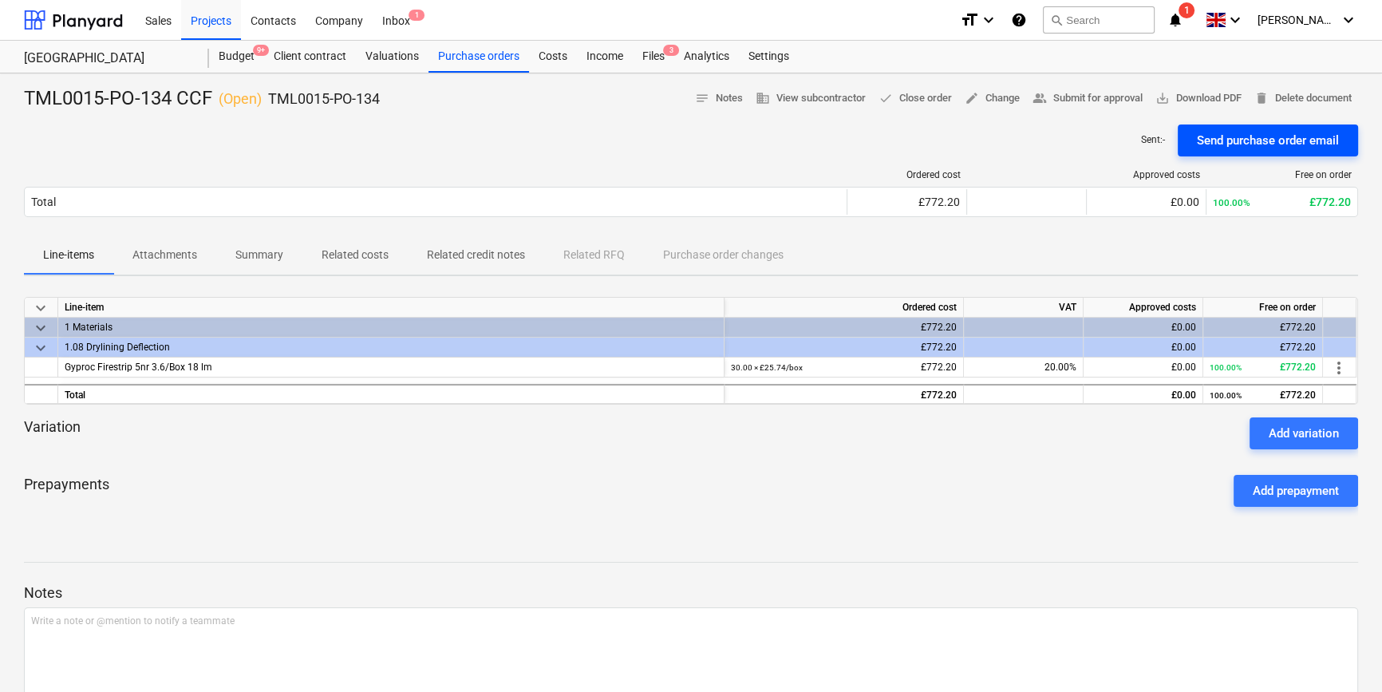
click at [1242, 141] on div "Send purchase order email" at bounding box center [1268, 140] width 142 height 21
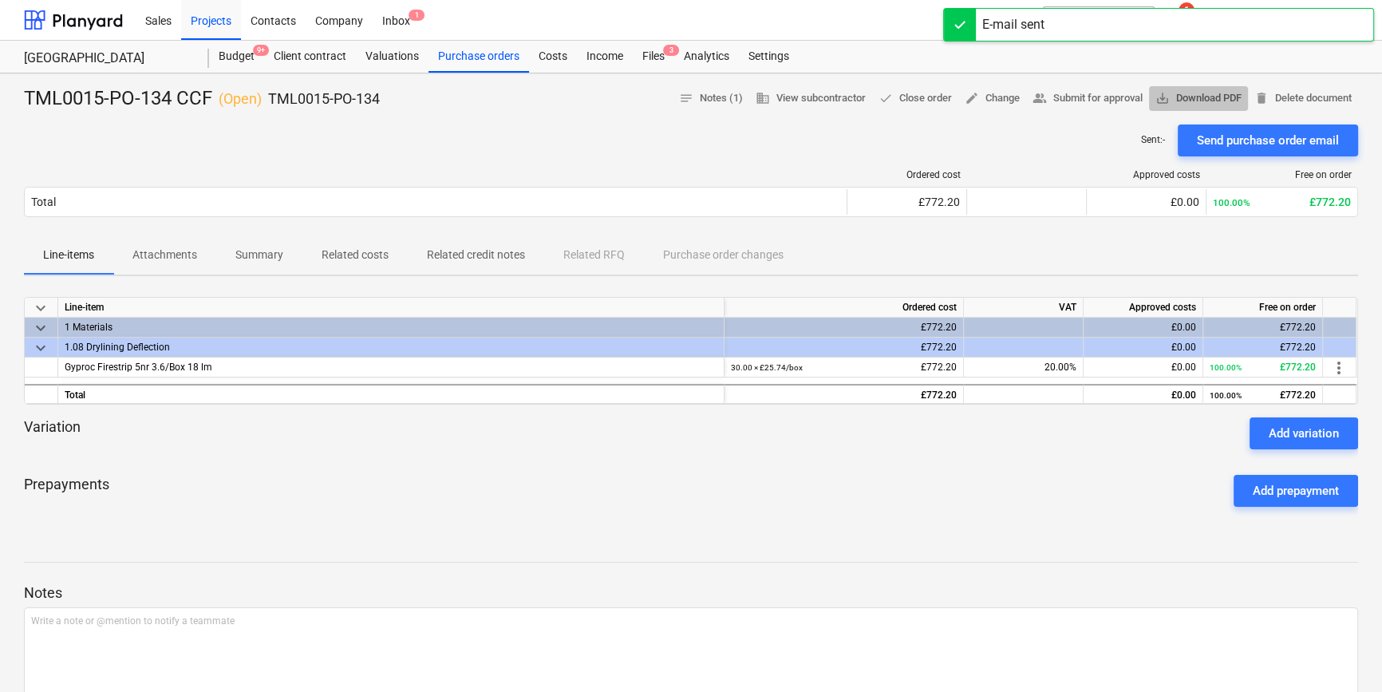
click at [1201, 101] on span "save_alt Download PDF" at bounding box center [1198, 98] width 86 height 18
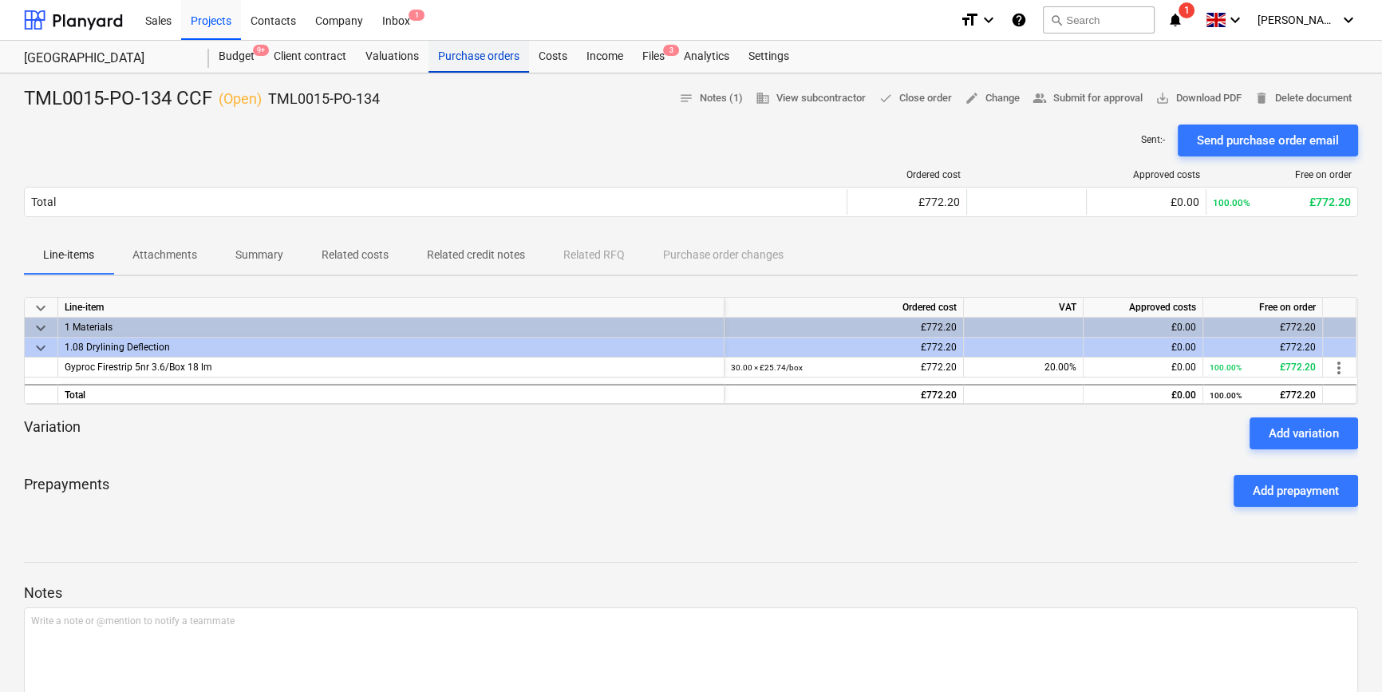
drag, startPoint x: 457, startPoint y: 57, endPoint x: 465, endPoint y: 61, distance: 8.6
click at [457, 57] on div "Purchase orders" at bounding box center [479, 57] width 101 height 32
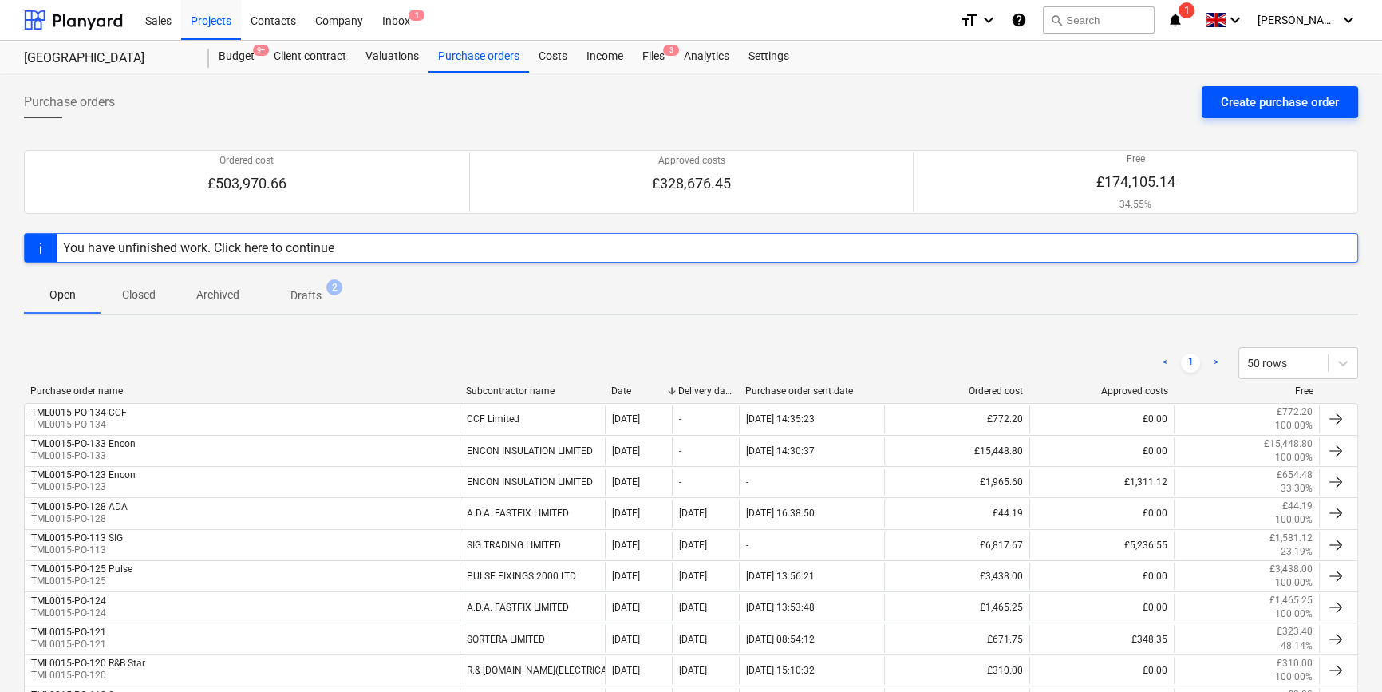
click at [1290, 101] on div "Create purchase order" at bounding box center [1280, 102] width 118 height 21
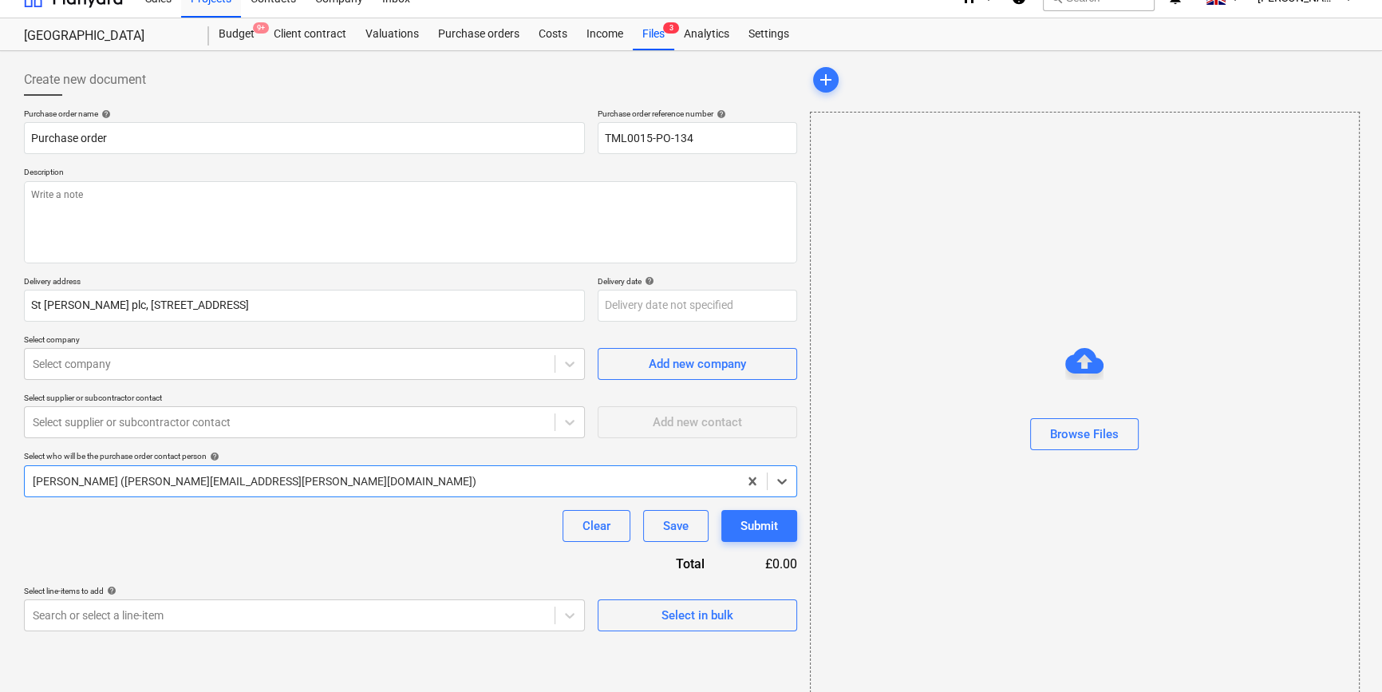
scroll to position [34, 0]
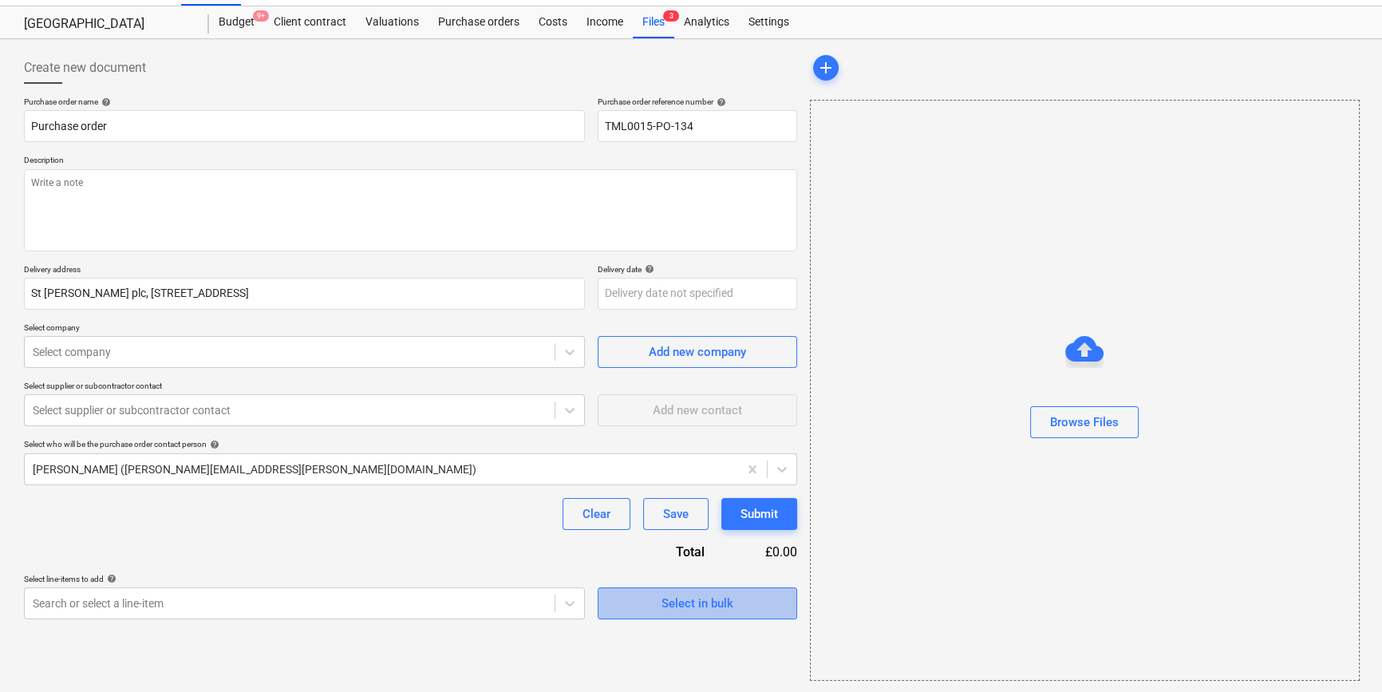
click at [686, 608] on div "Select in bulk" at bounding box center [698, 603] width 72 height 21
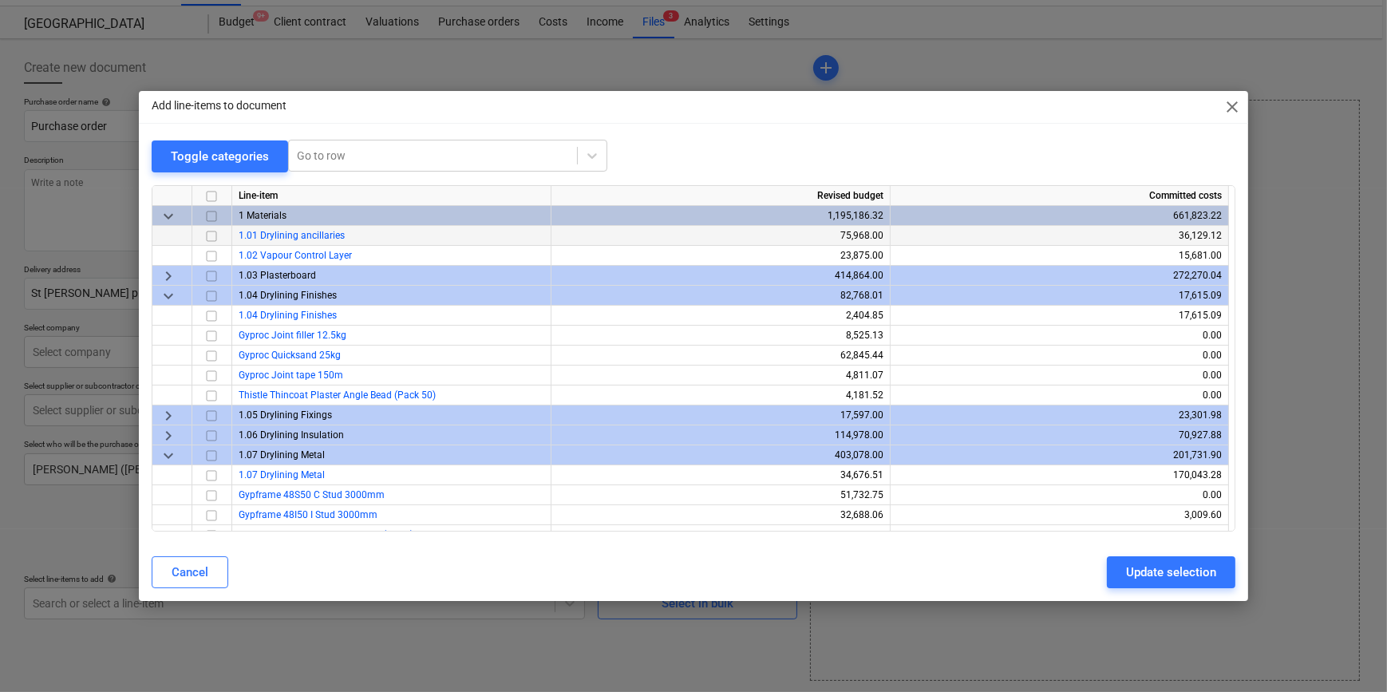
click at [213, 235] on input "checkbox" at bounding box center [211, 235] width 19 height 19
click at [1146, 567] on div "Update selection" at bounding box center [1171, 572] width 90 height 21
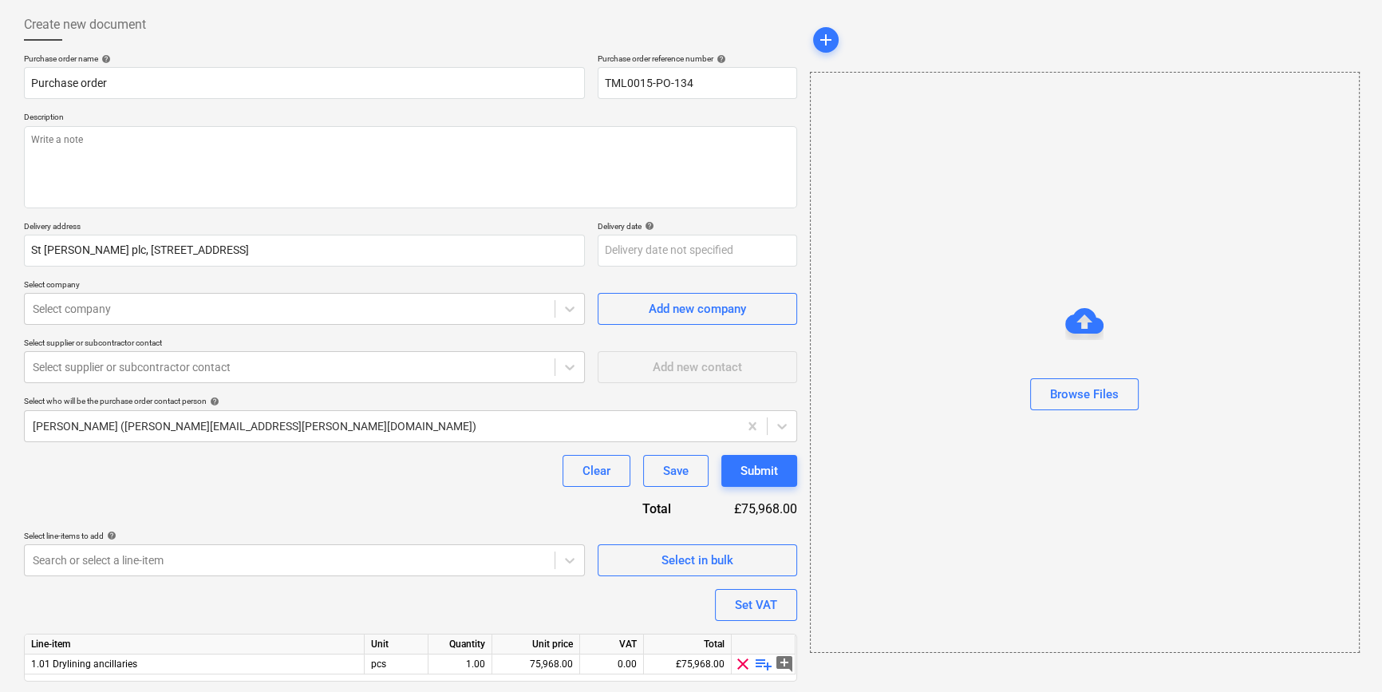
scroll to position [124, 0]
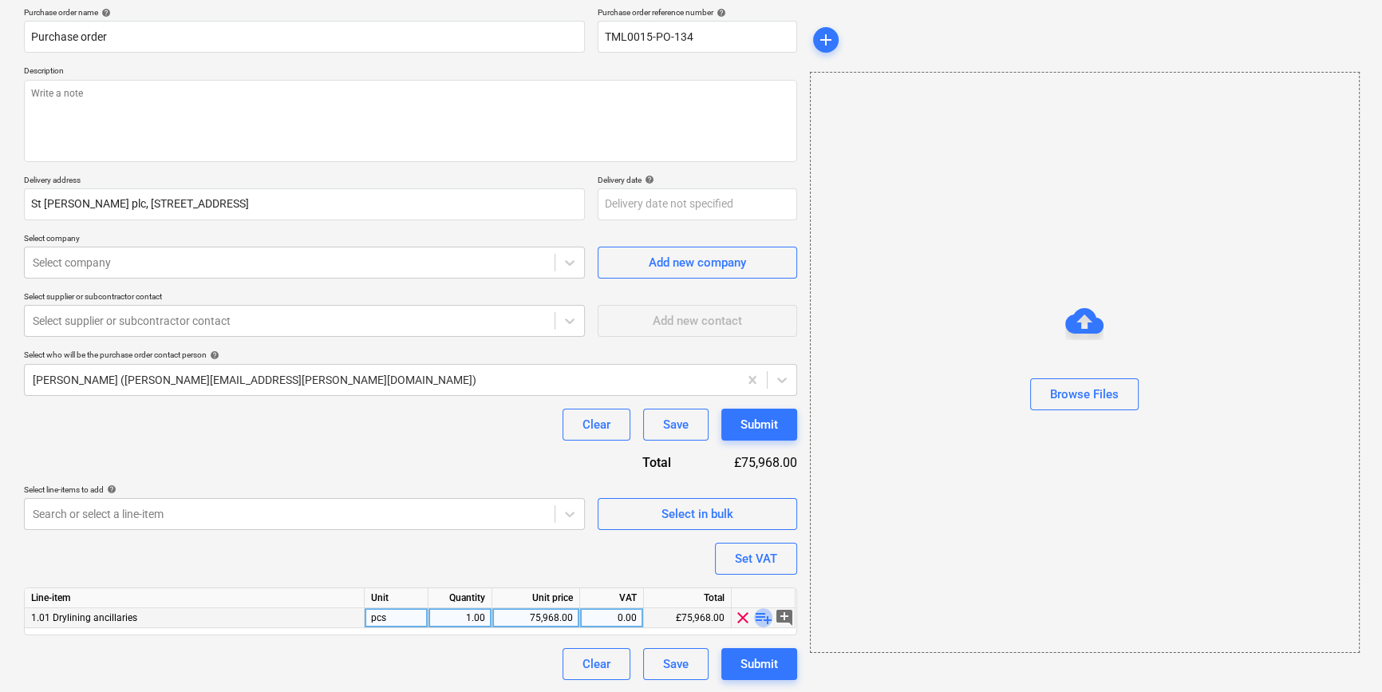
click at [761, 614] on span "playlist_add" at bounding box center [763, 617] width 19 height 19
type textarea "x"
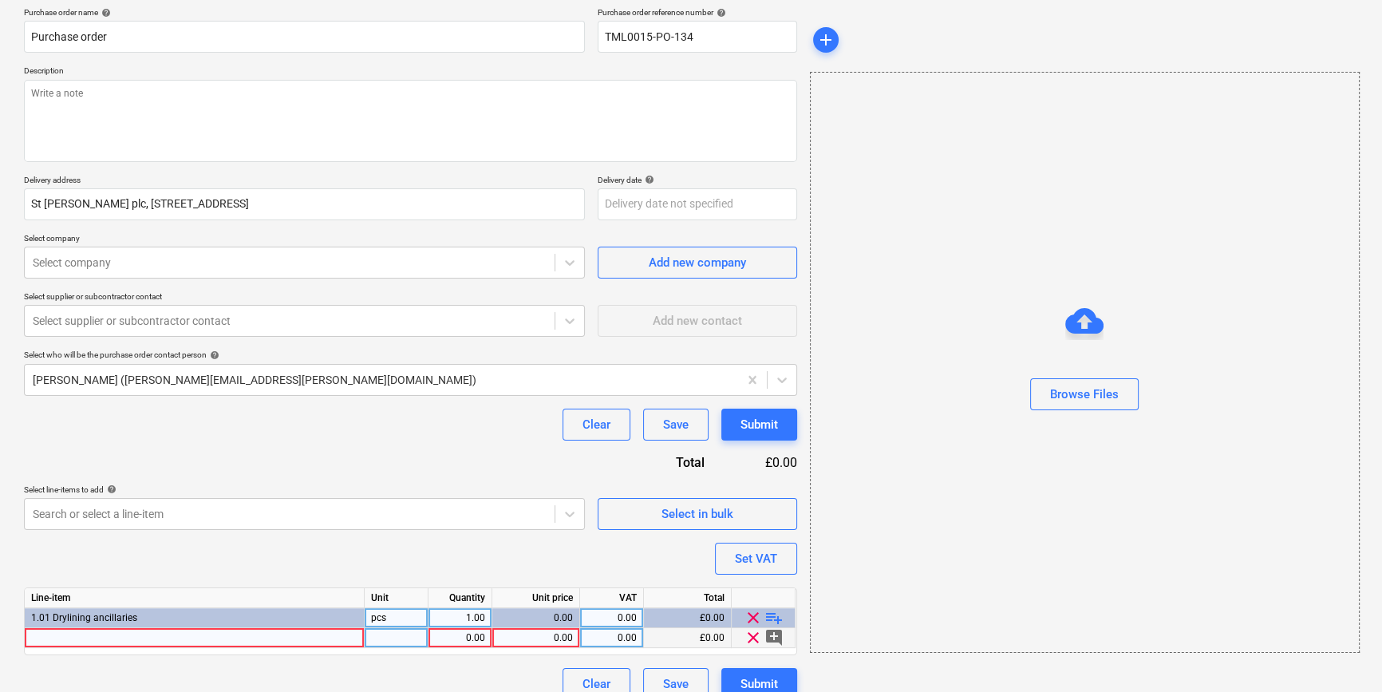
click at [66, 638] on div at bounding box center [195, 638] width 340 height 20
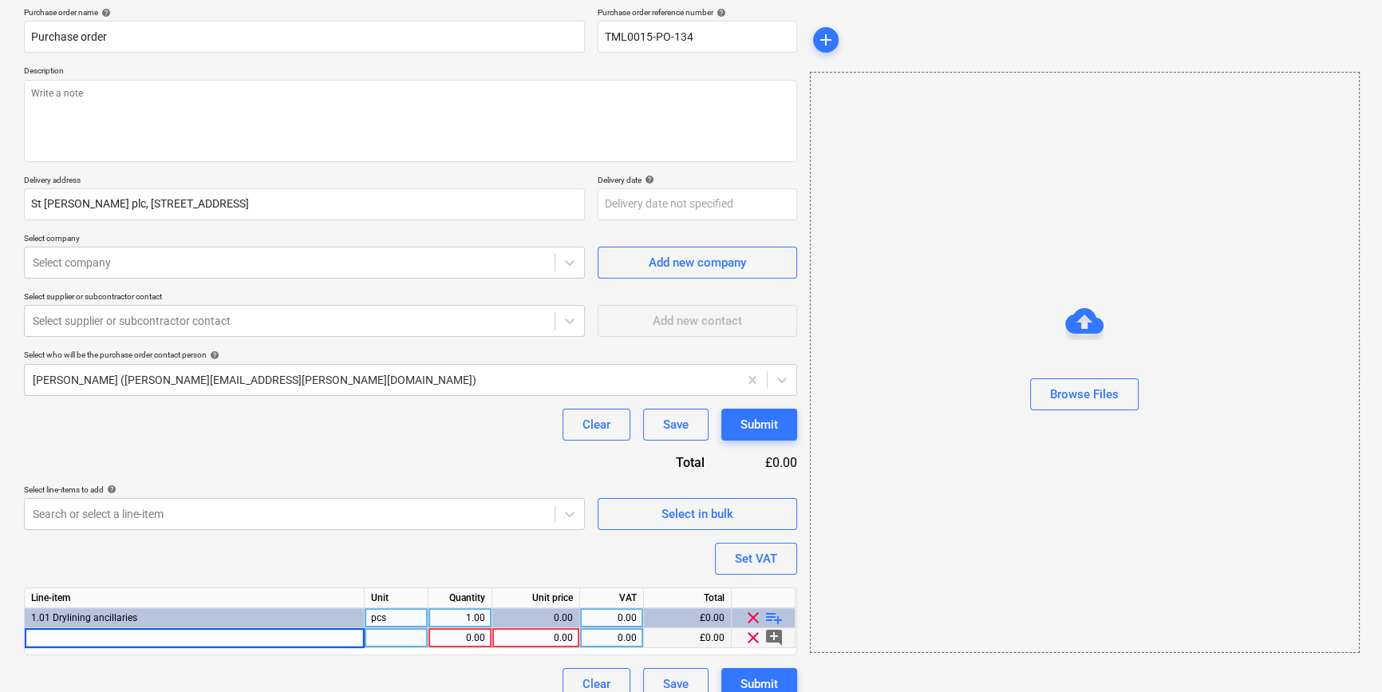
type input "40 x 22 x 2.4m Timber Infil FSC MIX 70%"
type textarea "x"
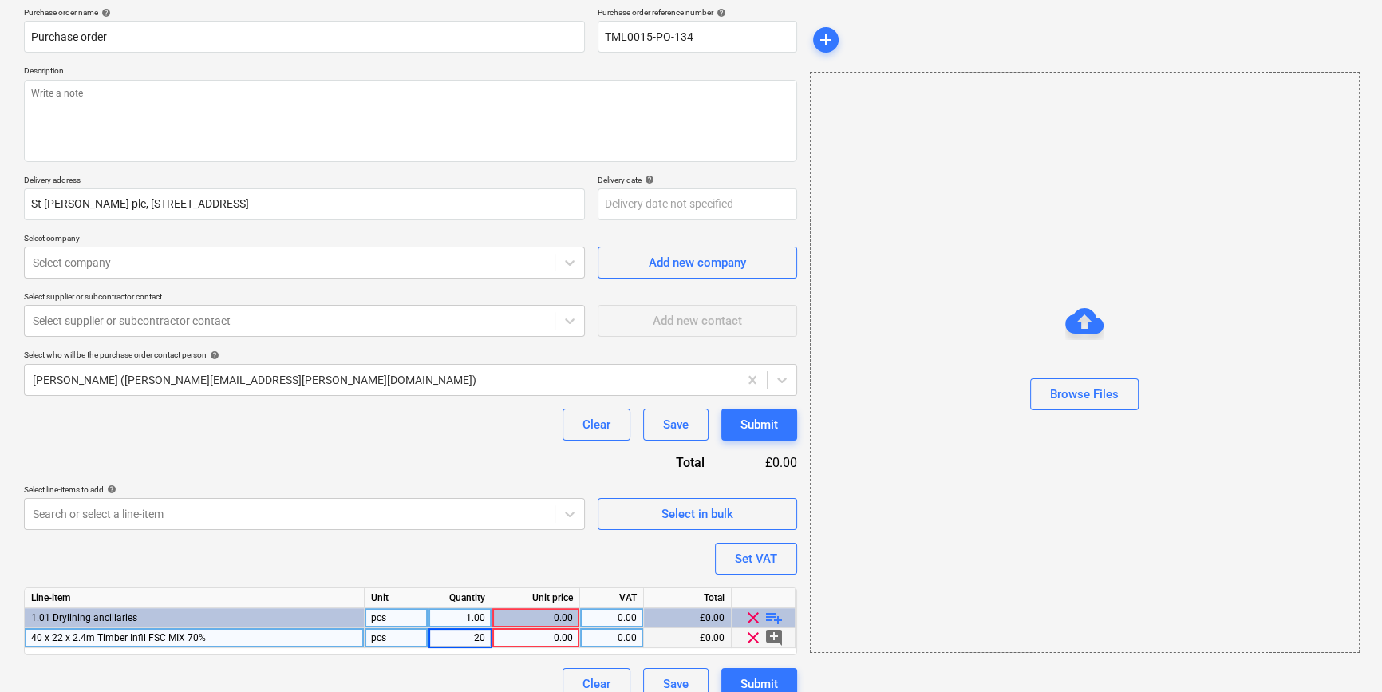
type input "200"
type textarea "x"
type input "1.35"
type textarea "x"
type input "20"
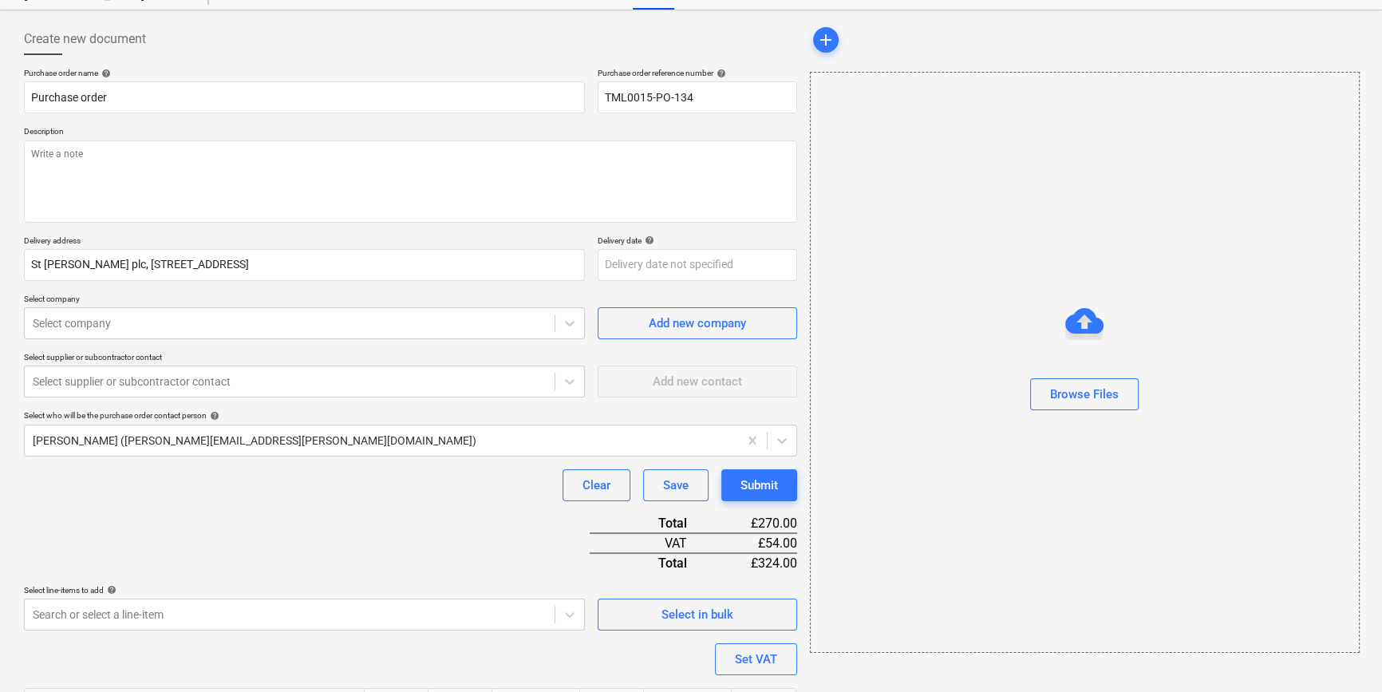
scroll to position [0, 0]
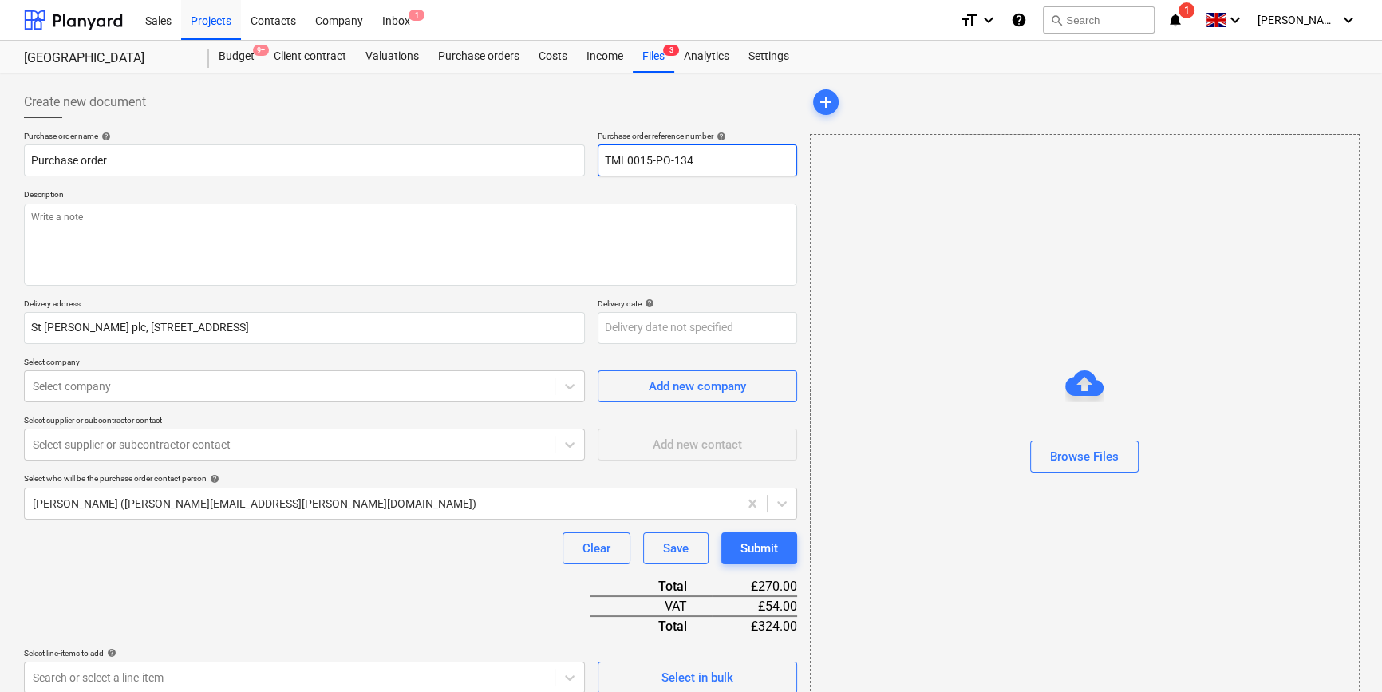
click at [701, 167] on input "TML0015-PO-134" at bounding box center [697, 160] width 199 height 32
type textarea "x"
type input "TML0015-PO-13"
type textarea "x"
drag, startPoint x: 689, startPoint y: 157, endPoint x: 605, endPoint y: 163, distance: 84.0
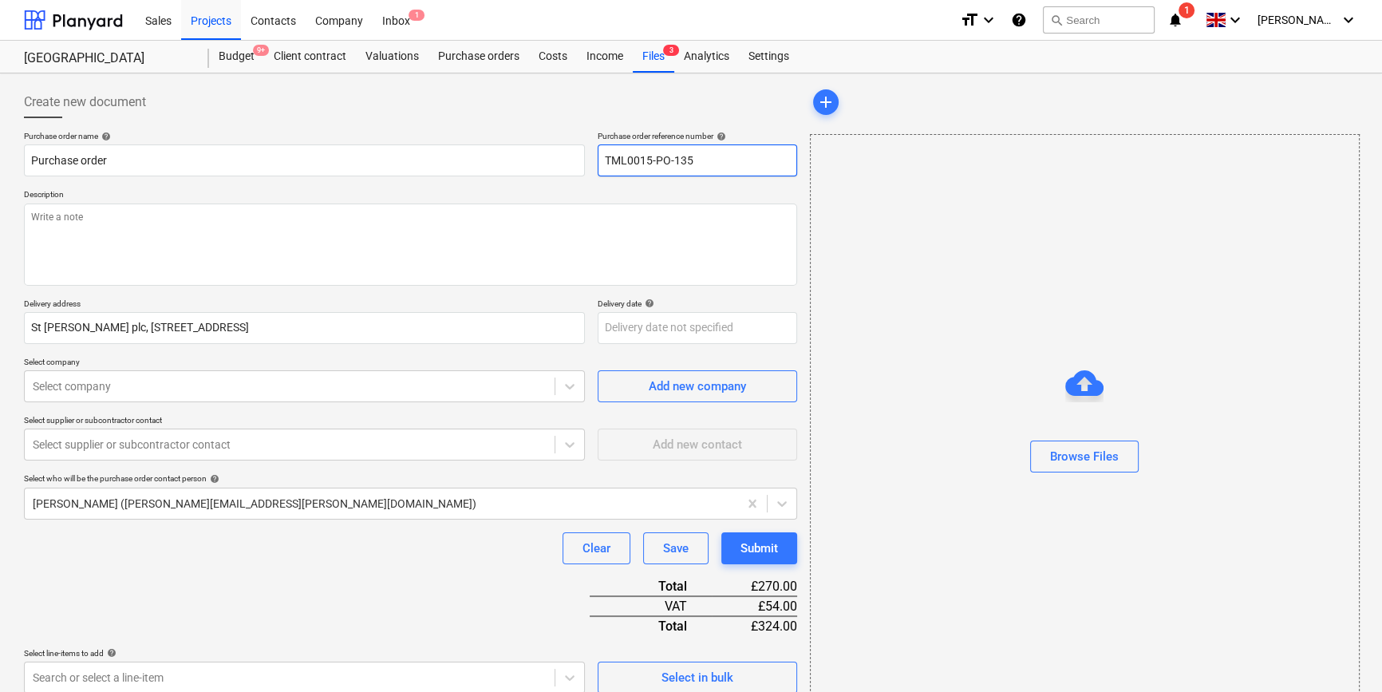
click at [605, 163] on input "TML0015-PO-135" at bounding box center [697, 160] width 199 height 32
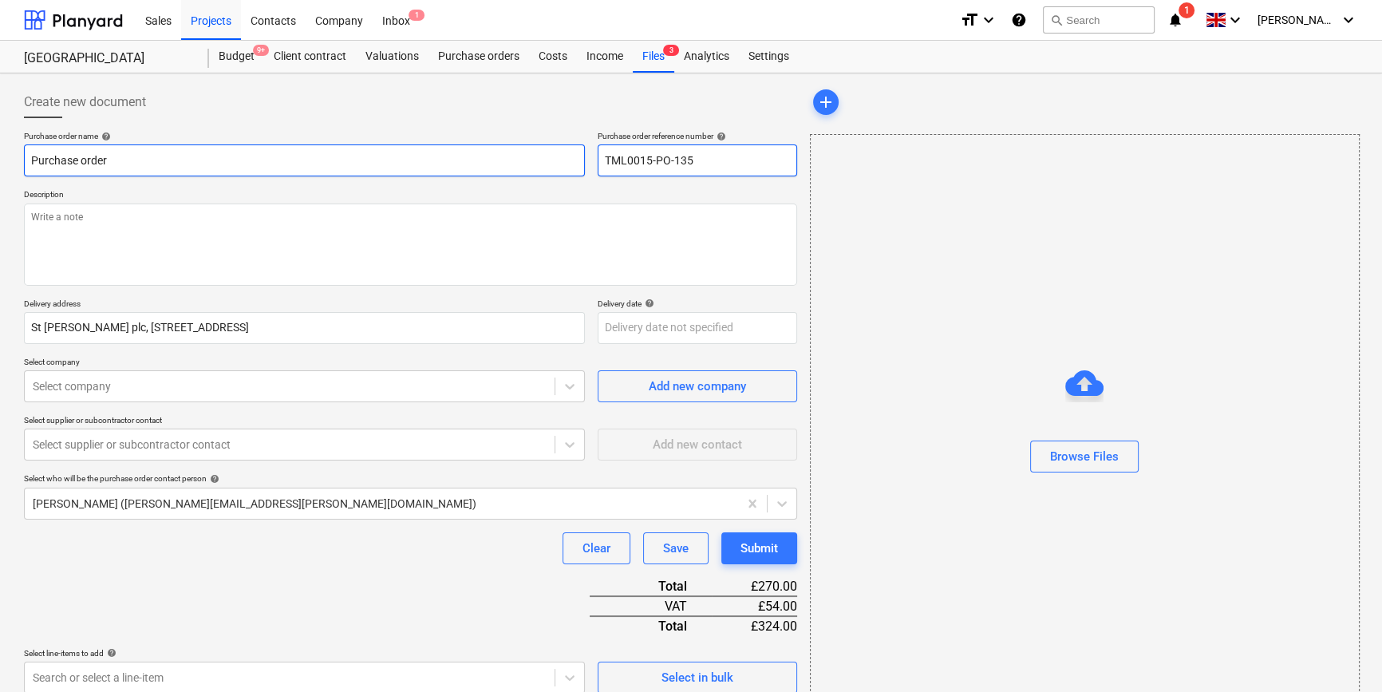
type input "TML0015-PO-135"
drag, startPoint x: 114, startPoint y: 157, endPoint x: 0, endPoint y: 162, distance: 114.2
click at [0, 162] on div "Create new document Purchase order name help Purchase order Purchase order refe…" at bounding box center [691, 474] width 1382 height 803
paste input "TML0015-PO-135"
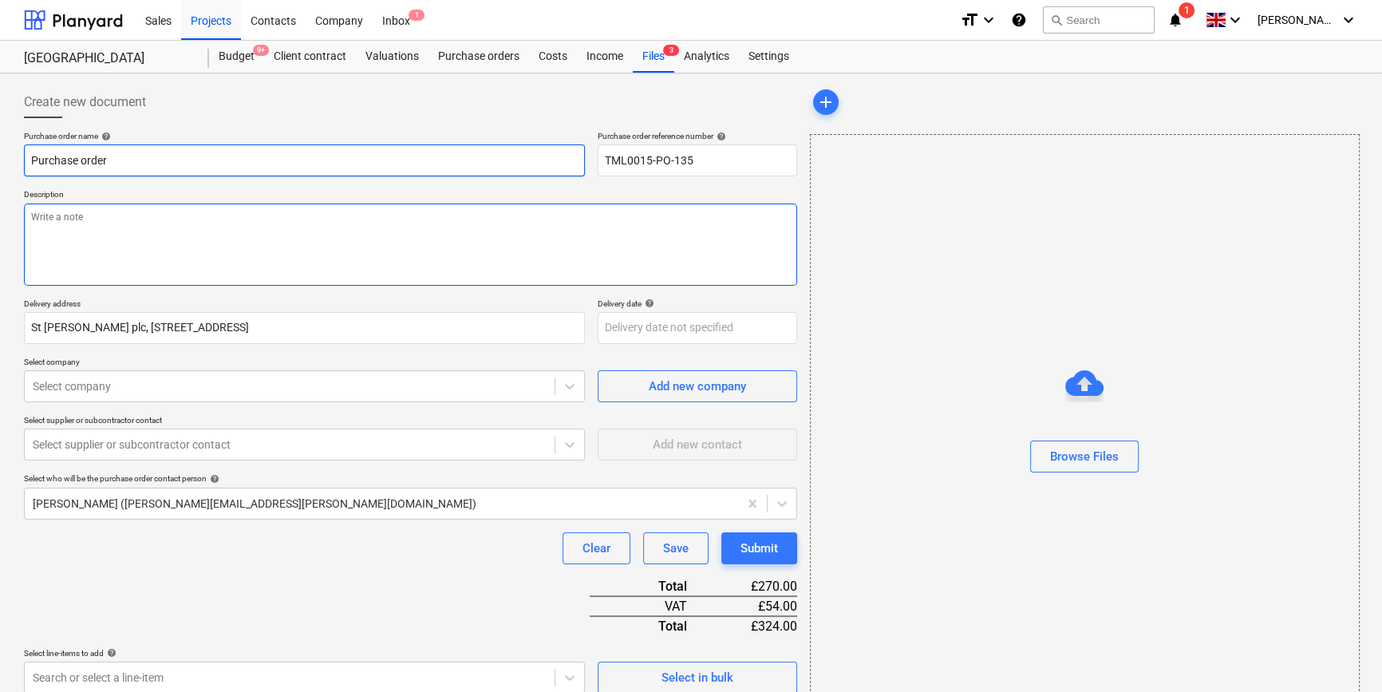
type textarea "x"
type input "TML0015-PO-135"
type textarea "x"
type input "TML0015-PO-135"
type textarea "x"
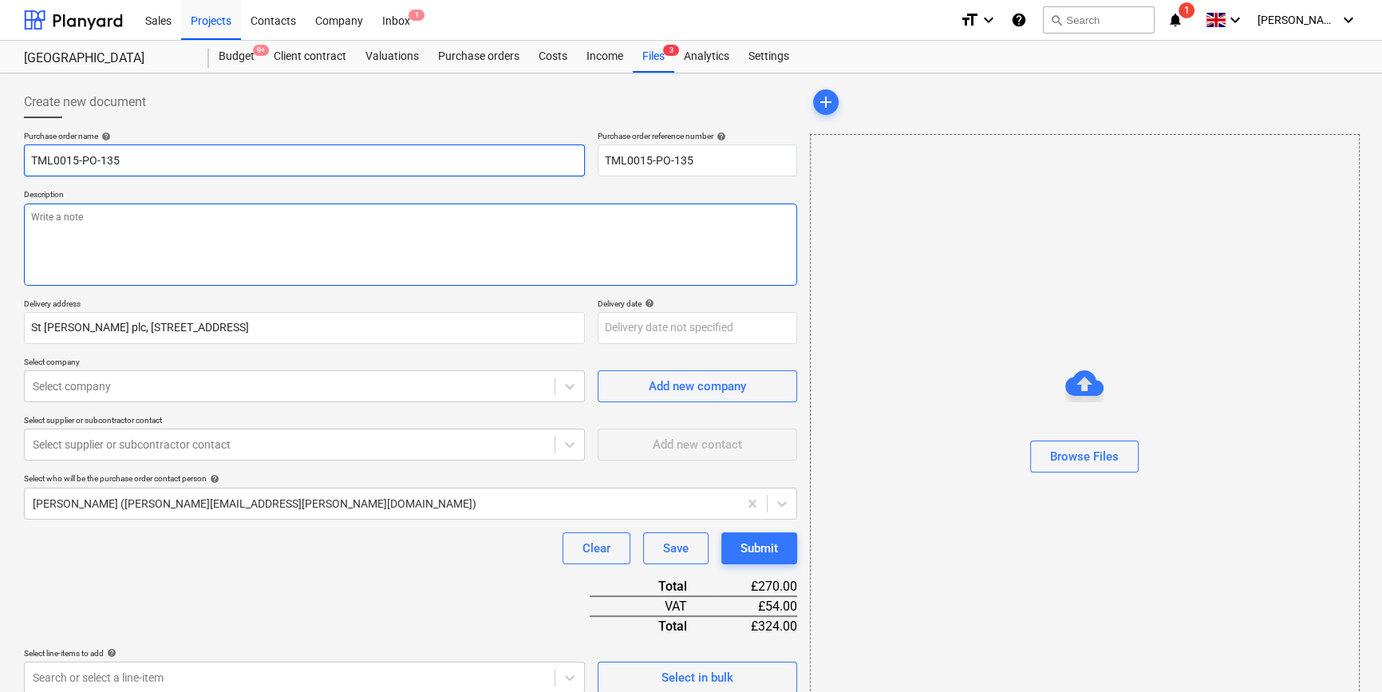
type input "TML0015-PO-135 A"
type textarea "x"
type input "TML0015-PO-135 AD"
type textarea "x"
type input "TML0015-PO-135 ADA"
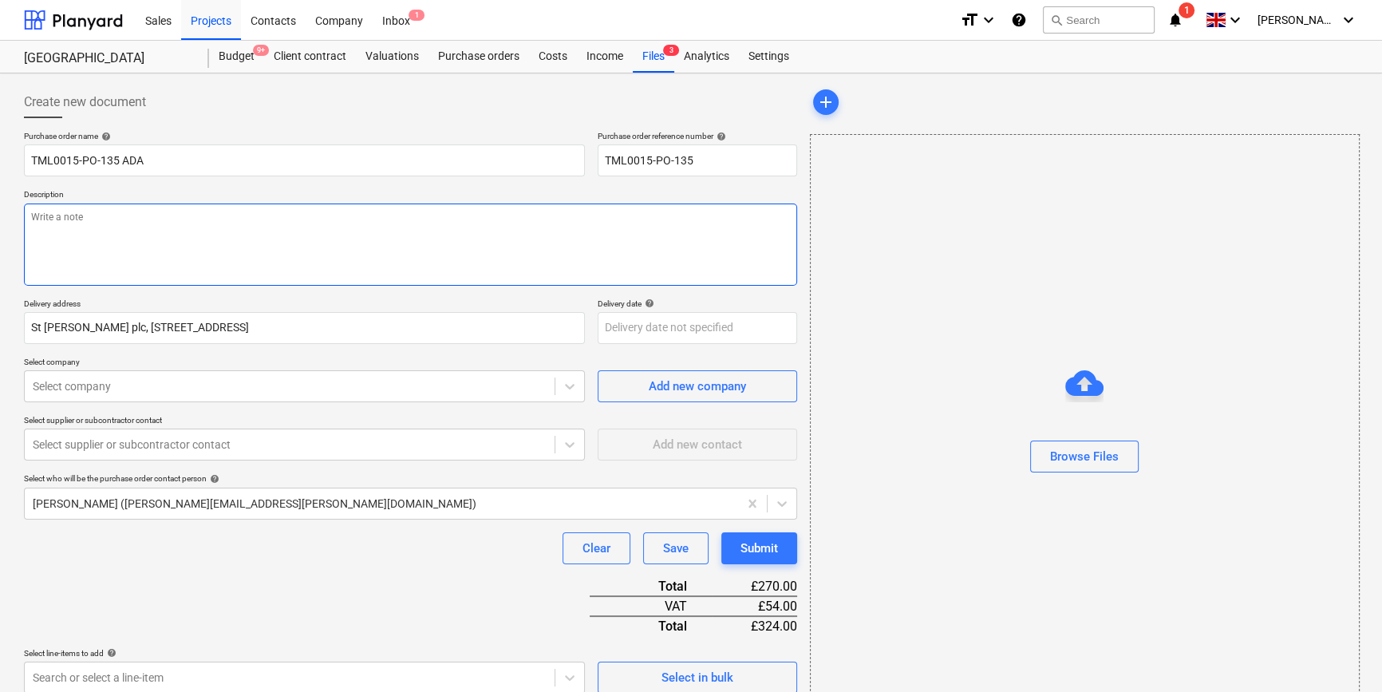
click at [119, 247] on textarea at bounding box center [410, 244] width 773 height 82
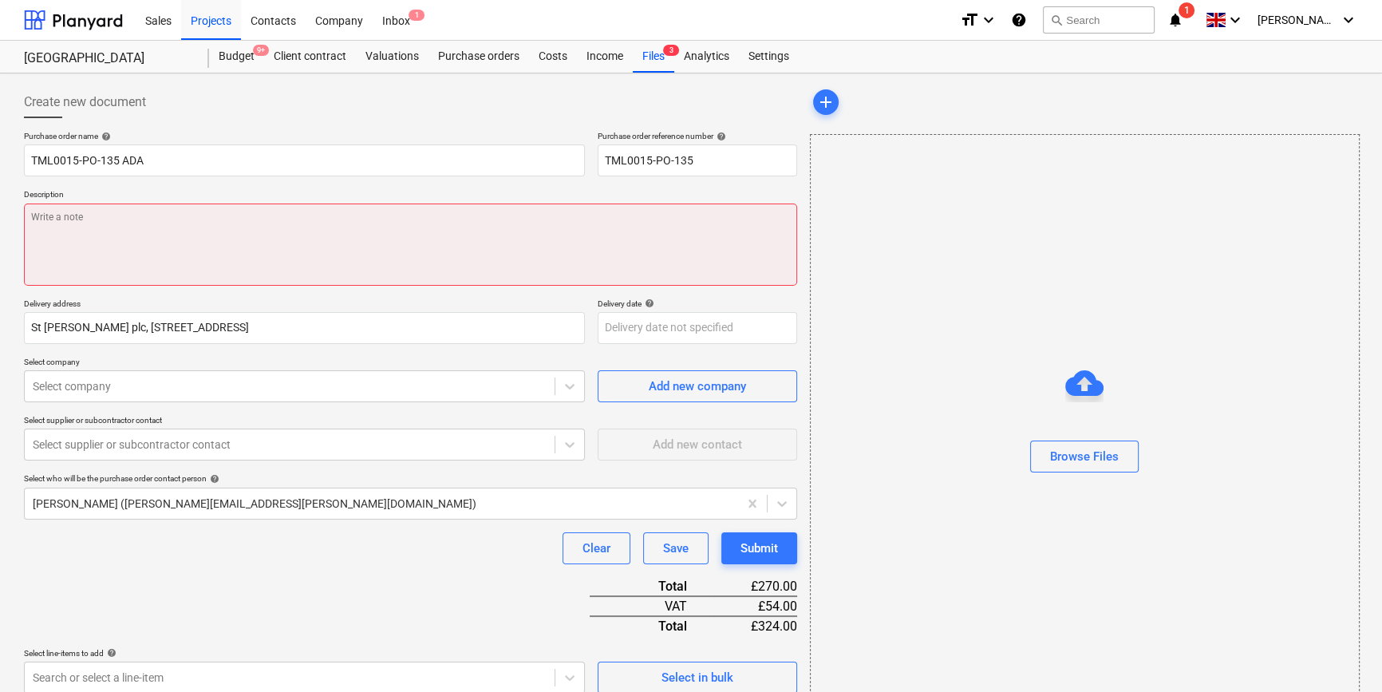
paste textarea "Site contact [PERSON_NAME] [PHONE_NUMBER]"
type textarea "x"
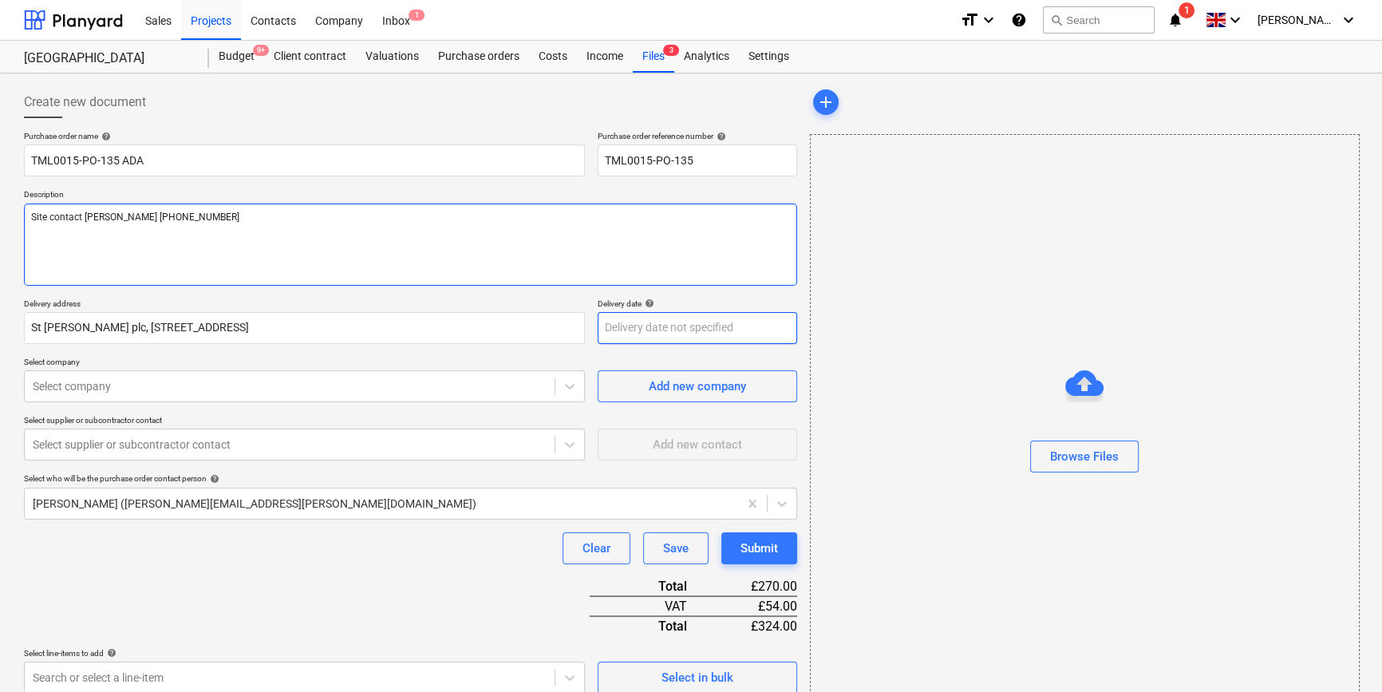
type textarea "Site contact [PERSON_NAME] [PHONE_NUMBER]"
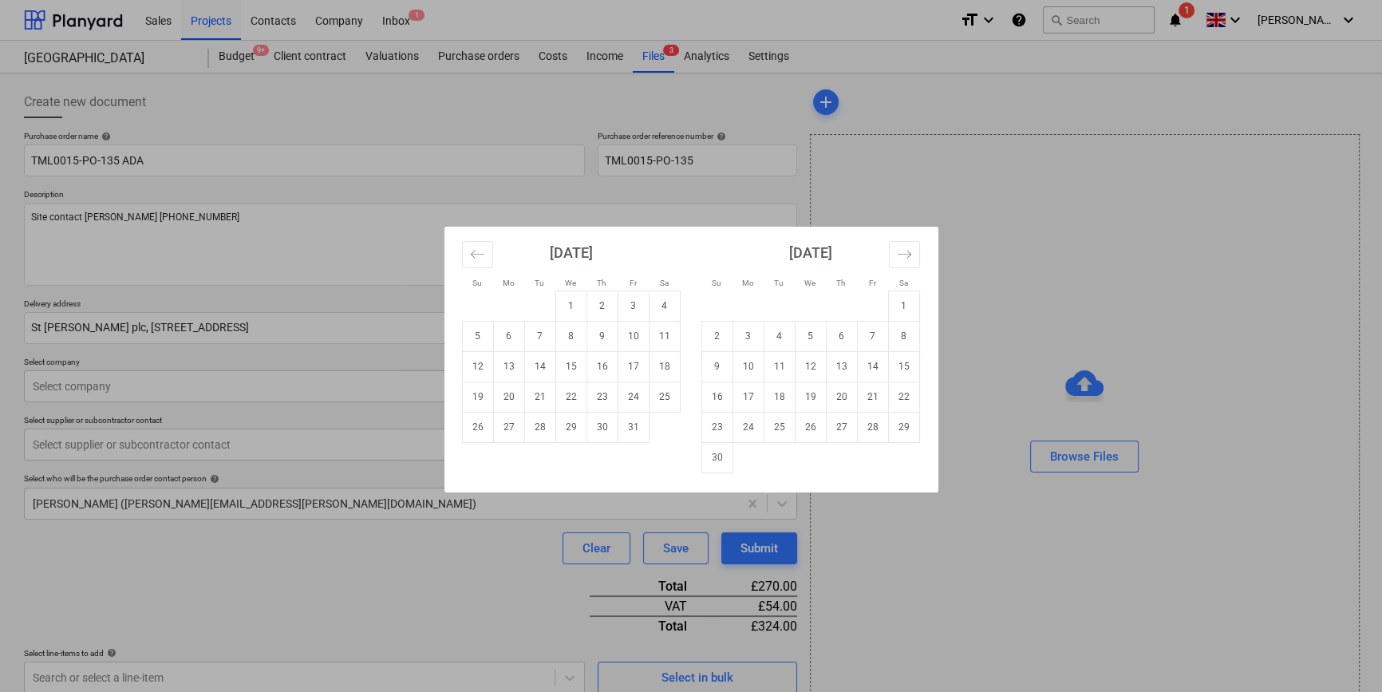
click at [674, 326] on body "Sales Projects Contacts Company Inbox 1 format_size keyboard_arrow_down help se…" at bounding box center [691, 346] width 1382 height 692
click at [601, 334] on td "9" at bounding box center [602, 336] width 31 height 30
type textarea "x"
type input "[DATE]"
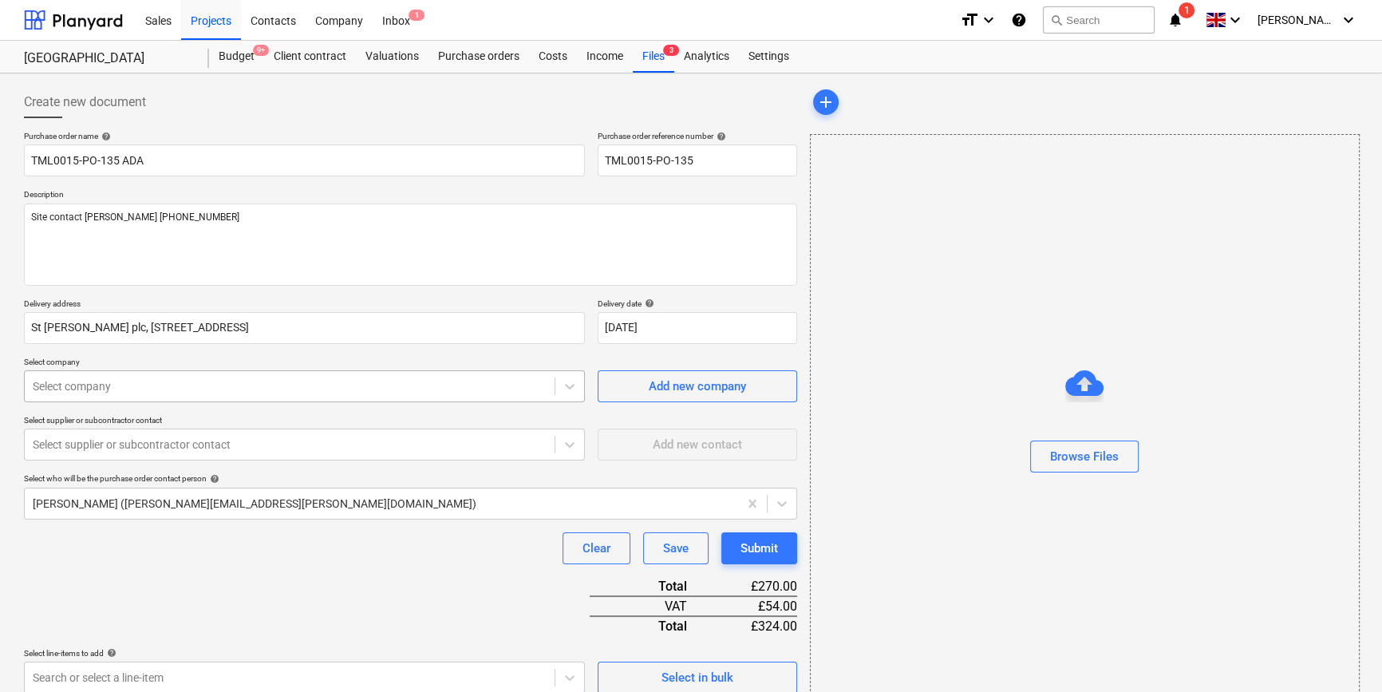
click at [149, 393] on div at bounding box center [290, 386] width 514 height 16
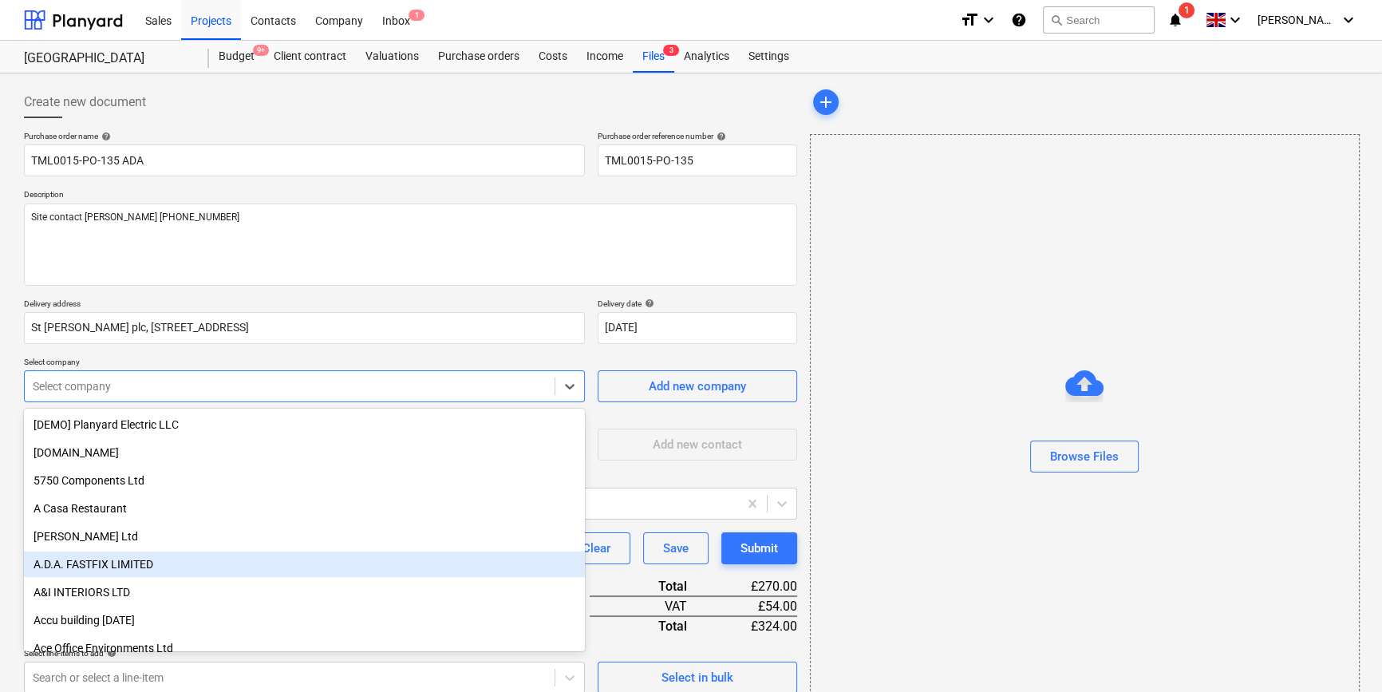
click at [135, 564] on div "A.D.A. FASTFIX LIMITED" at bounding box center [304, 564] width 561 height 26
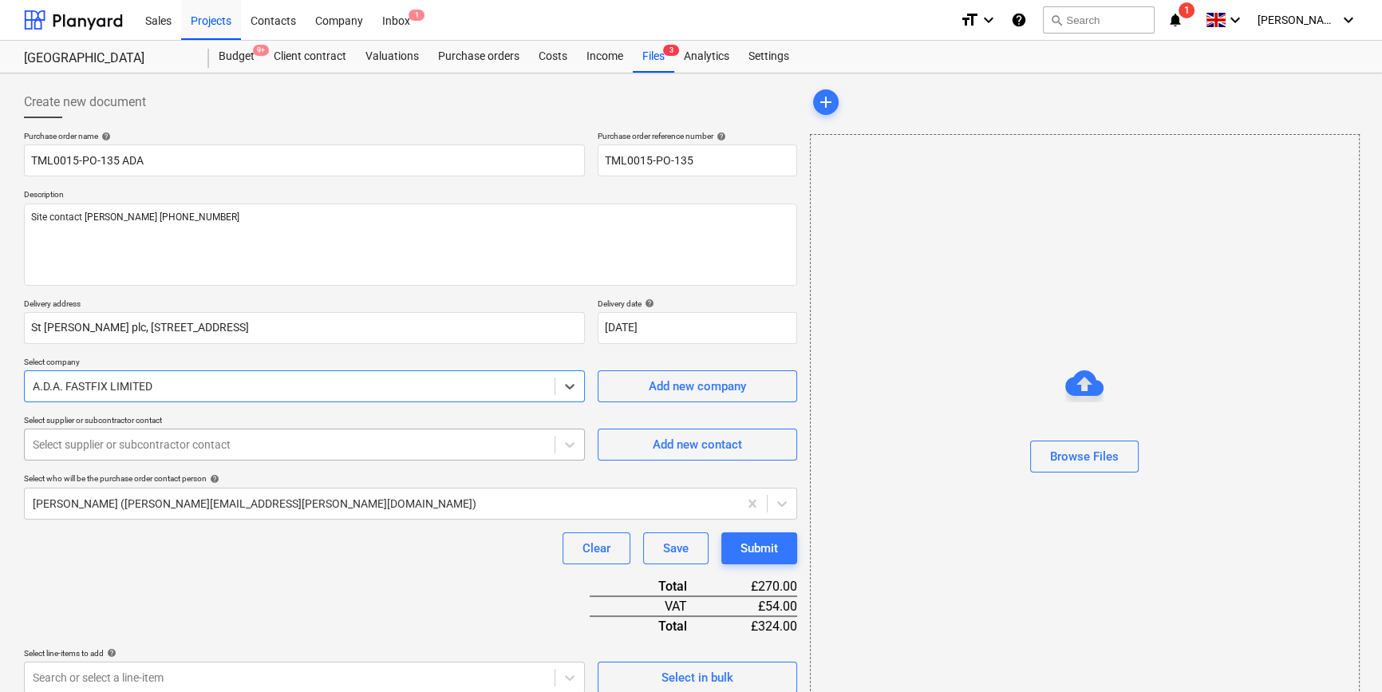
click at [106, 452] on div at bounding box center [290, 444] width 514 height 16
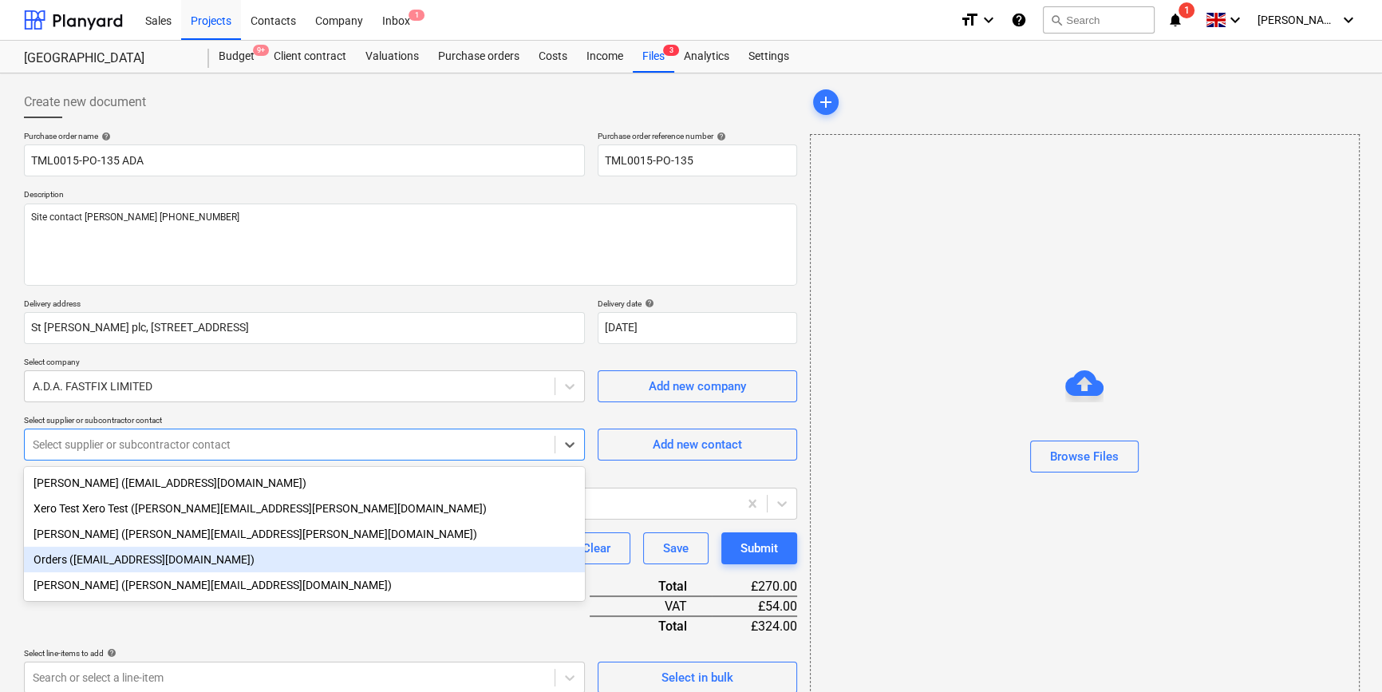
click at [105, 562] on div "Orders ([EMAIL_ADDRESS][DOMAIN_NAME])" at bounding box center [304, 560] width 561 height 26
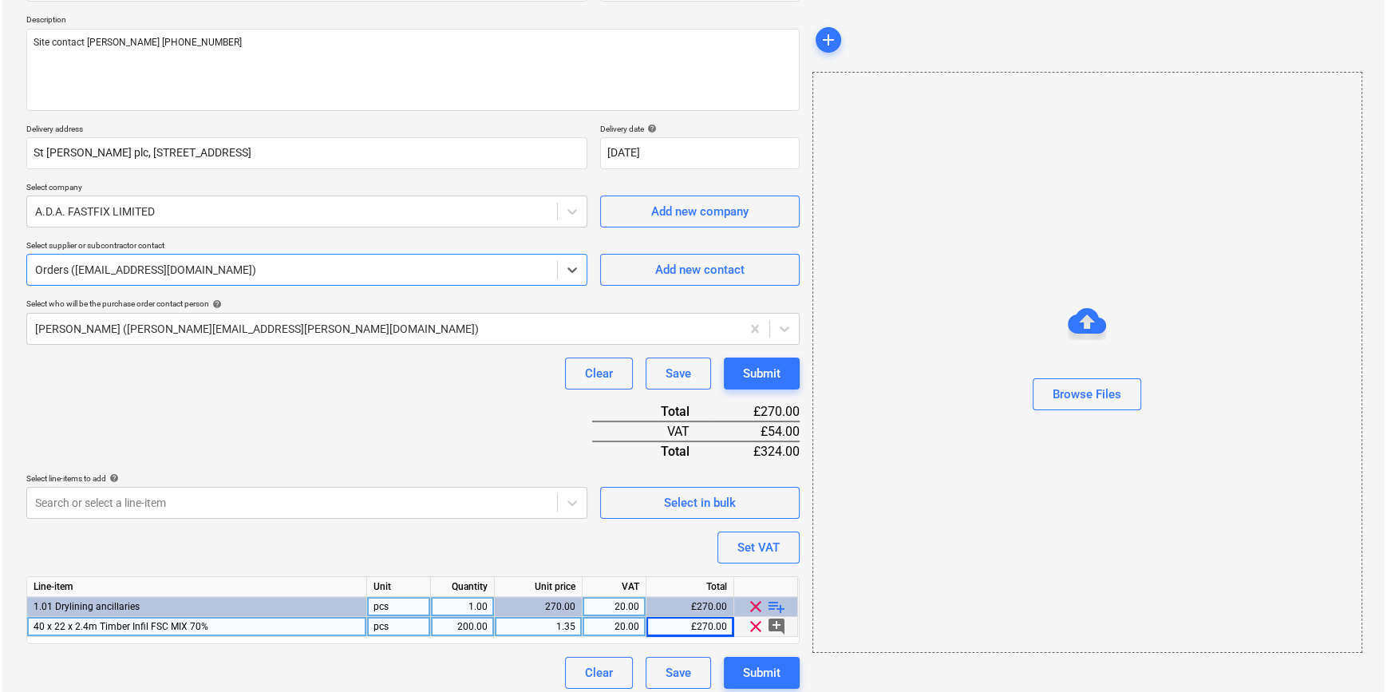
scroll to position [184, 0]
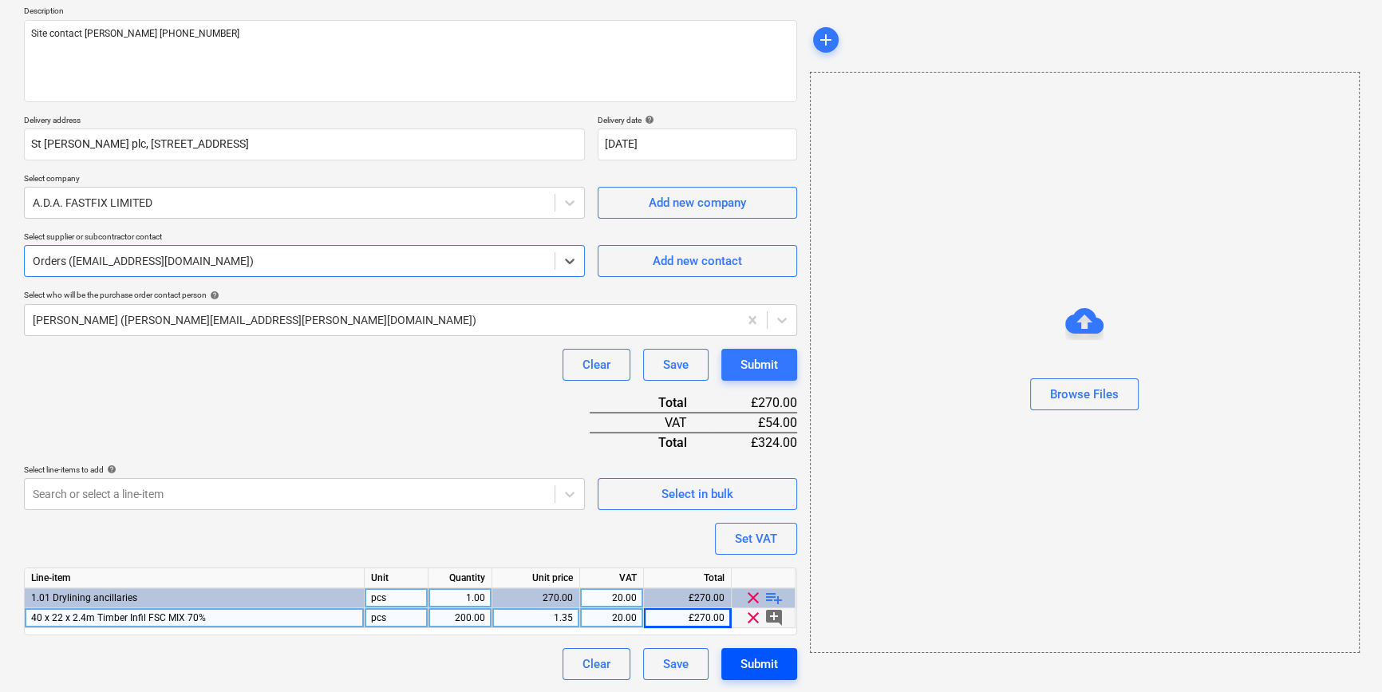
click at [764, 673] on button "Submit" at bounding box center [759, 664] width 76 height 32
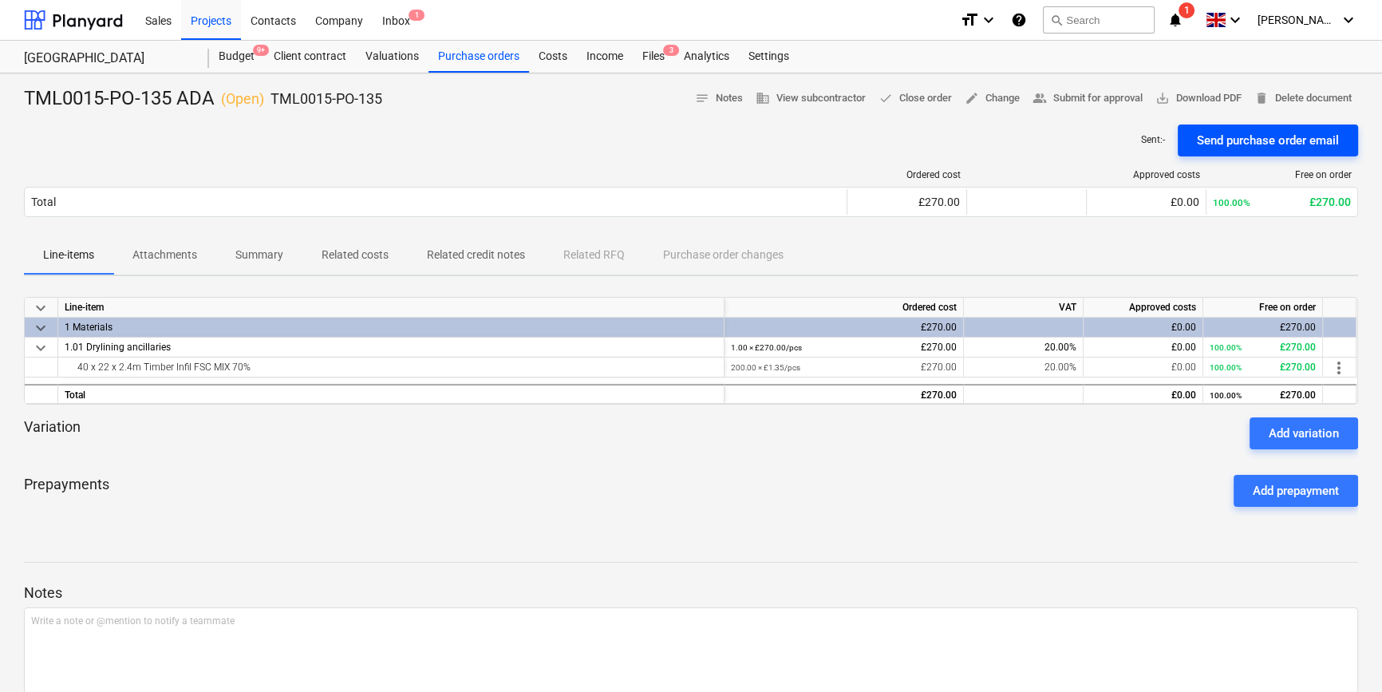
click at [1248, 144] on div "Send purchase order email" at bounding box center [1268, 140] width 142 height 21
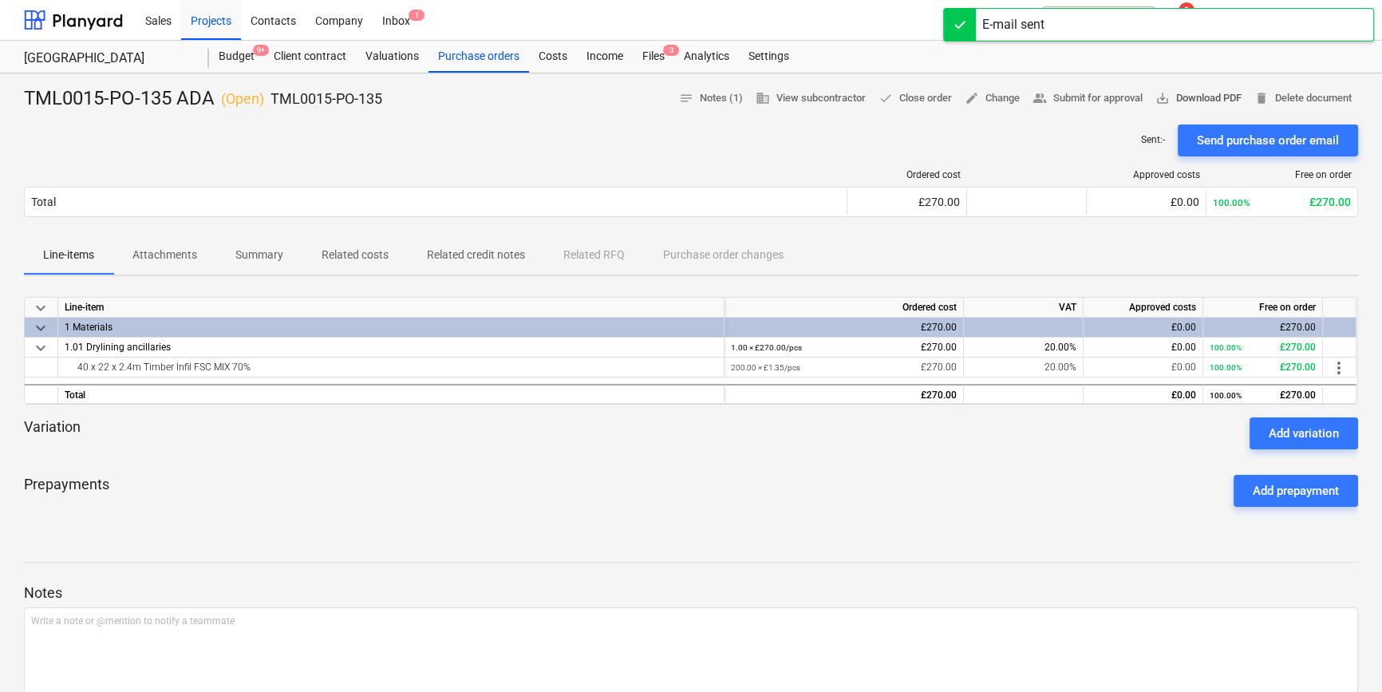
click at [1211, 99] on span "save_alt Download PDF" at bounding box center [1198, 98] width 86 height 18
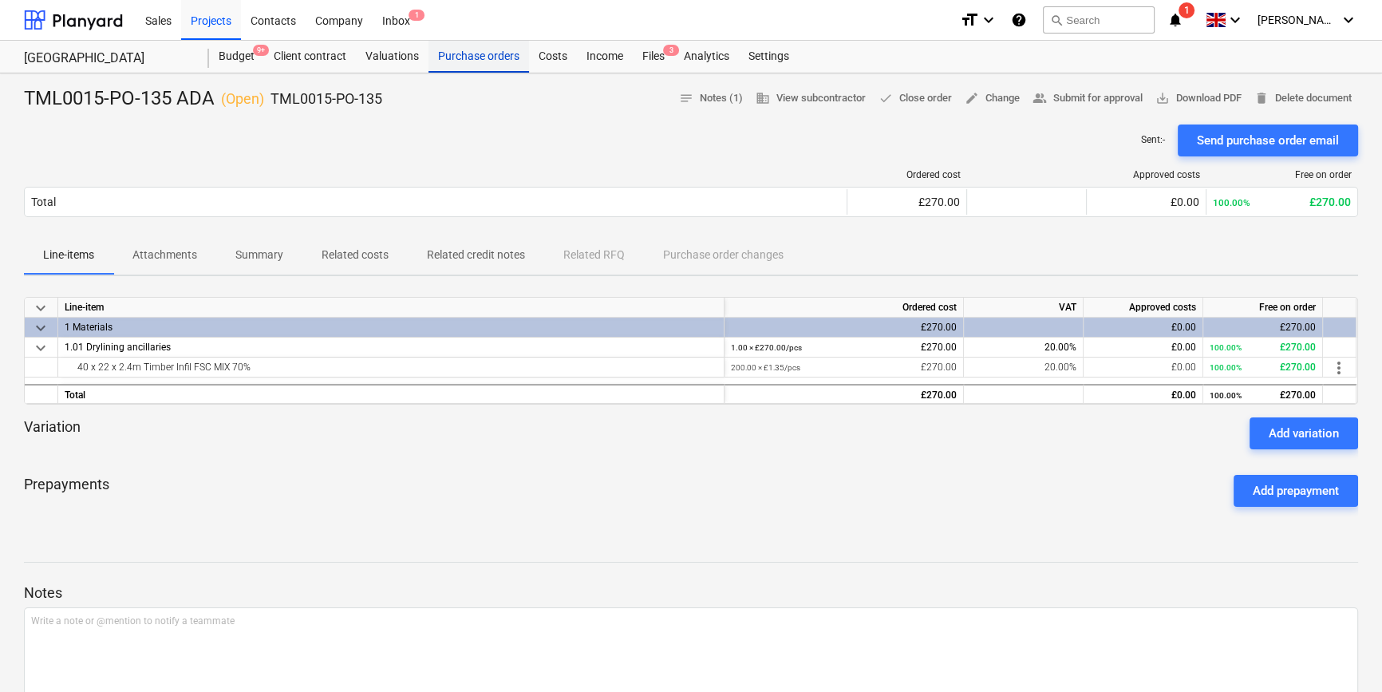
click at [454, 55] on div "Purchase orders" at bounding box center [479, 57] width 101 height 32
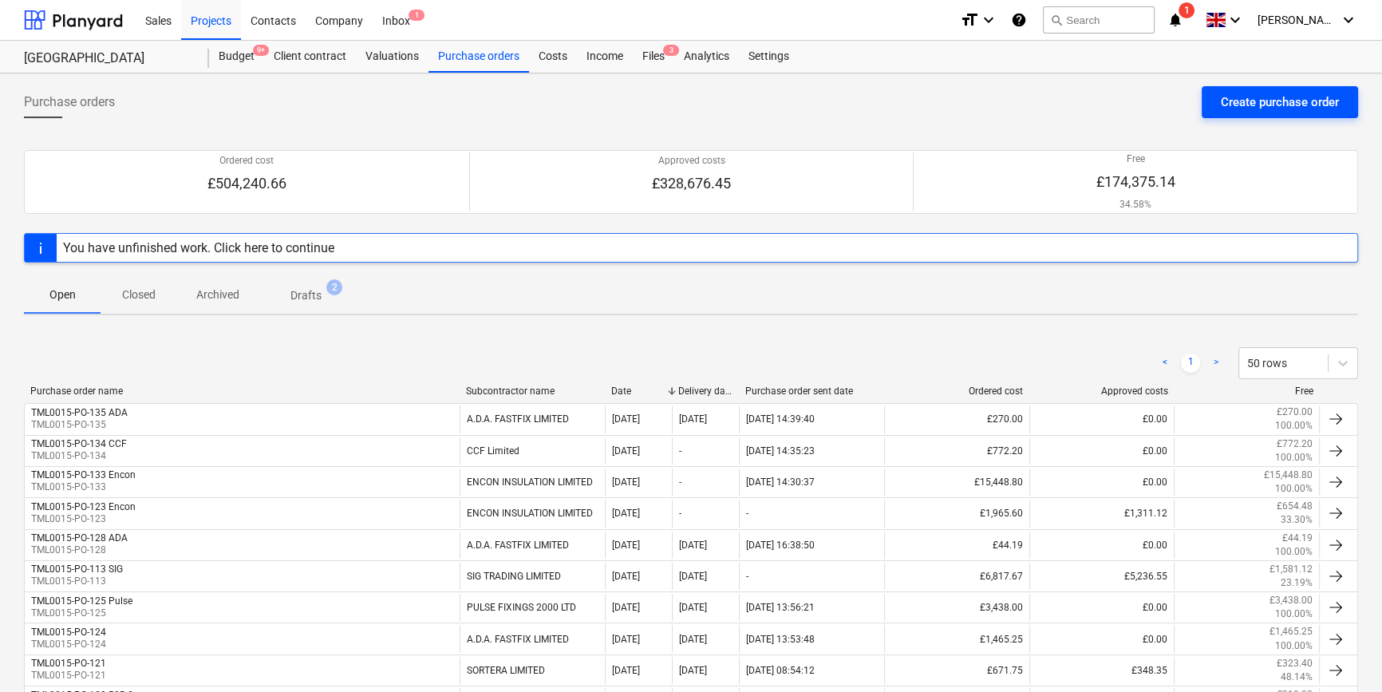
click at [1214, 108] on button "Create purchase order" at bounding box center [1280, 102] width 156 height 32
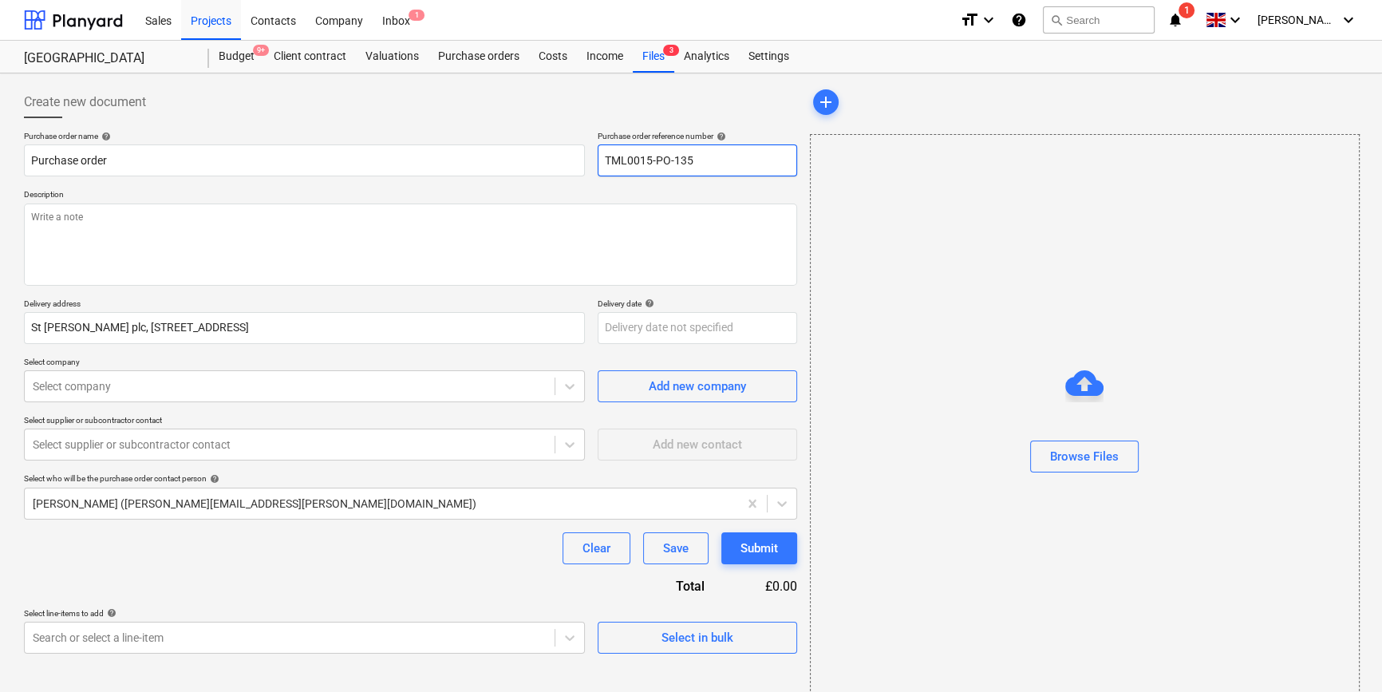
click at [693, 158] on input "TML0015-PO-135" at bounding box center [697, 160] width 199 height 32
type textarea "x"
type input "TML0015-PO-13"
type textarea "x"
drag, startPoint x: 687, startPoint y: 157, endPoint x: 678, endPoint y: 158, distance: 8.8
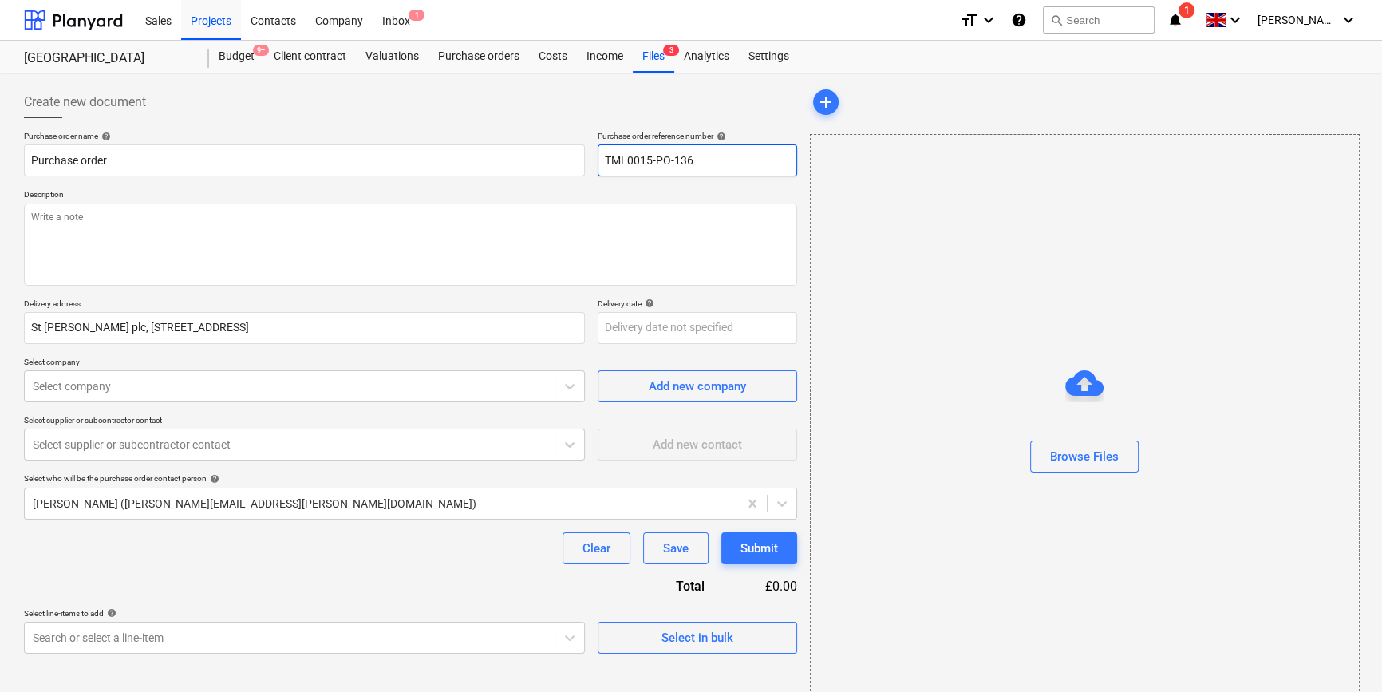
click at [678, 158] on input "TML0015-PO-136" at bounding box center [697, 160] width 199 height 32
drag, startPoint x: 707, startPoint y: 156, endPoint x: 604, endPoint y: 162, distance: 103.1
click at [604, 162] on input "TML0015-PO-136" at bounding box center [697, 160] width 199 height 32
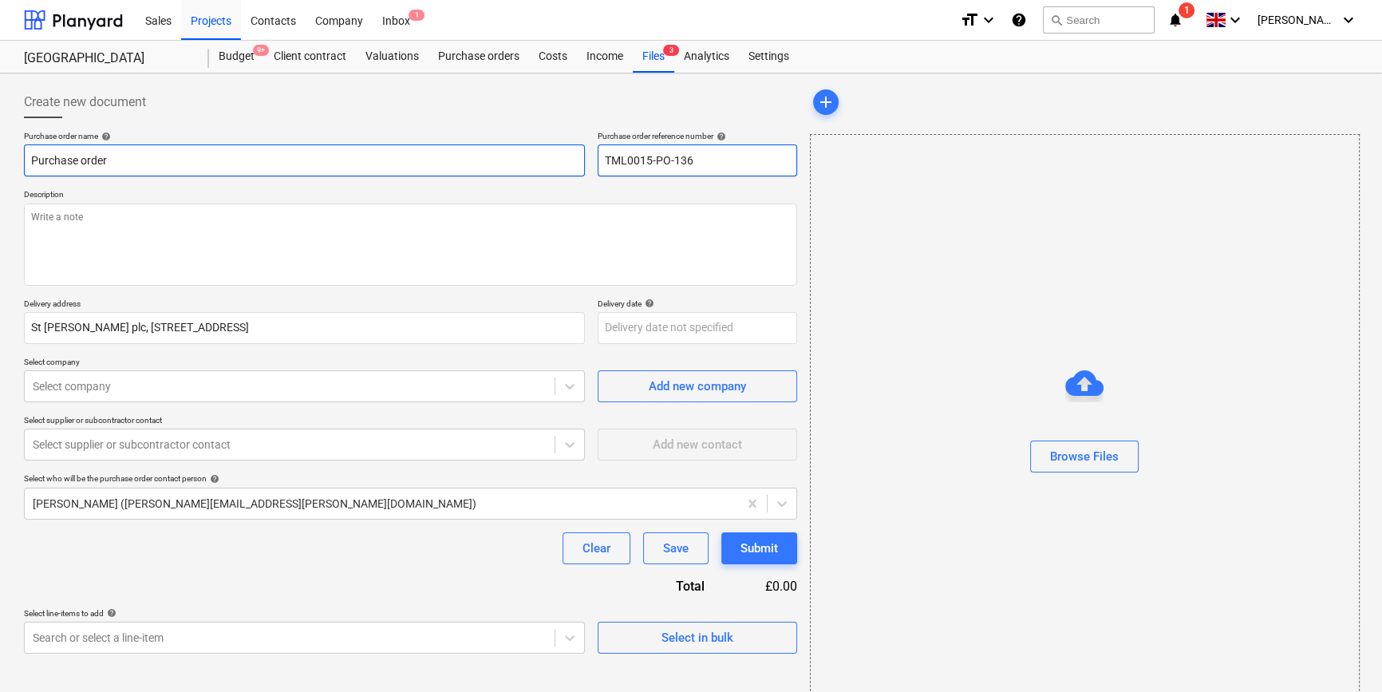
type input "TML0015-PO-136"
drag, startPoint x: 117, startPoint y: 155, endPoint x: 31, endPoint y: 156, distance: 86.2
click at [31, 156] on input "Purchase order" at bounding box center [304, 160] width 561 height 32
paste input "TML0015-PO-136"
type textarea "x"
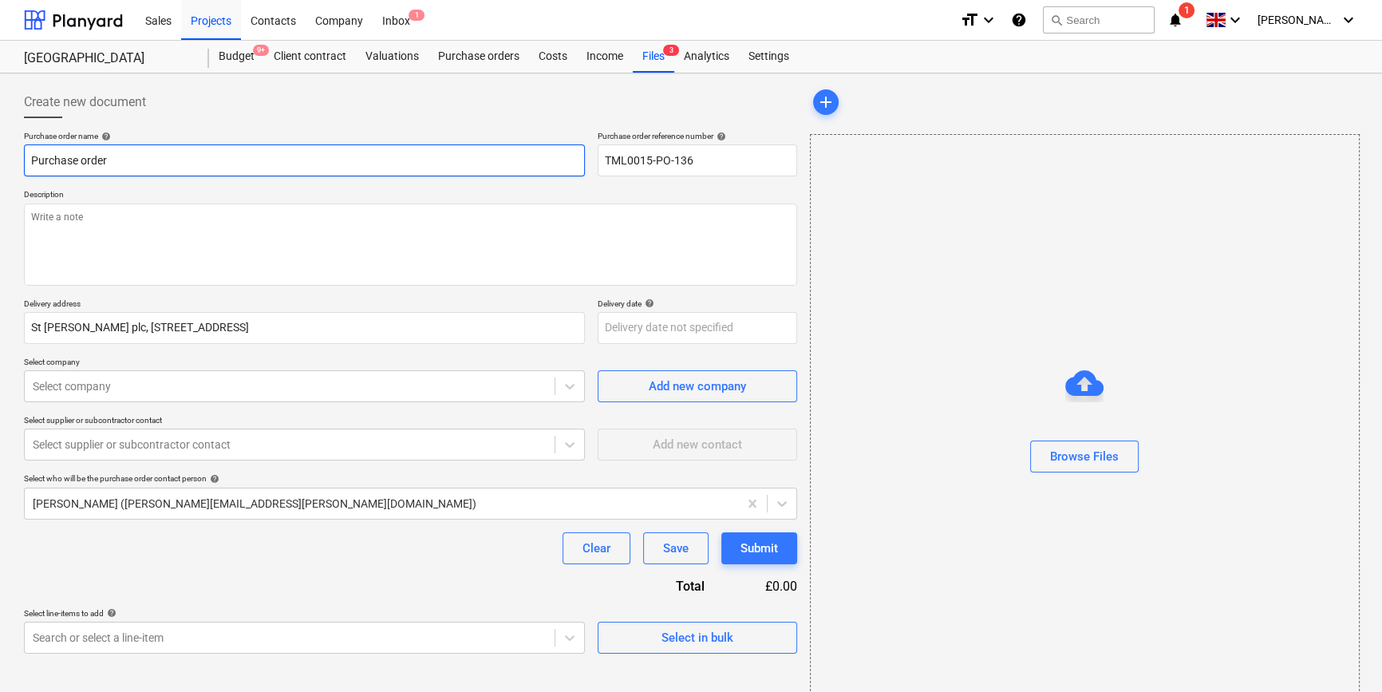
type input "TML0015-PO-136"
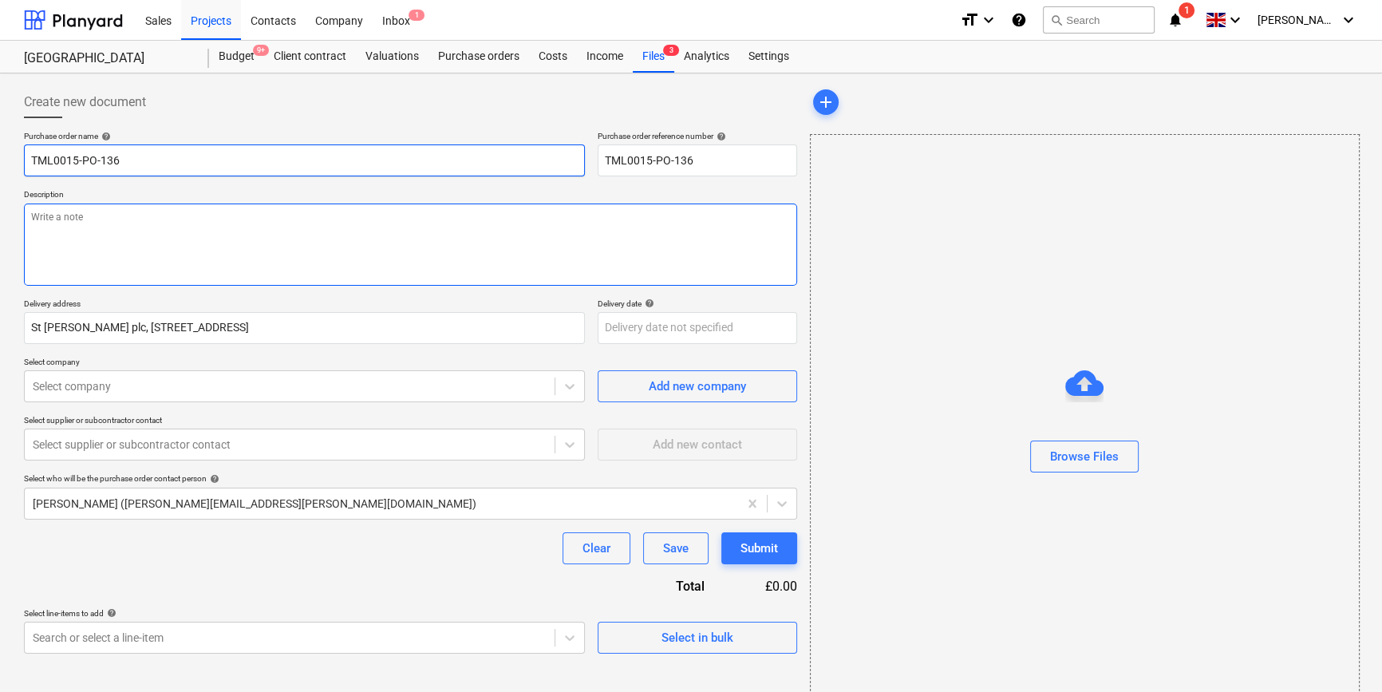
type textarea "x"
type input "TML0015-PO-136"
type textarea "x"
type input "TML0015-PO-136 R"
type textarea "x"
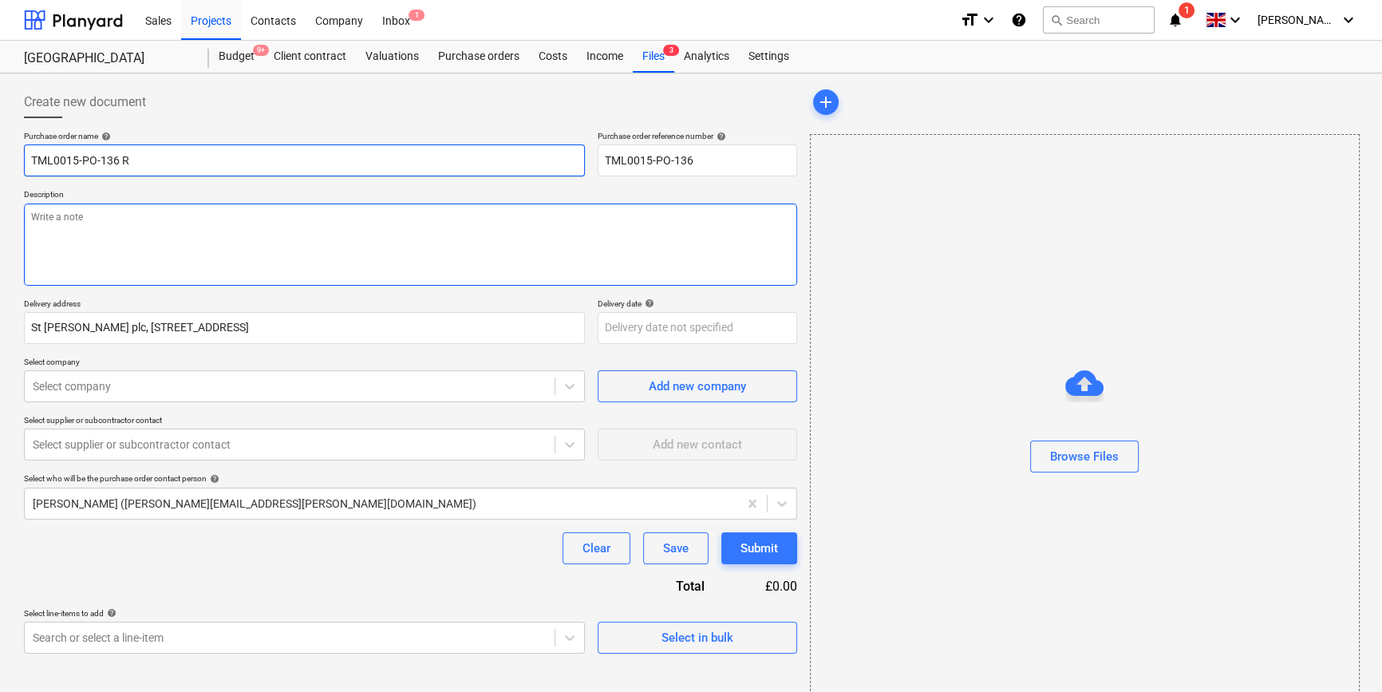
type input "TML0015-PO-136 RB"
type textarea "x"
type input "TML0015-PO-136 RB"
type textarea "x"
type input "TML0015-PO-136 RB S"
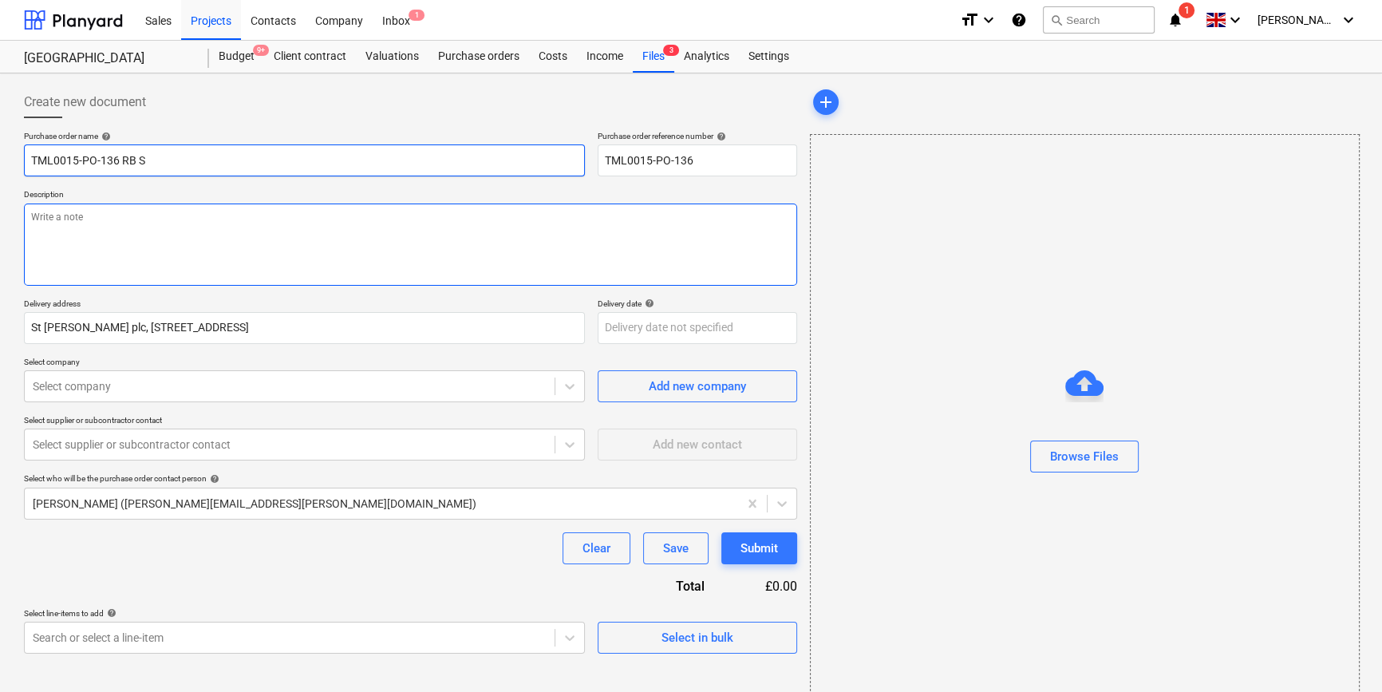
type textarea "x"
type input "TML0015-PO-136 RB St"
type textarea "x"
type input "TML0015-PO-136 RB Sta"
type textarea "x"
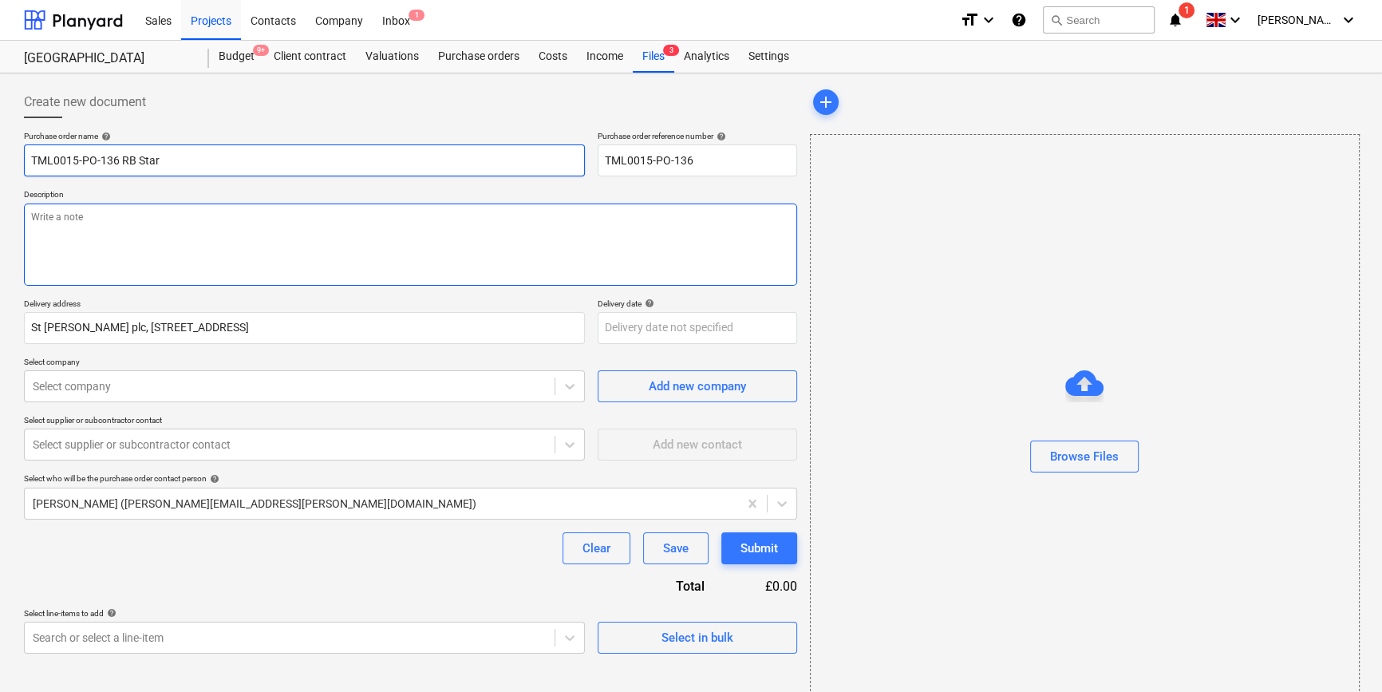
type input "TML0015-PO-136 RB Star"
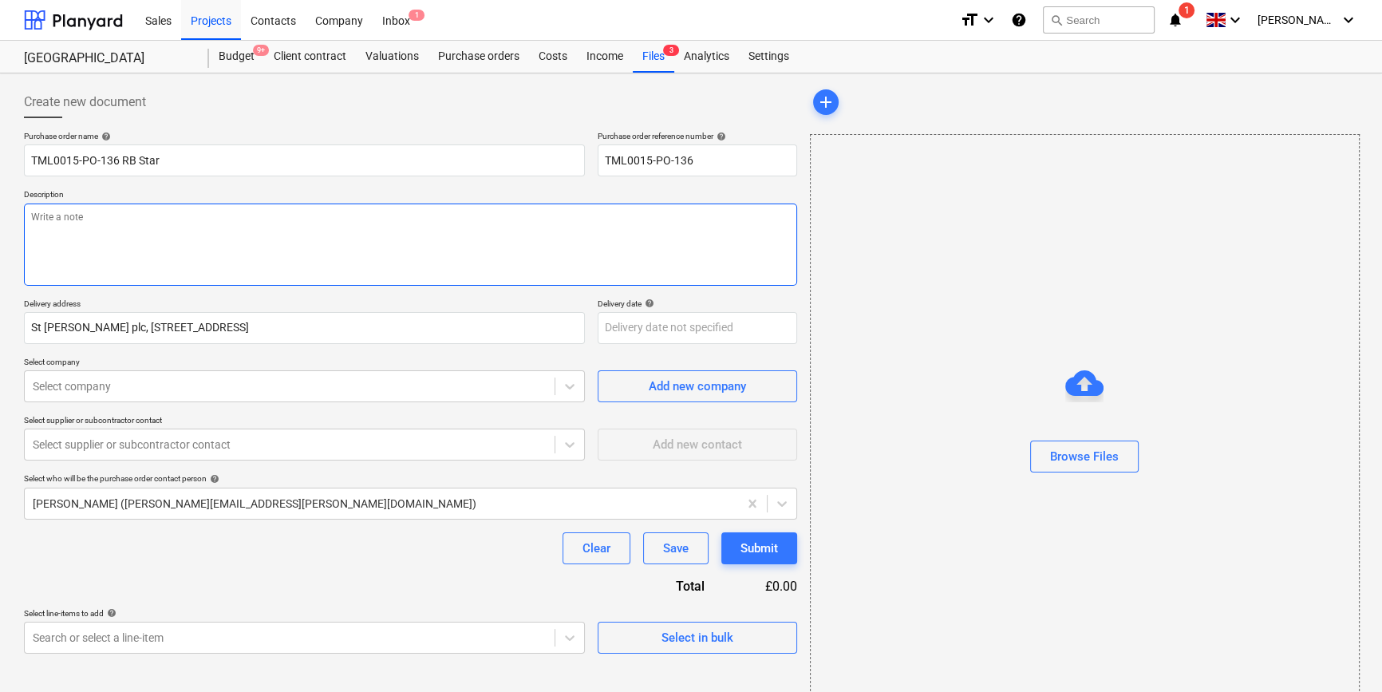
click at [184, 239] on textarea at bounding box center [410, 244] width 773 height 82
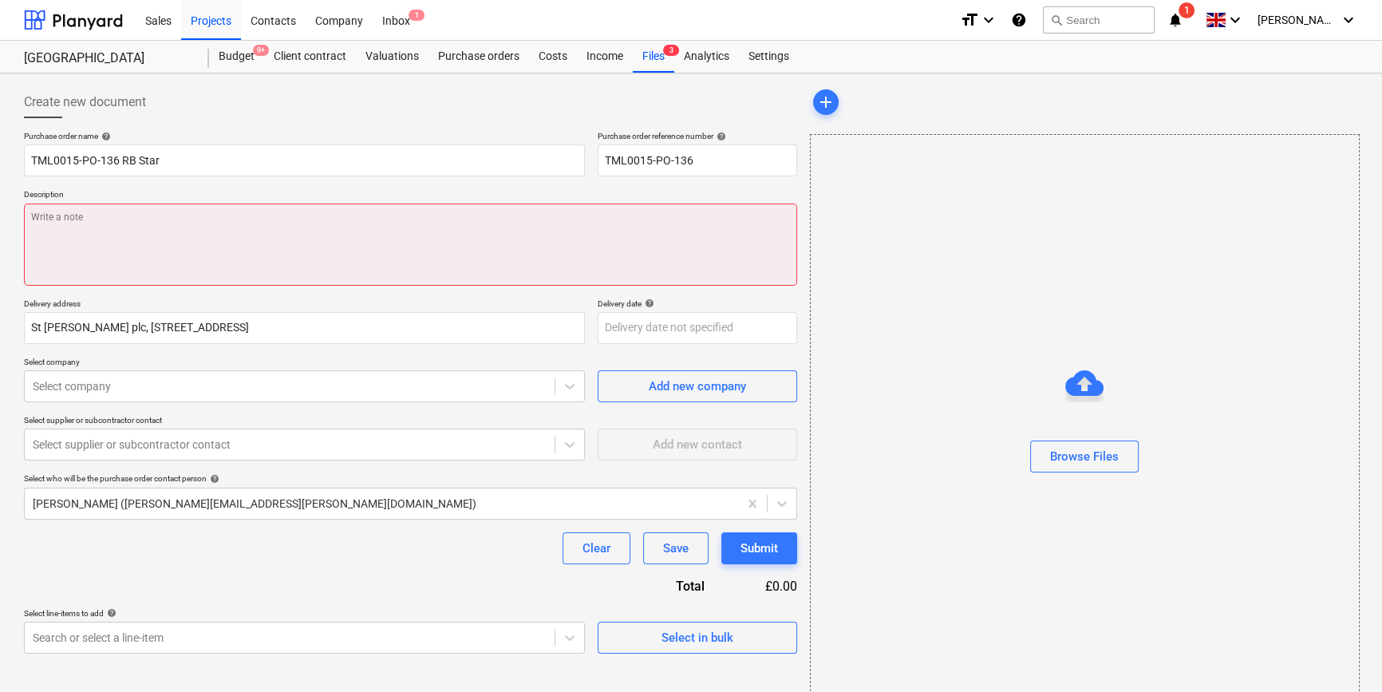
paste textarea "Site contact [PERSON_NAME] [PHONE_NUMBER]"
type textarea "x"
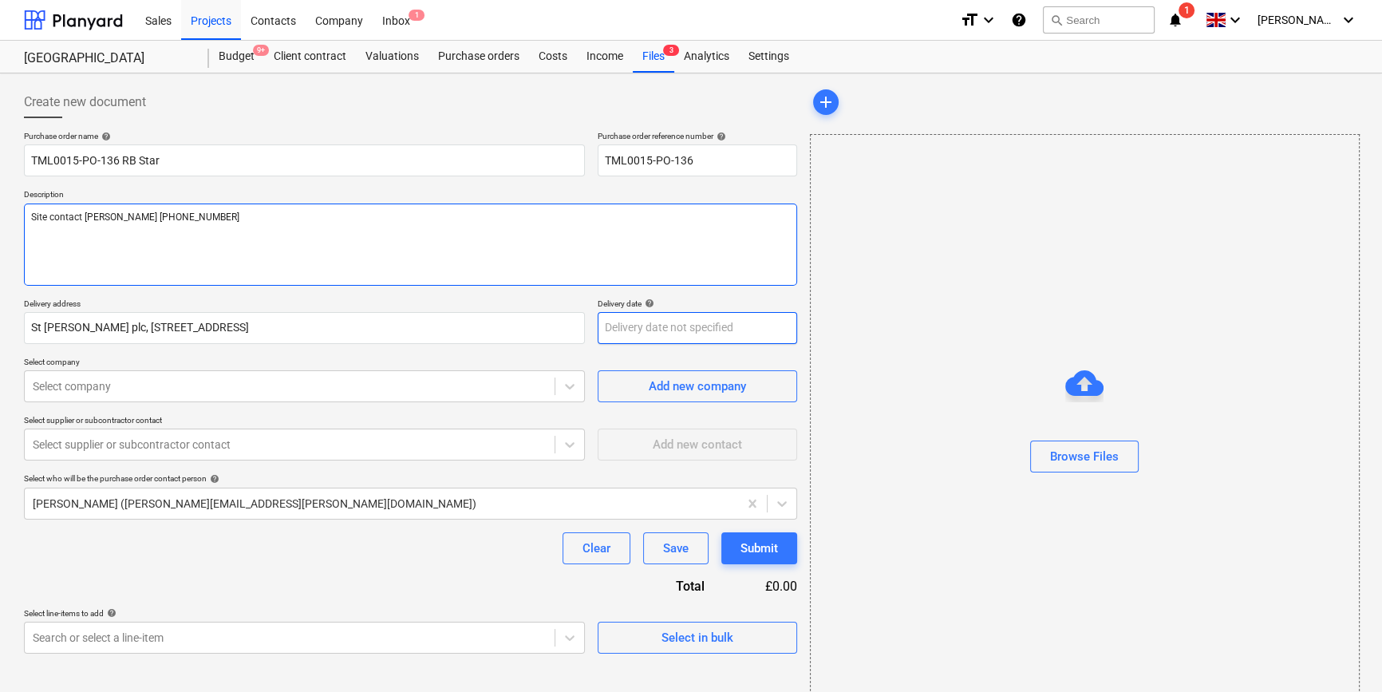
type textarea "Site contact [PERSON_NAME] [PHONE_NUMBER]"
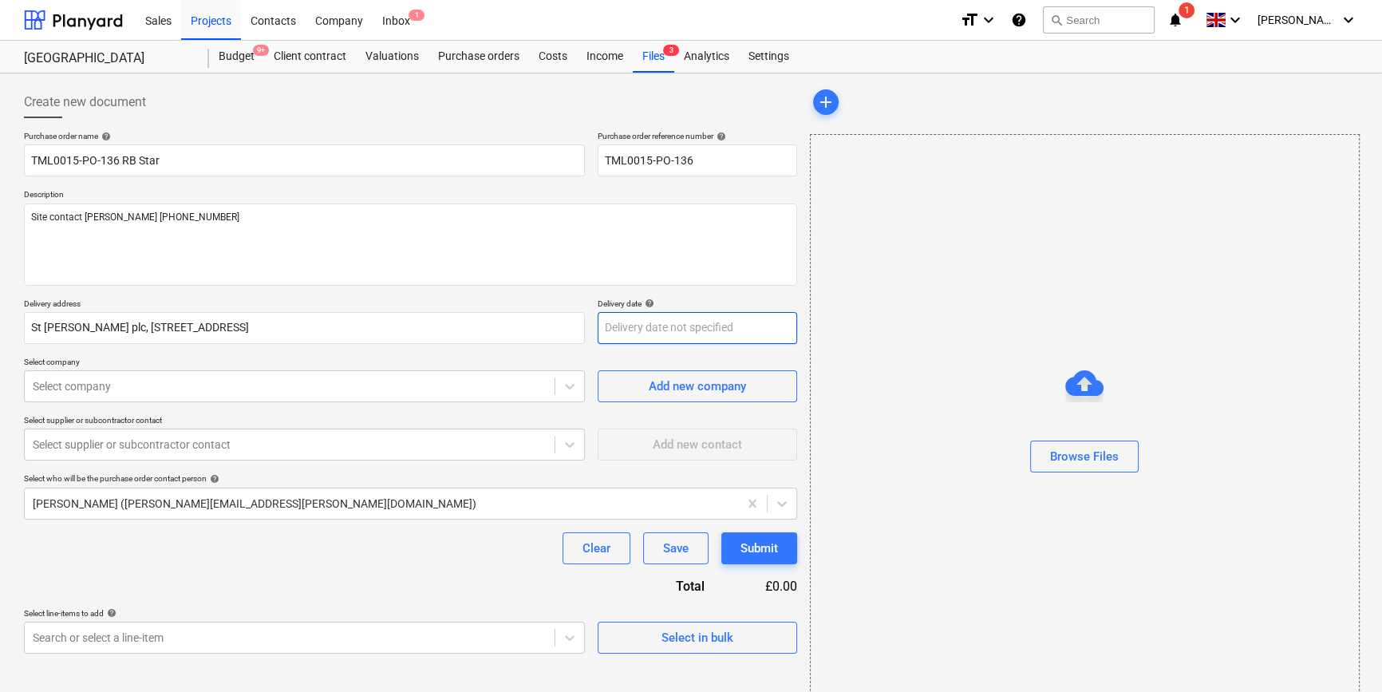
click at [655, 332] on body "Sales Projects Contacts Company Inbox 1 format_size keyboard_arrow_down help se…" at bounding box center [691, 346] width 1382 height 692
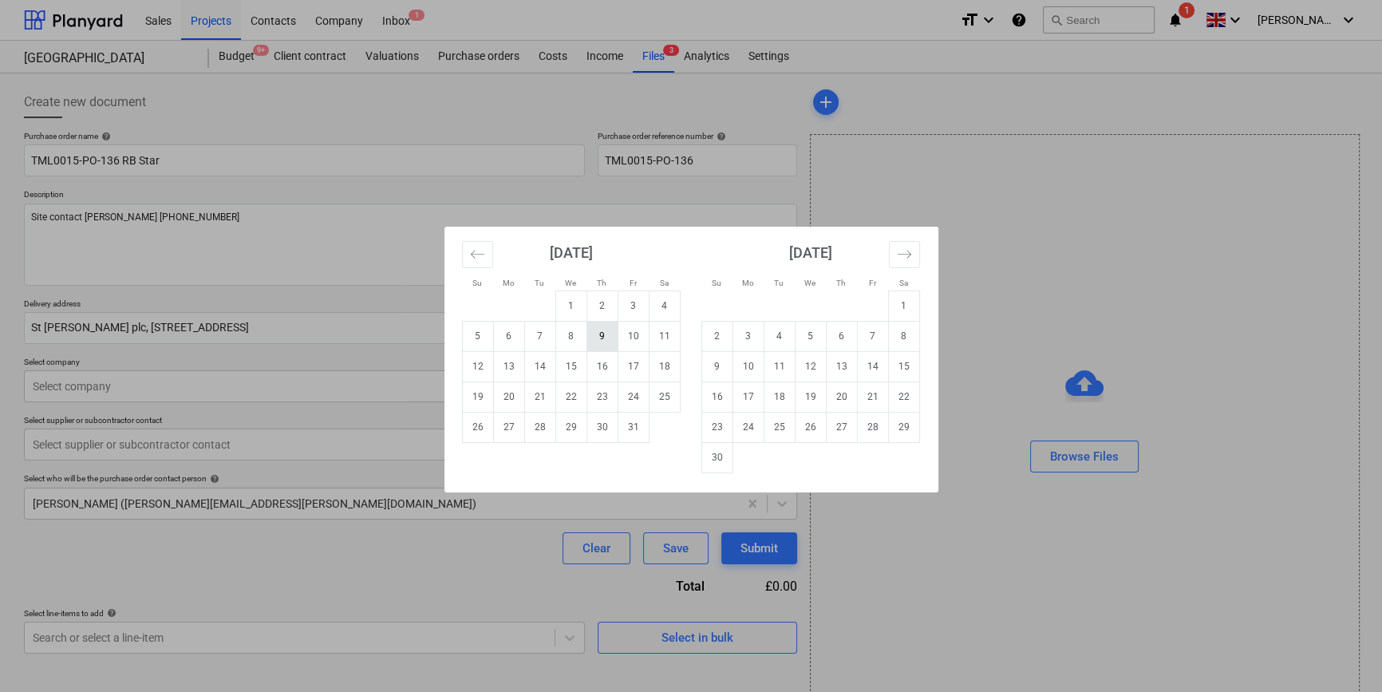
click at [604, 329] on td "9" at bounding box center [602, 336] width 31 height 30
type textarea "x"
type input "[DATE]"
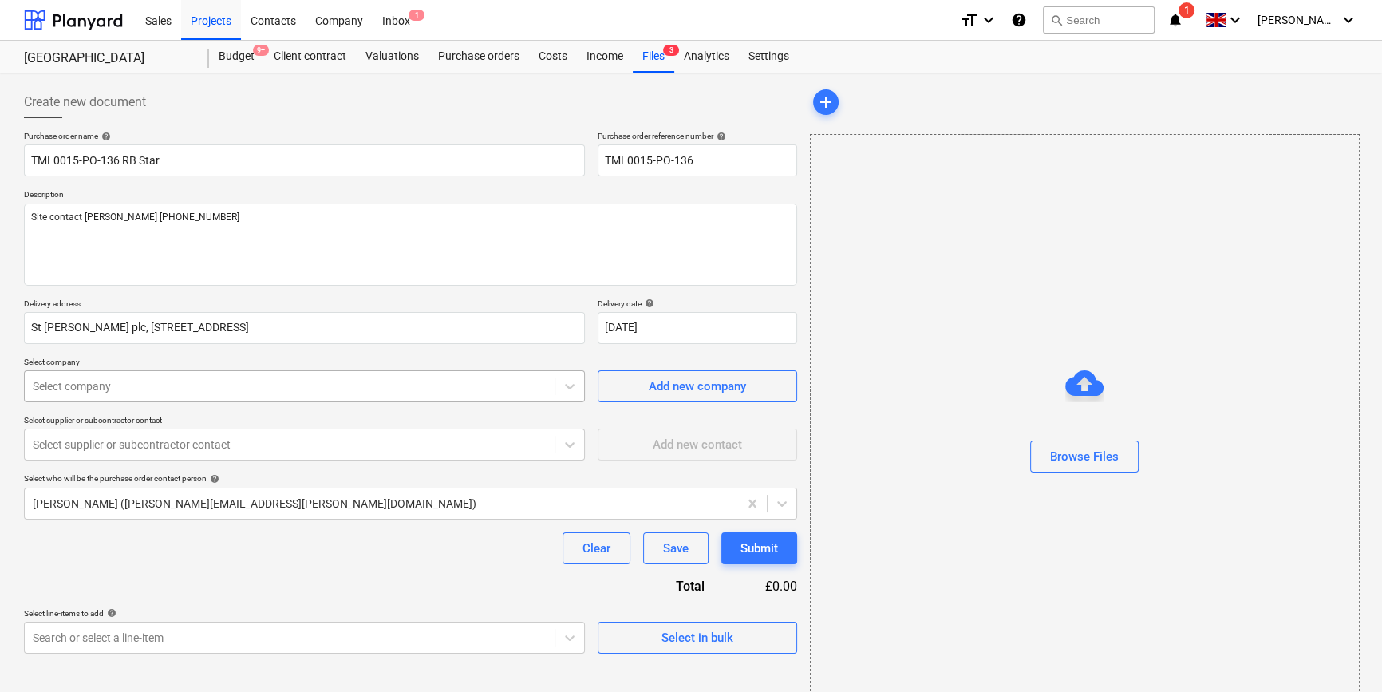
click at [396, 381] on div at bounding box center [290, 386] width 514 height 16
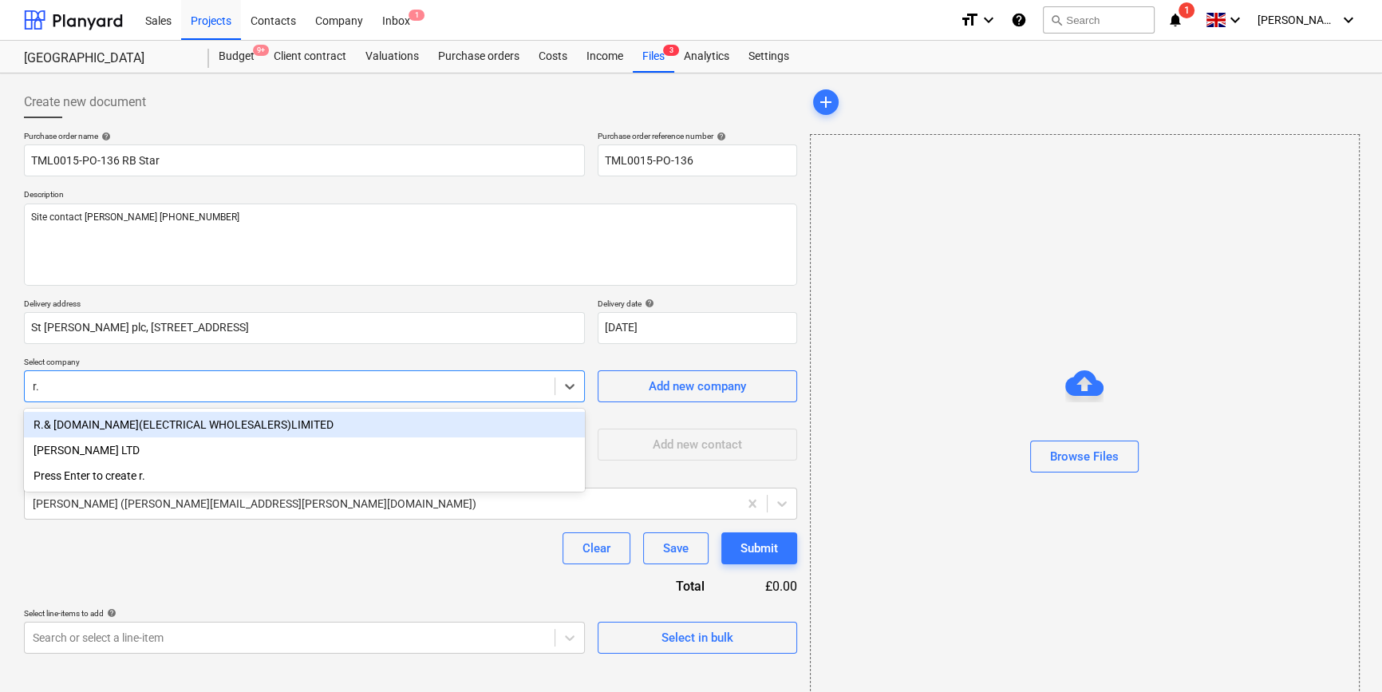
click at [80, 424] on div "R.& [DOMAIN_NAME](ELECTRICAL WHOLESALERS)LIMITED" at bounding box center [304, 425] width 561 height 26
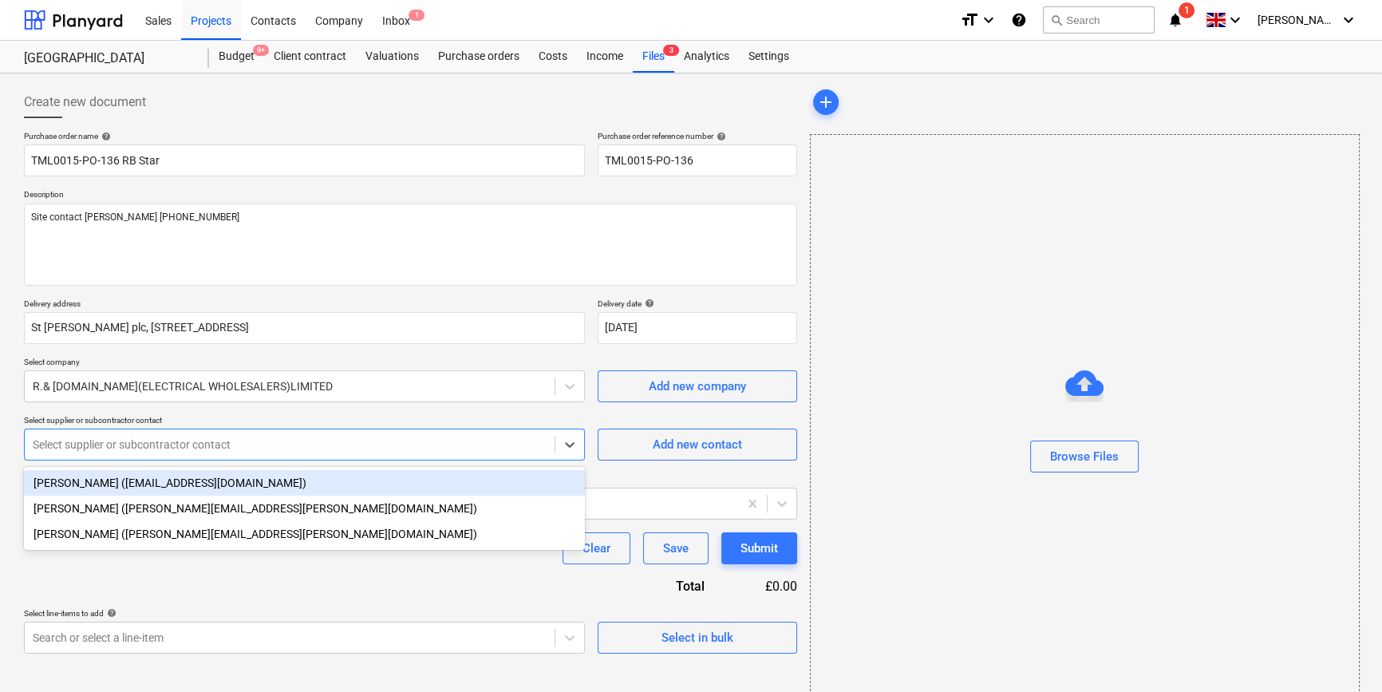
click at [87, 444] on div at bounding box center [290, 444] width 514 height 16
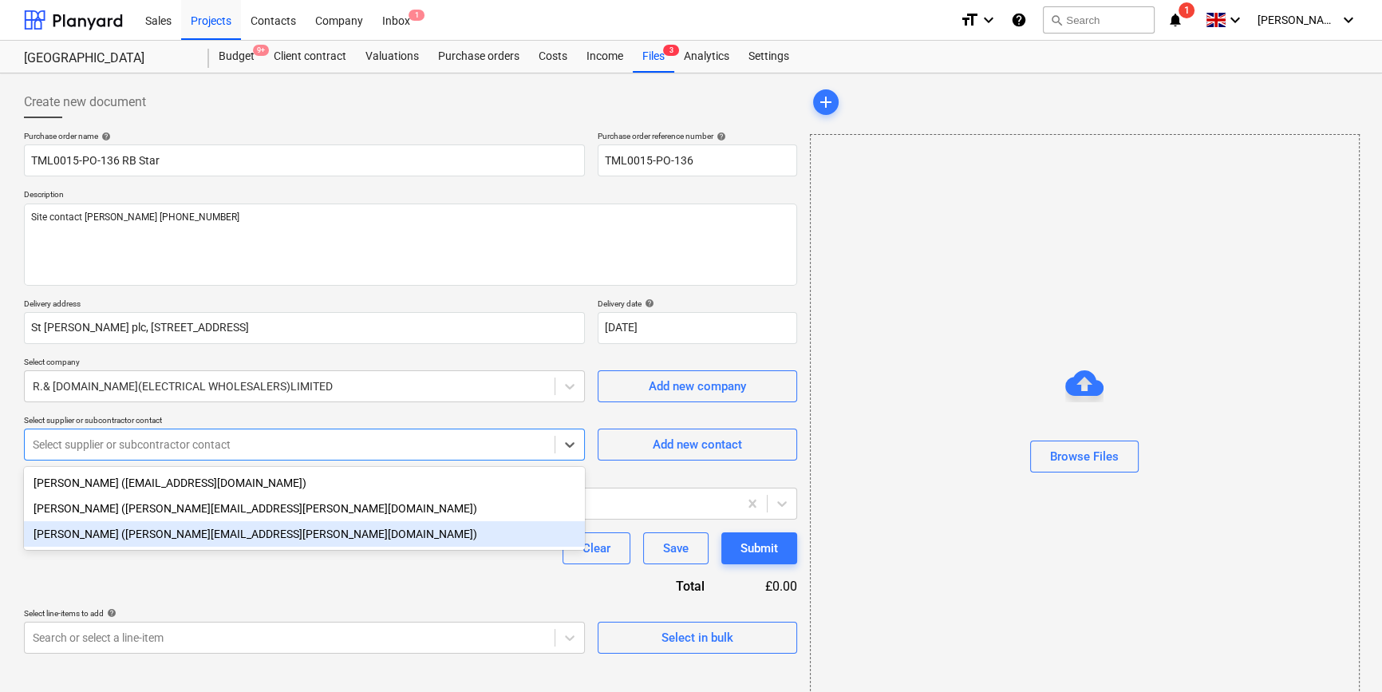
click at [77, 531] on div "[PERSON_NAME] ([PERSON_NAME][EMAIL_ADDRESS][PERSON_NAME][DOMAIN_NAME])" at bounding box center [304, 534] width 561 height 26
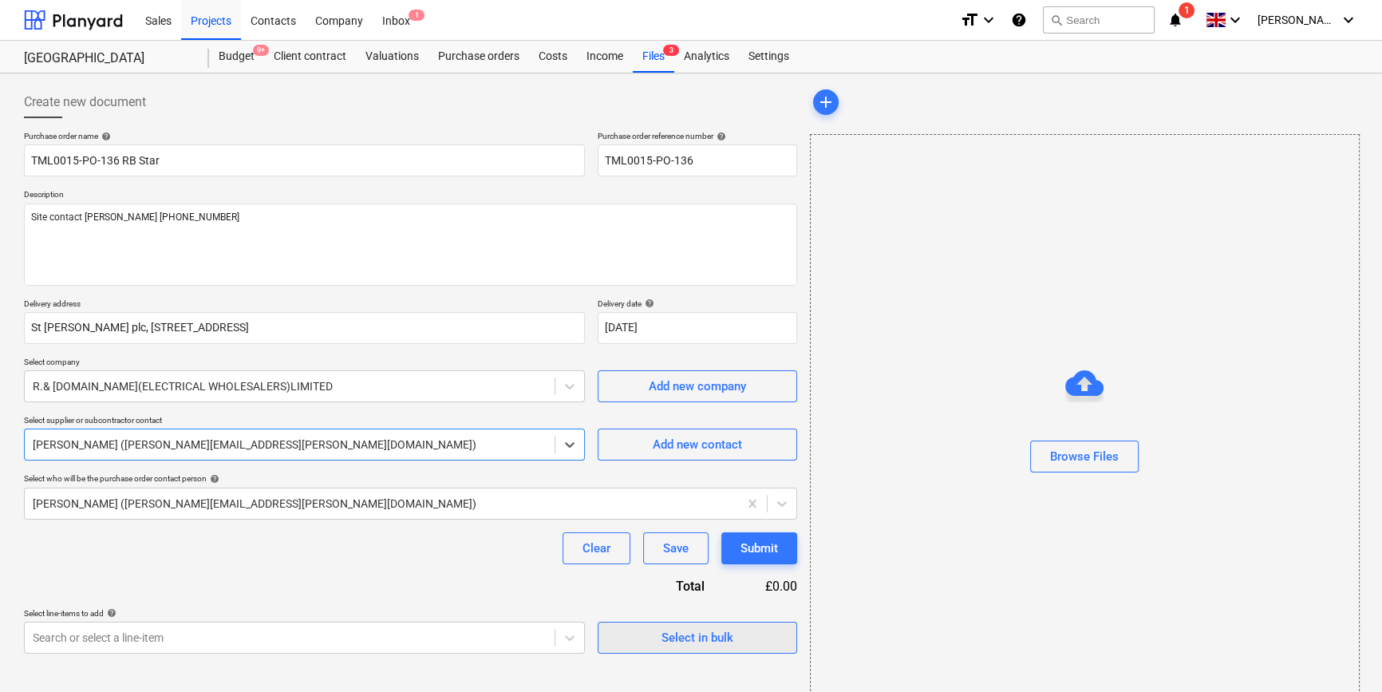
click at [684, 643] on div "Select in bulk" at bounding box center [698, 637] width 72 height 21
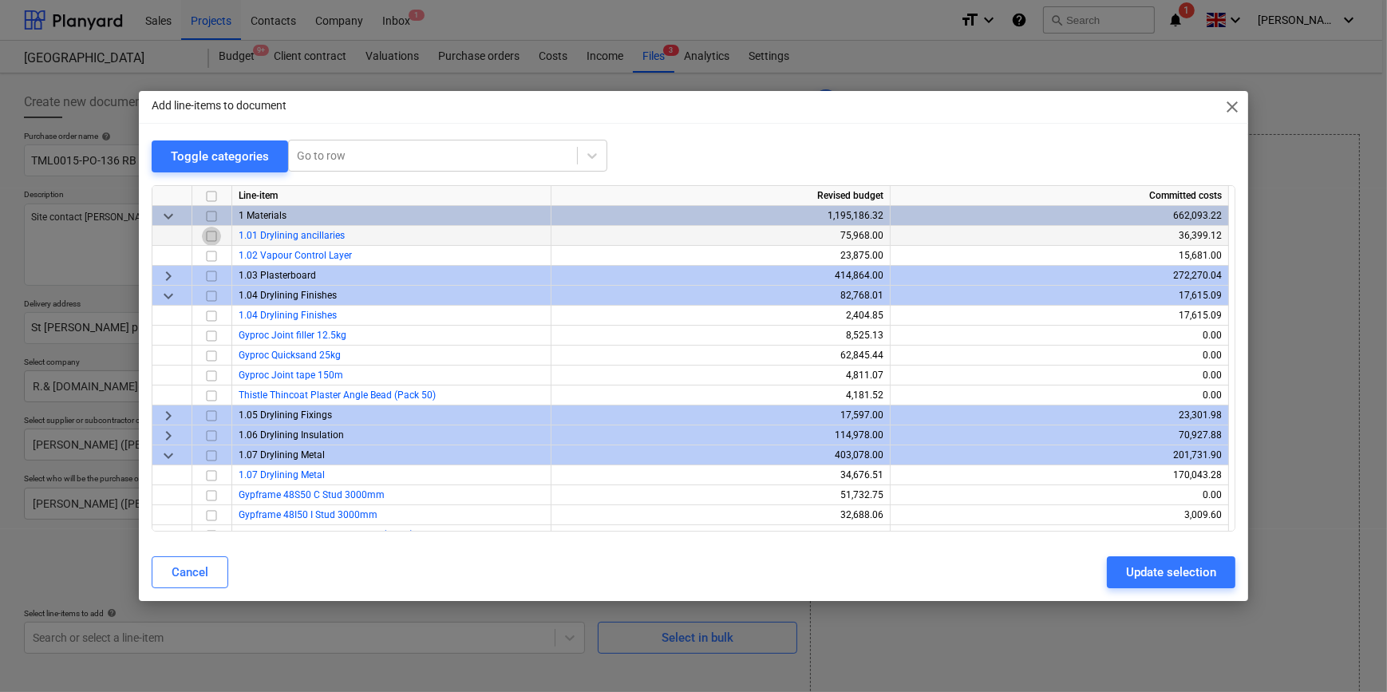
click at [212, 235] on input "checkbox" at bounding box center [211, 235] width 19 height 19
click at [1141, 579] on div "Update selection" at bounding box center [1171, 572] width 90 height 21
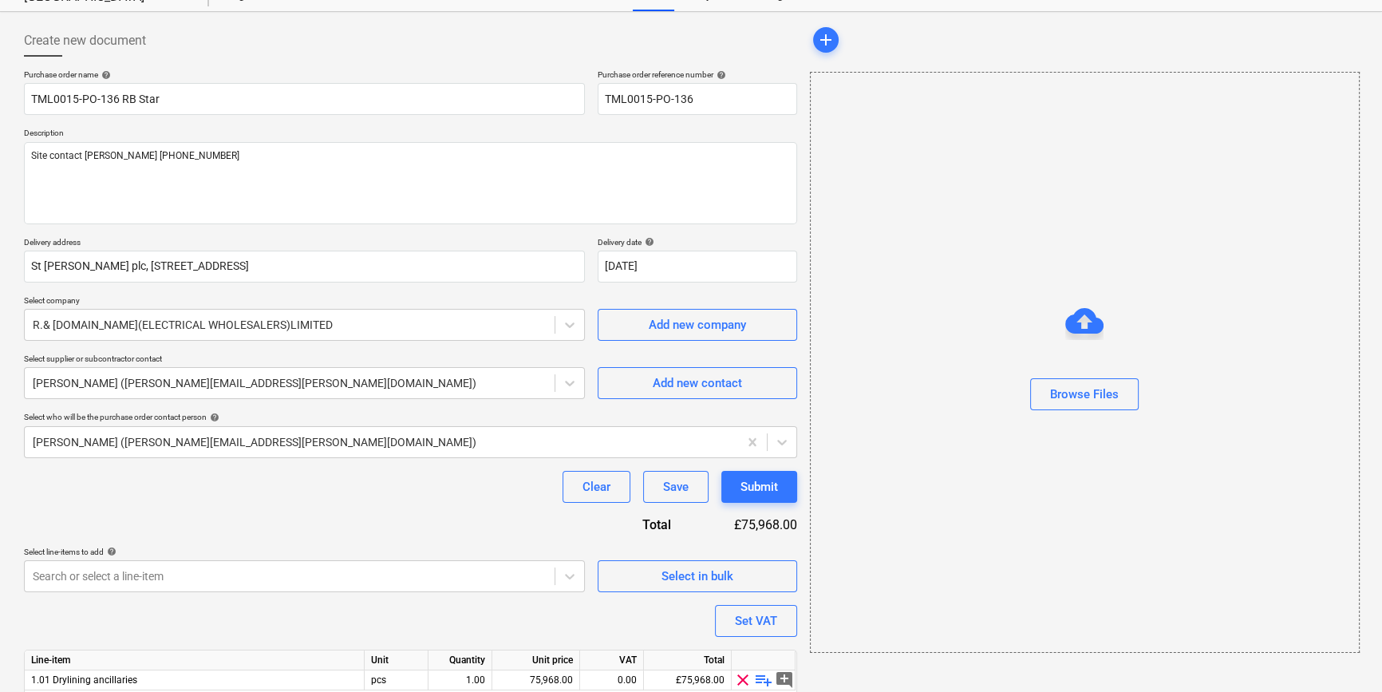
scroll to position [124, 0]
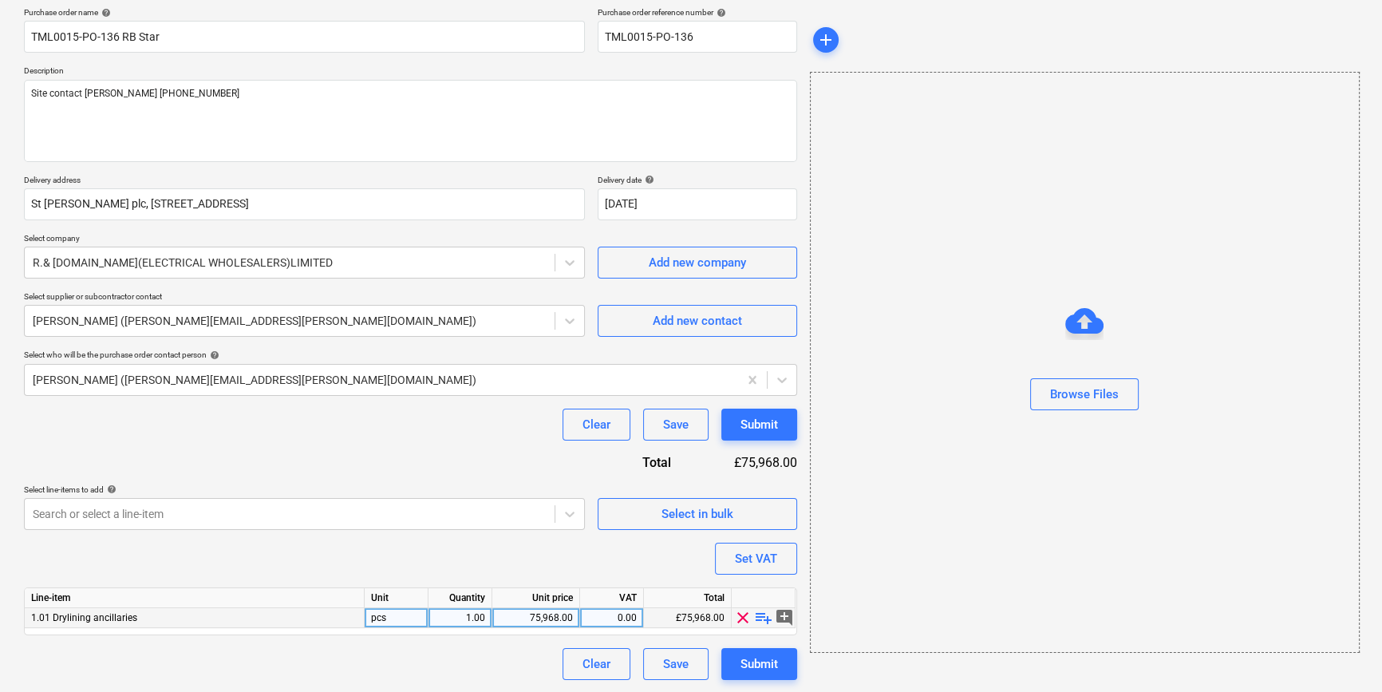
click at [760, 616] on span "playlist_add" at bounding box center [763, 617] width 19 height 19
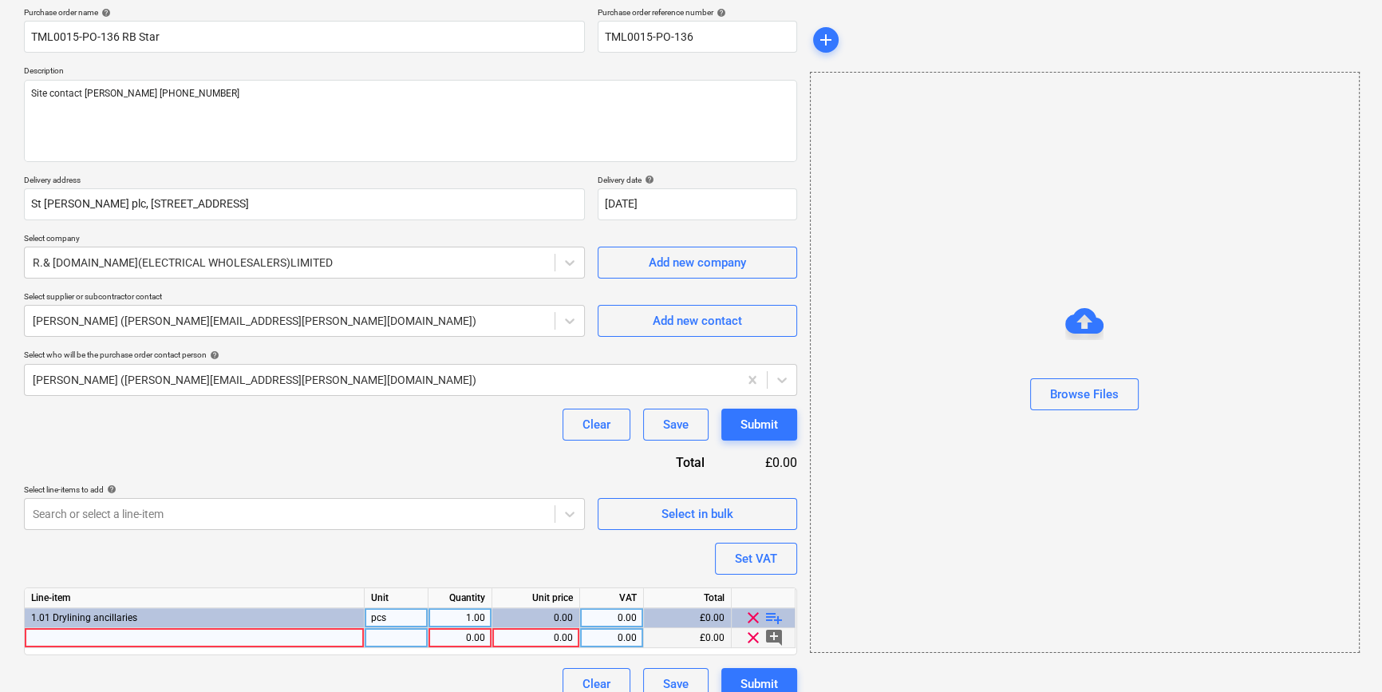
click at [109, 633] on div at bounding box center [195, 638] width 340 height 20
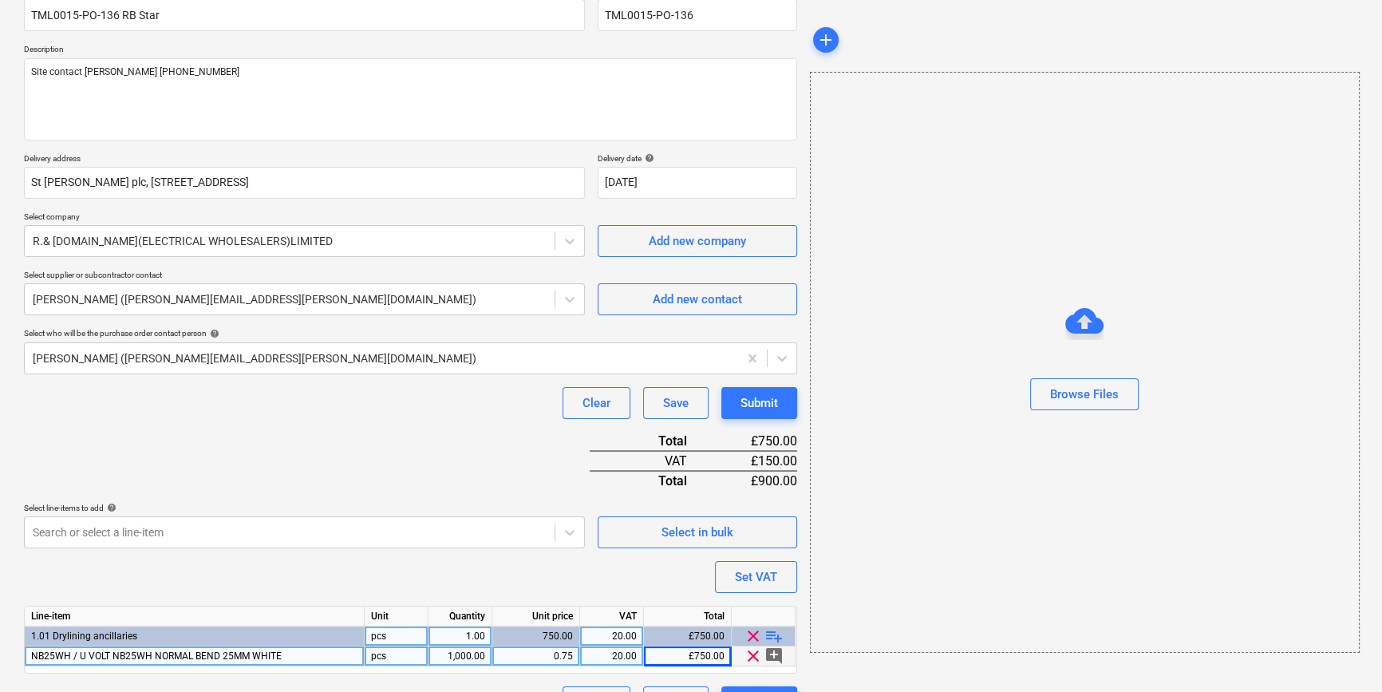
scroll to position [184, 0]
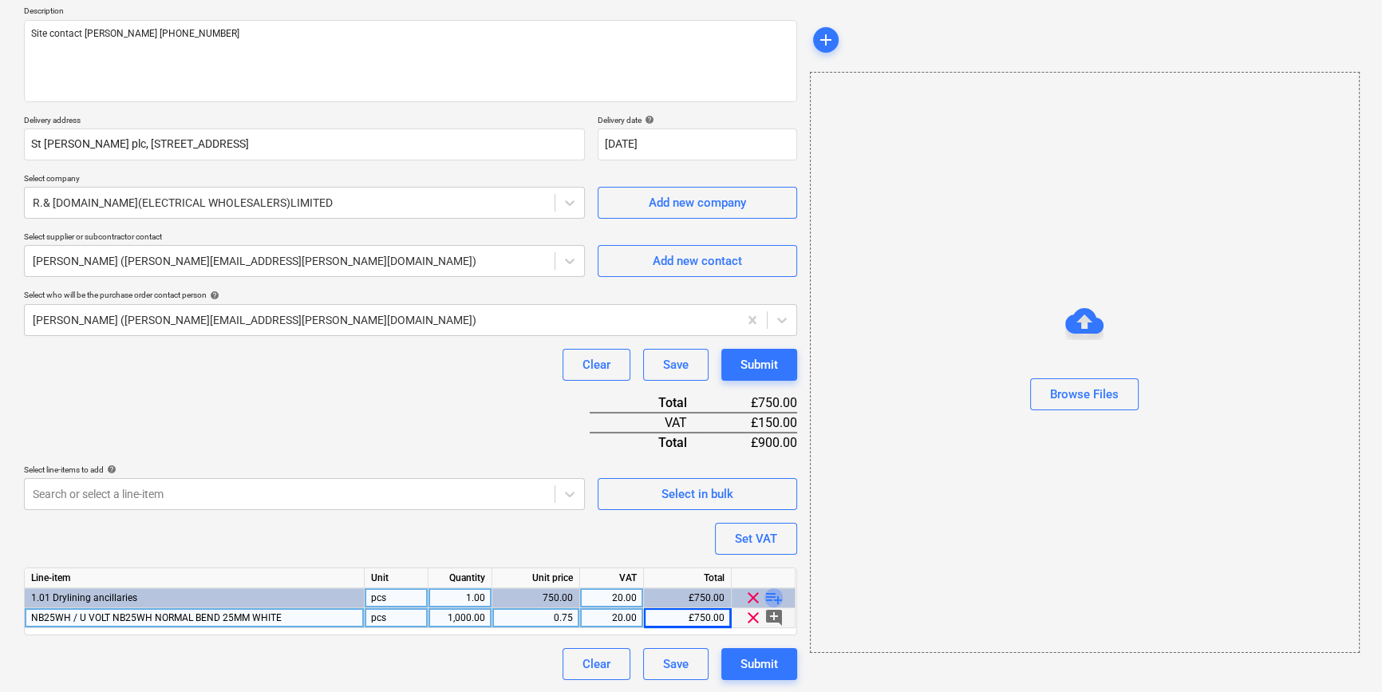
click at [772, 596] on span "playlist_add" at bounding box center [773, 597] width 19 height 19
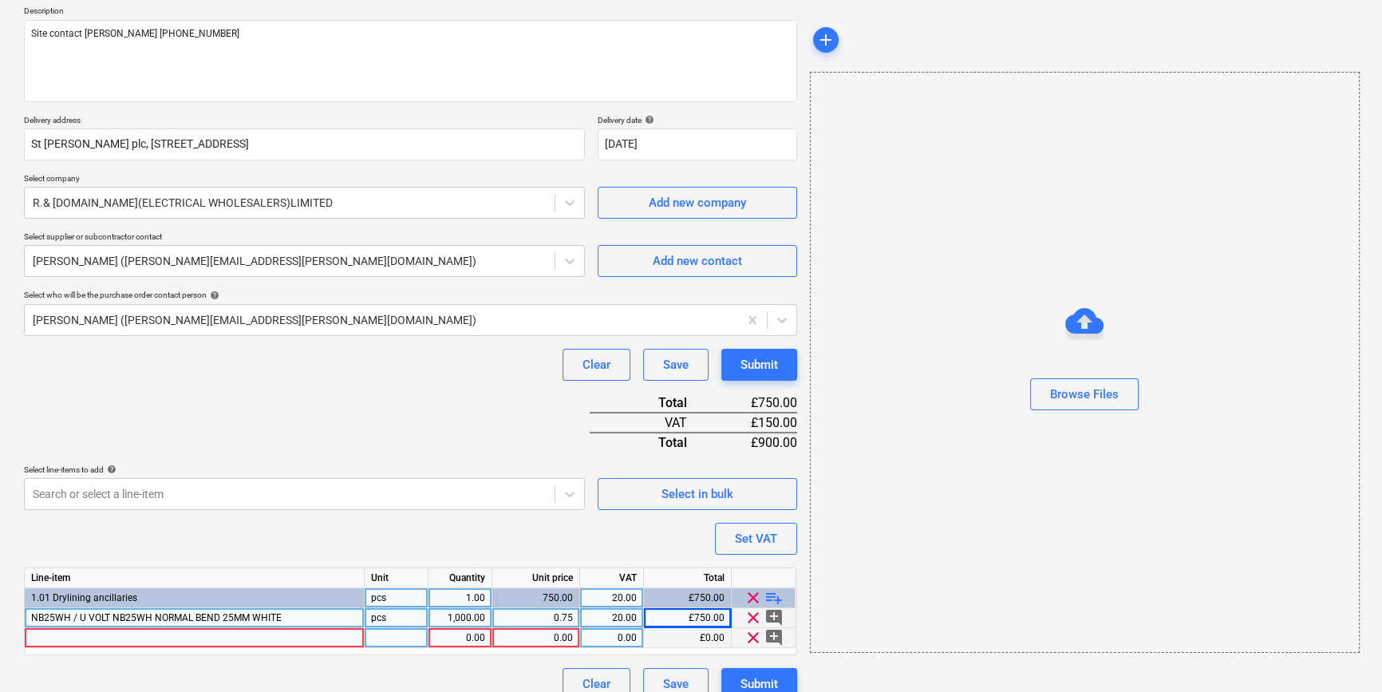
click at [87, 637] on div at bounding box center [195, 638] width 340 height 20
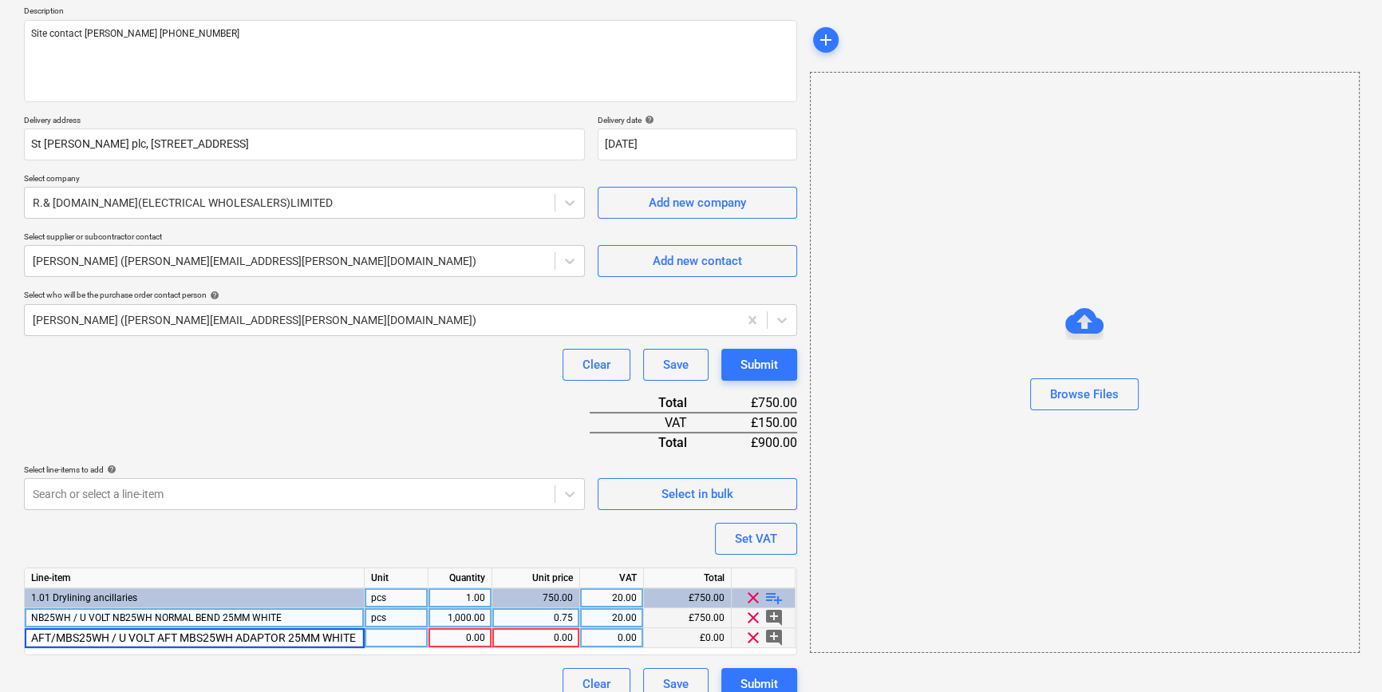
scroll to position [0, 3]
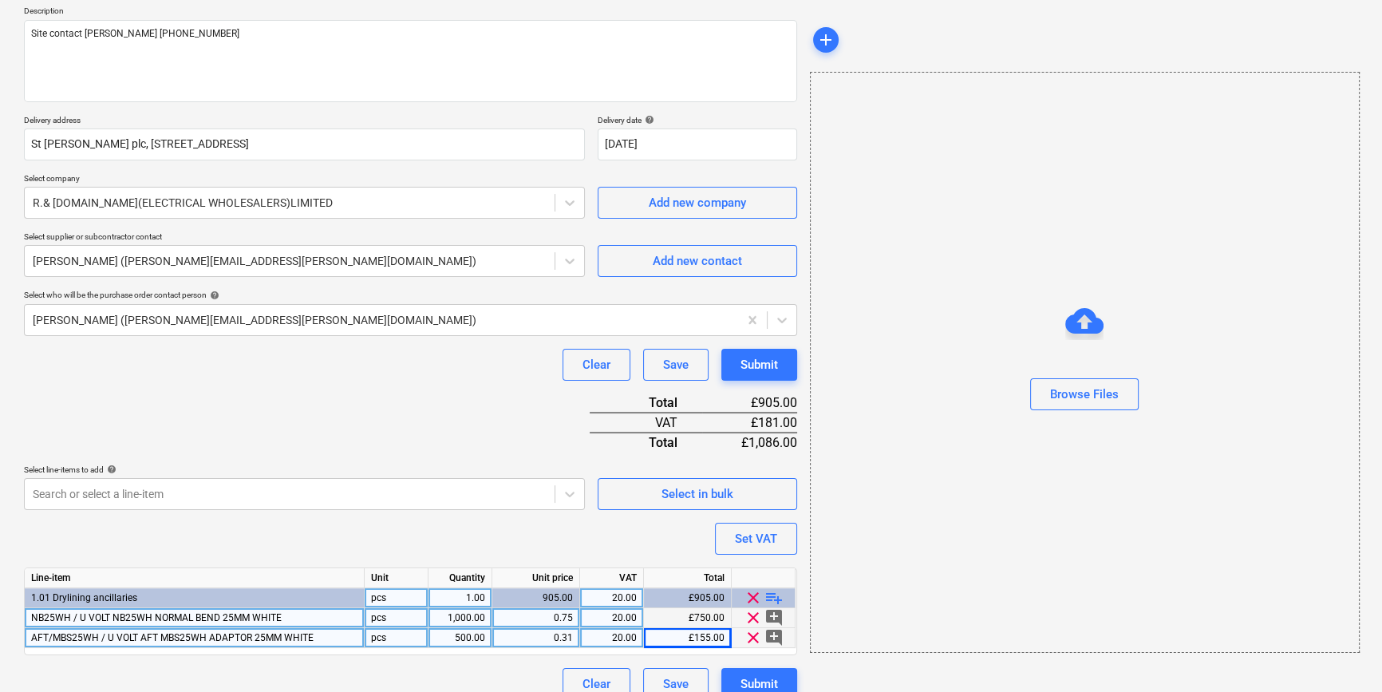
click at [771, 594] on span "playlist_add" at bounding box center [773, 597] width 19 height 19
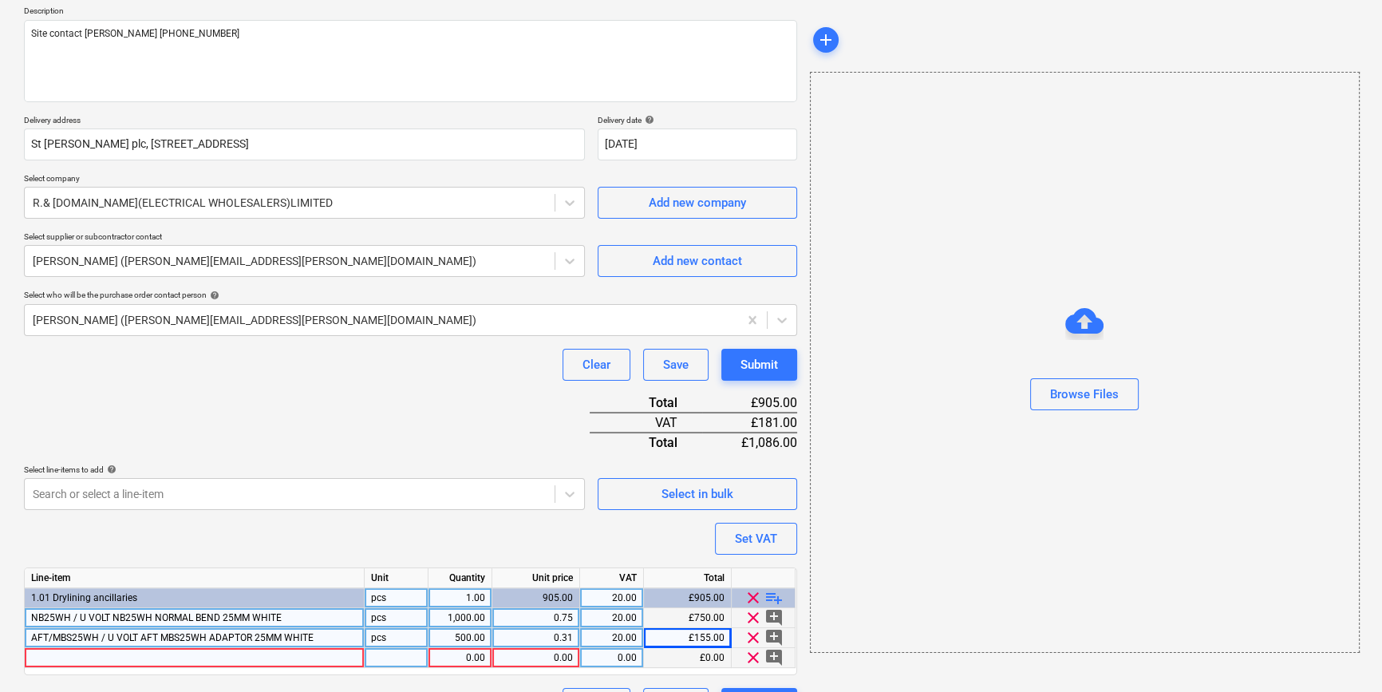
click at [66, 658] on div at bounding box center [195, 658] width 340 height 20
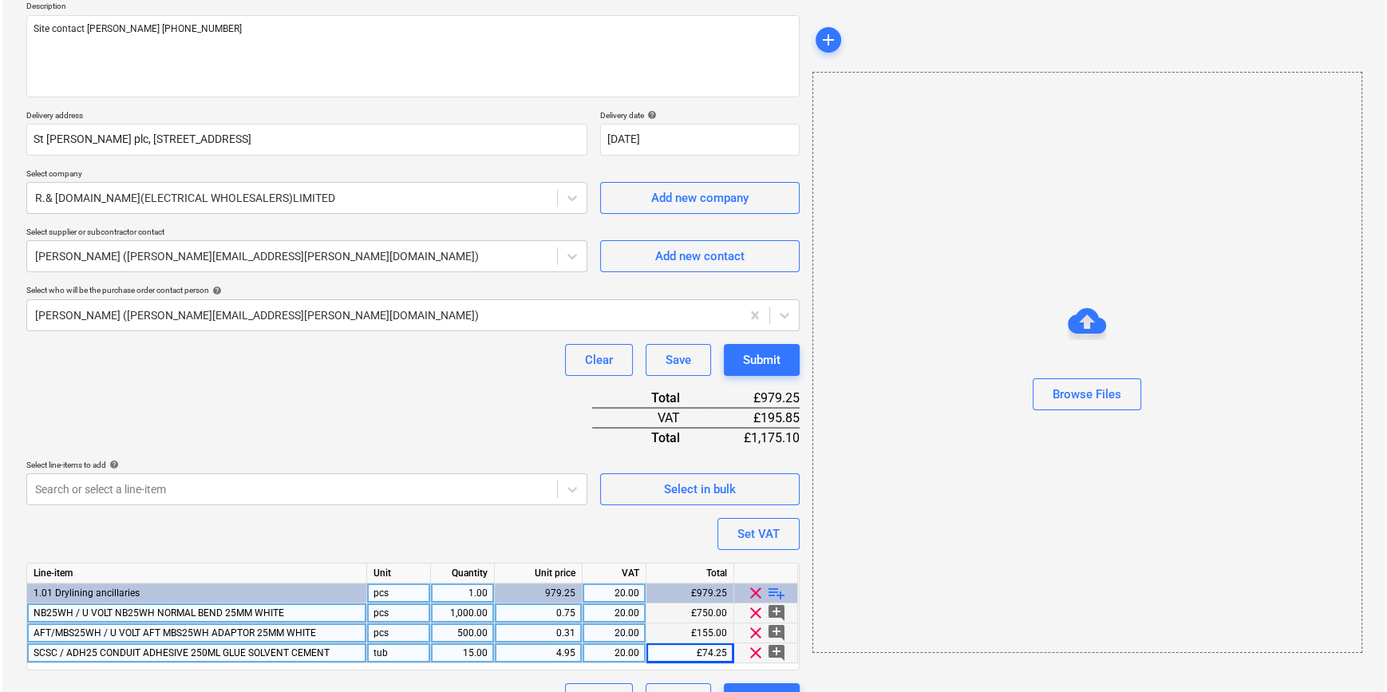
scroll to position [223, 0]
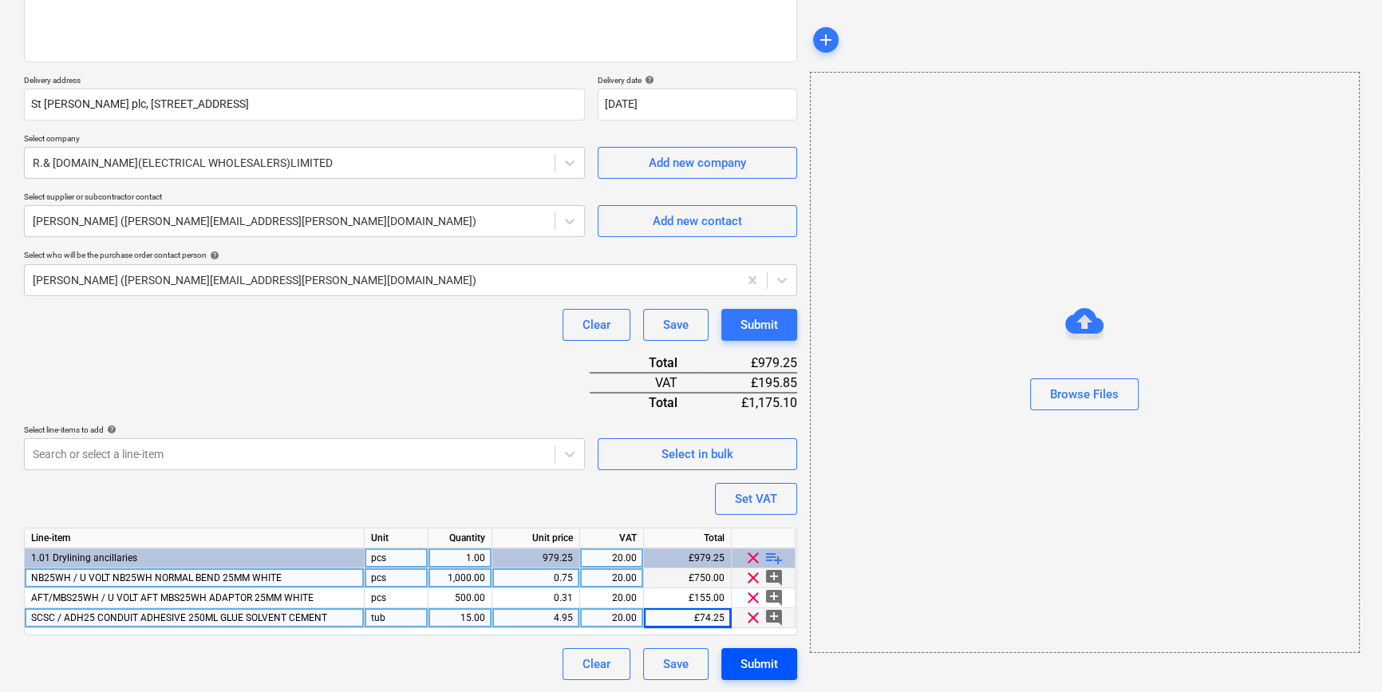
click at [766, 669] on div "Submit" at bounding box center [760, 664] width 38 height 21
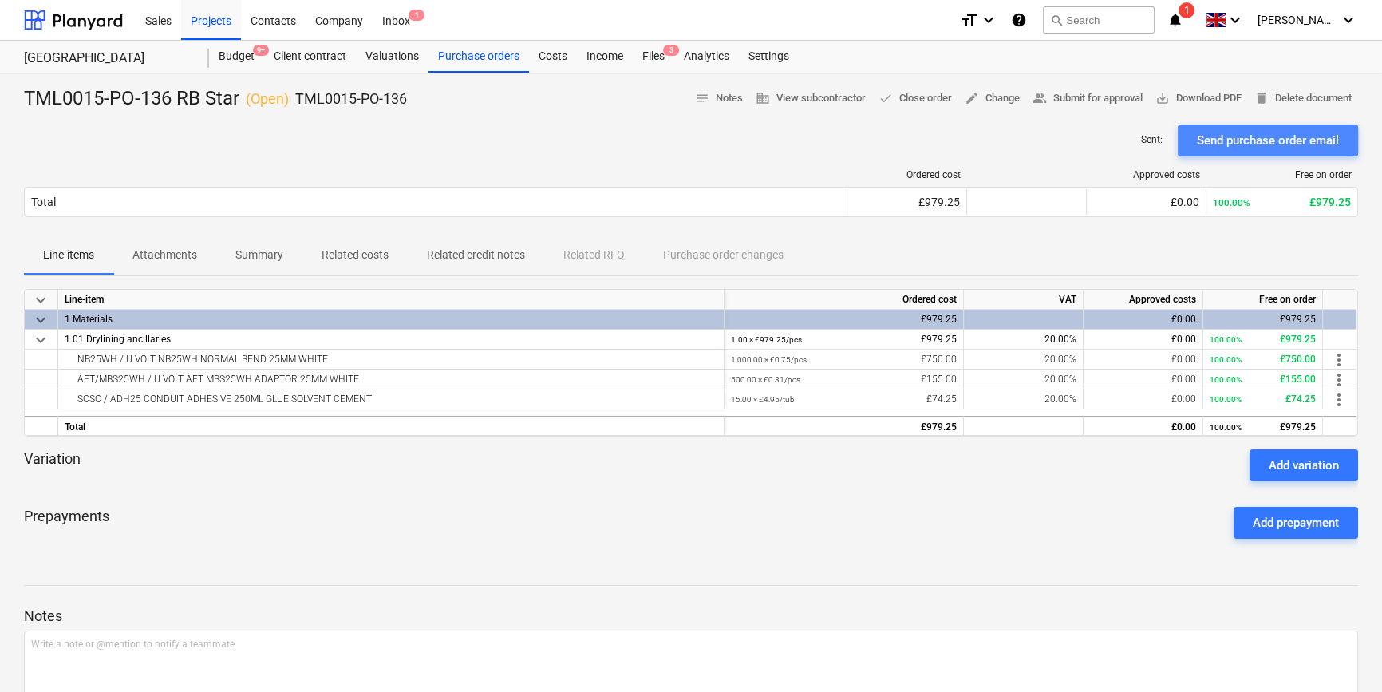
click at [1207, 137] on div "Send purchase order email" at bounding box center [1268, 140] width 142 height 21
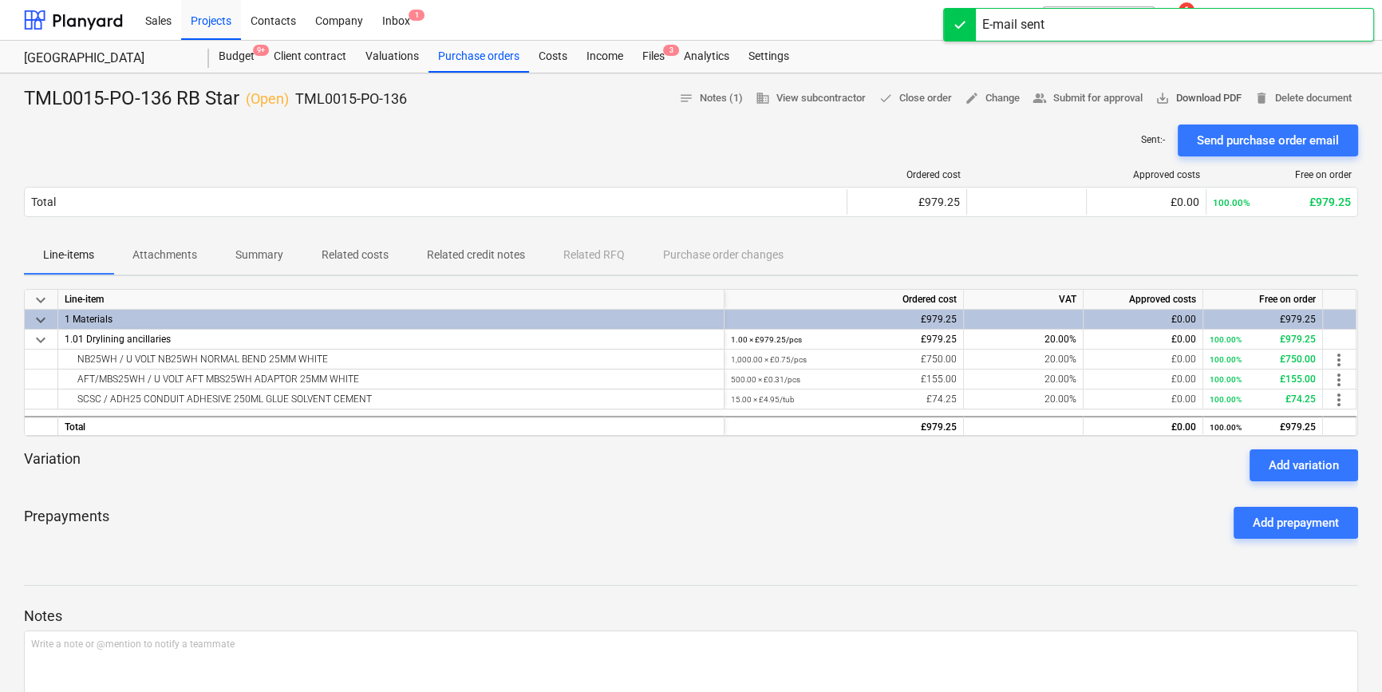
click at [1199, 99] on span "save_alt Download PDF" at bounding box center [1198, 98] width 86 height 18
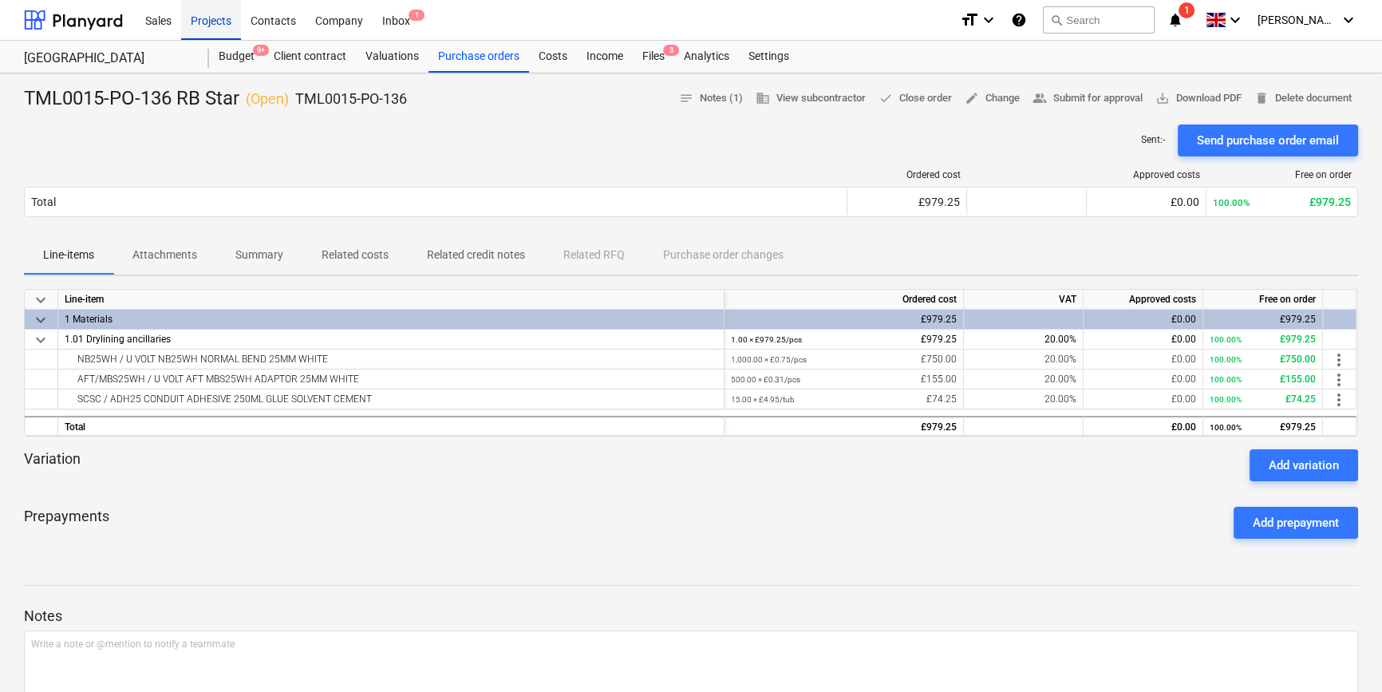
click at [207, 18] on div "Projects" at bounding box center [211, 19] width 60 height 41
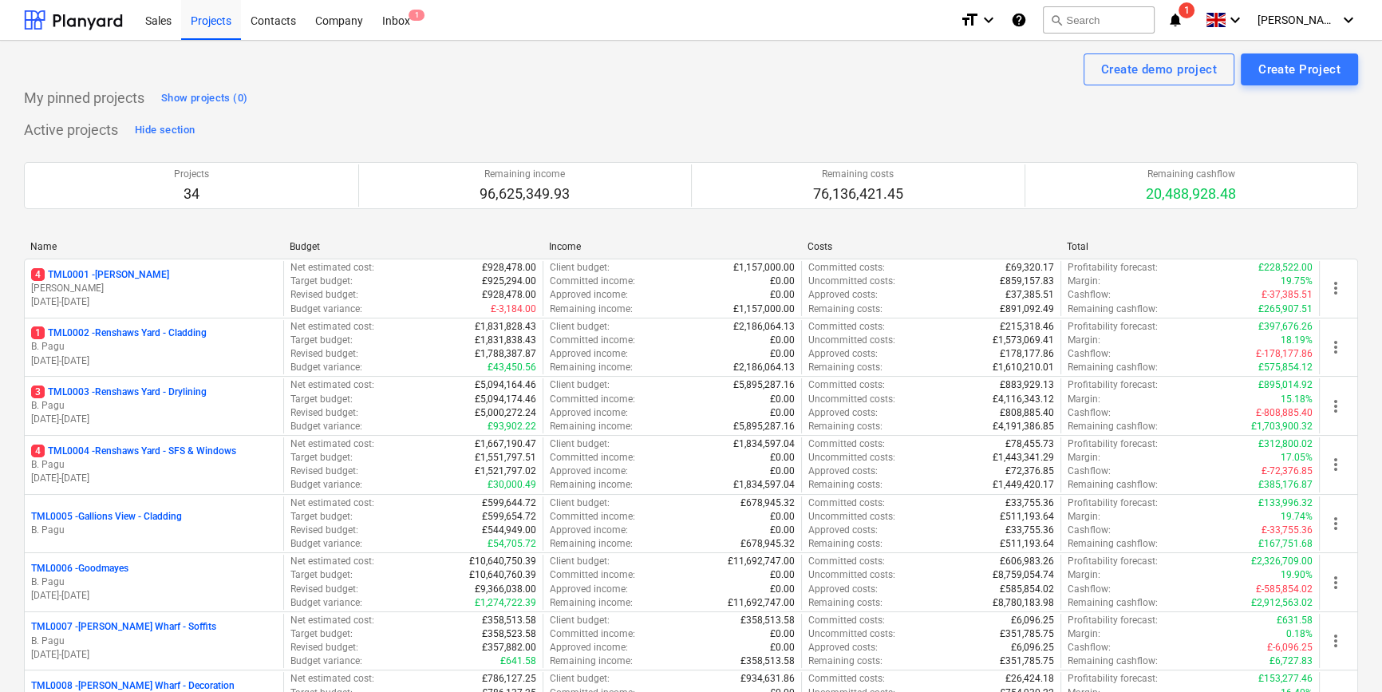
click at [211, 401] on p "B. Pagu" at bounding box center [154, 406] width 246 height 14
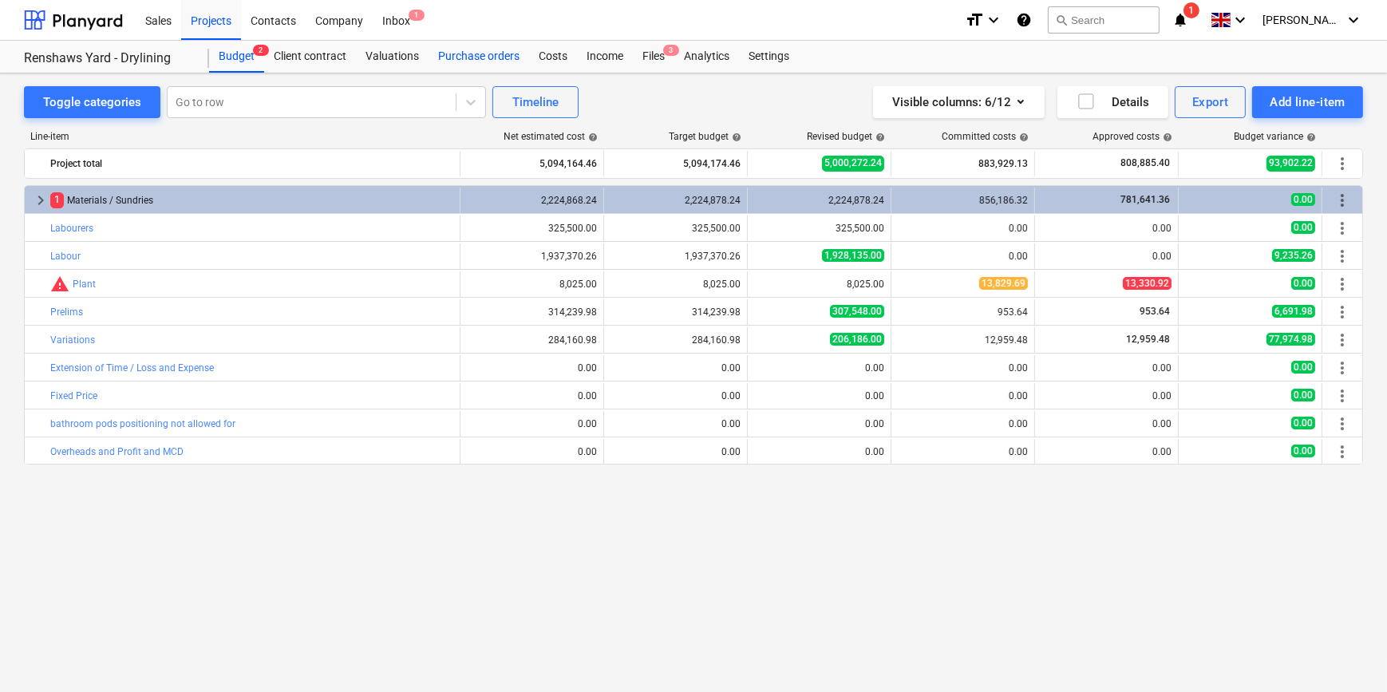
click at [452, 56] on div "Purchase orders" at bounding box center [479, 57] width 101 height 32
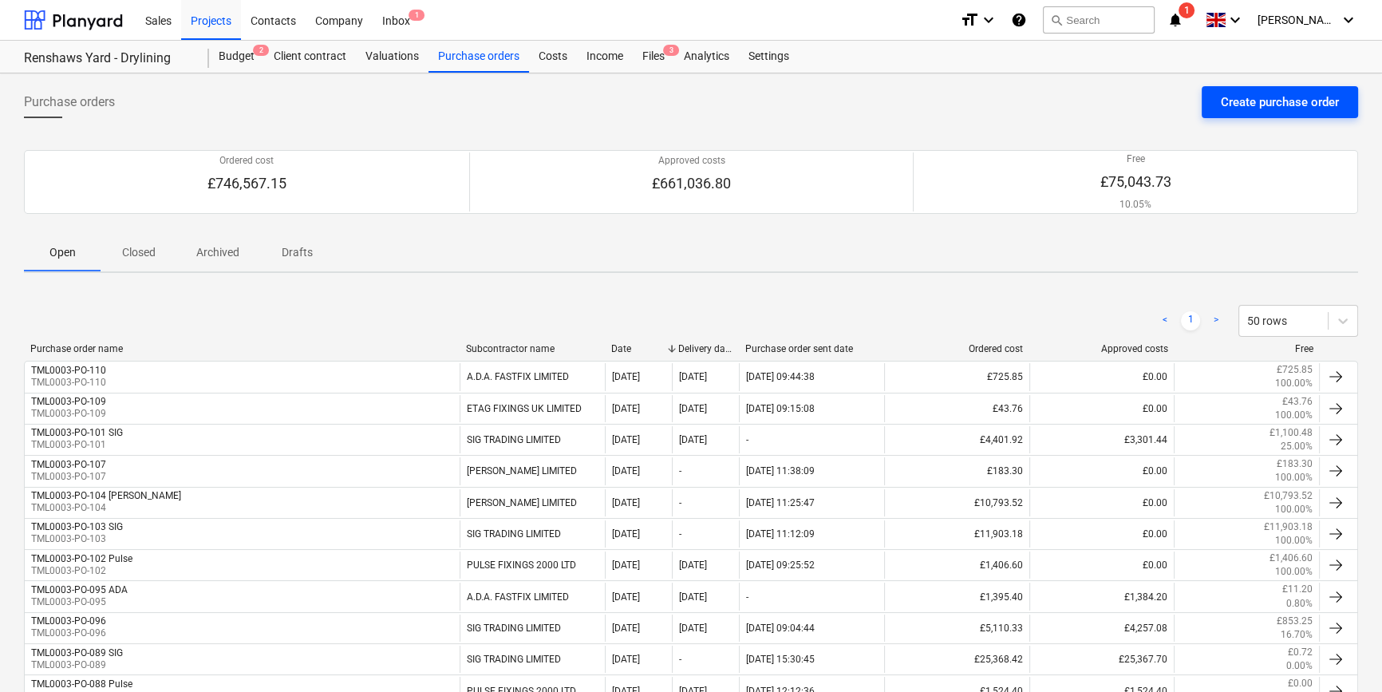
click at [1217, 105] on button "Create purchase order" at bounding box center [1280, 102] width 156 height 32
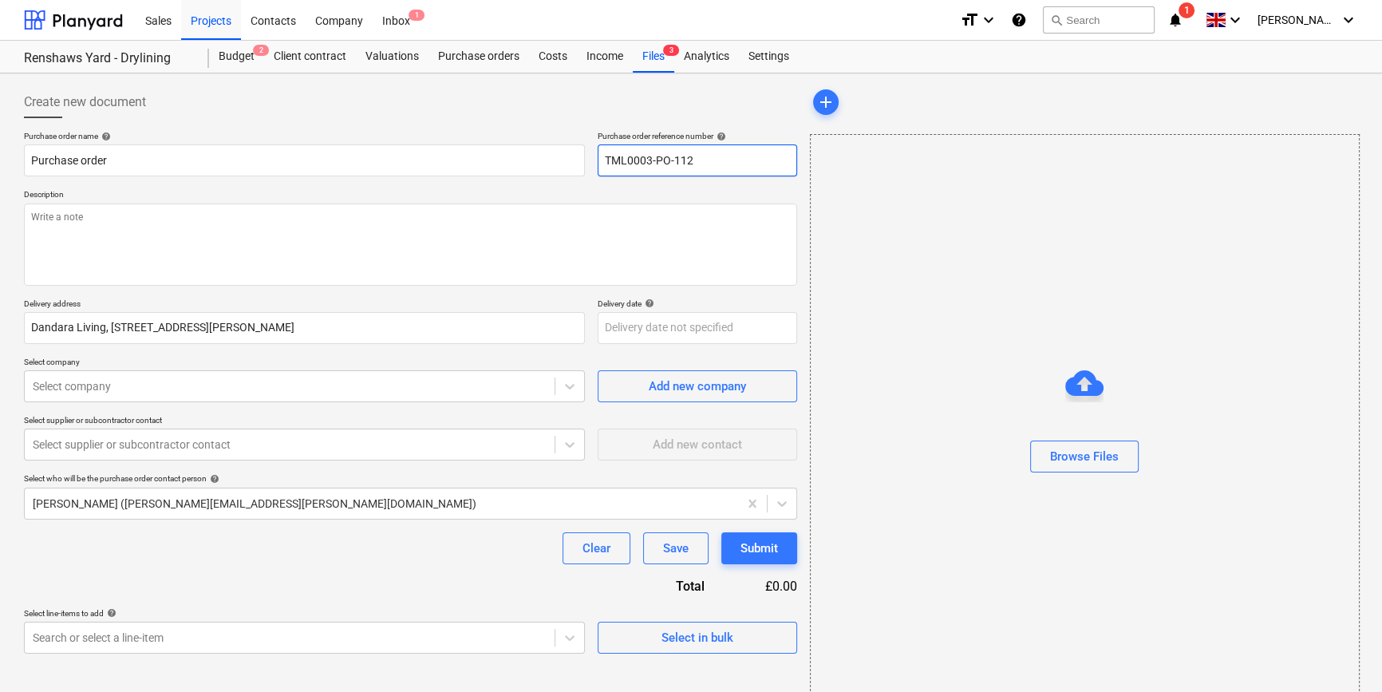
drag, startPoint x: 705, startPoint y: 152, endPoint x: 605, endPoint y: 152, distance: 99.7
click at [605, 152] on input "TML0003-PO-112" at bounding box center [697, 160] width 199 height 32
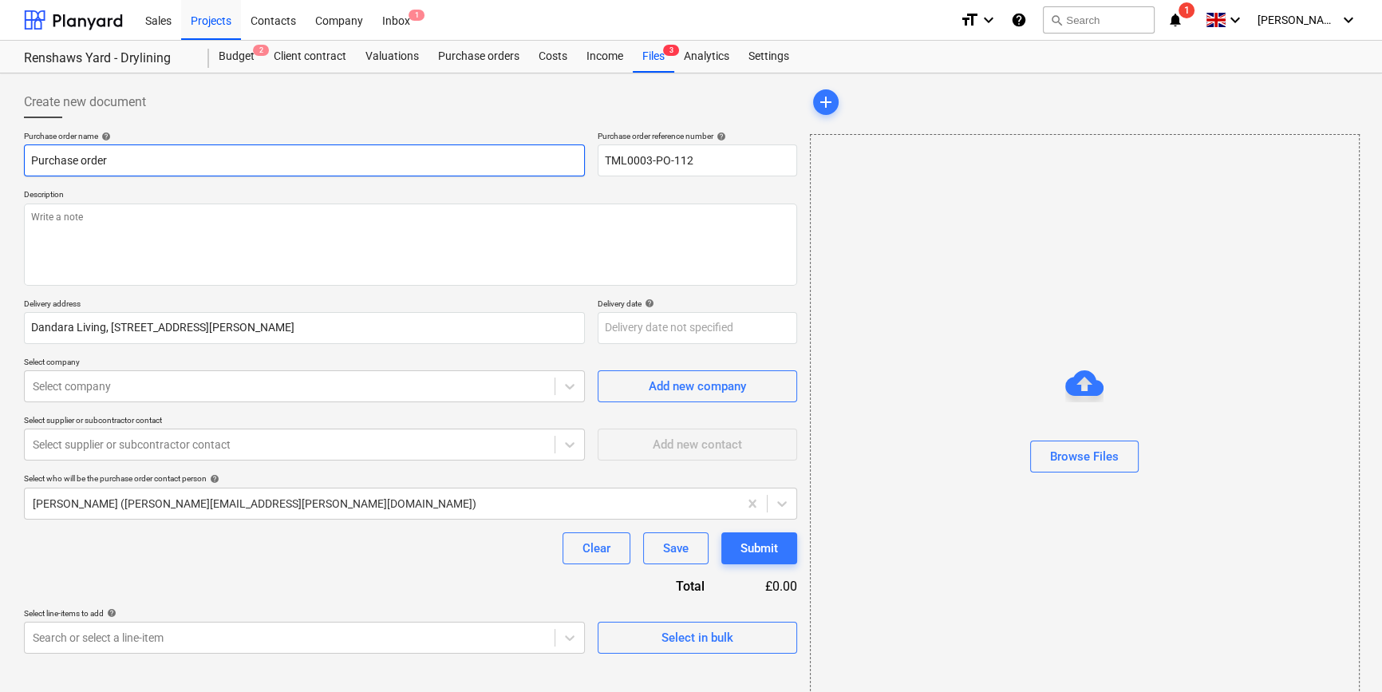
drag, startPoint x: 122, startPoint y: 160, endPoint x: 26, endPoint y: 154, distance: 96.7
click at [26, 154] on input "Purchase order" at bounding box center [304, 160] width 561 height 32
paste input "TML0003-PO-112"
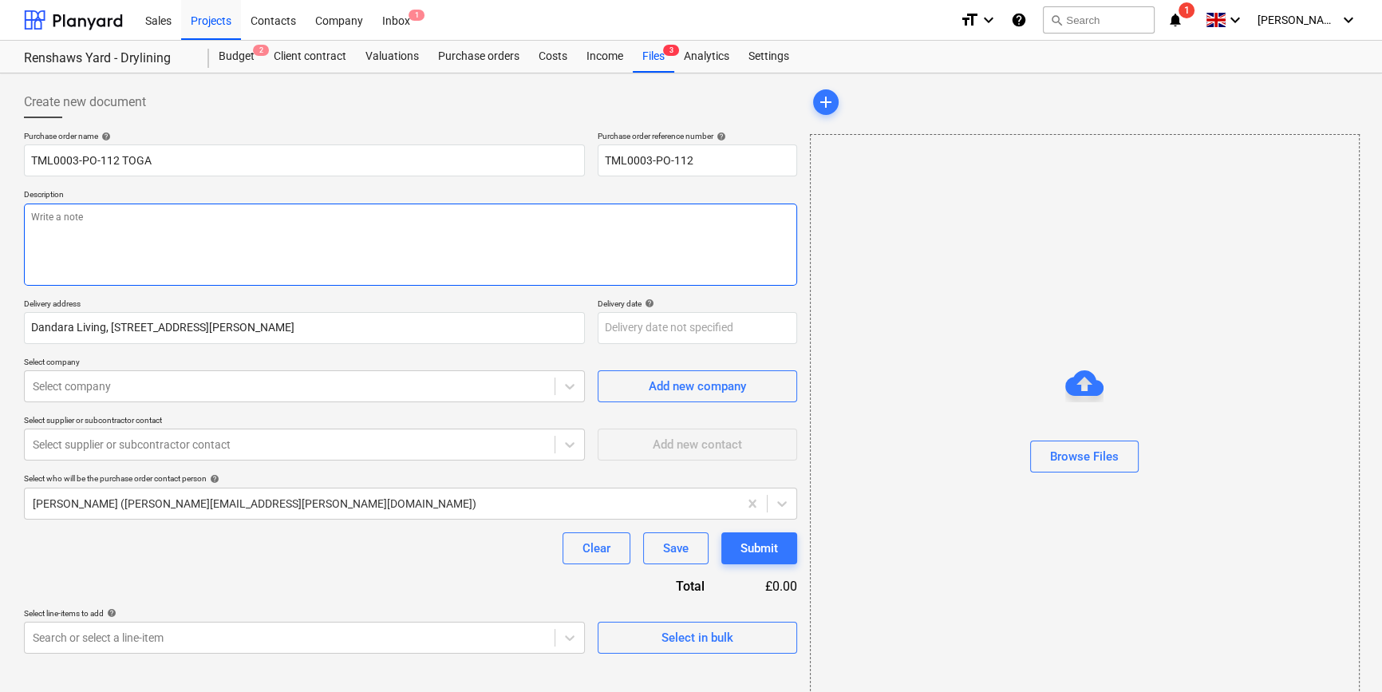
click at [105, 244] on textarea at bounding box center [410, 244] width 773 height 82
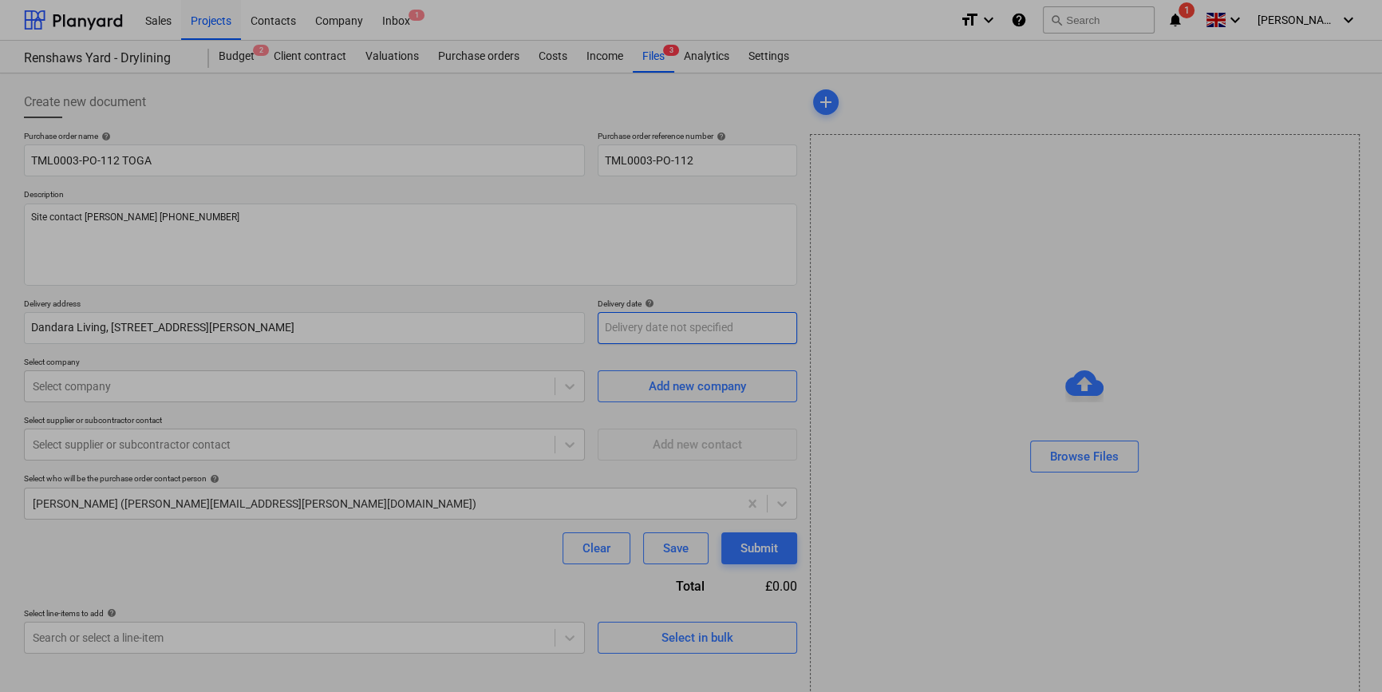
click at [669, 326] on body "Sales Projects Contacts Company Inbox 1 format_size keyboard_arrow_down help se…" at bounding box center [691, 346] width 1382 height 692
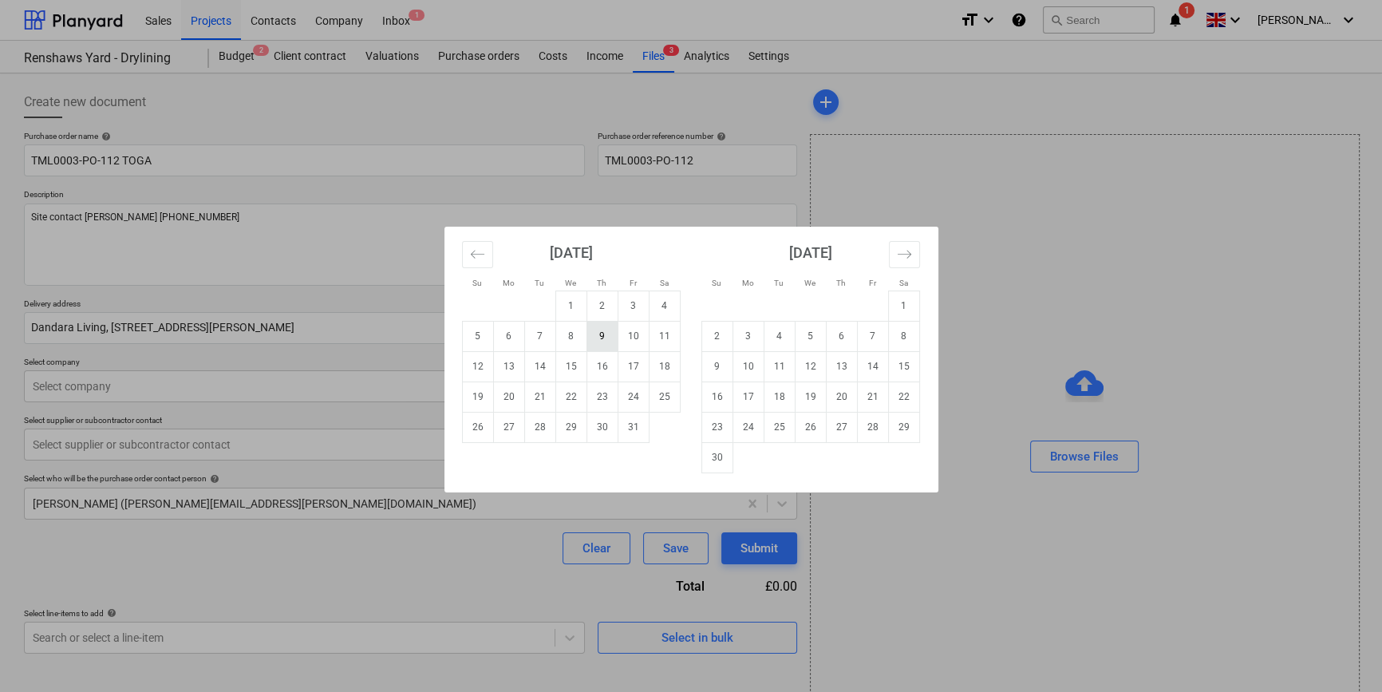
click at [596, 333] on td "9" at bounding box center [602, 336] width 31 height 30
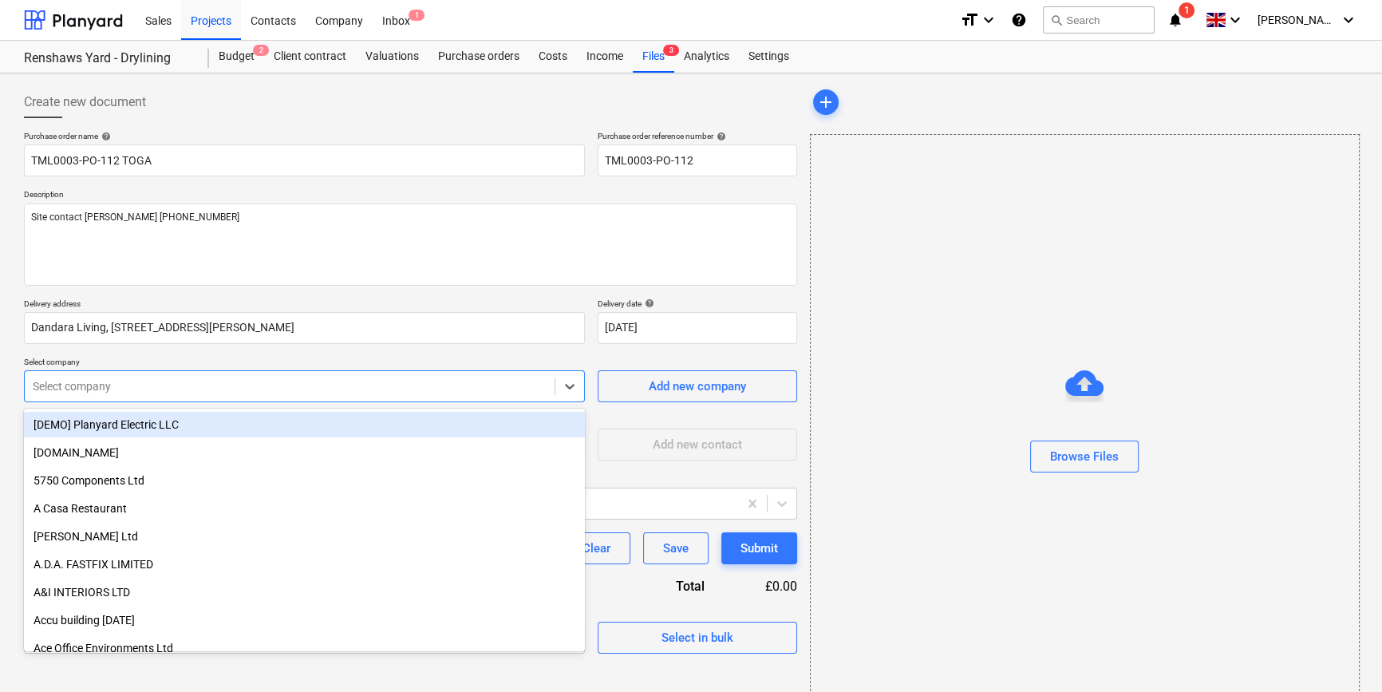
click at [307, 388] on div at bounding box center [290, 386] width 514 height 16
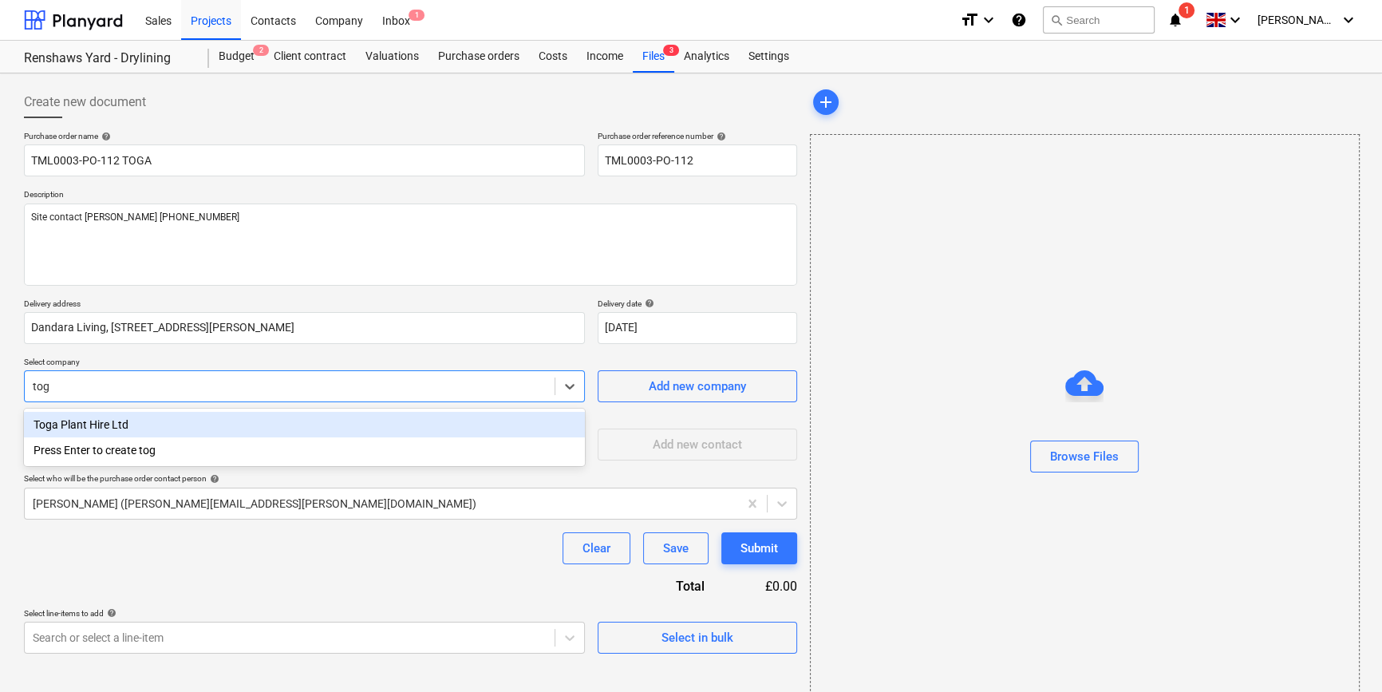
click at [107, 424] on div "Toga Plant Hire Ltd" at bounding box center [304, 425] width 561 height 26
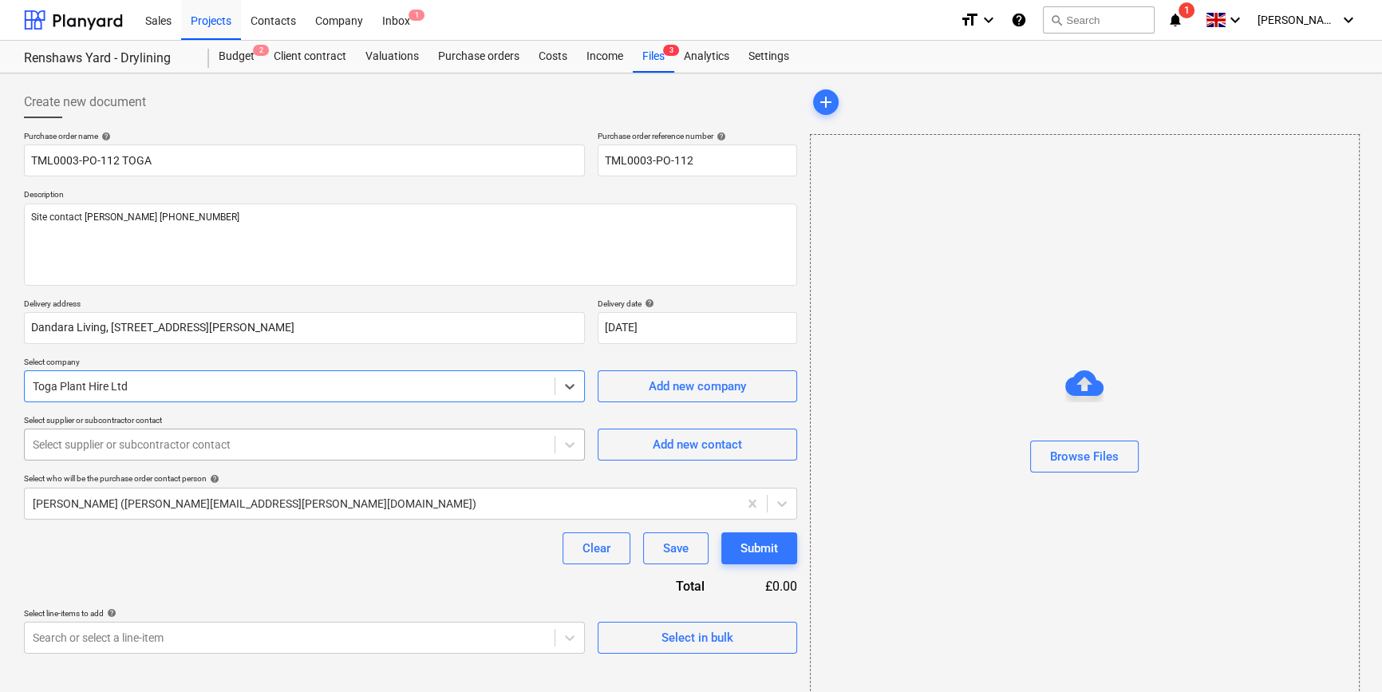
click at [102, 444] on div at bounding box center [290, 444] width 514 height 16
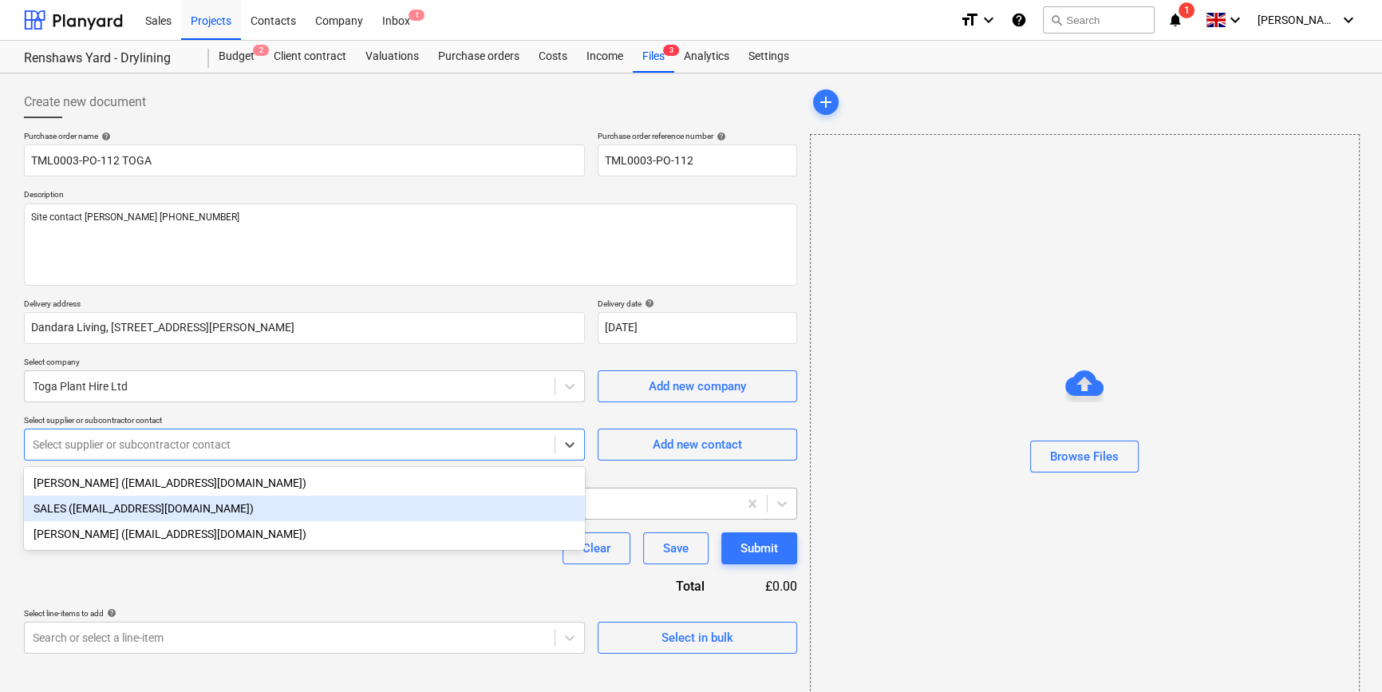
click at [84, 513] on div "SALES ([EMAIL_ADDRESS][DOMAIN_NAME])" at bounding box center [304, 509] width 561 height 26
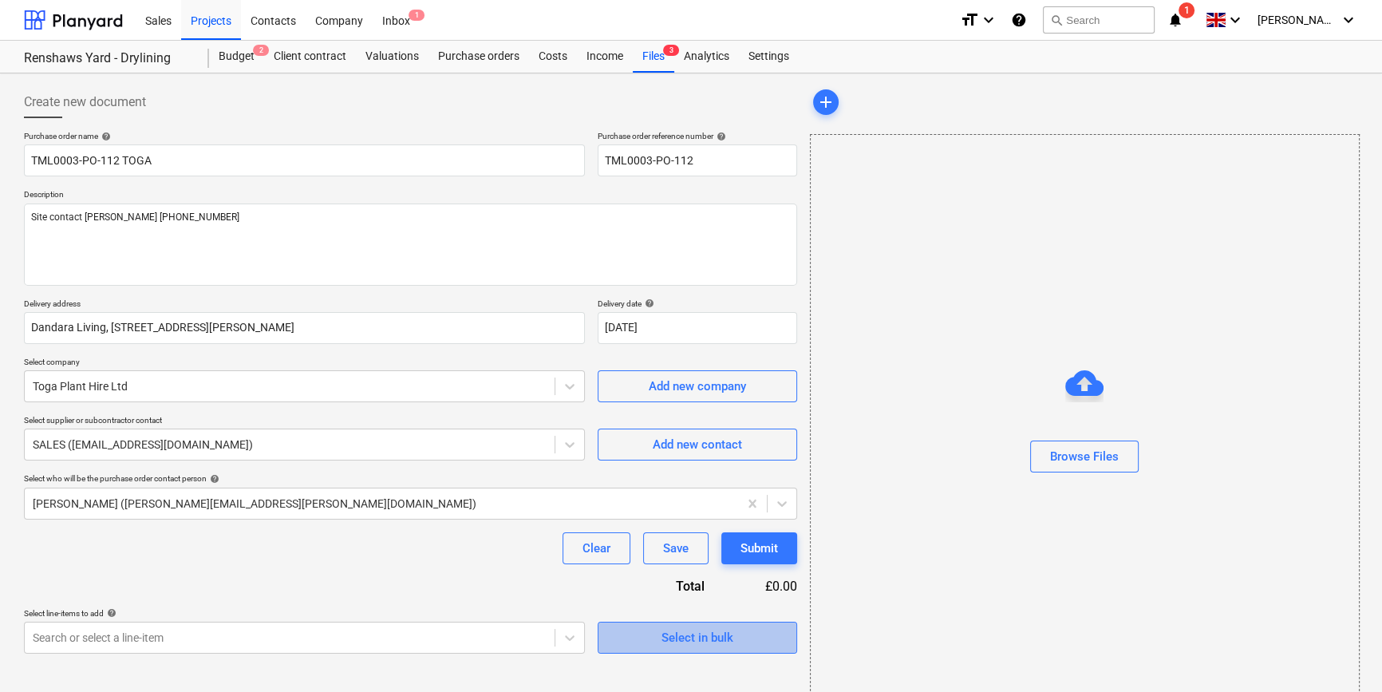
click at [700, 642] on div "Select in bulk" at bounding box center [698, 637] width 72 height 21
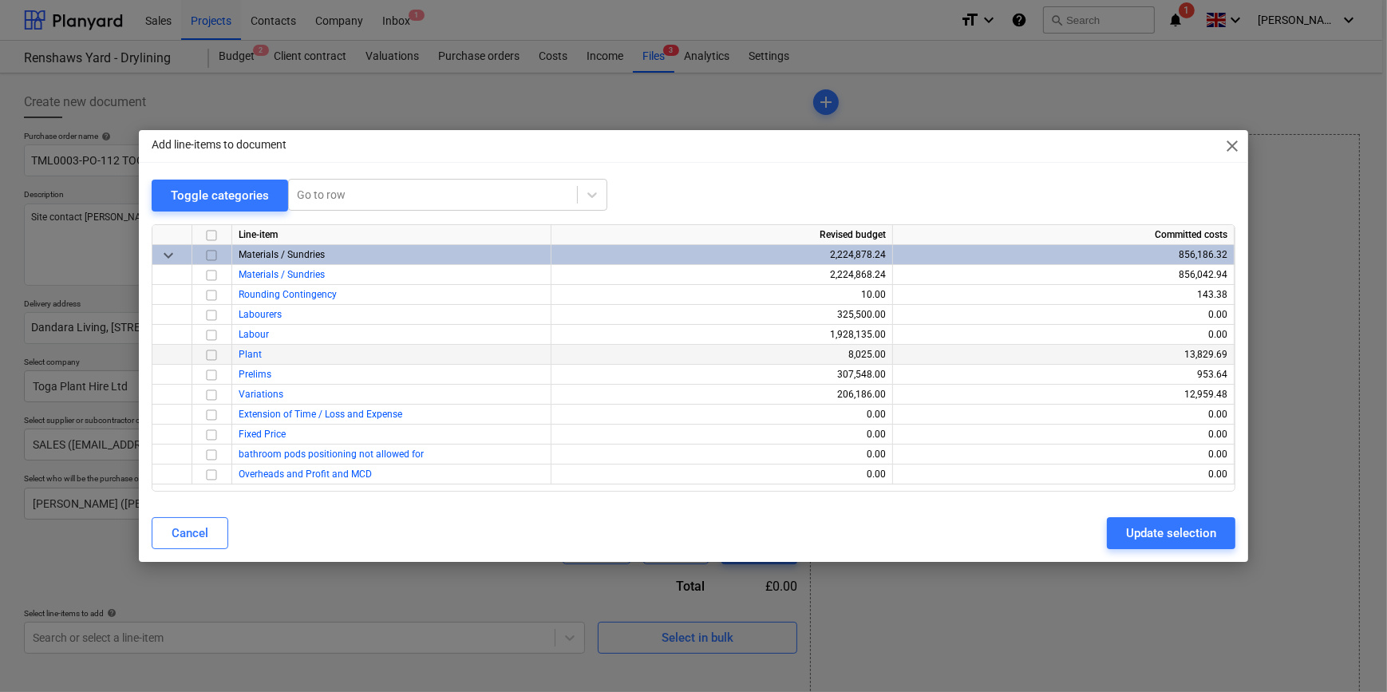
click at [208, 357] on input "checkbox" at bounding box center [211, 355] width 19 height 19
click at [1151, 530] on div "Update selection" at bounding box center [1171, 533] width 90 height 21
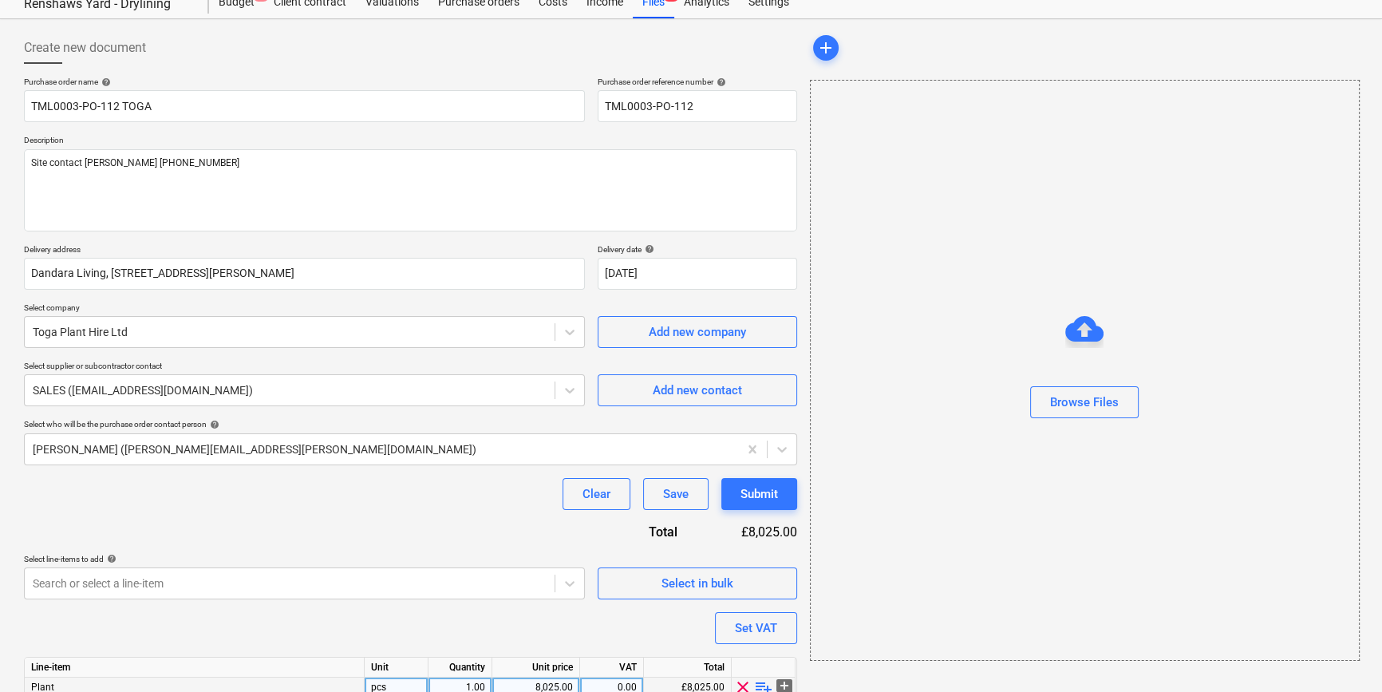
scroll to position [124, 0]
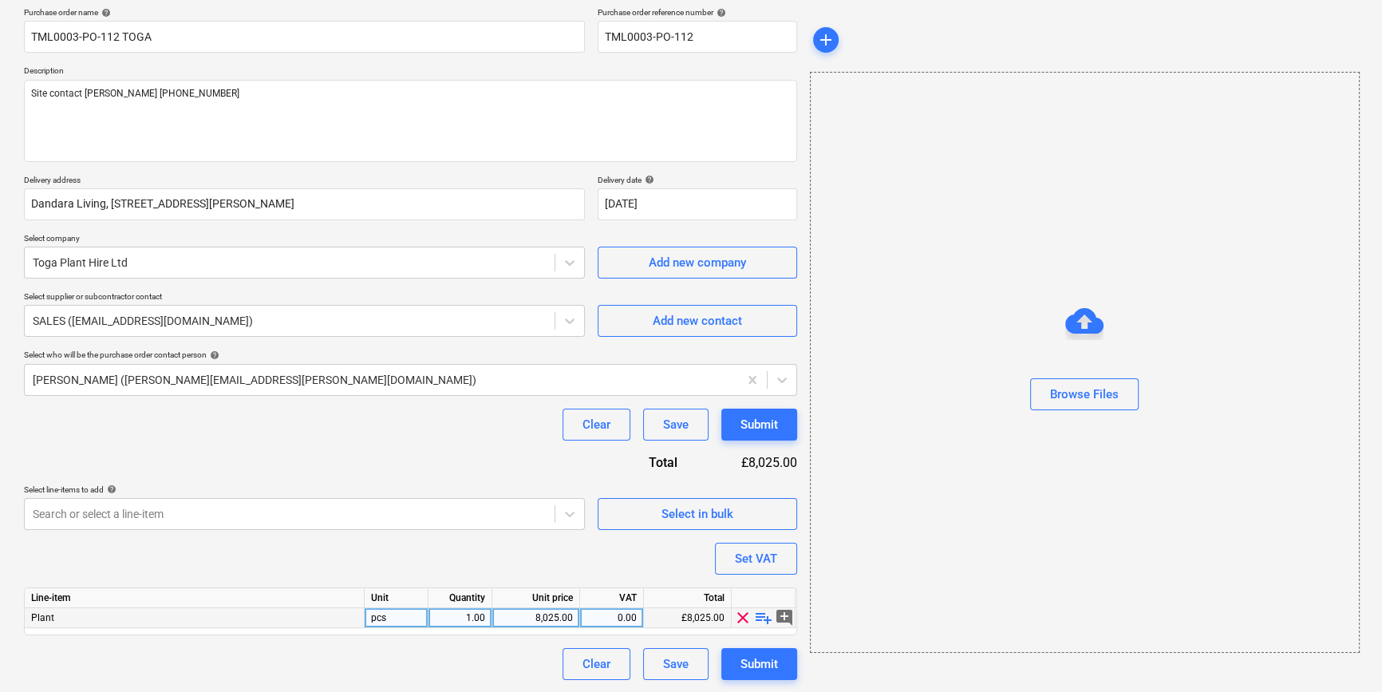
click at [759, 614] on span "playlist_add" at bounding box center [763, 617] width 19 height 19
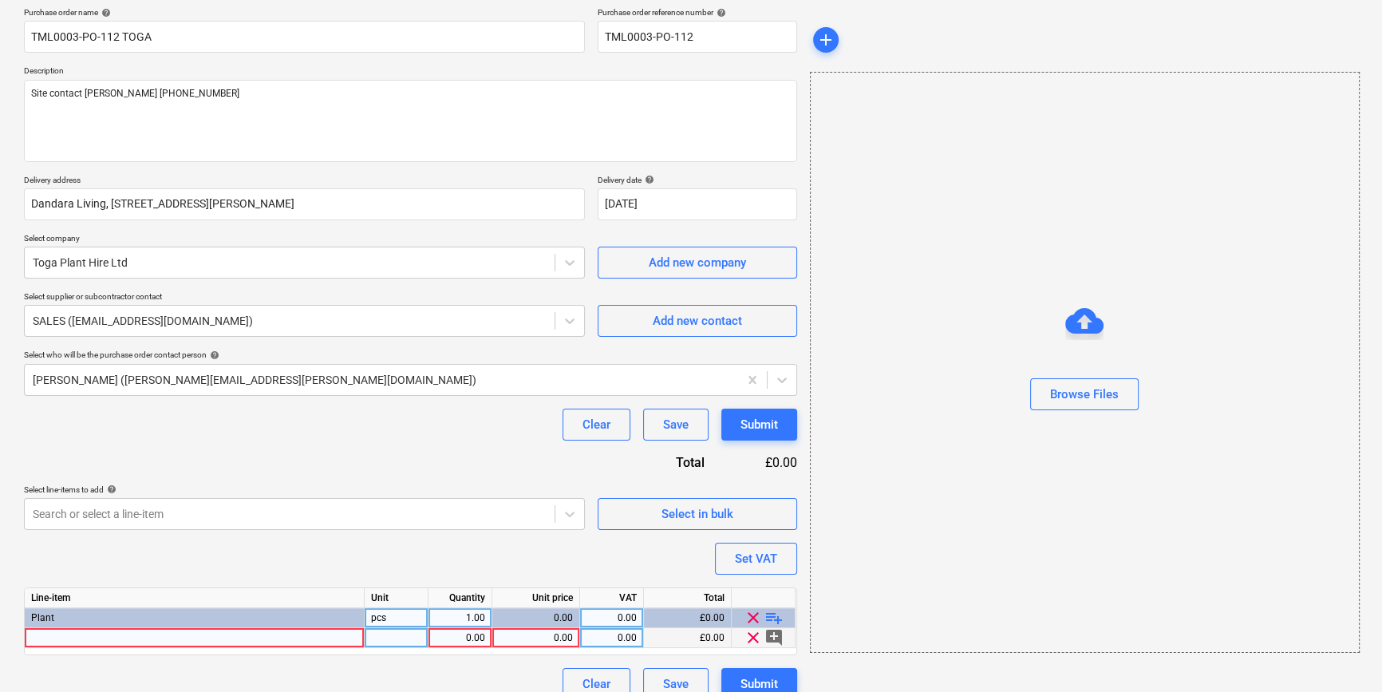
click at [60, 638] on div at bounding box center [195, 638] width 340 height 20
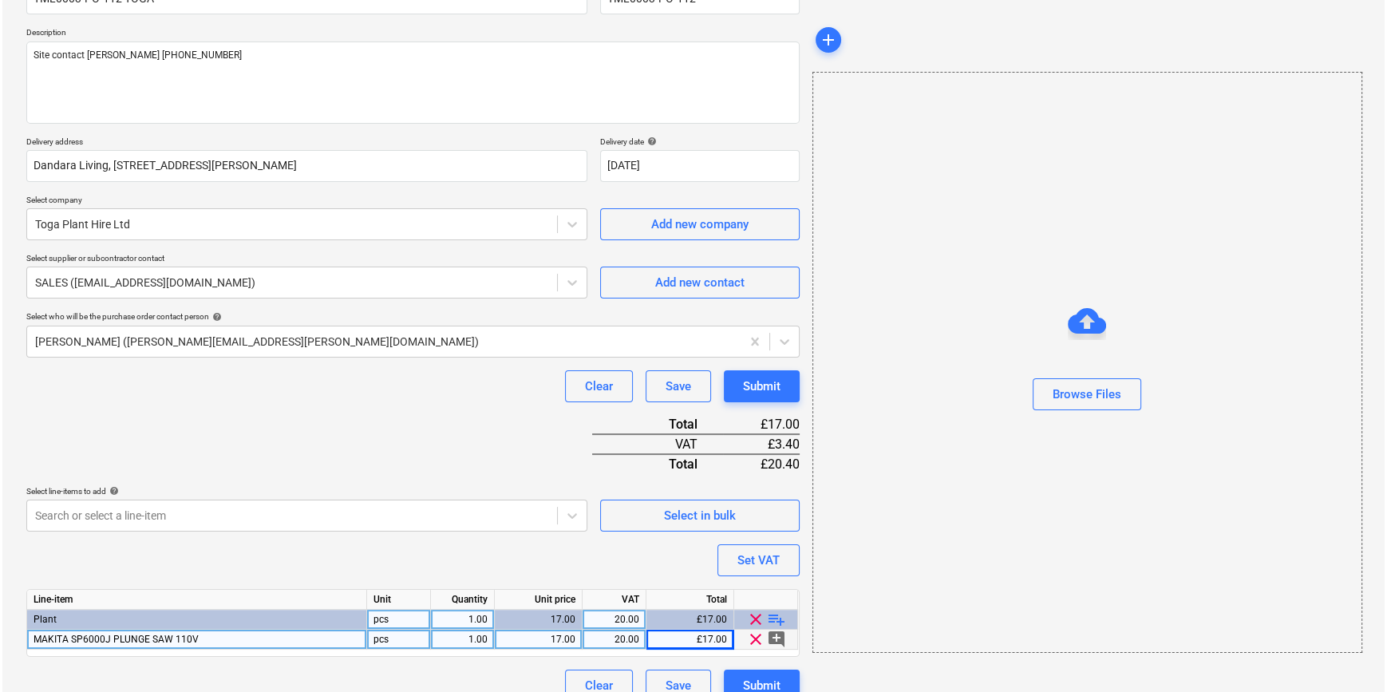
scroll to position [184, 0]
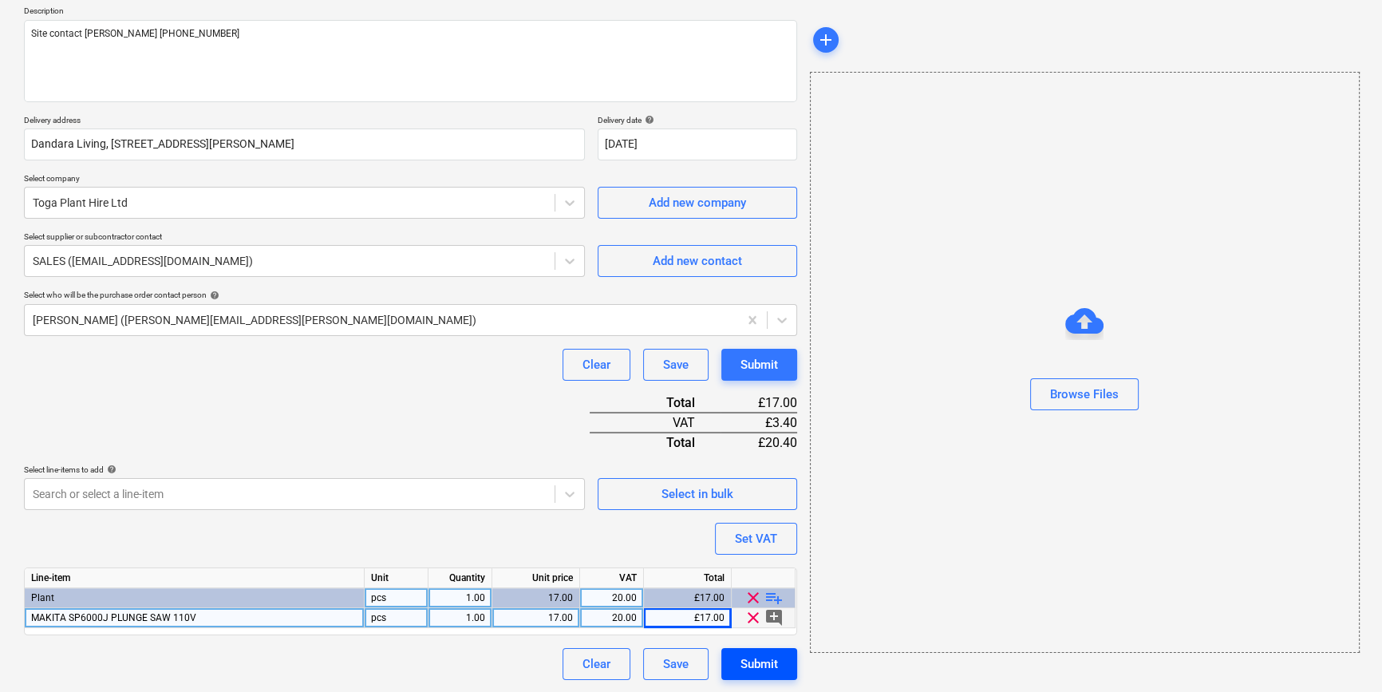
click at [772, 669] on div "Submit" at bounding box center [760, 664] width 38 height 21
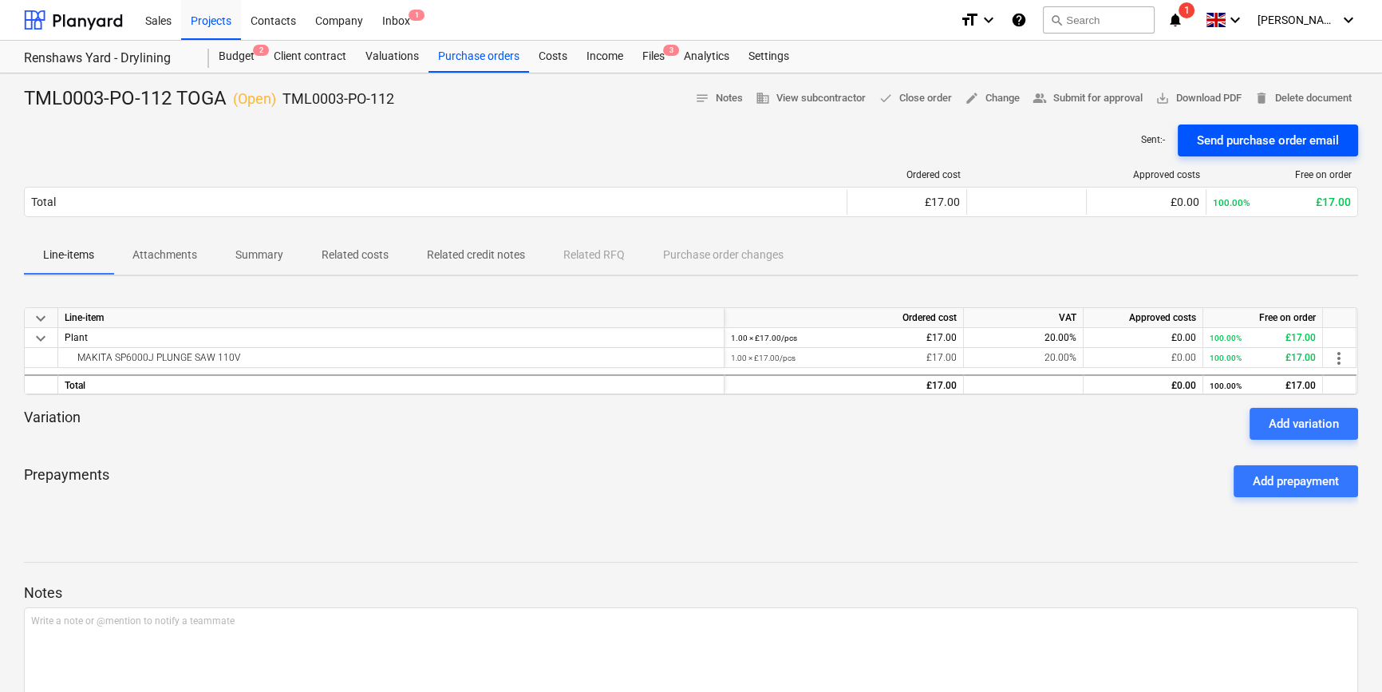
click at [1222, 136] on div "Send purchase order email" at bounding box center [1268, 140] width 142 height 21
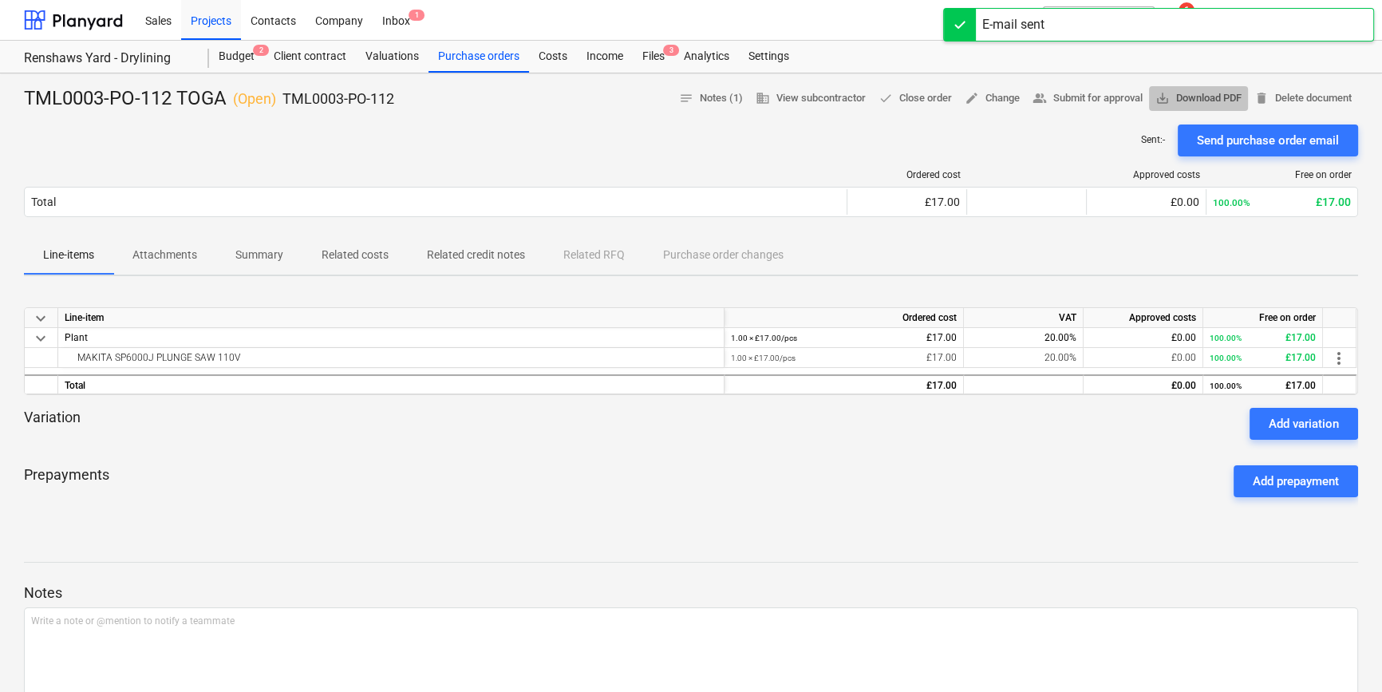
click at [1207, 101] on span "save_alt Download PDF" at bounding box center [1198, 98] width 86 height 18
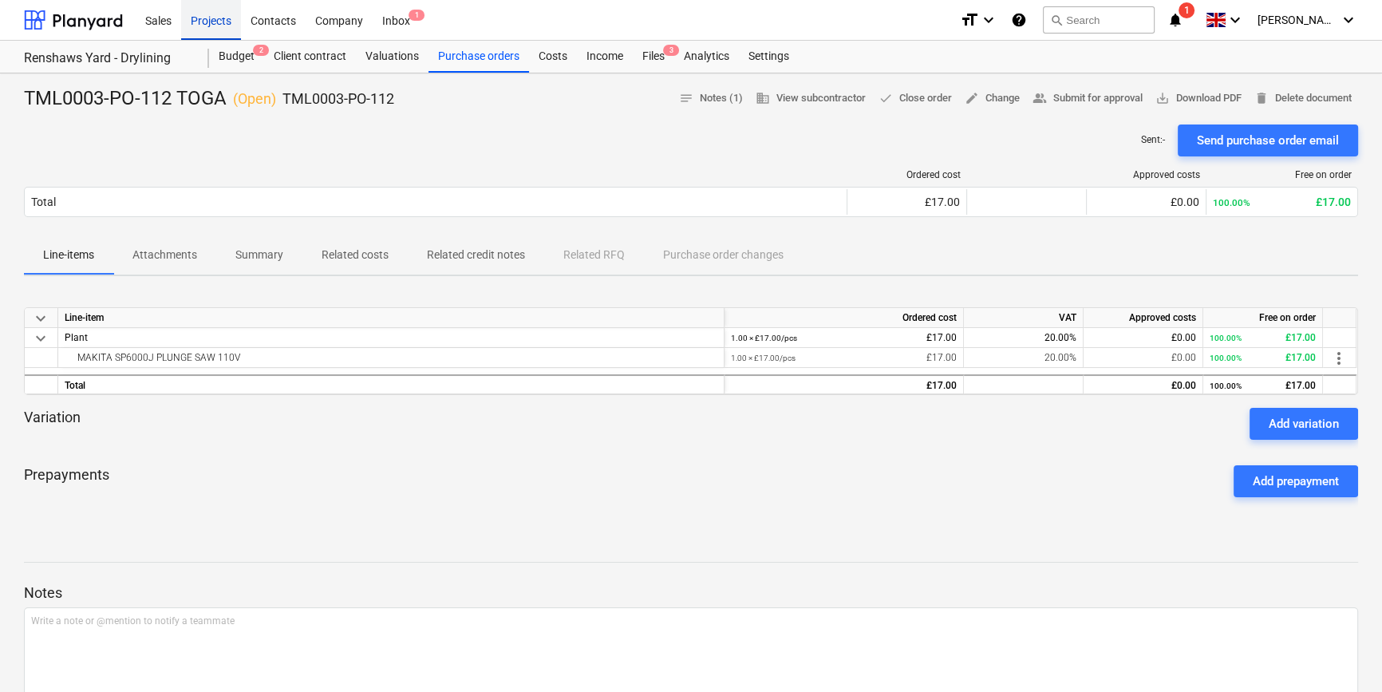
click at [204, 25] on div "Projects" at bounding box center [211, 19] width 60 height 41
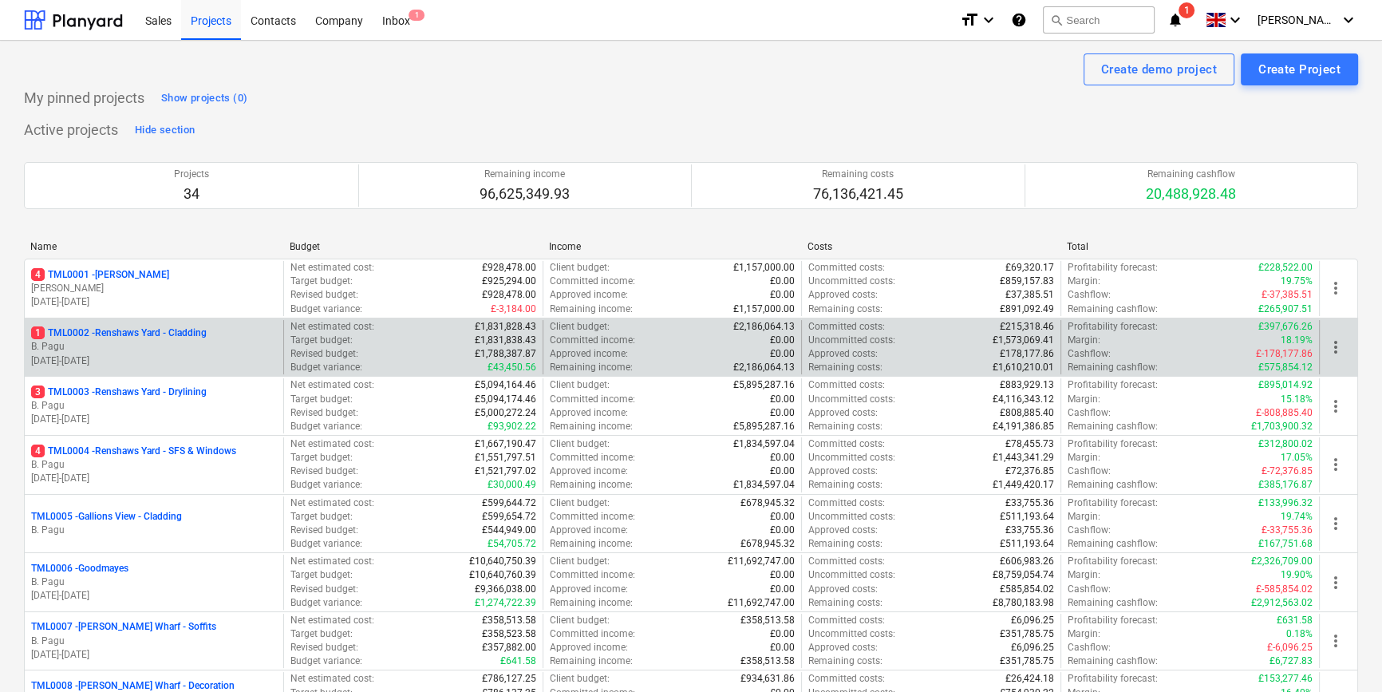
click at [172, 339] on p "1 TML0002 - Renshaws Yard - Cladding" at bounding box center [119, 333] width 176 height 14
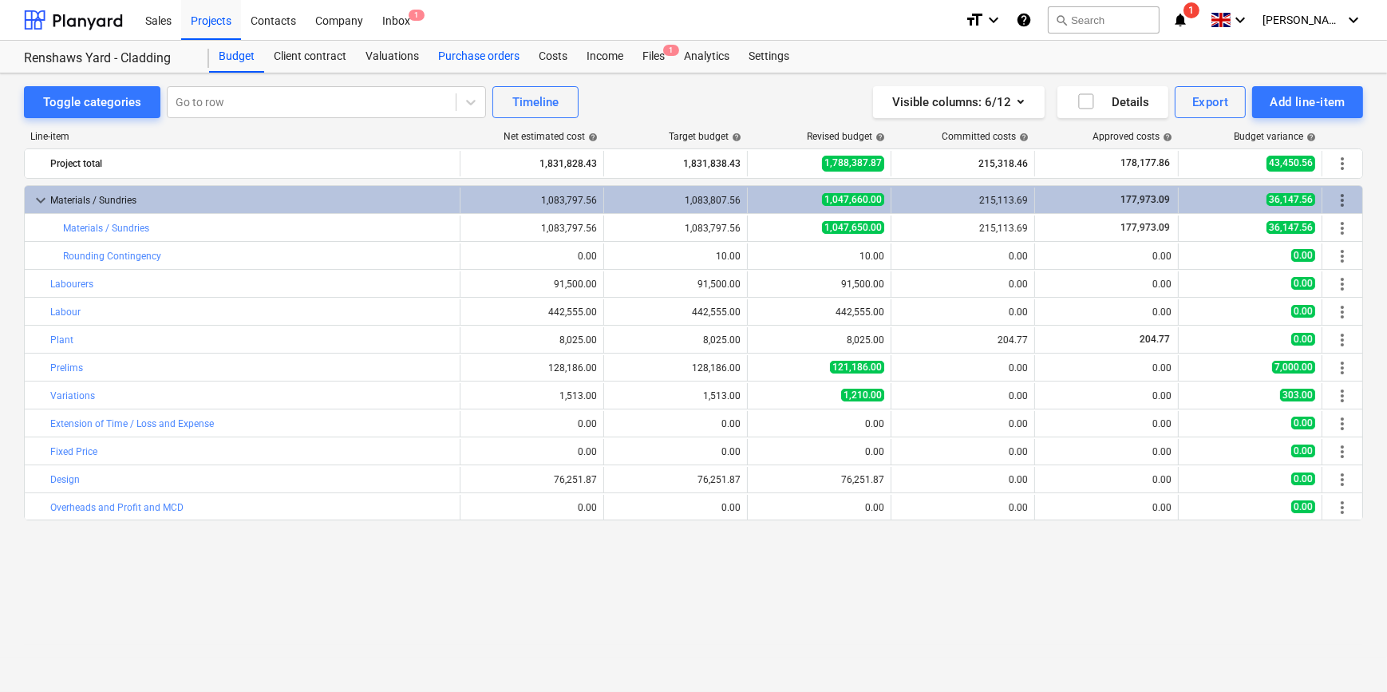
click at [478, 54] on div "Purchase orders" at bounding box center [479, 57] width 101 height 32
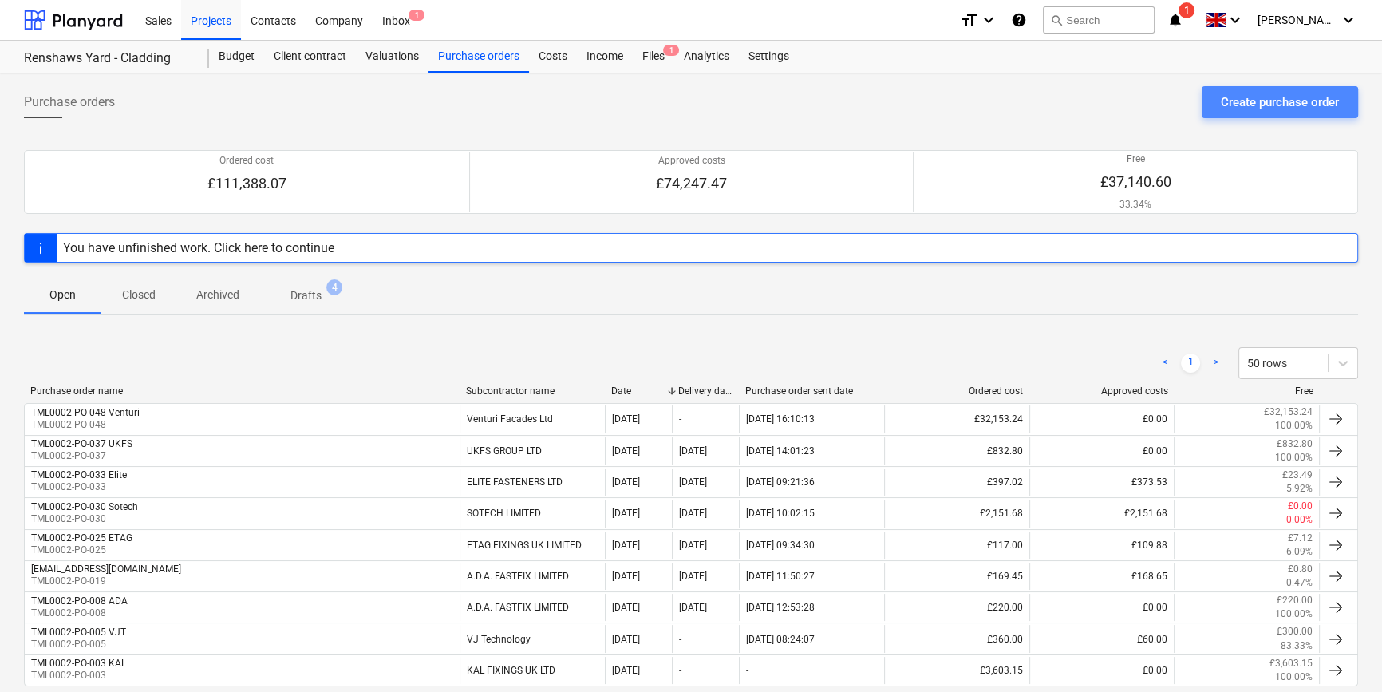
click at [1258, 100] on div "Create purchase order" at bounding box center [1280, 102] width 118 height 21
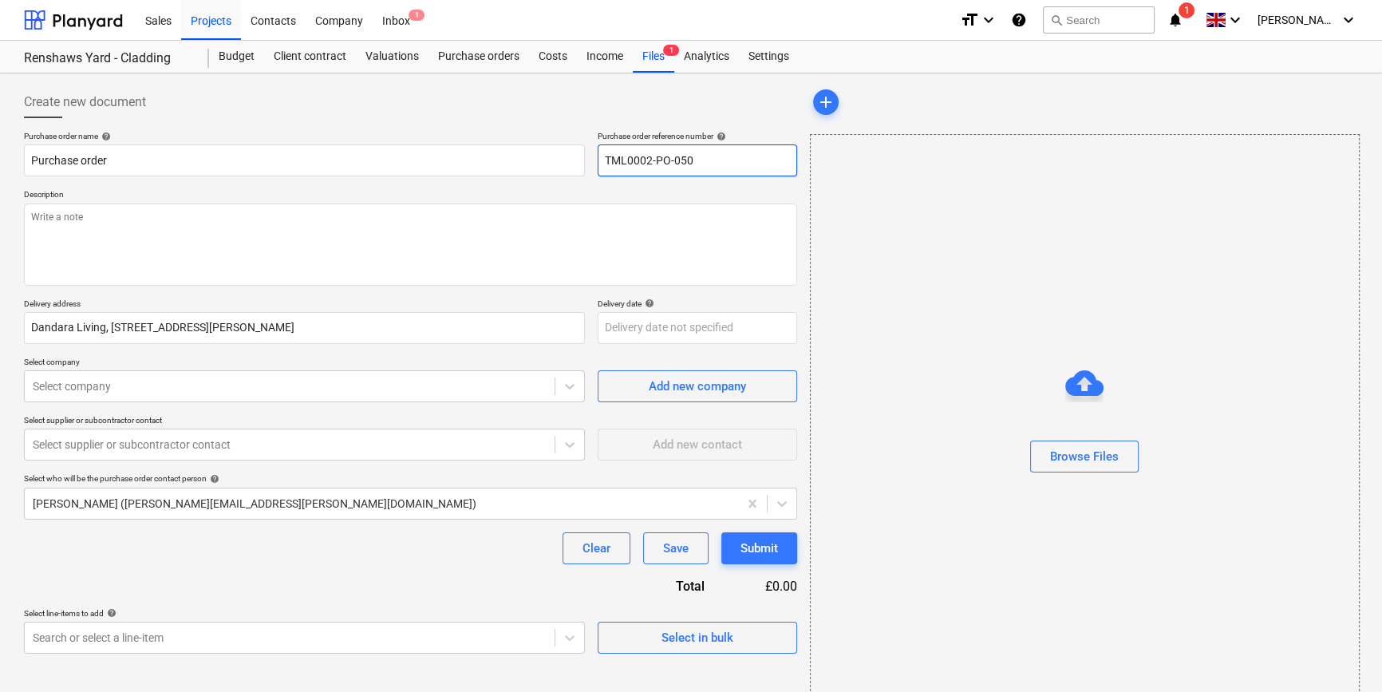
drag, startPoint x: 705, startPoint y: 161, endPoint x: 601, endPoint y: 161, distance: 103.7
click at [601, 161] on input "TML0002-PO-050" at bounding box center [697, 160] width 199 height 32
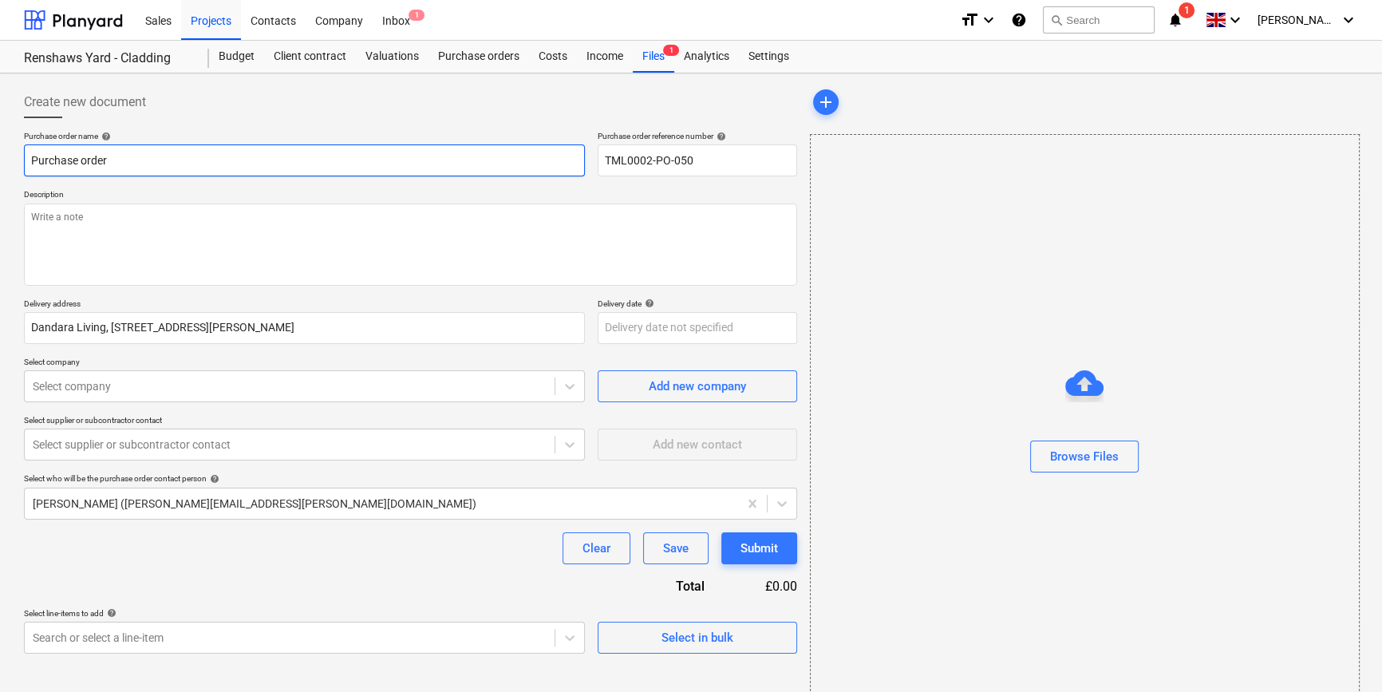
drag, startPoint x: 116, startPoint y: 156, endPoint x: 29, endPoint y: 161, distance: 87.2
click at [29, 161] on input "Purchase order" at bounding box center [304, 160] width 561 height 32
paste input "TML0002-PO-050"
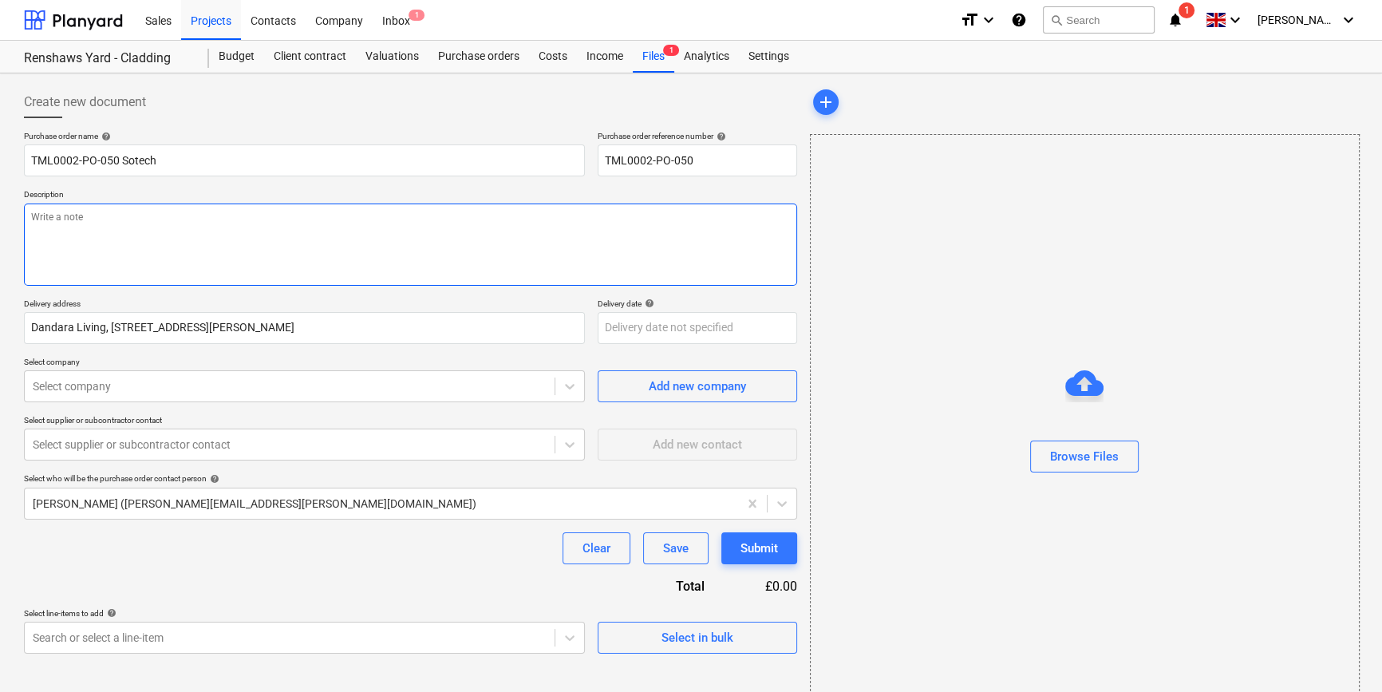
click at [97, 240] on textarea at bounding box center [410, 244] width 773 height 82
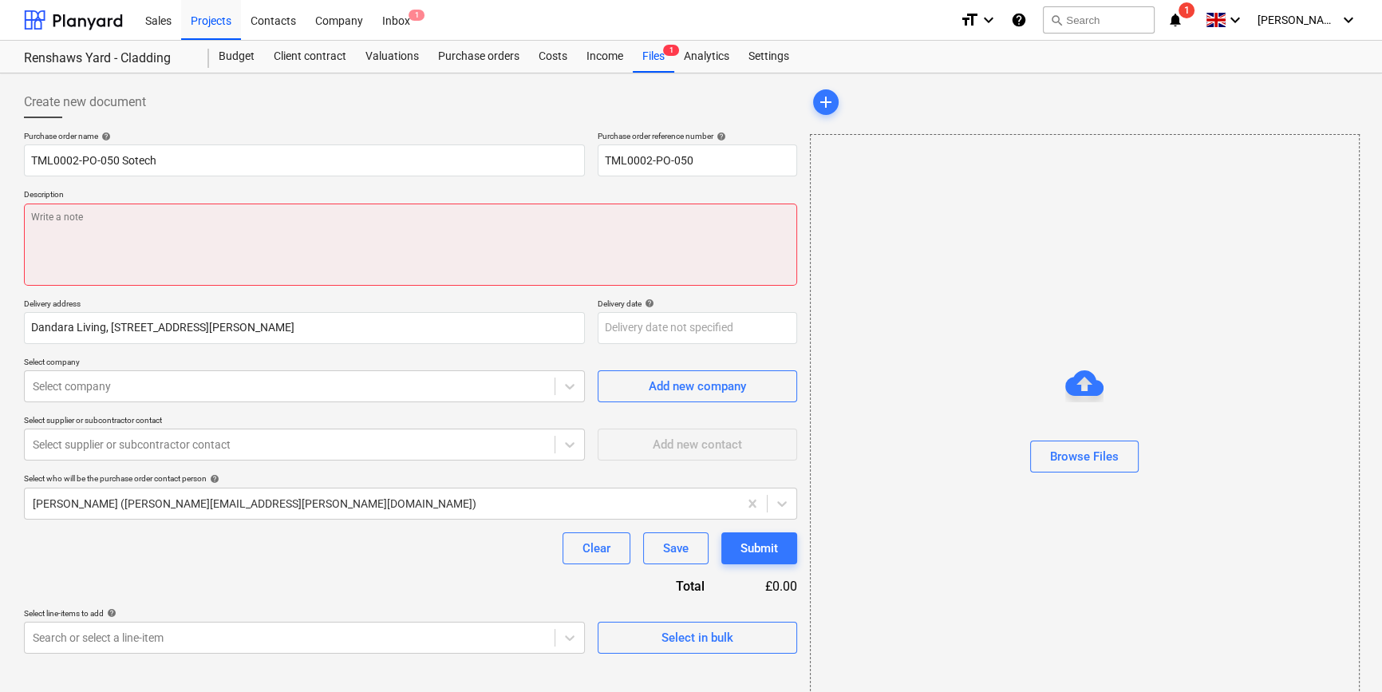
paste textarea "Invoice 1014475"
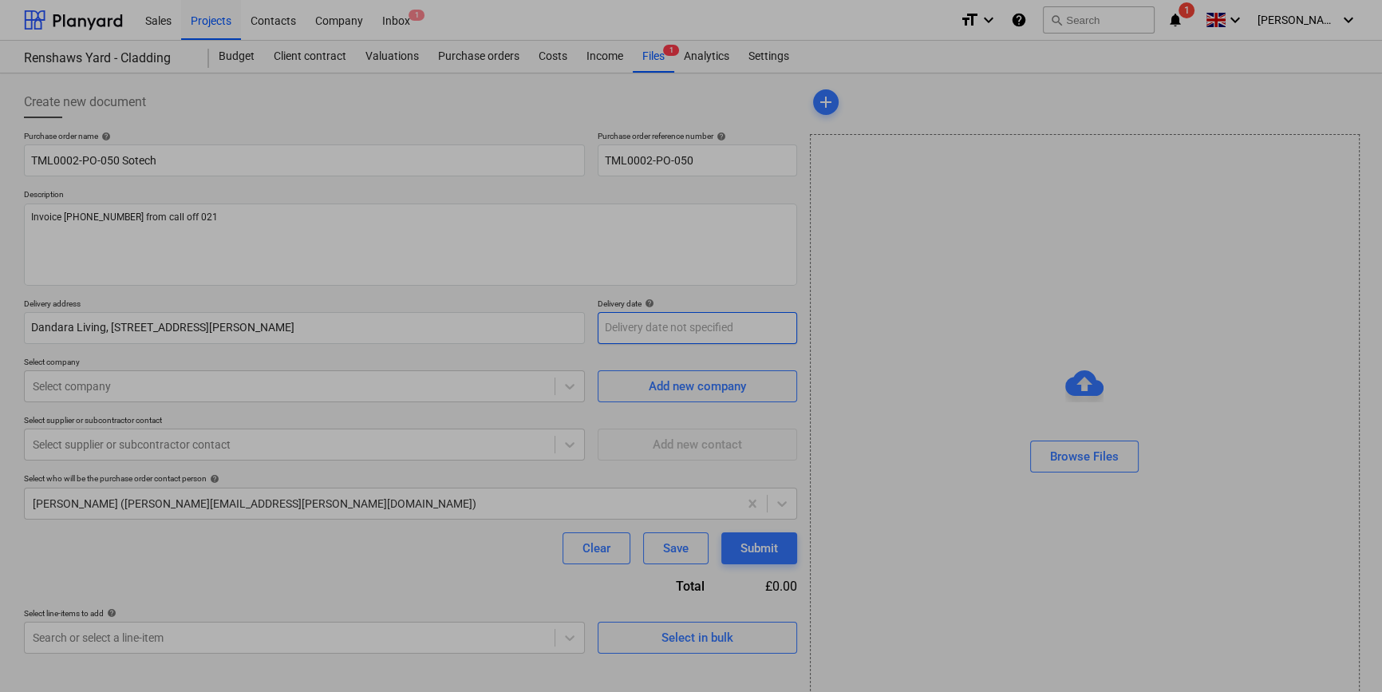
click at [614, 333] on body "Sales Projects Contacts Company Inbox 1 format_size keyboard_arrow_down help se…" at bounding box center [691, 346] width 1382 height 692
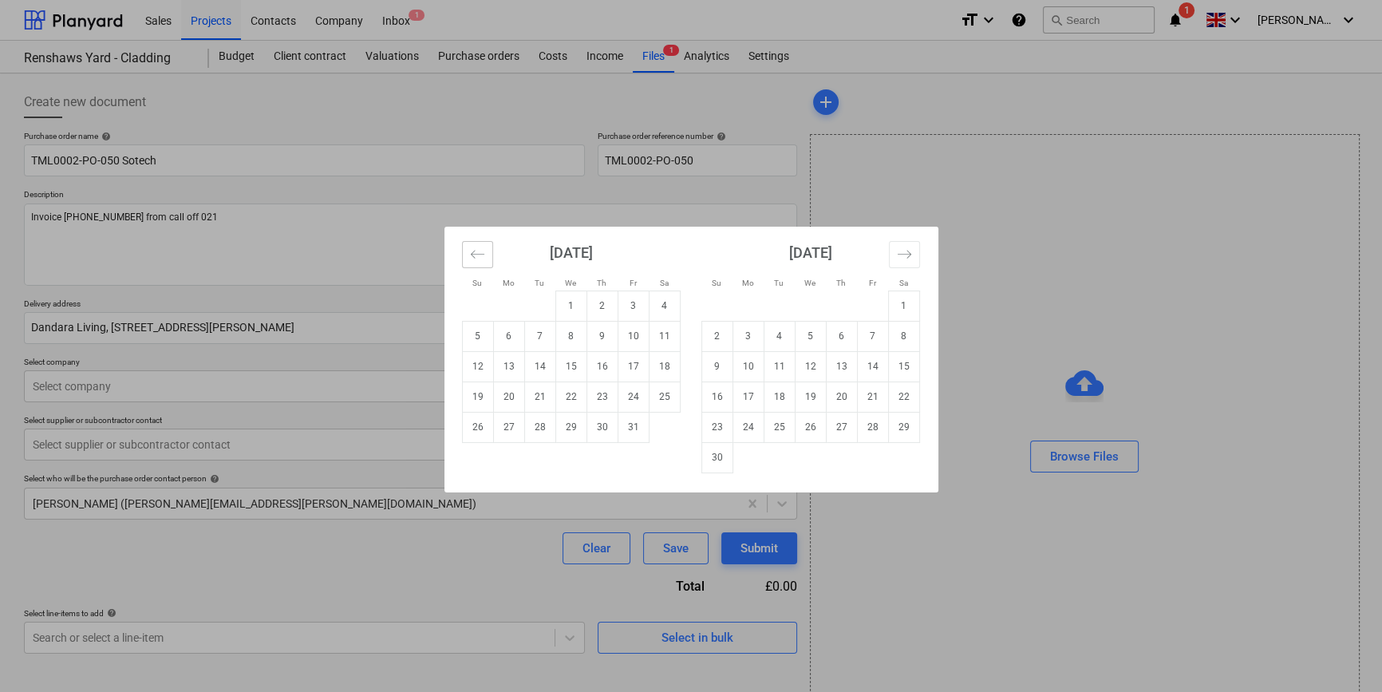
click at [480, 254] on icon "Move backward to switch to the previous month." at bounding box center [477, 254] width 14 height 8
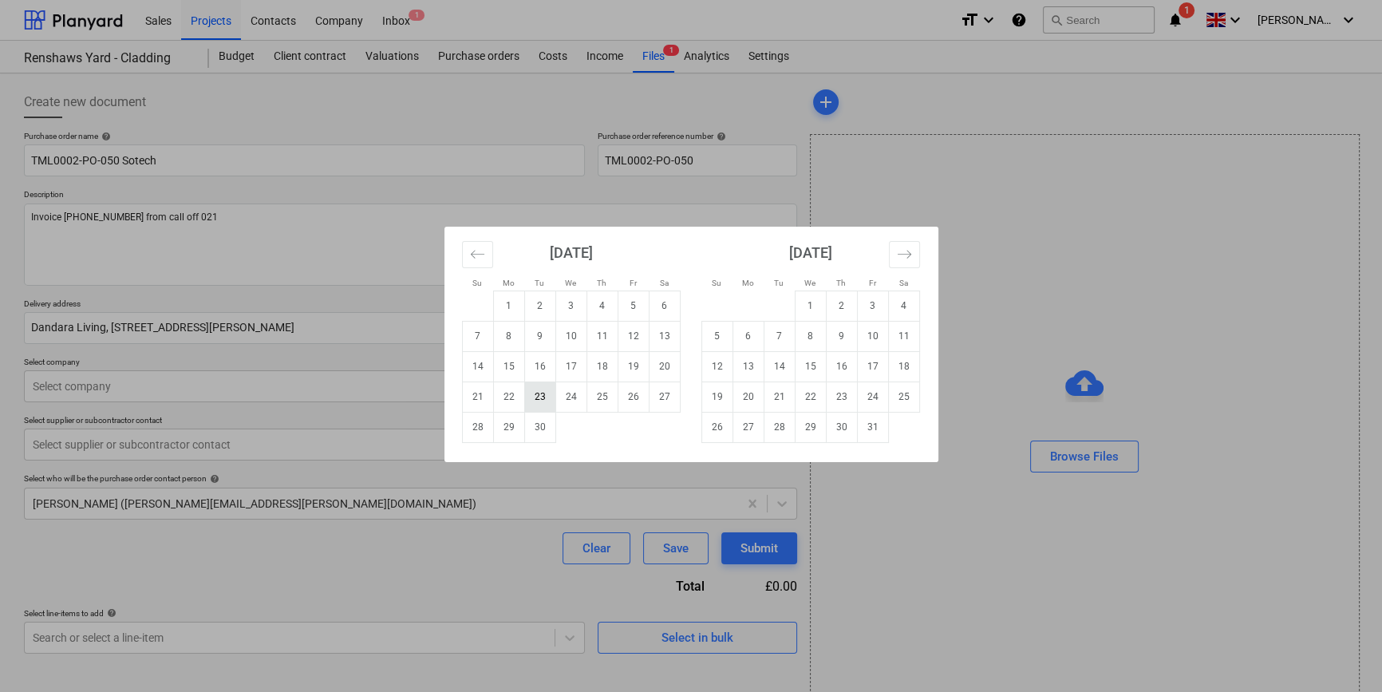
click at [535, 396] on td "23" at bounding box center [539, 396] width 31 height 30
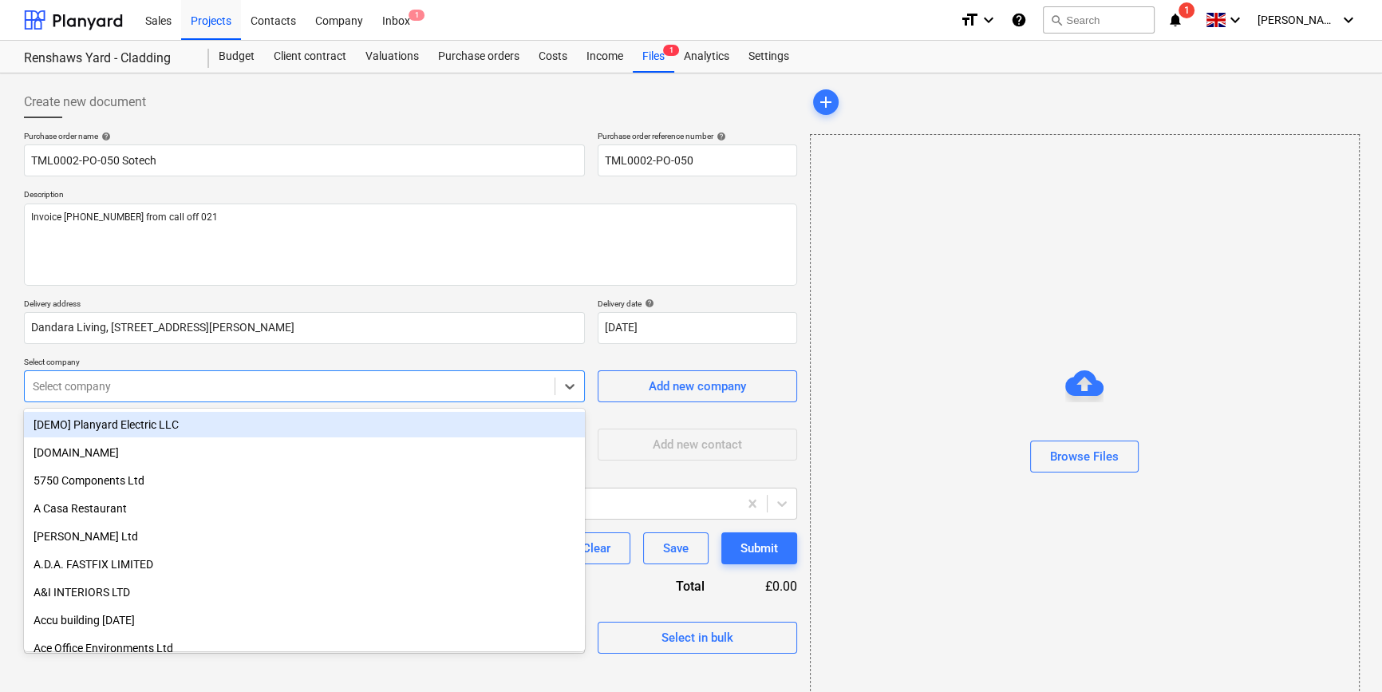
click at [430, 389] on div at bounding box center [290, 386] width 514 height 16
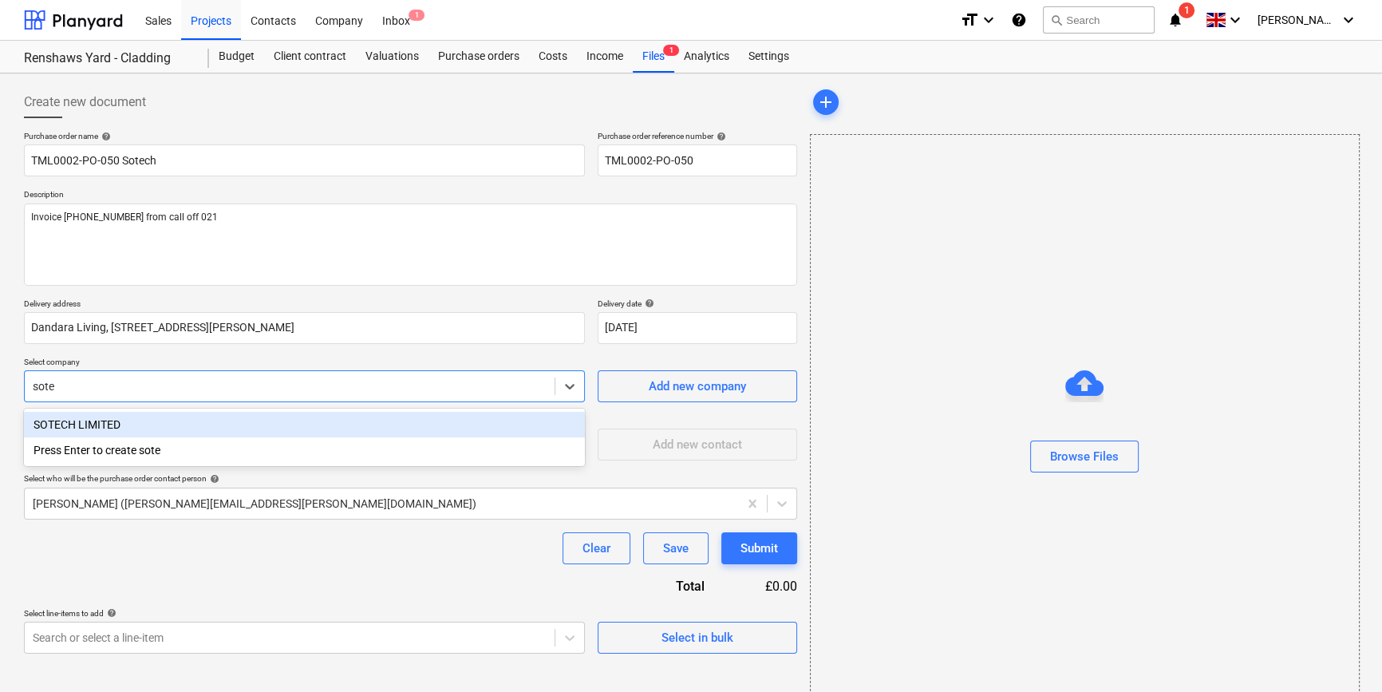
click at [95, 428] on div "SOTECH LIMITED" at bounding box center [304, 425] width 561 height 26
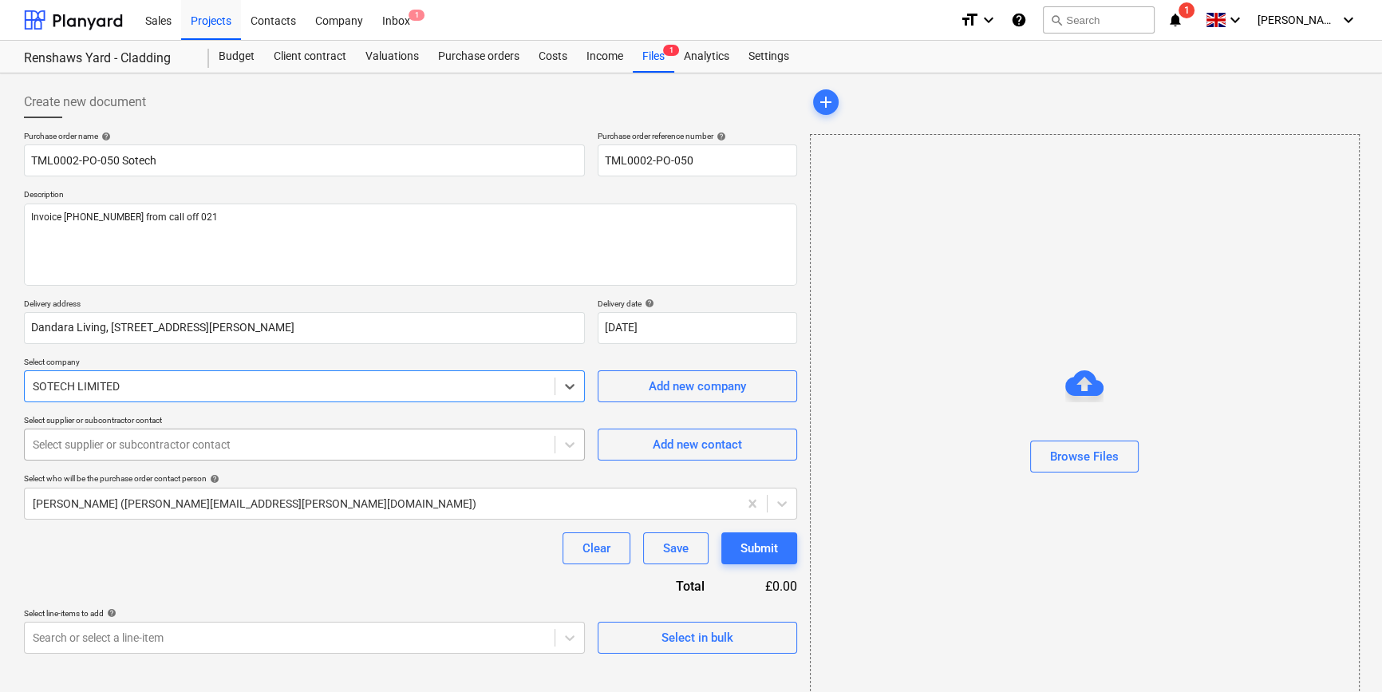
click at [97, 442] on div at bounding box center [290, 444] width 514 height 16
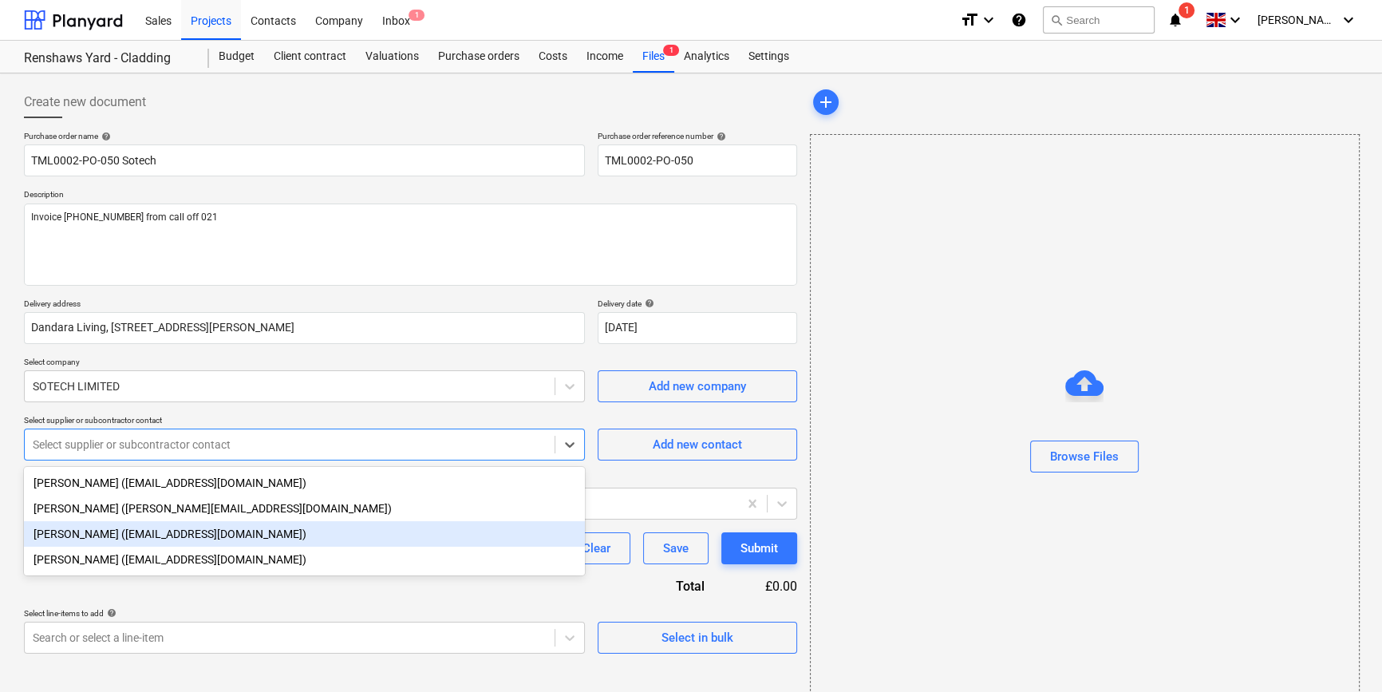
click at [81, 538] on div "[PERSON_NAME] ([EMAIL_ADDRESS][DOMAIN_NAME])" at bounding box center [304, 534] width 561 height 26
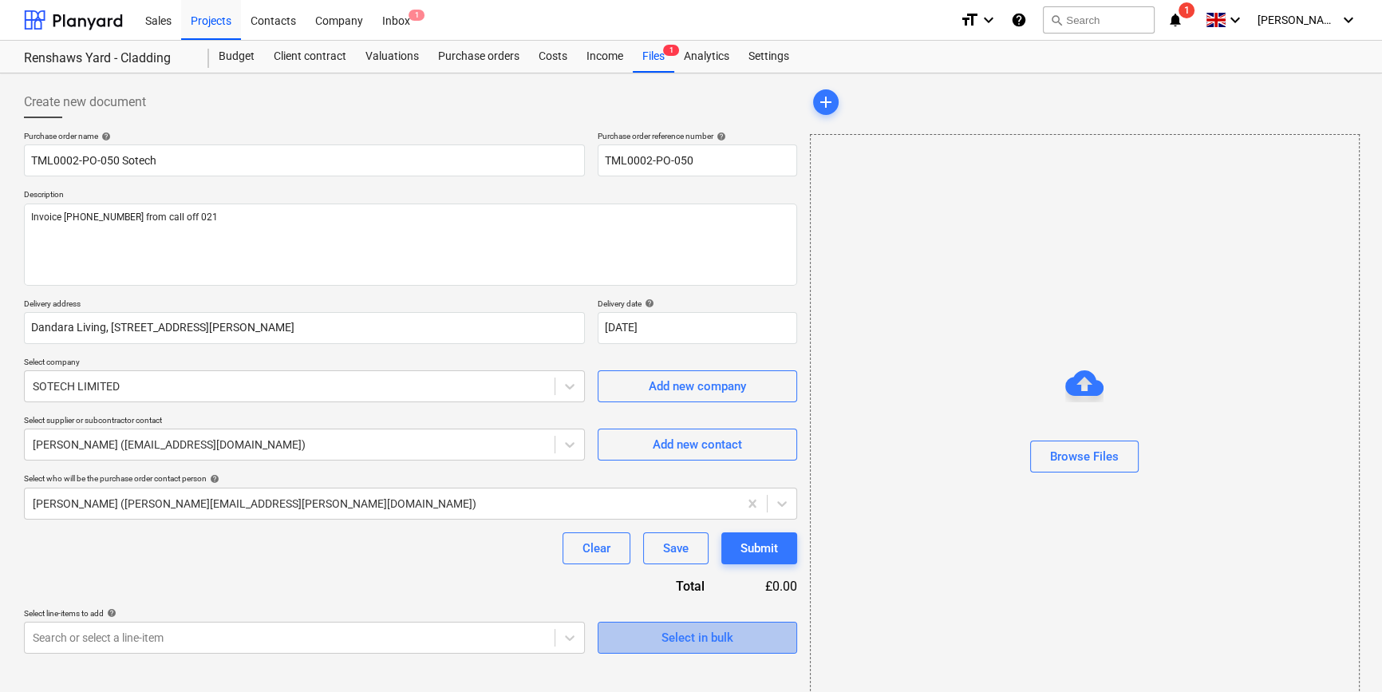
click at [689, 639] on div "Select in bulk" at bounding box center [698, 637] width 72 height 21
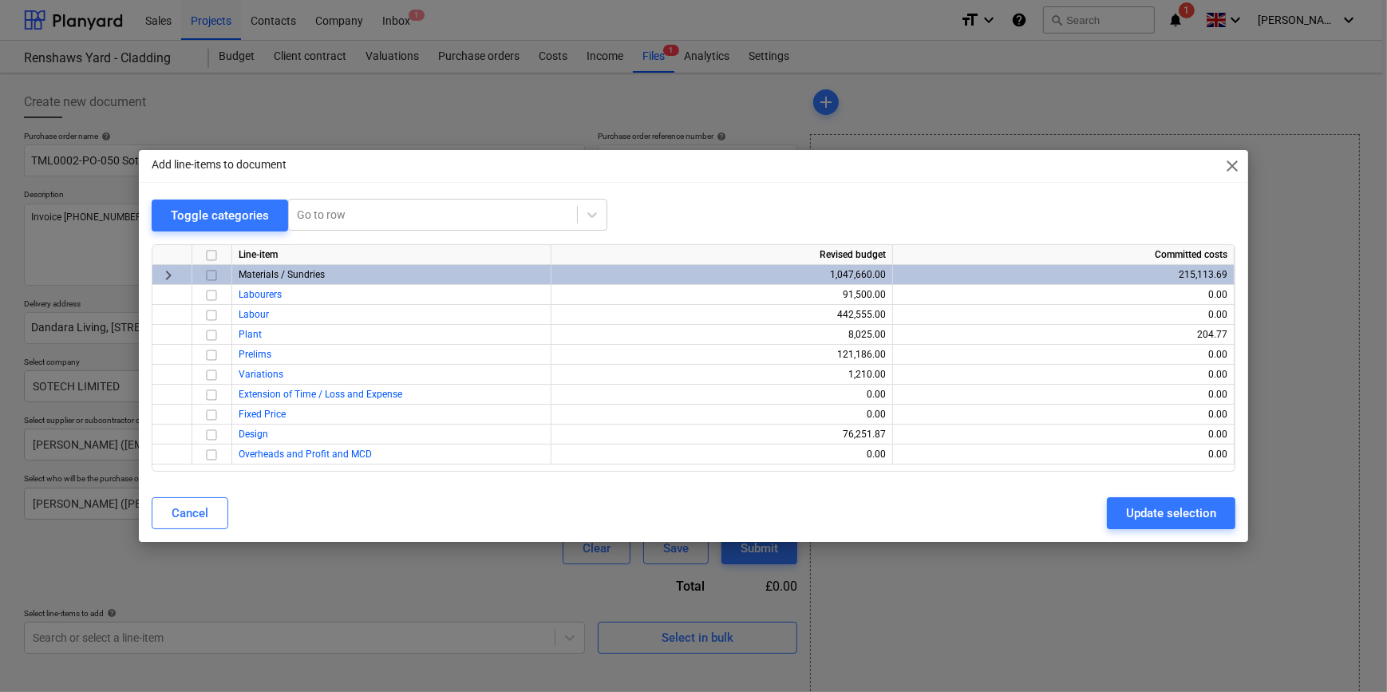
click at [214, 273] on input "checkbox" at bounding box center [211, 275] width 19 height 19
click at [1157, 519] on div "Update selection" at bounding box center [1171, 513] width 90 height 21
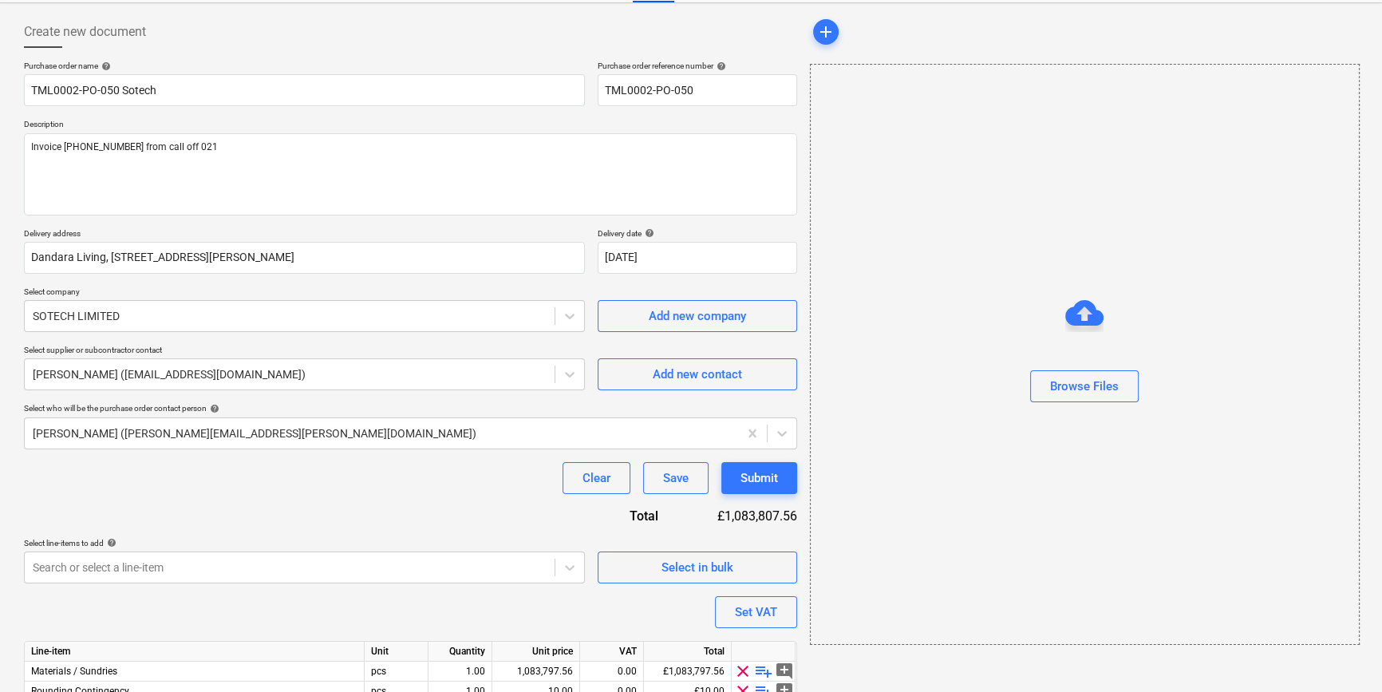
scroll to position [144, 0]
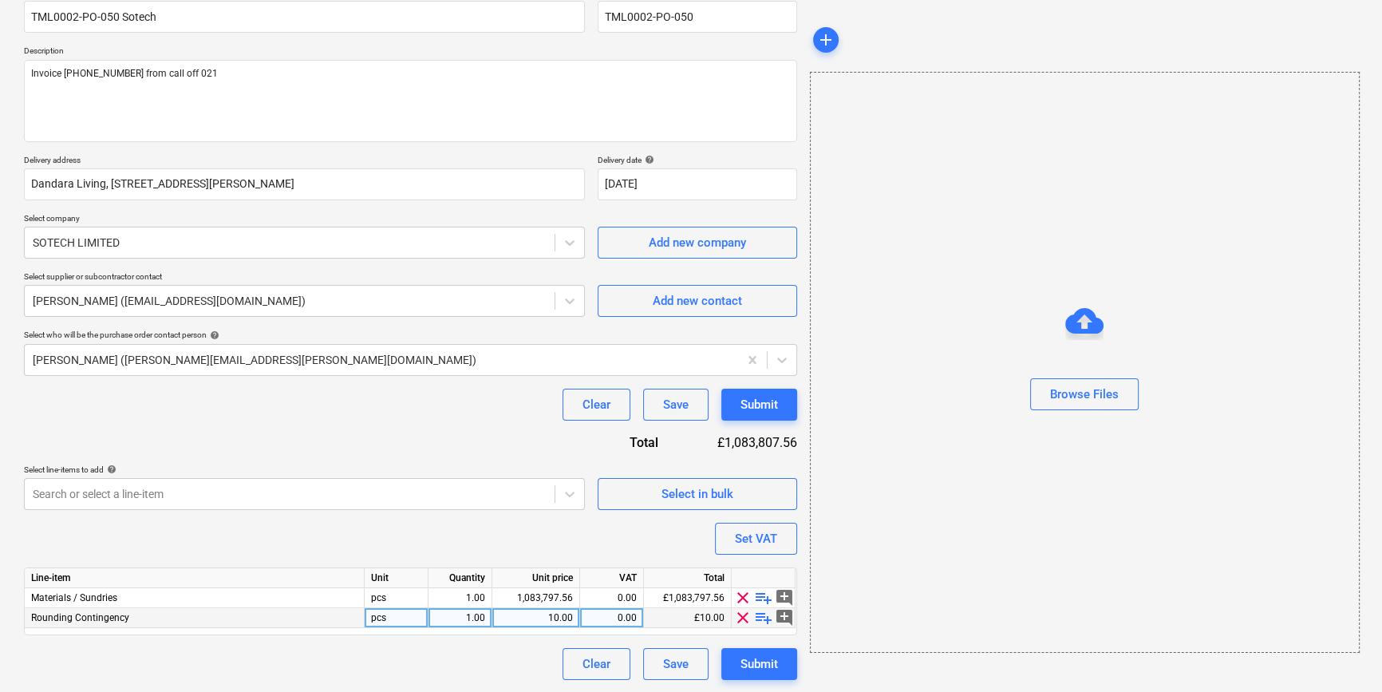
click at [740, 620] on span "clear" at bounding box center [742, 617] width 19 height 19
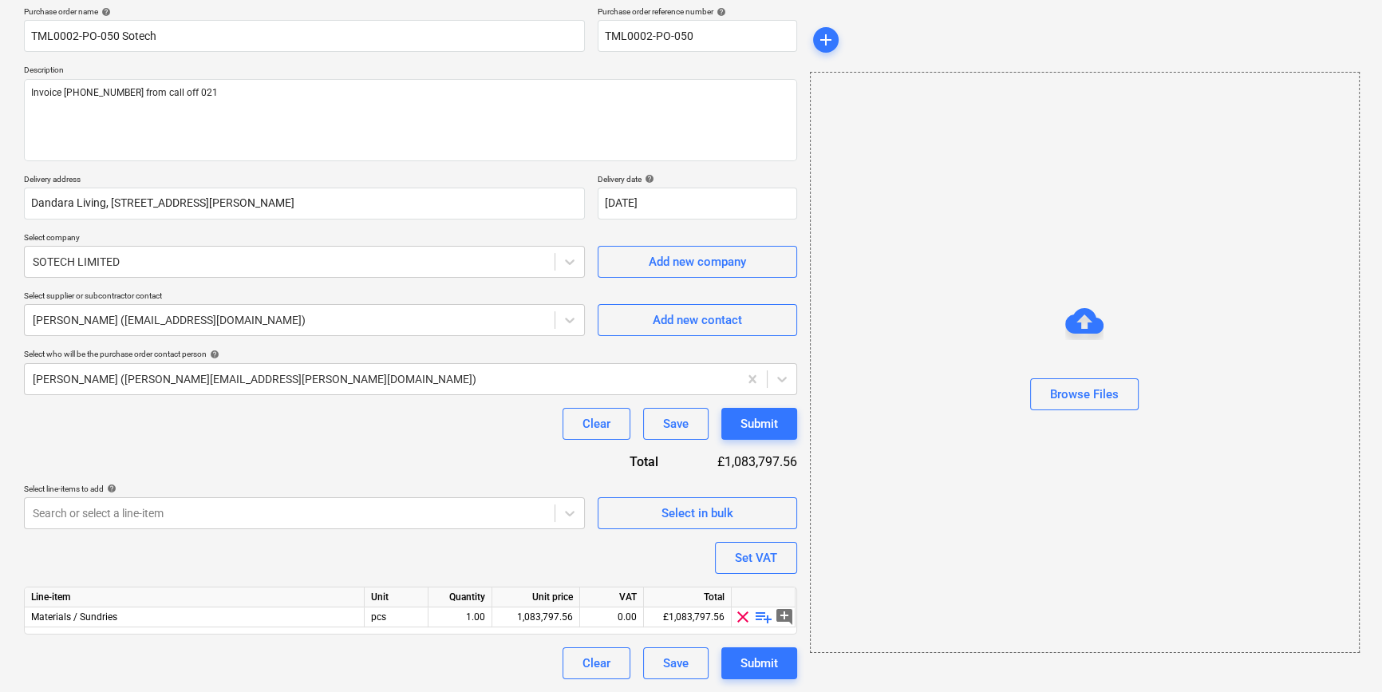
scroll to position [124, 0]
click at [757, 620] on span "playlist_add" at bounding box center [763, 617] width 19 height 19
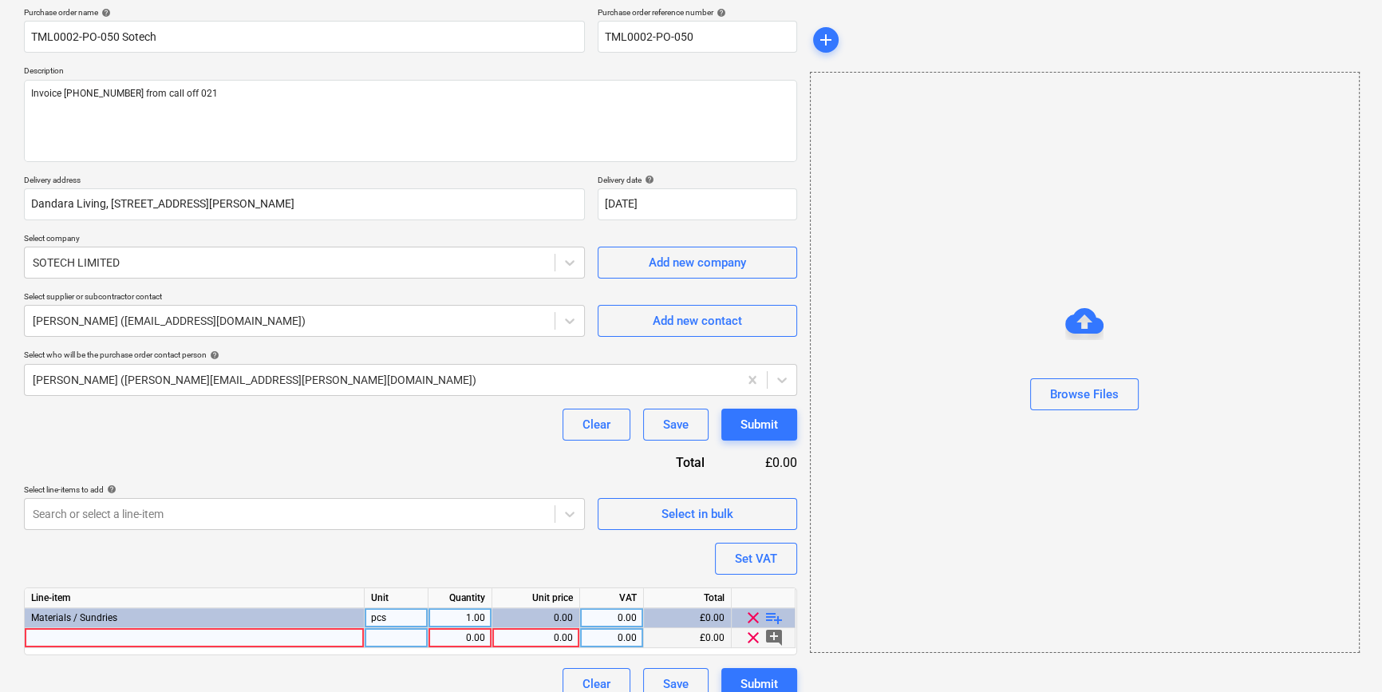
click at [81, 639] on div at bounding box center [195, 638] width 340 height 20
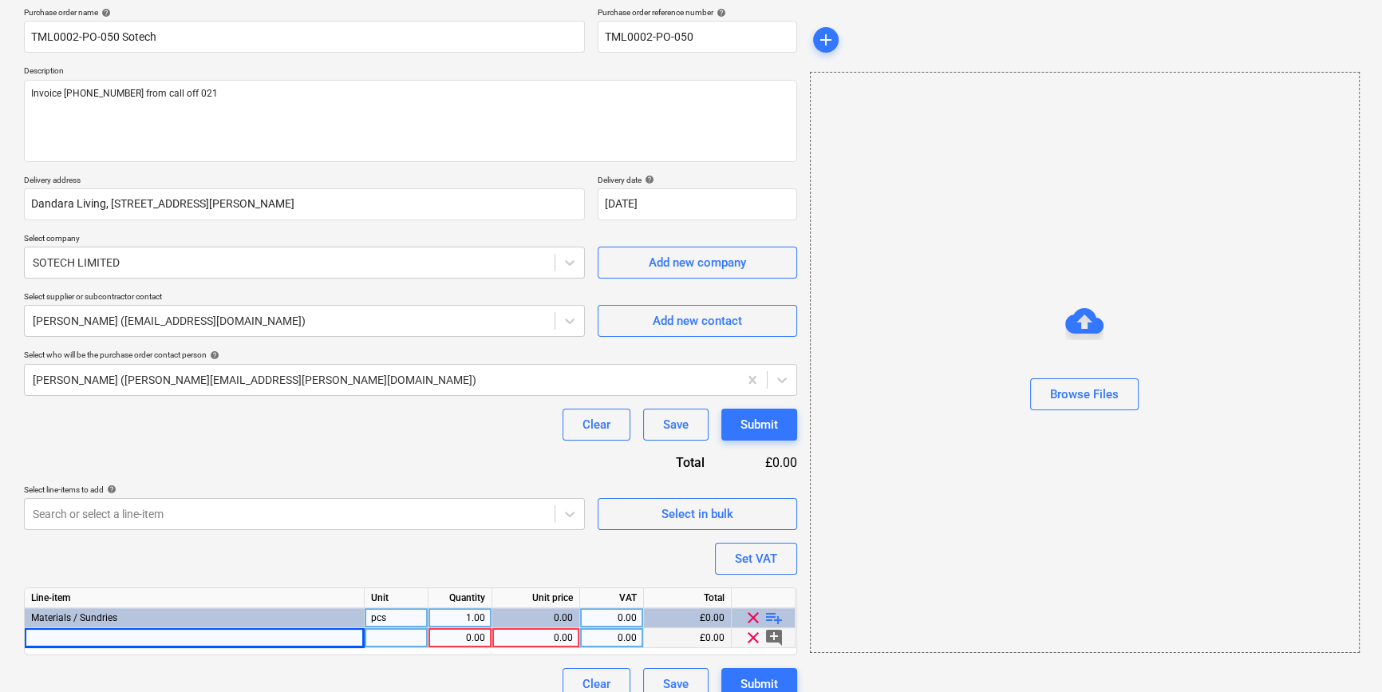
click at [81, 636] on div at bounding box center [195, 638] width 340 height 20
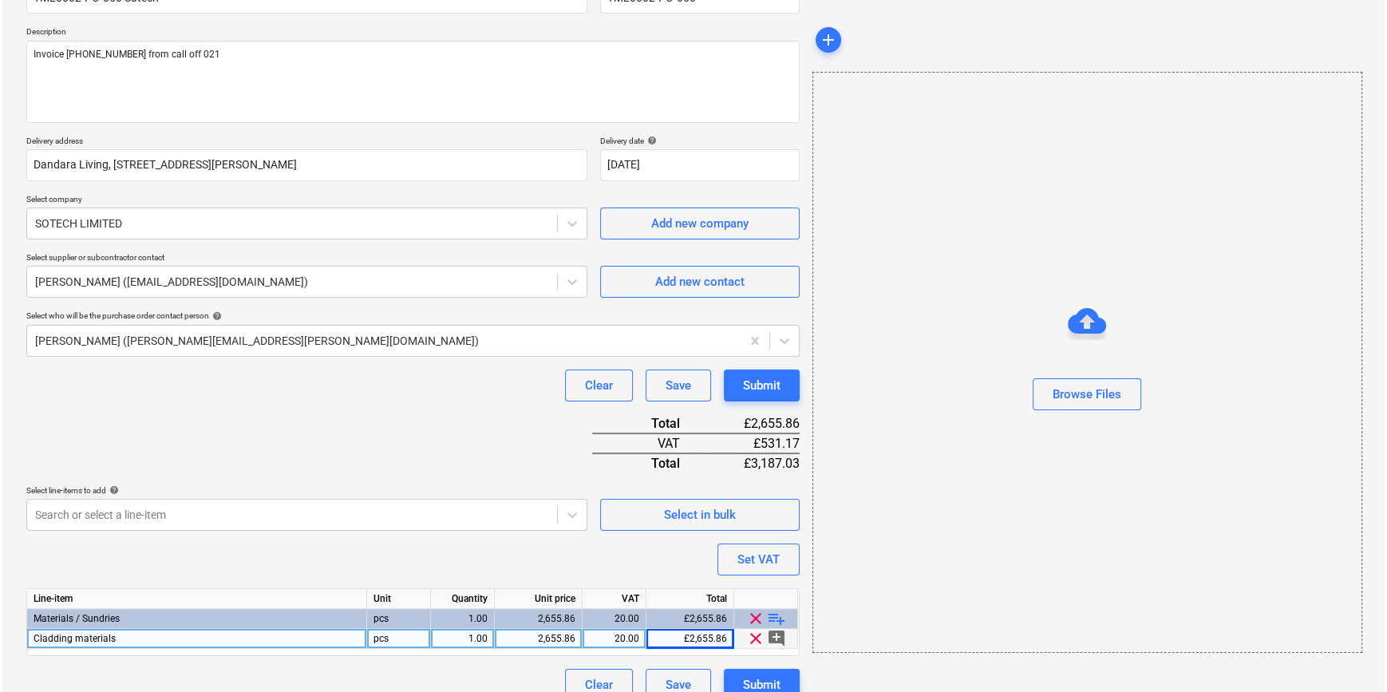
scroll to position [184, 0]
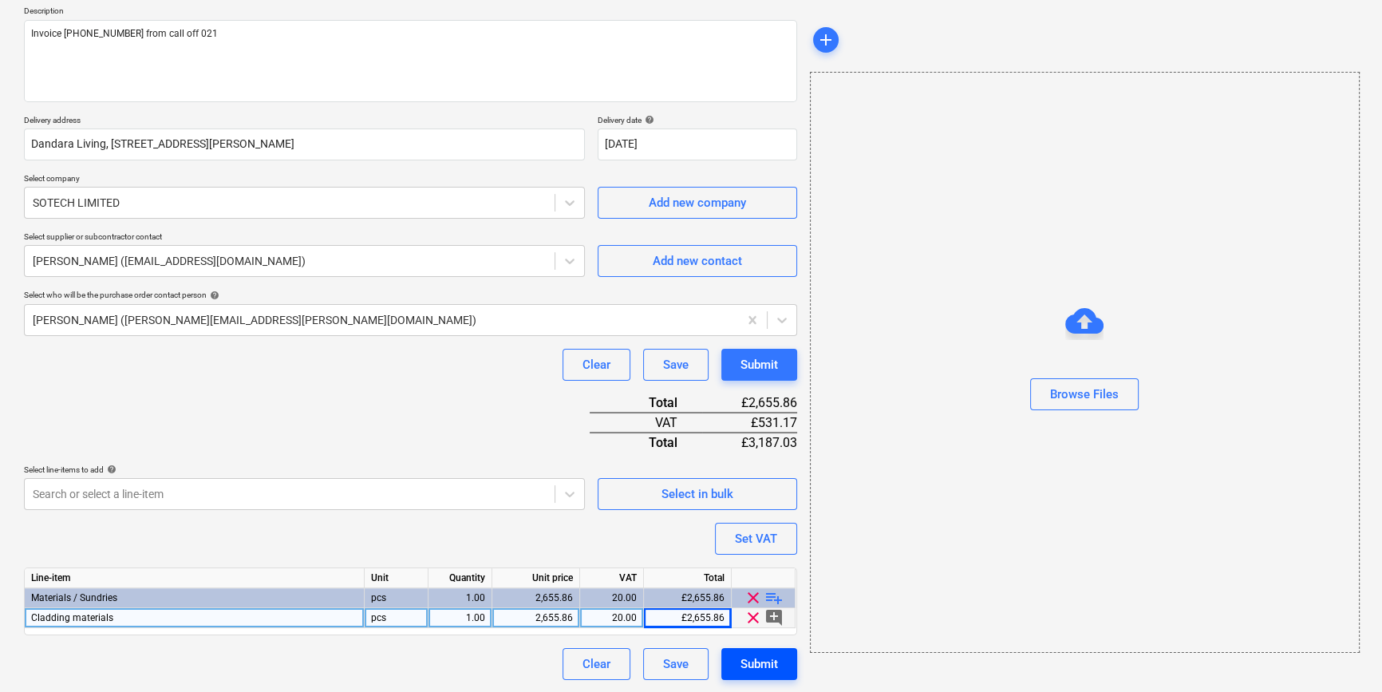
click at [760, 676] on button "Submit" at bounding box center [759, 664] width 76 height 32
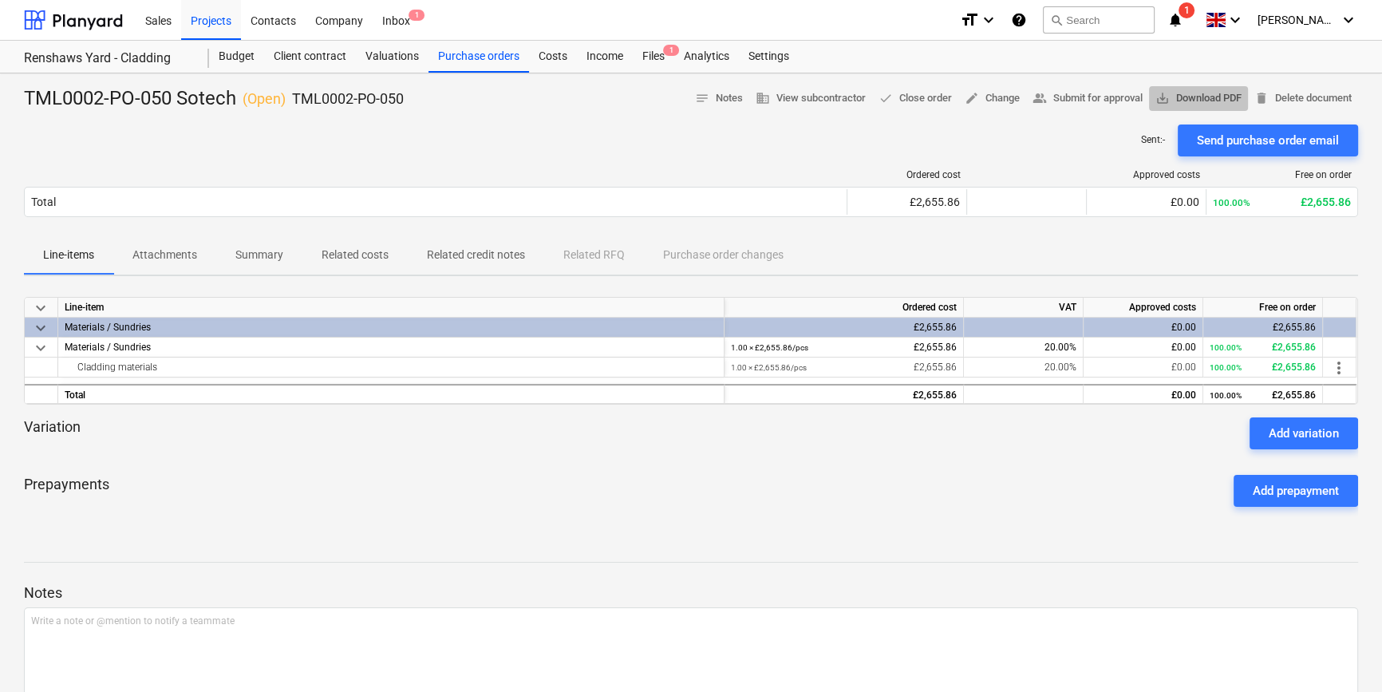
click at [1209, 94] on span "save_alt Download PDF" at bounding box center [1198, 98] width 86 height 18
click at [497, 58] on div "Purchase orders" at bounding box center [479, 57] width 101 height 32
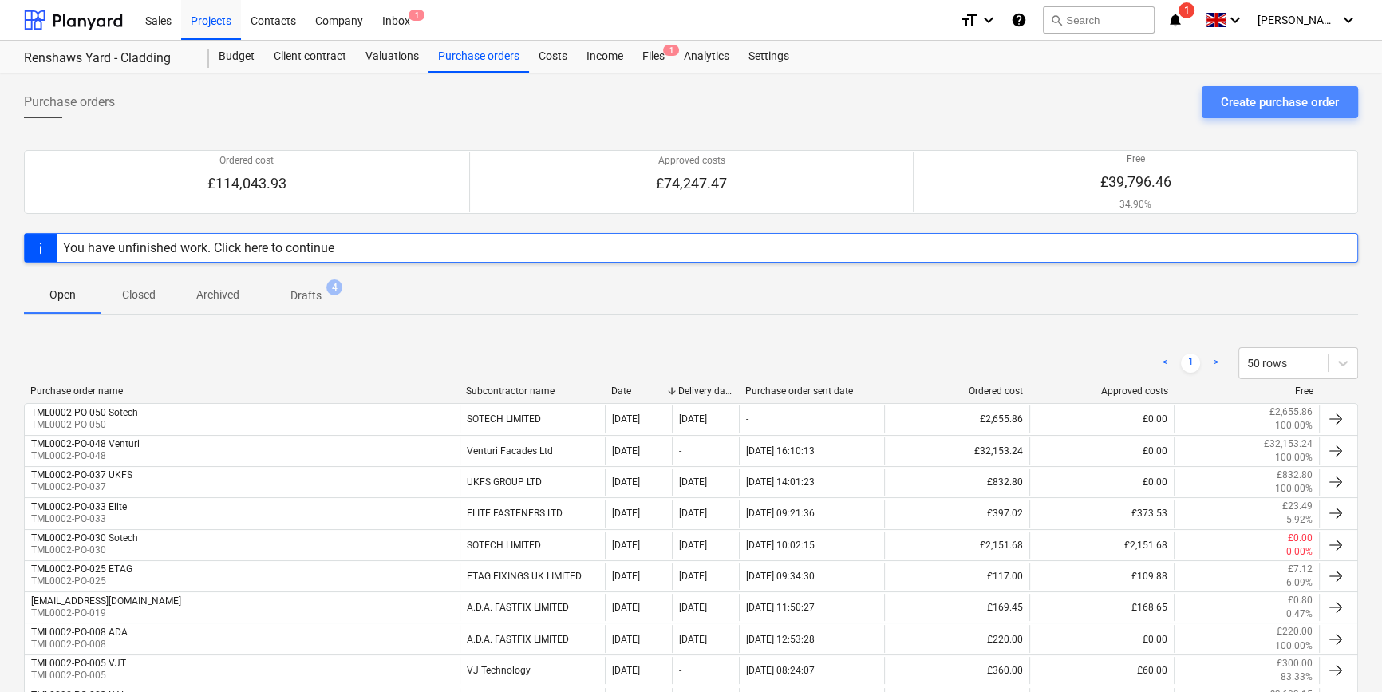
click at [1256, 101] on div "Create purchase order" at bounding box center [1280, 102] width 118 height 21
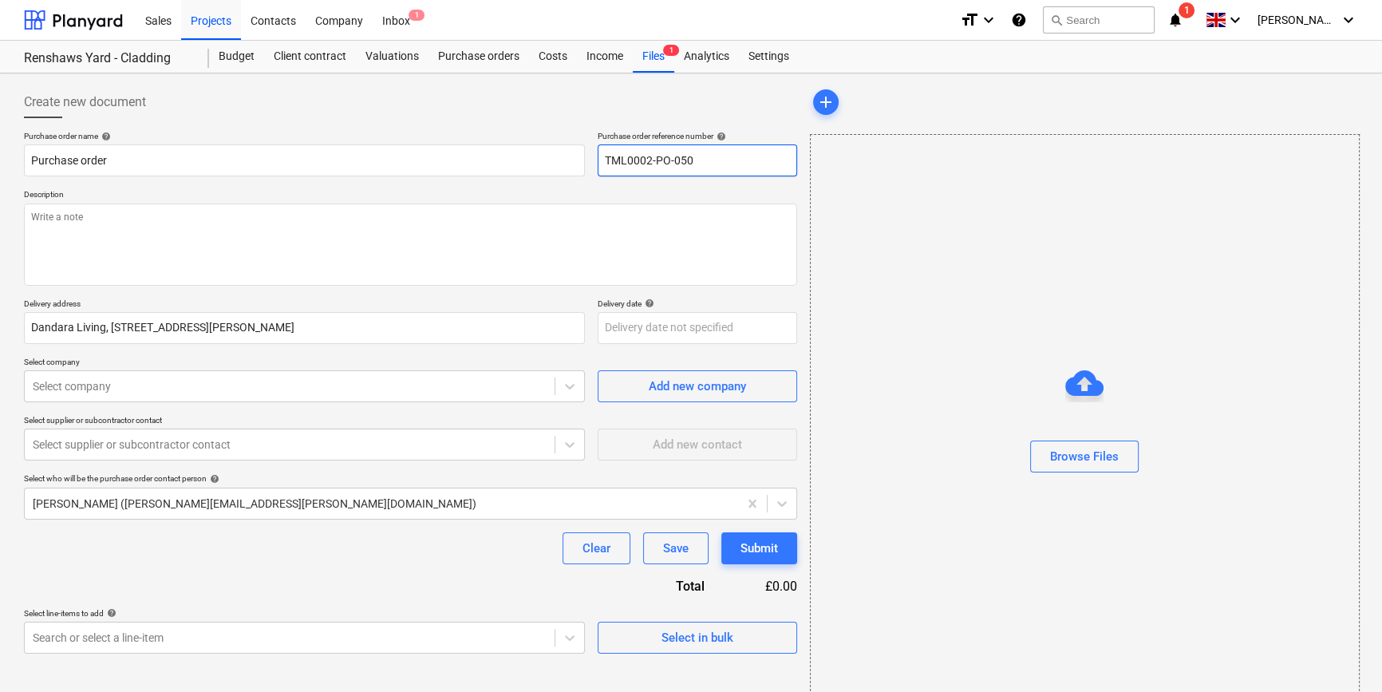
click at [709, 157] on input "TML0002-PO-050" at bounding box center [697, 160] width 199 height 32
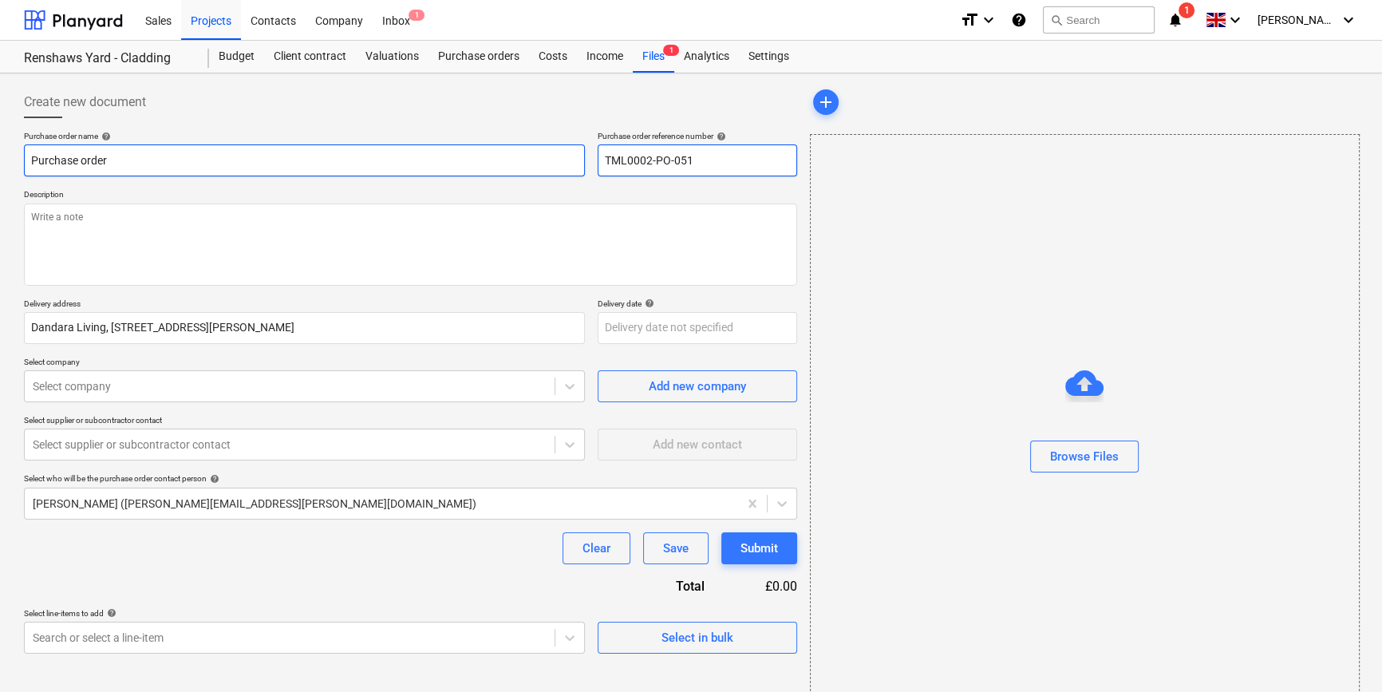
drag, startPoint x: 697, startPoint y: 156, endPoint x: 581, endPoint y: 158, distance: 115.7
click at [581, 158] on div "Purchase order name help Purchase order Purchase order reference number help TM…" at bounding box center [410, 153] width 773 height 45
drag, startPoint x: 112, startPoint y: 156, endPoint x: 25, endPoint y: 164, distance: 87.3
click at [25, 164] on input "Purchase order" at bounding box center [304, 160] width 561 height 32
paste input "TML0002-PO-051"
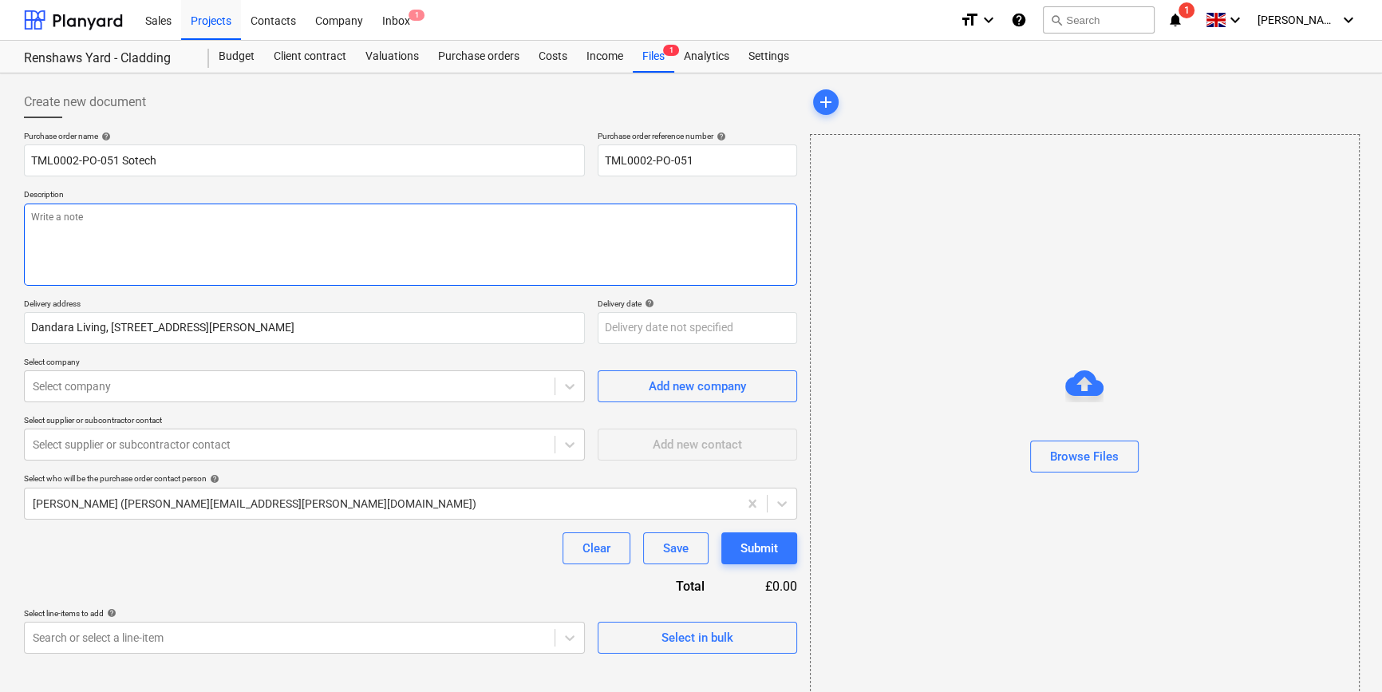
click at [87, 238] on textarea at bounding box center [410, 244] width 773 height 82
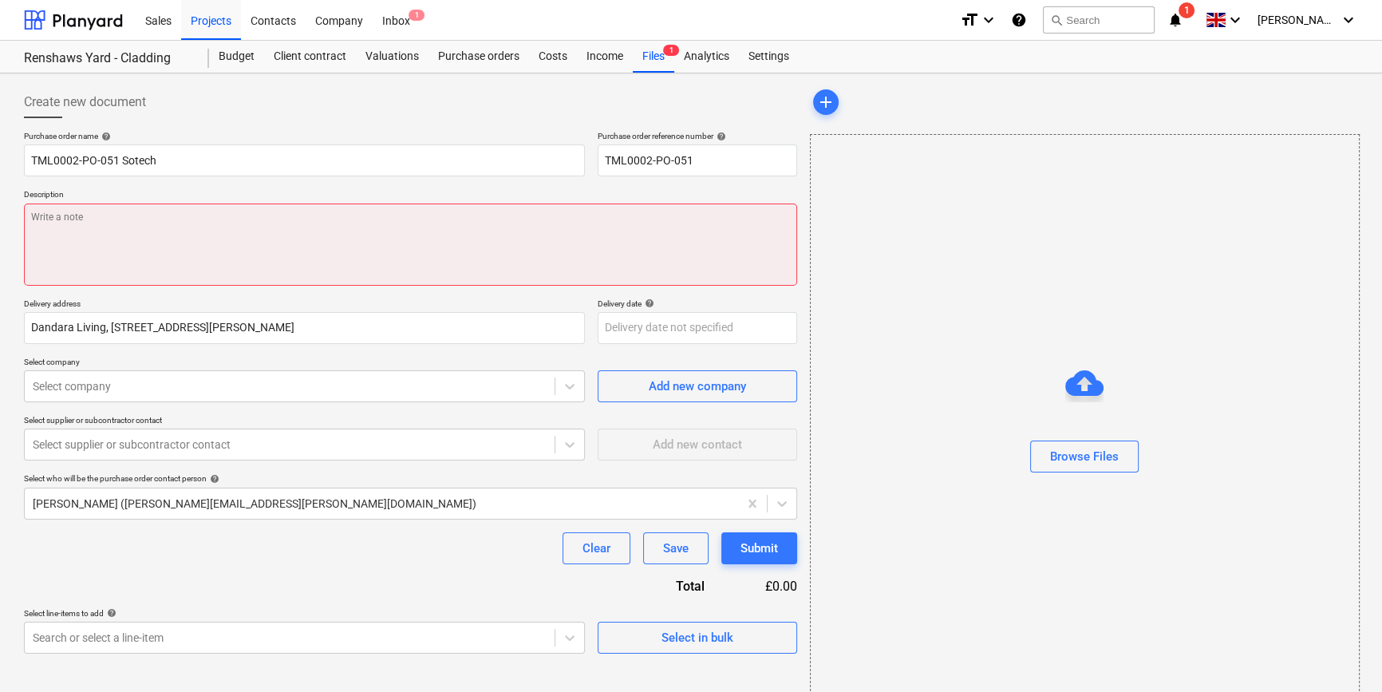
paste textarea "Invoice [PHONE_NUMBER] from call off 021"
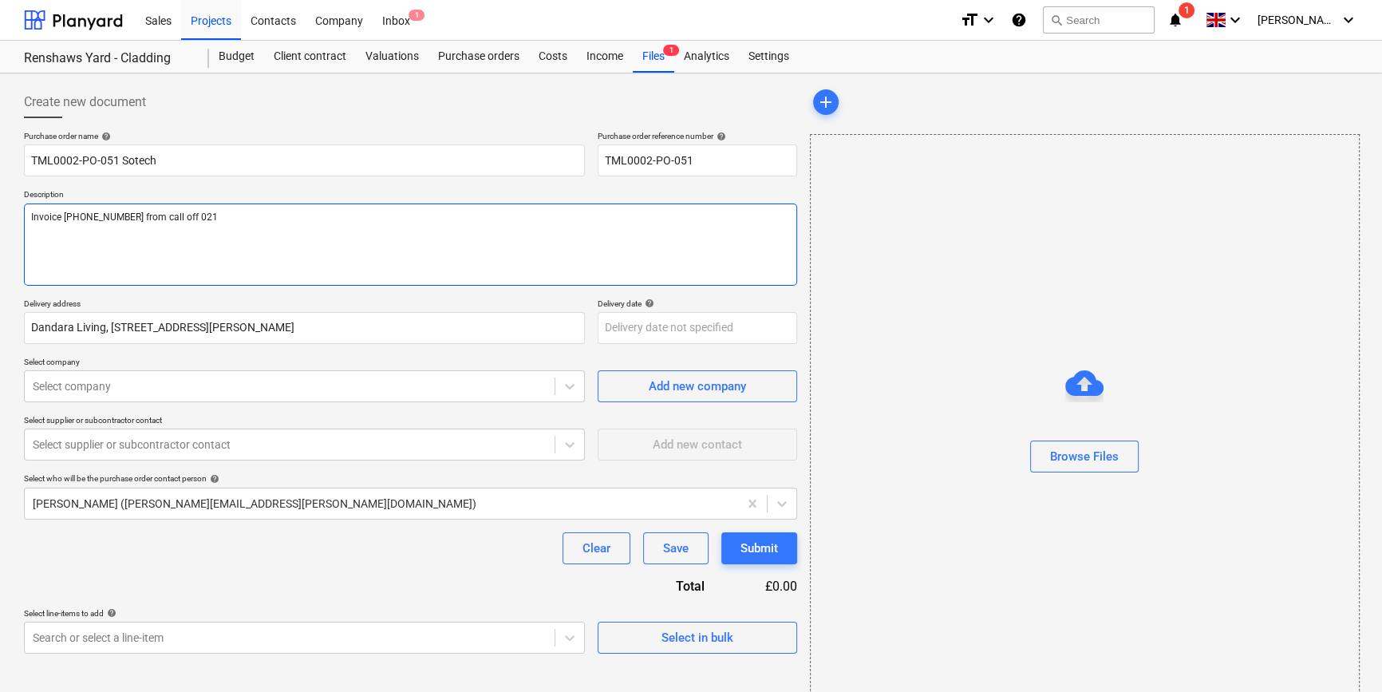
click at [99, 215] on textarea "Invoice [PHONE_NUMBER] from call off 021" at bounding box center [410, 244] width 773 height 82
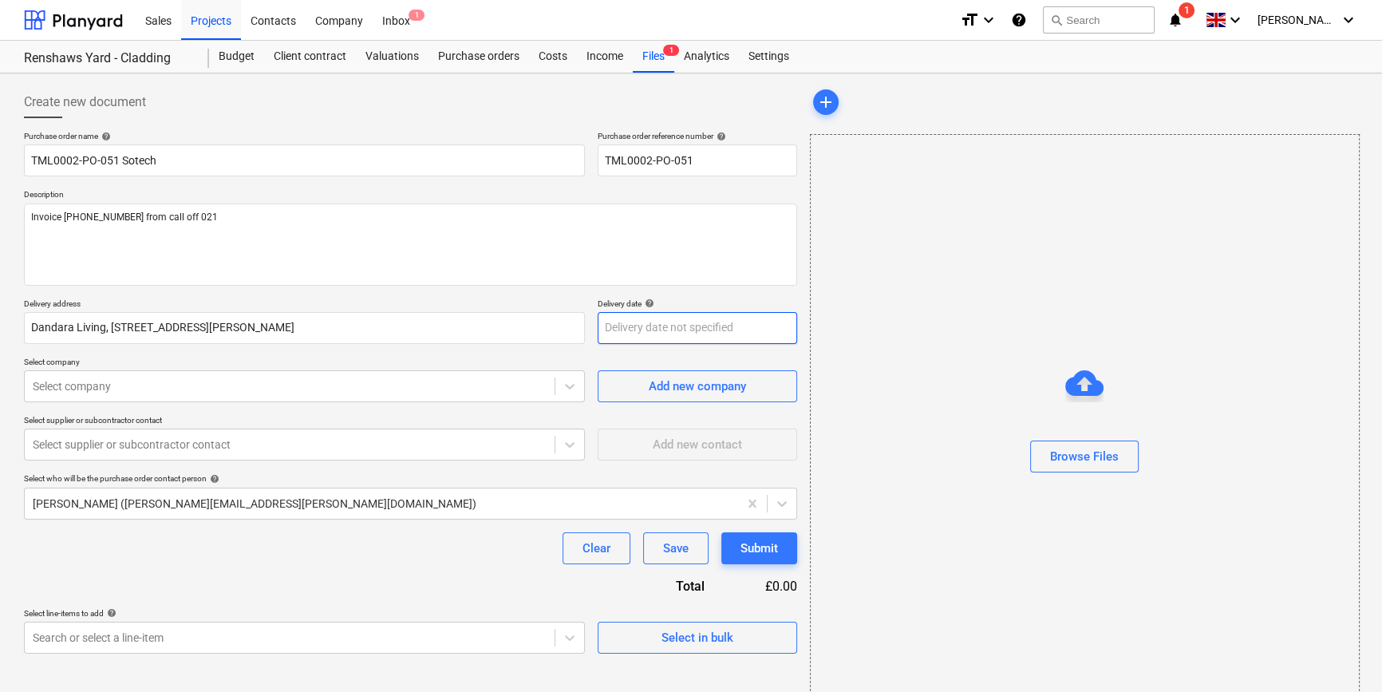
click at [654, 330] on body "Sales Projects Contacts Company Inbox 1 format_size keyboard_arrow_down help se…" at bounding box center [691, 346] width 1382 height 692
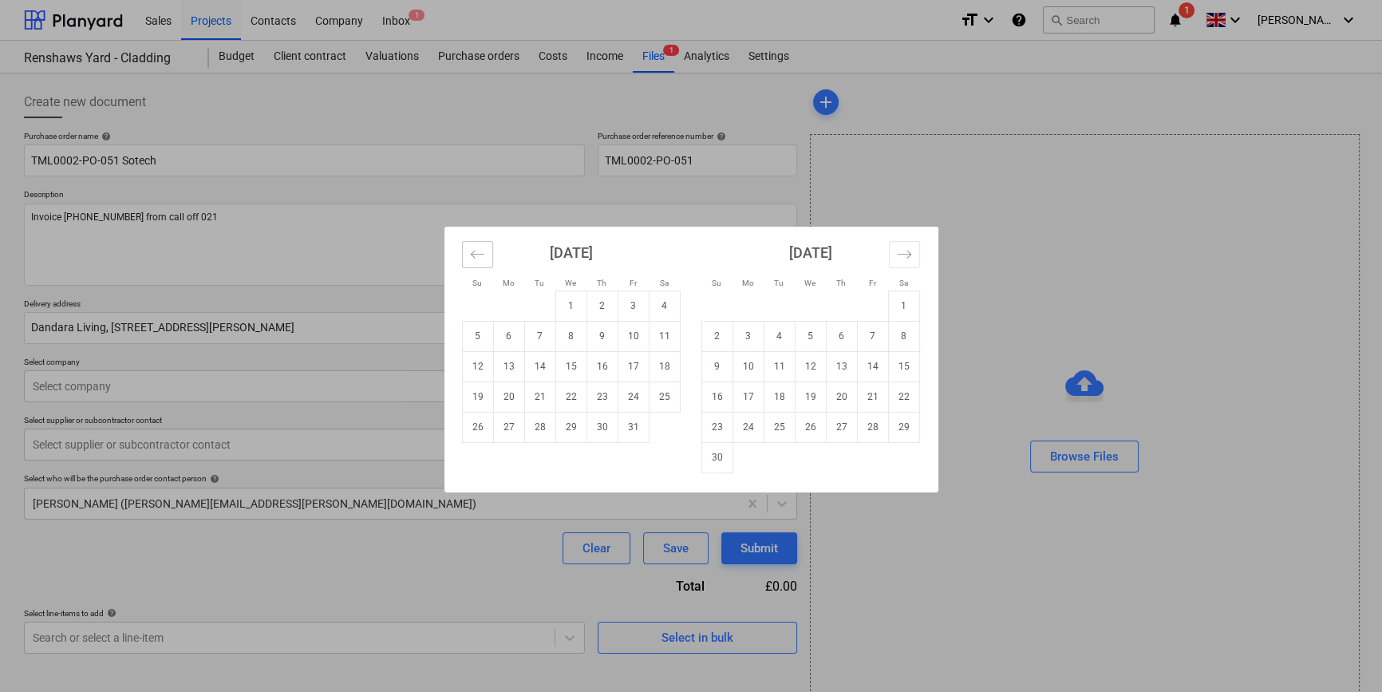
click at [484, 253] on icon "Move backward to switch to the previous month." at bounding box center [477, 254] width 15 height 15
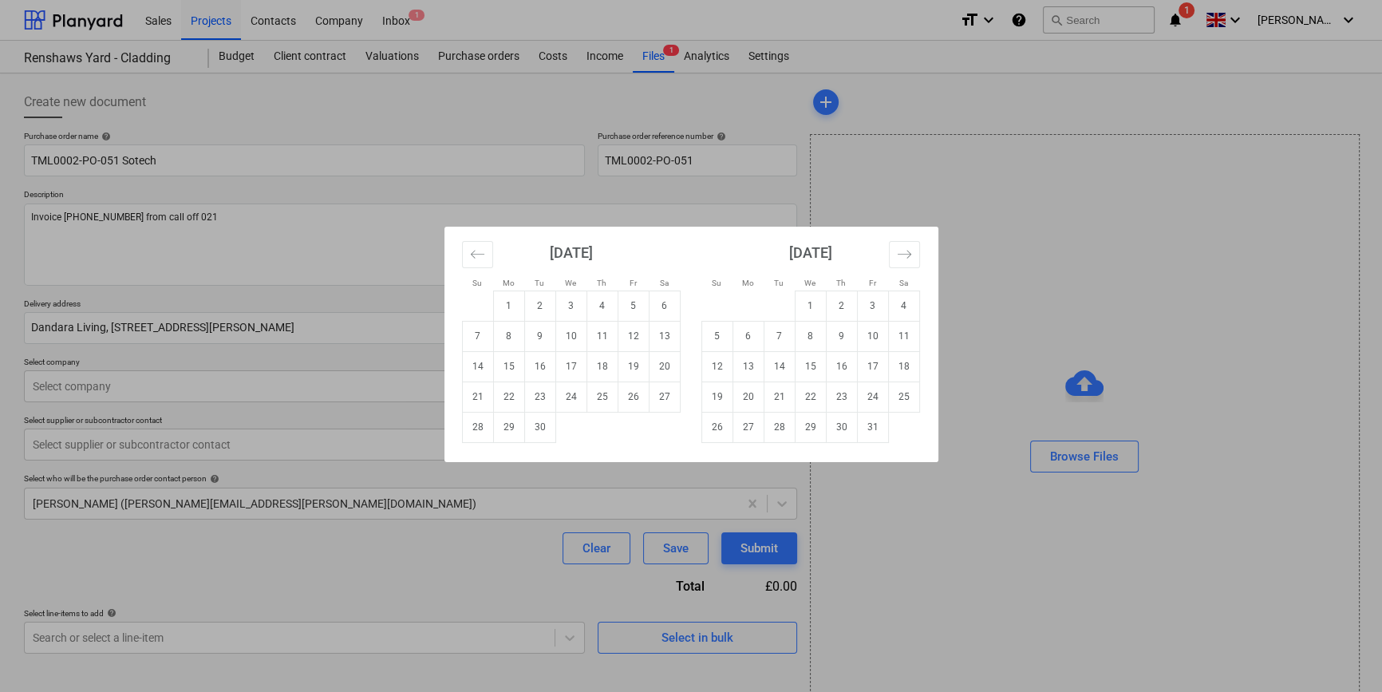
click at [626, 364] on td "19" at bounding box center [633, 366] width 31 height 30
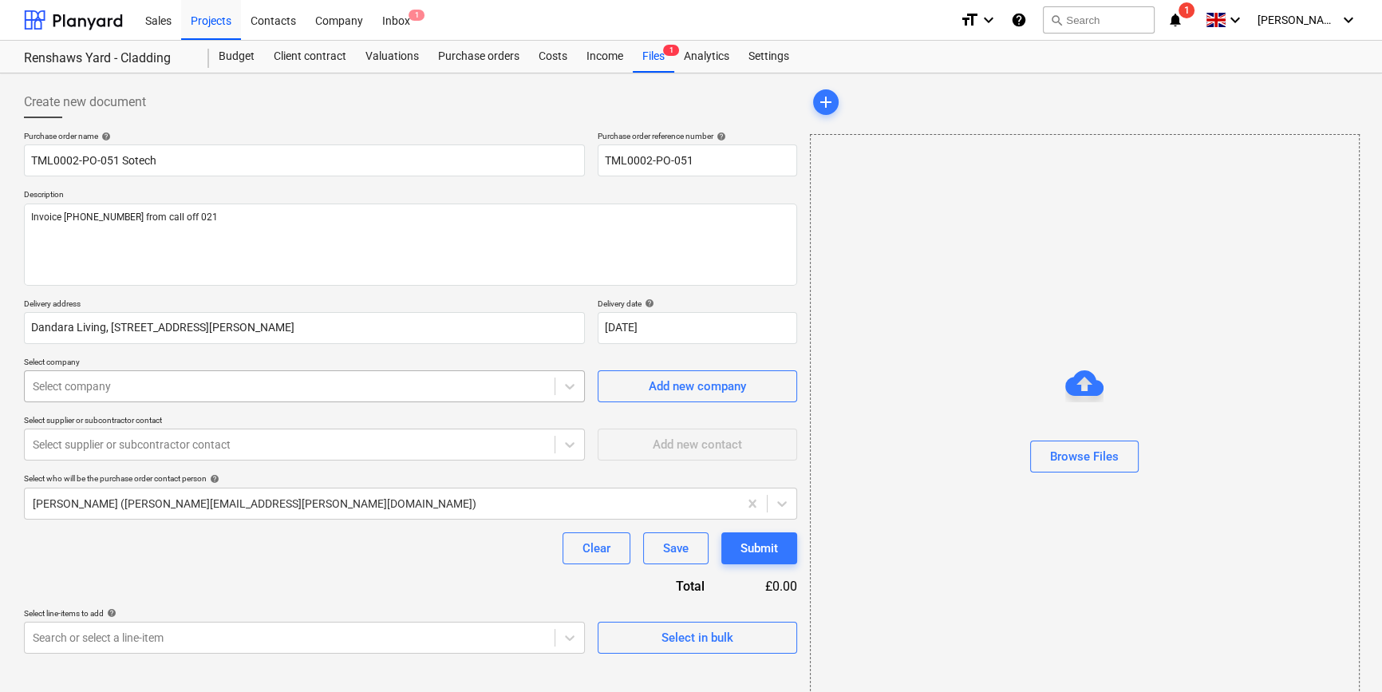
click at [179, 389] on div at bounding box center [290, 386] width 514 height 16
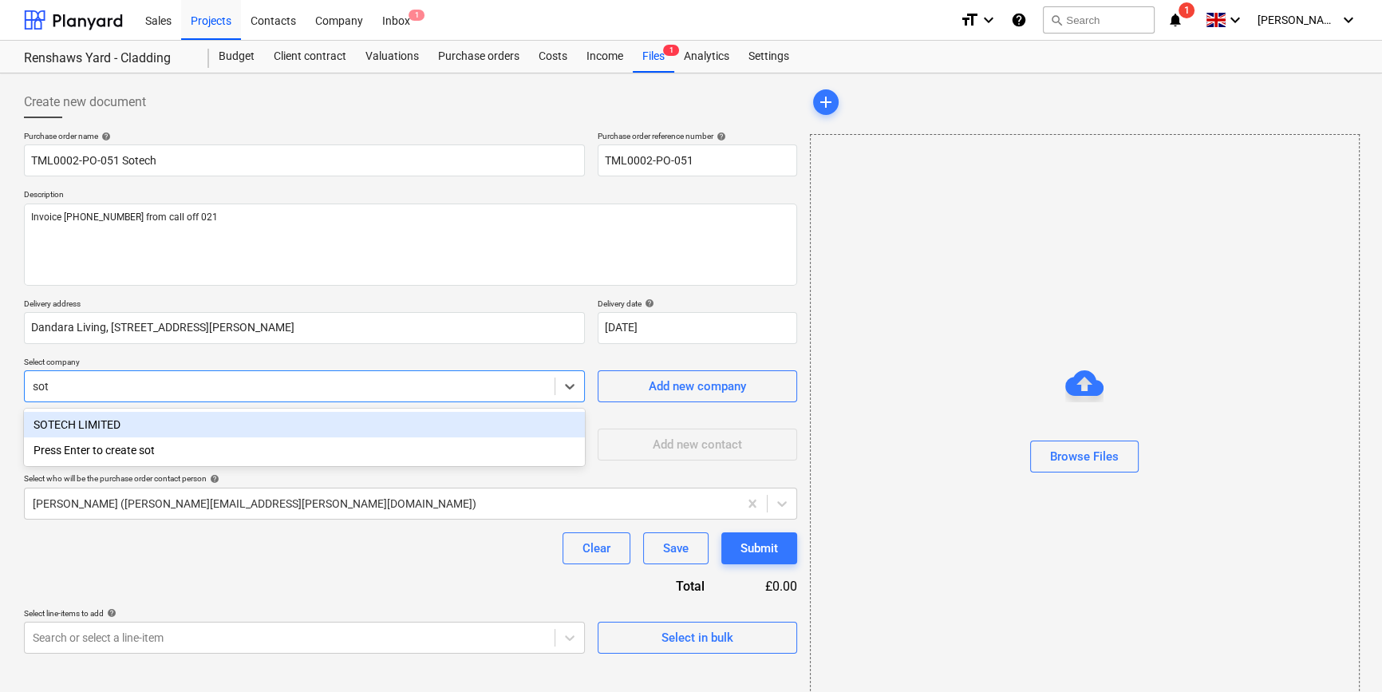
click at [66, 419] on div "SOTECH LIMITED" at bounding box center [304, 425] width 561 height 26
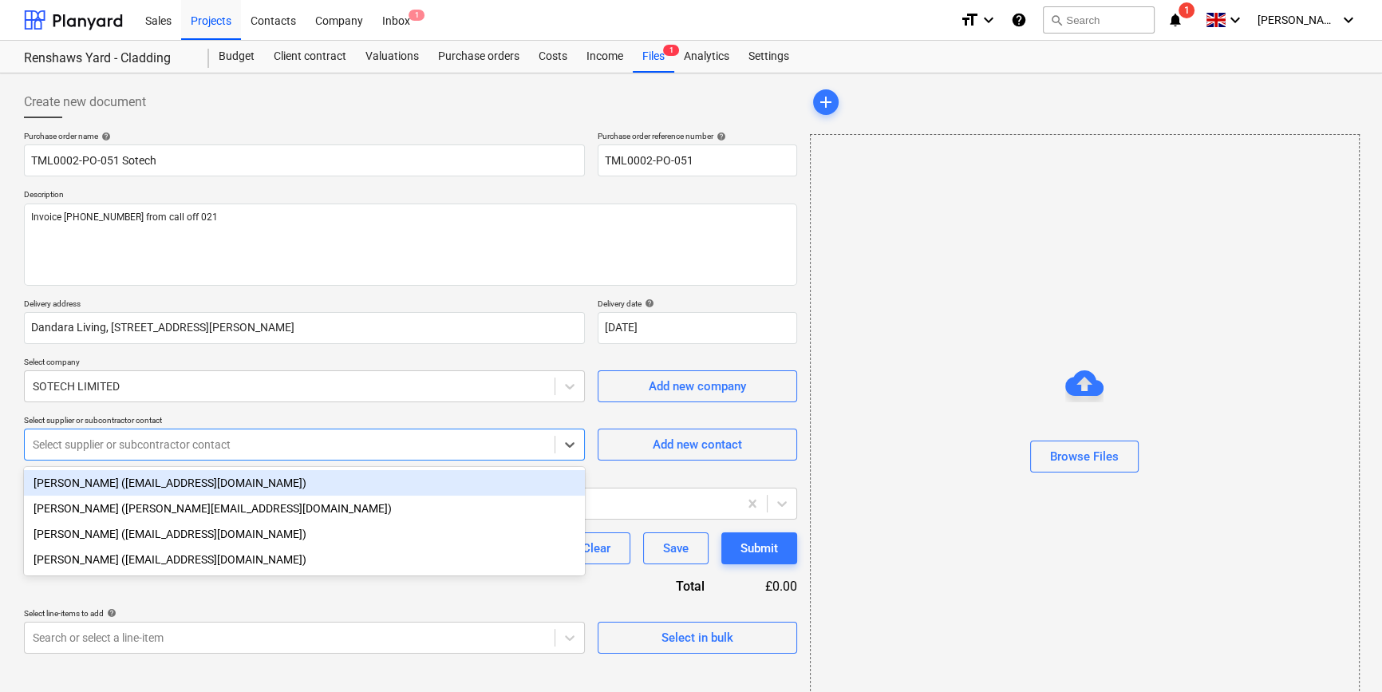
click at [57, 452] on div at bounding box center [290, 444] width 514 height 16
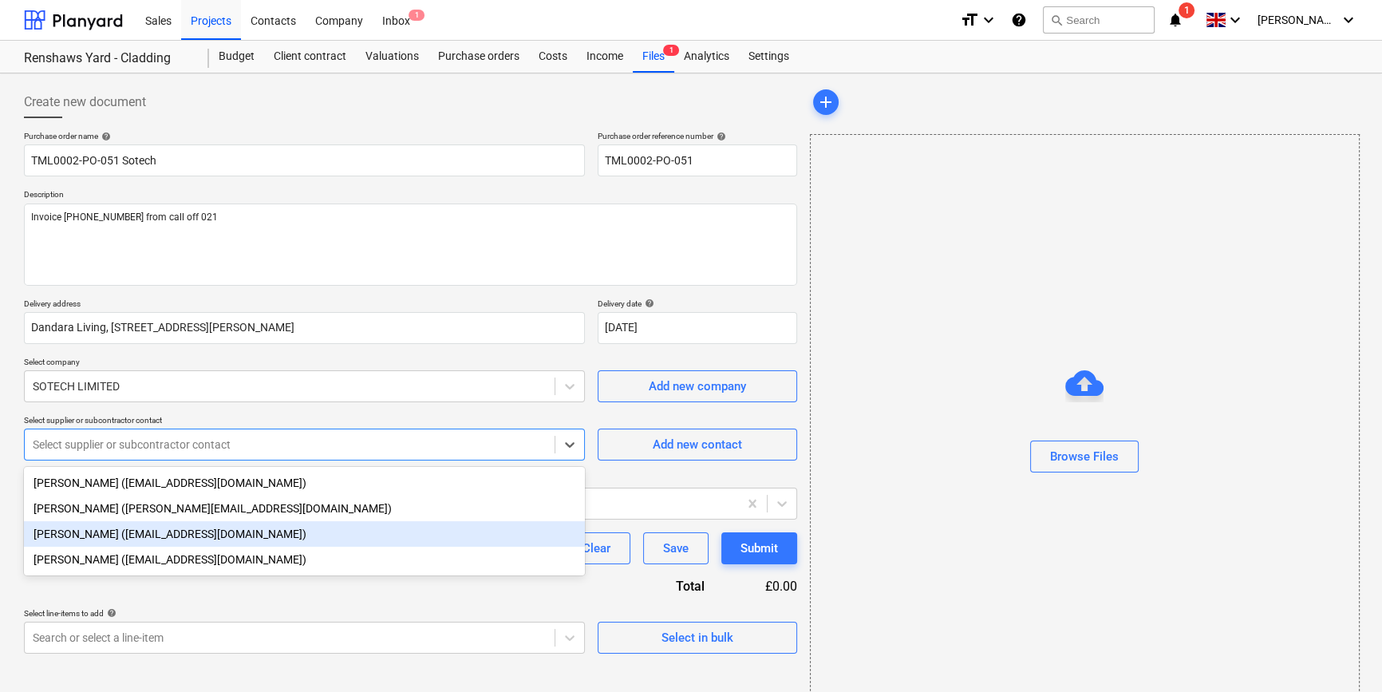
click at [61, 535] on div "[PERSON_NAME] ([EMAIL_ADDRESS][DOMAIN_NAME])" at bounding box center [304, 534] width 561 height 26
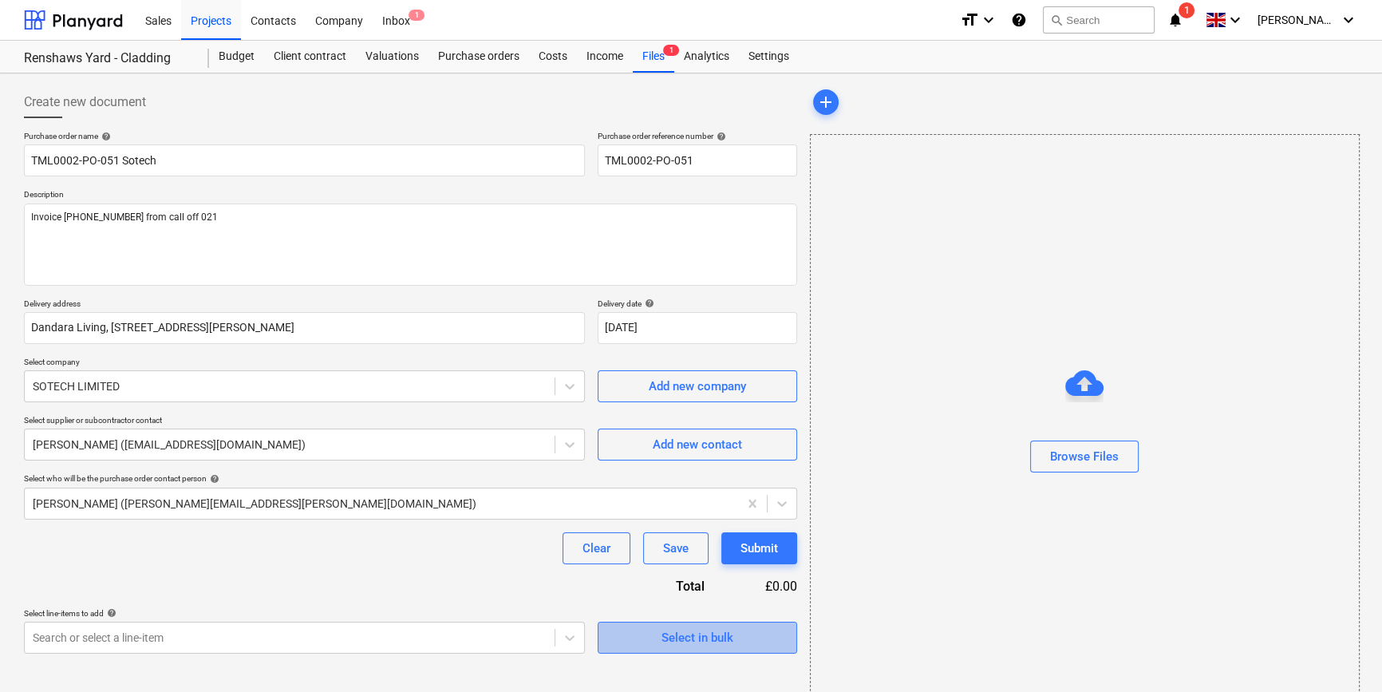
click at [653, 638] on span "Select in bulk" at bounding box center [698, 637] width 160 height 21
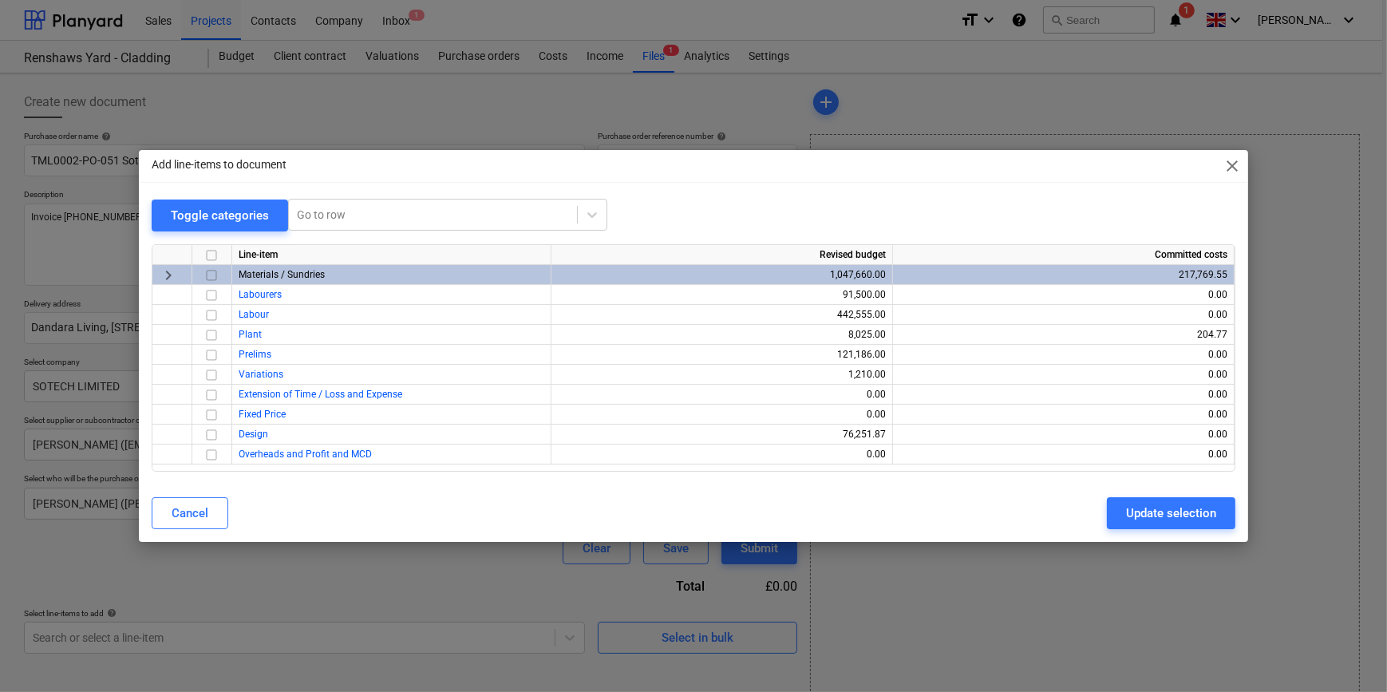
click at [211, 273] on input "checkbox" at bounding box center [211, 275] width 19 height 19
click at [1139, 519] on div "Update selection" at bounding box center [1171, 513] width 90 height 21
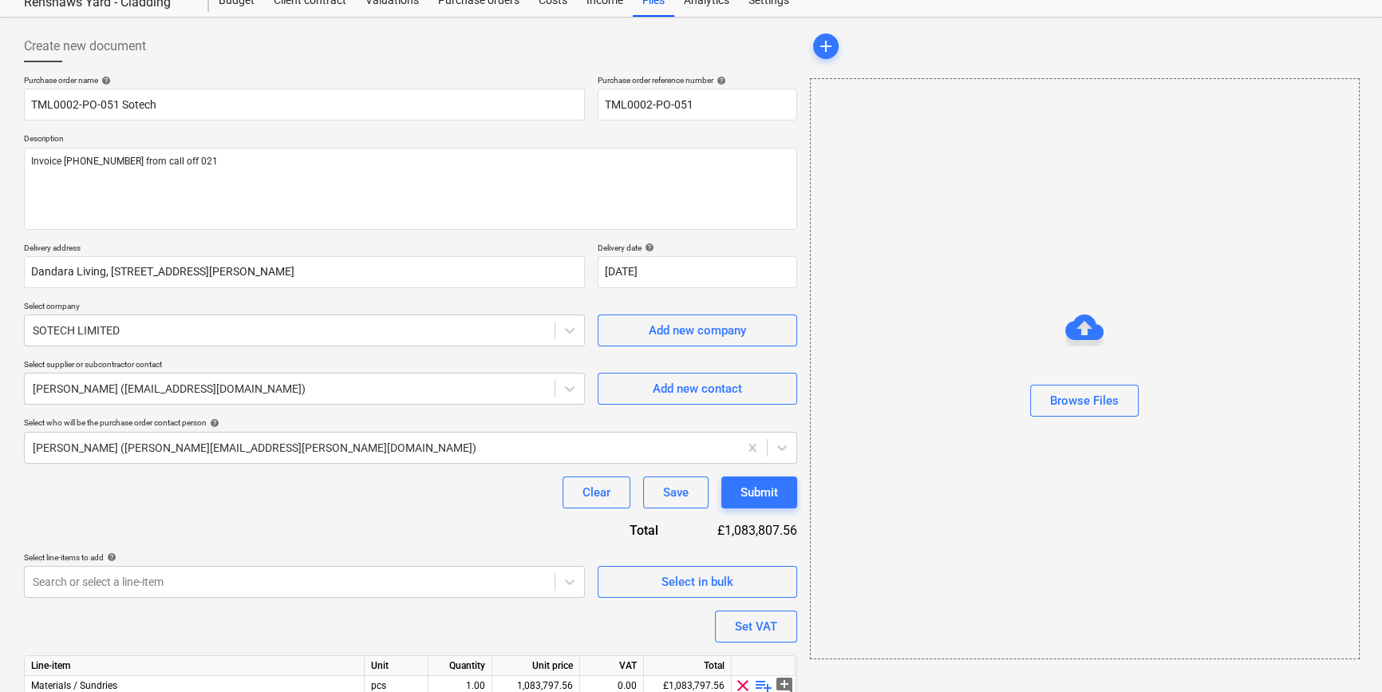
scroll to position [144, 0]
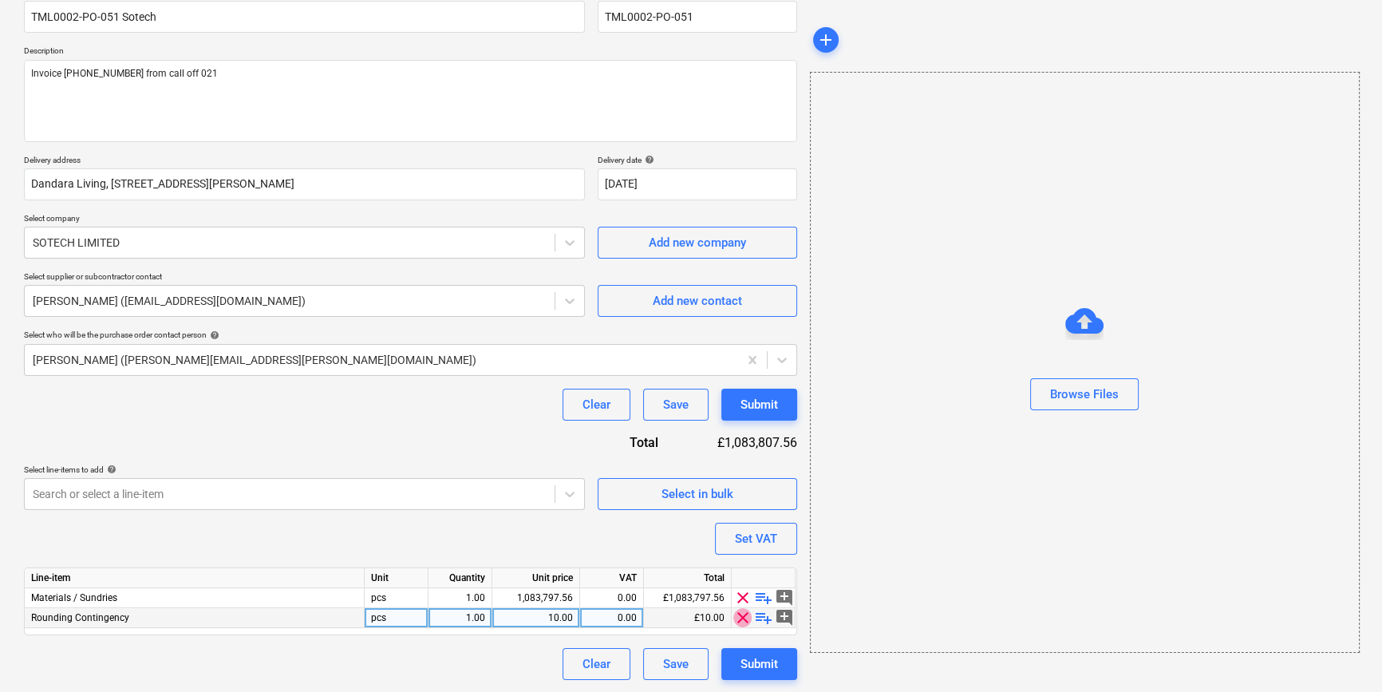
click at [741, 618] on span "clear" at bounding box center [742, 617] width 19 height 19
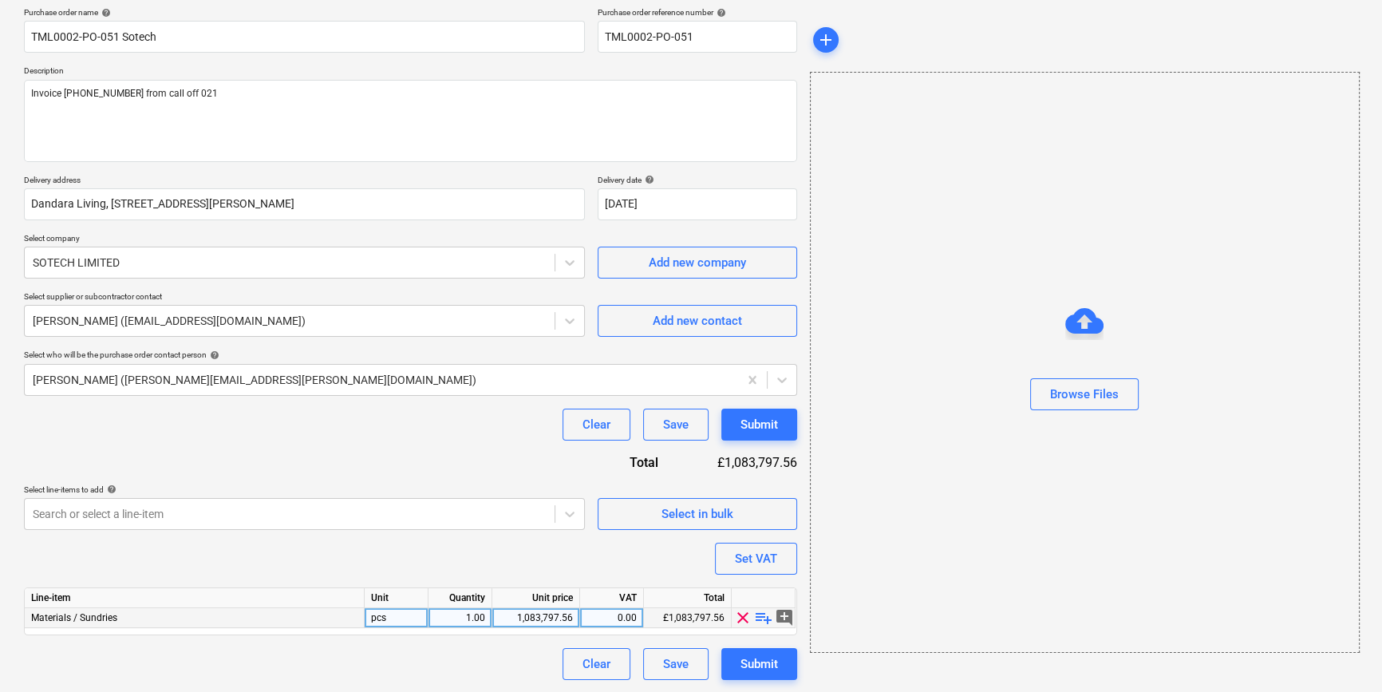
click at [764, 617] on span "playlist_add" at bounding box center [763, 617] width 19 height 19
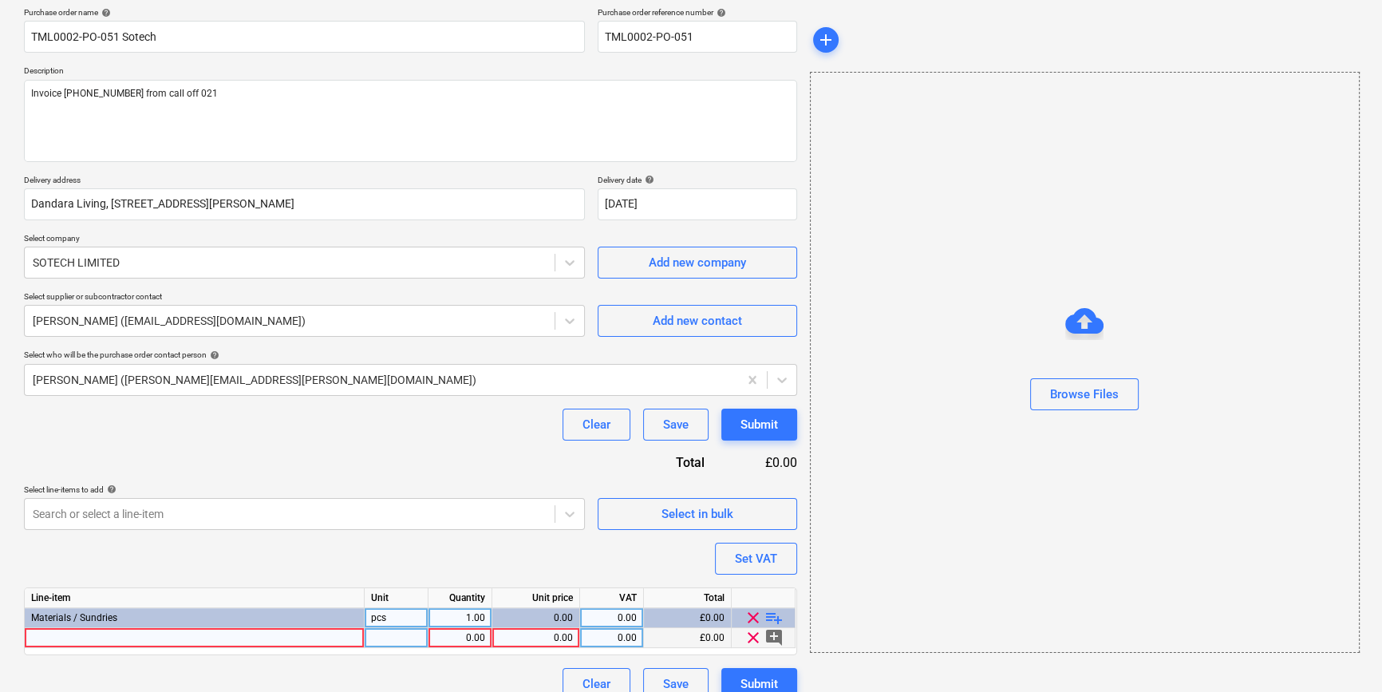
click at [36, 635] on div at bounding box center [195, 638] width 340 height 20
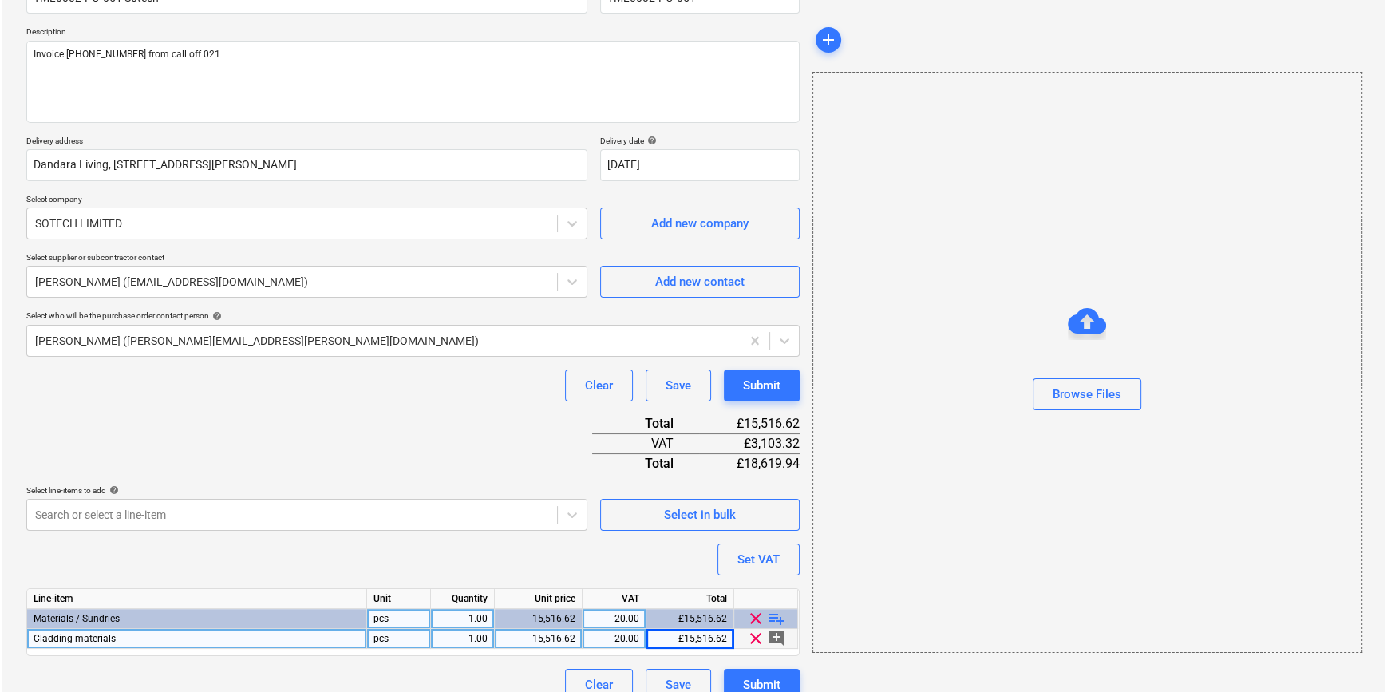
scroll to position [184, 0]
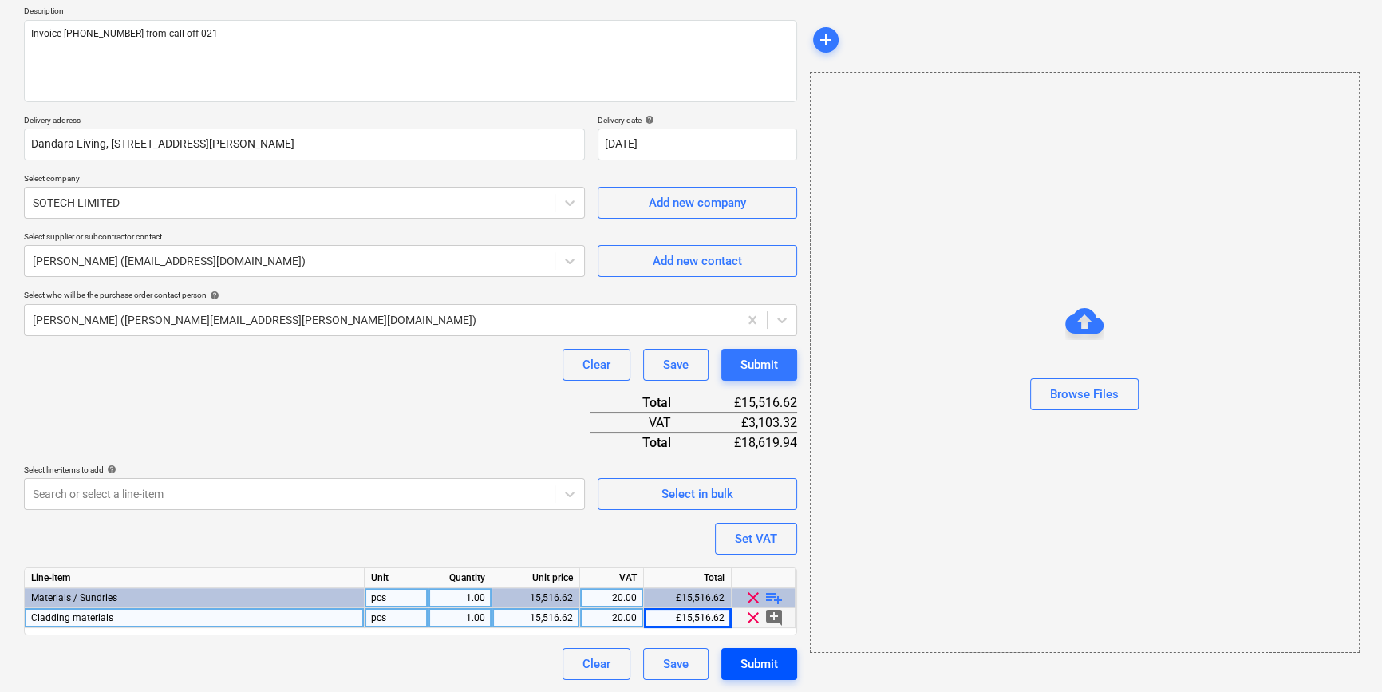
click at [781, 659] on button "Submit" at bounding box center [759, 664] width 76 height 32
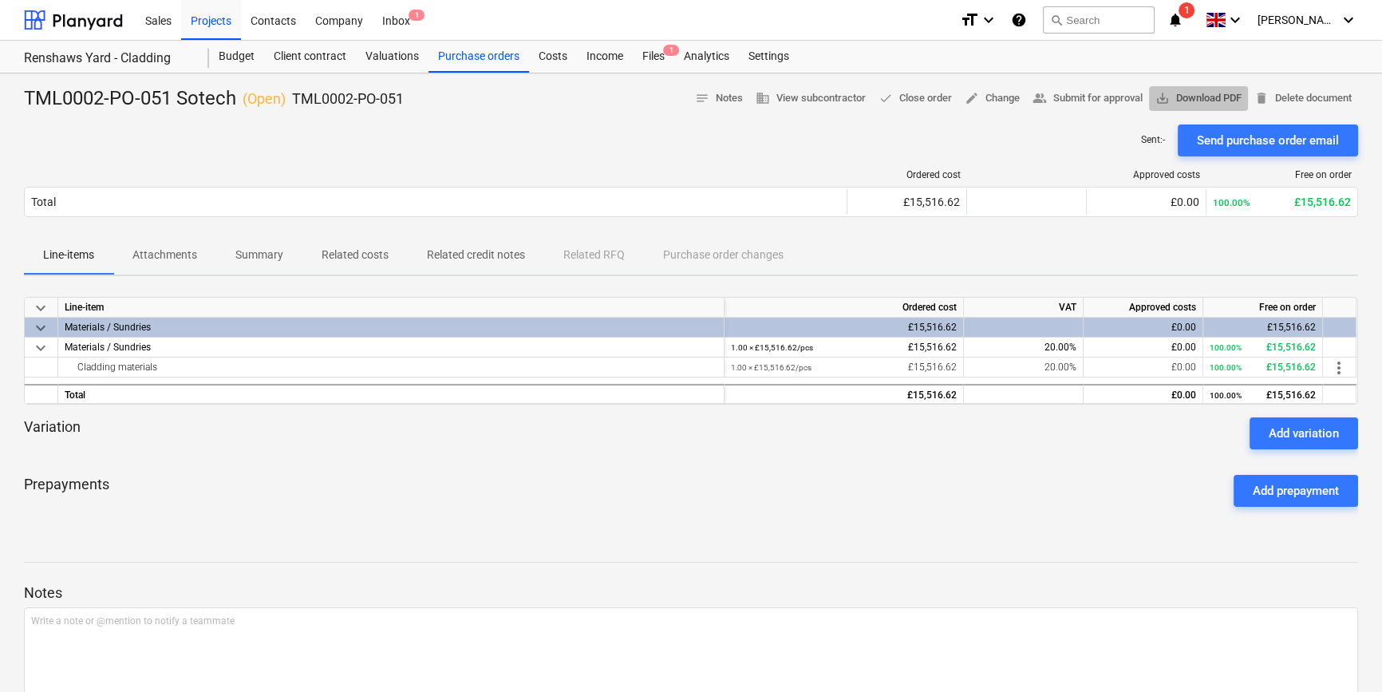
click at [1207, 94] on span "save_alt Download PDF" at bounding box center [1198, 98] width 86 height 18
